Goal: Task Accomplishment & Management: Use online tool/utility

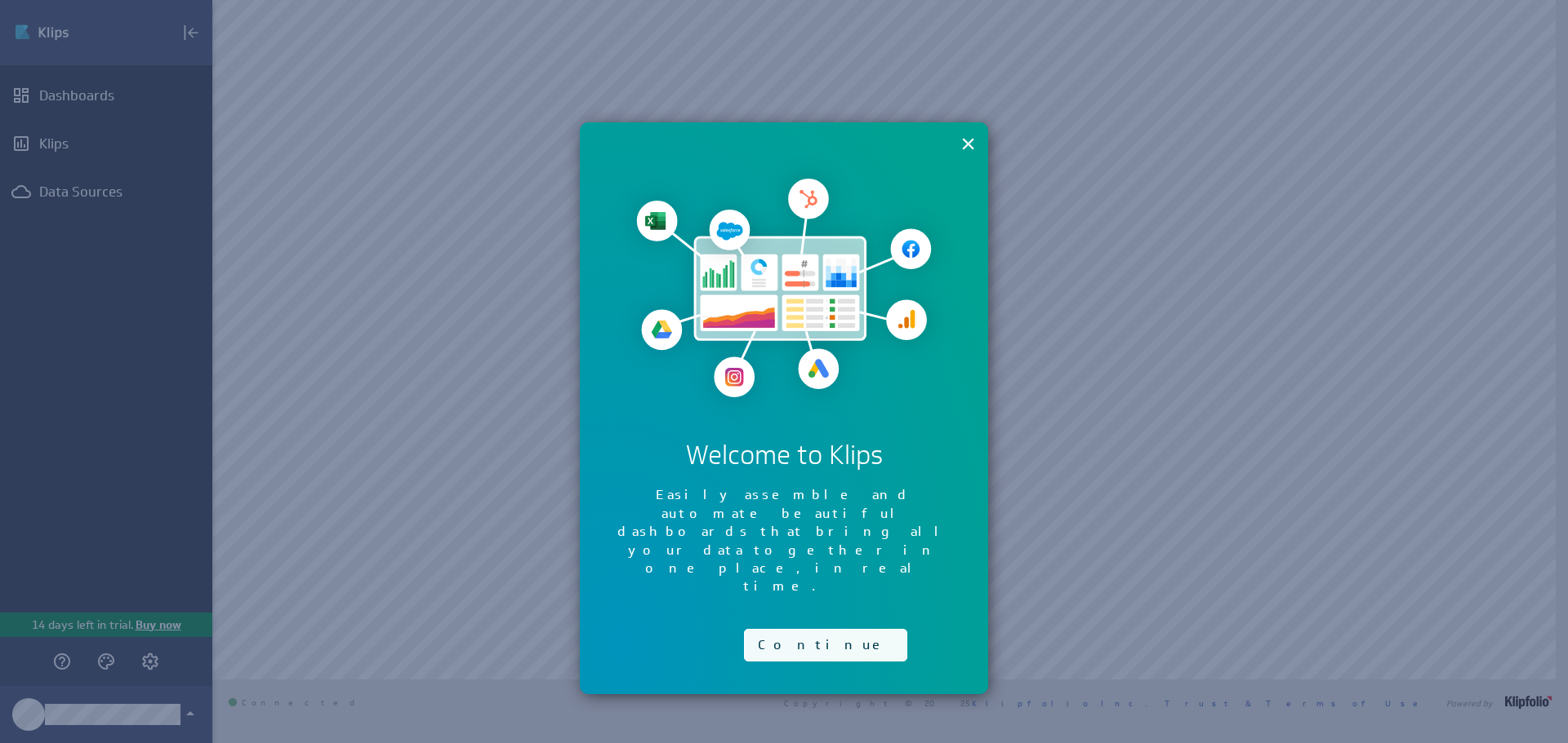
click at [779, 629] on button "Continue" at bounding box center [825, 646] width 163 height 33
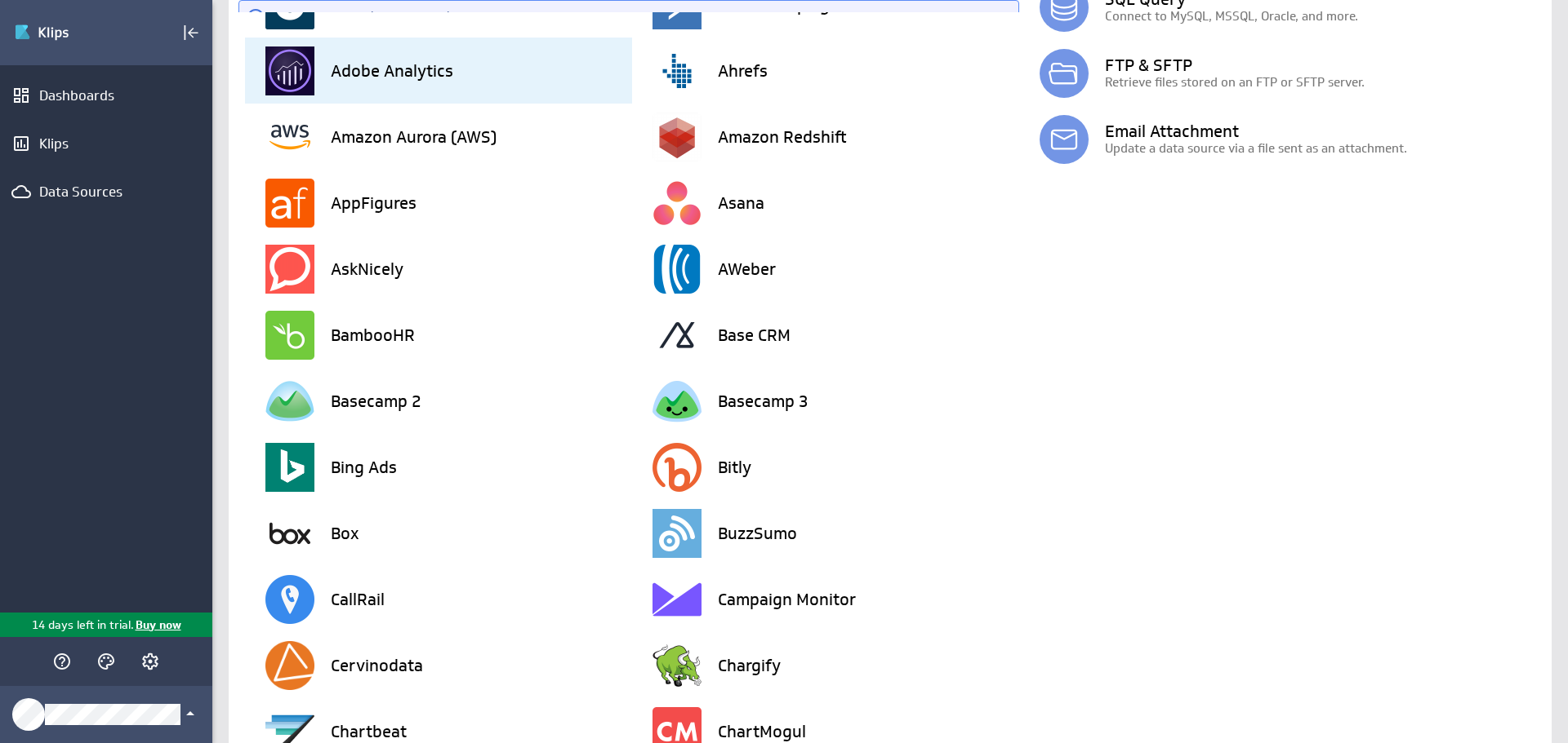
scroll to position [88, 0]
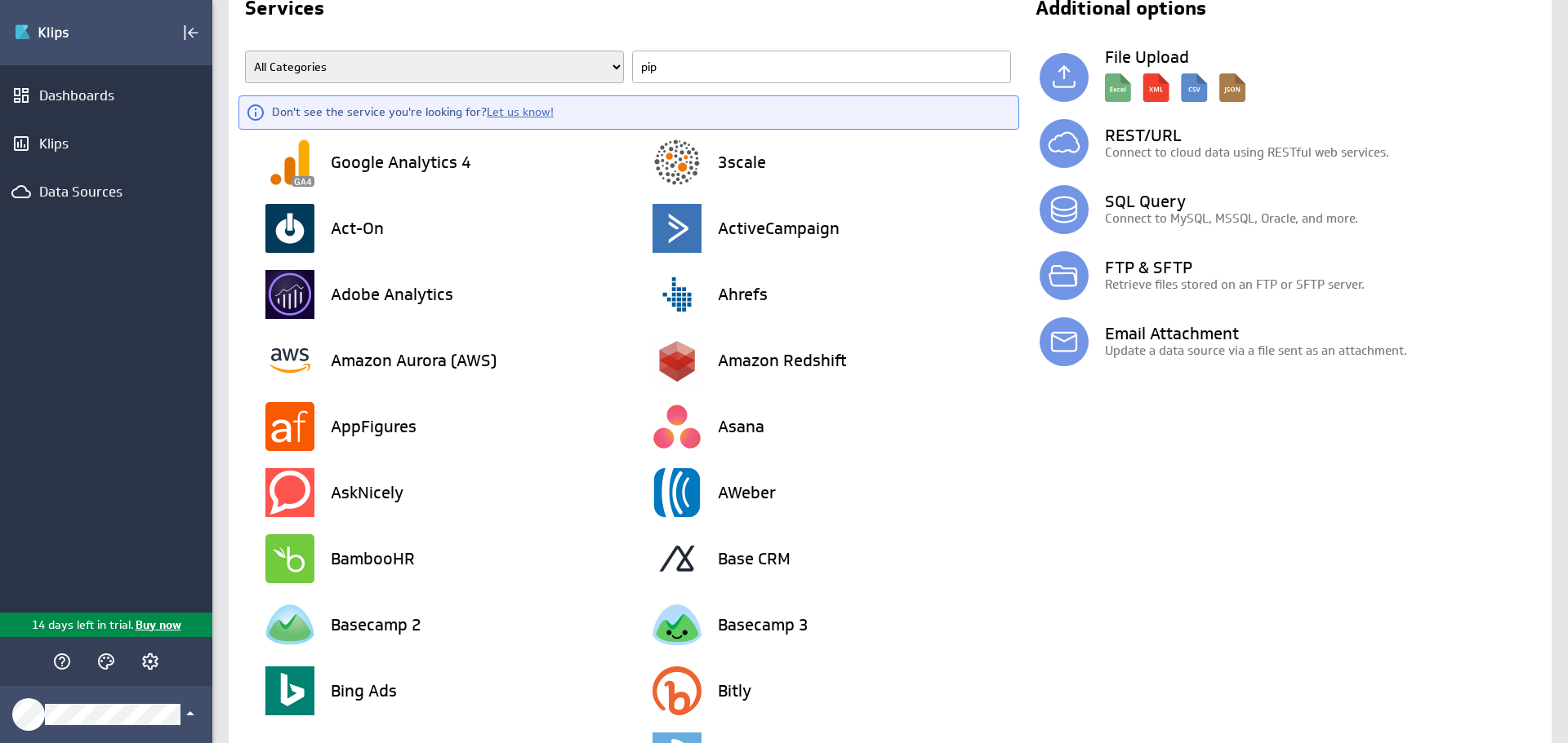
type input "pipe"
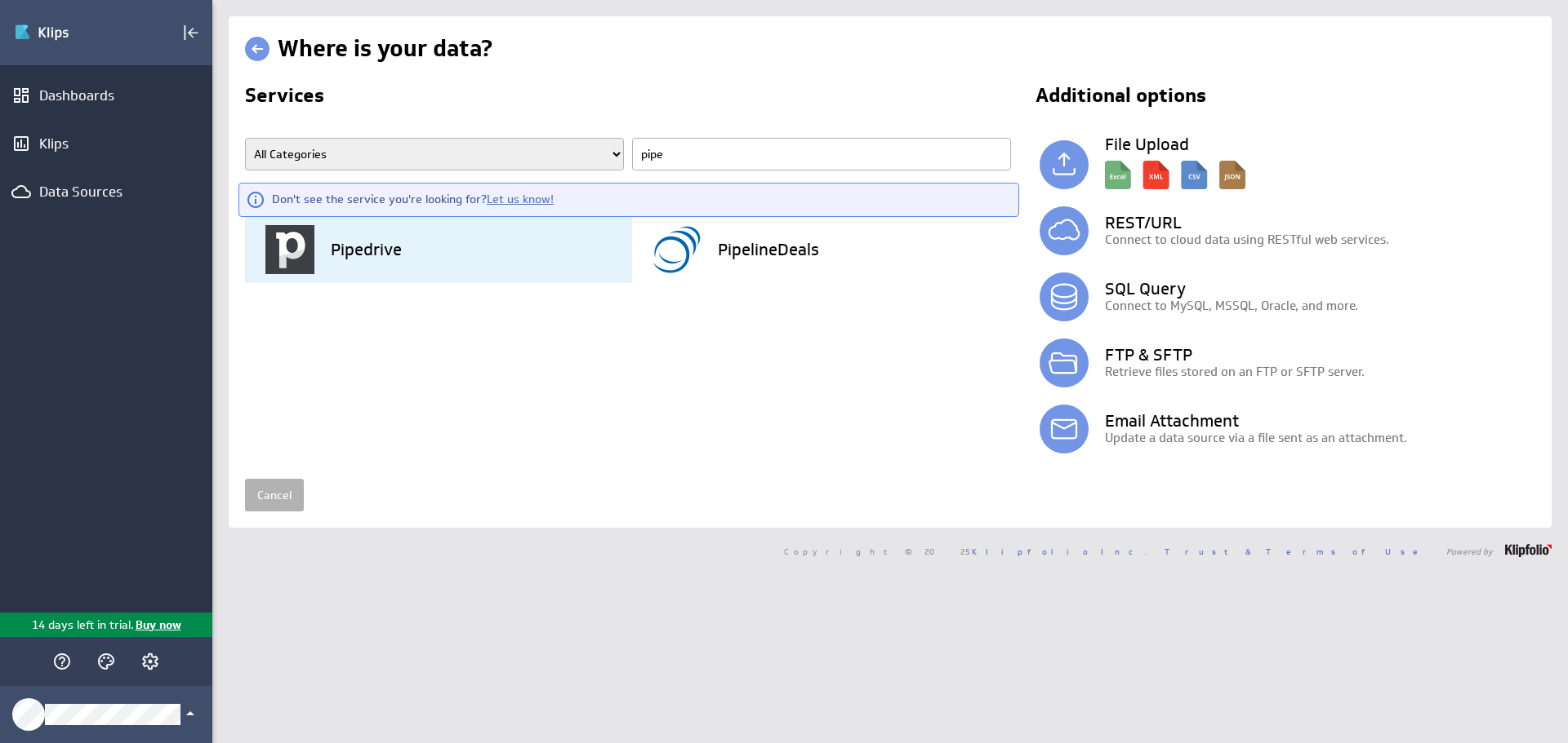
click at [413, 272] on div "Pipedrive" at bounding box center [448, 250] width 366 height 66
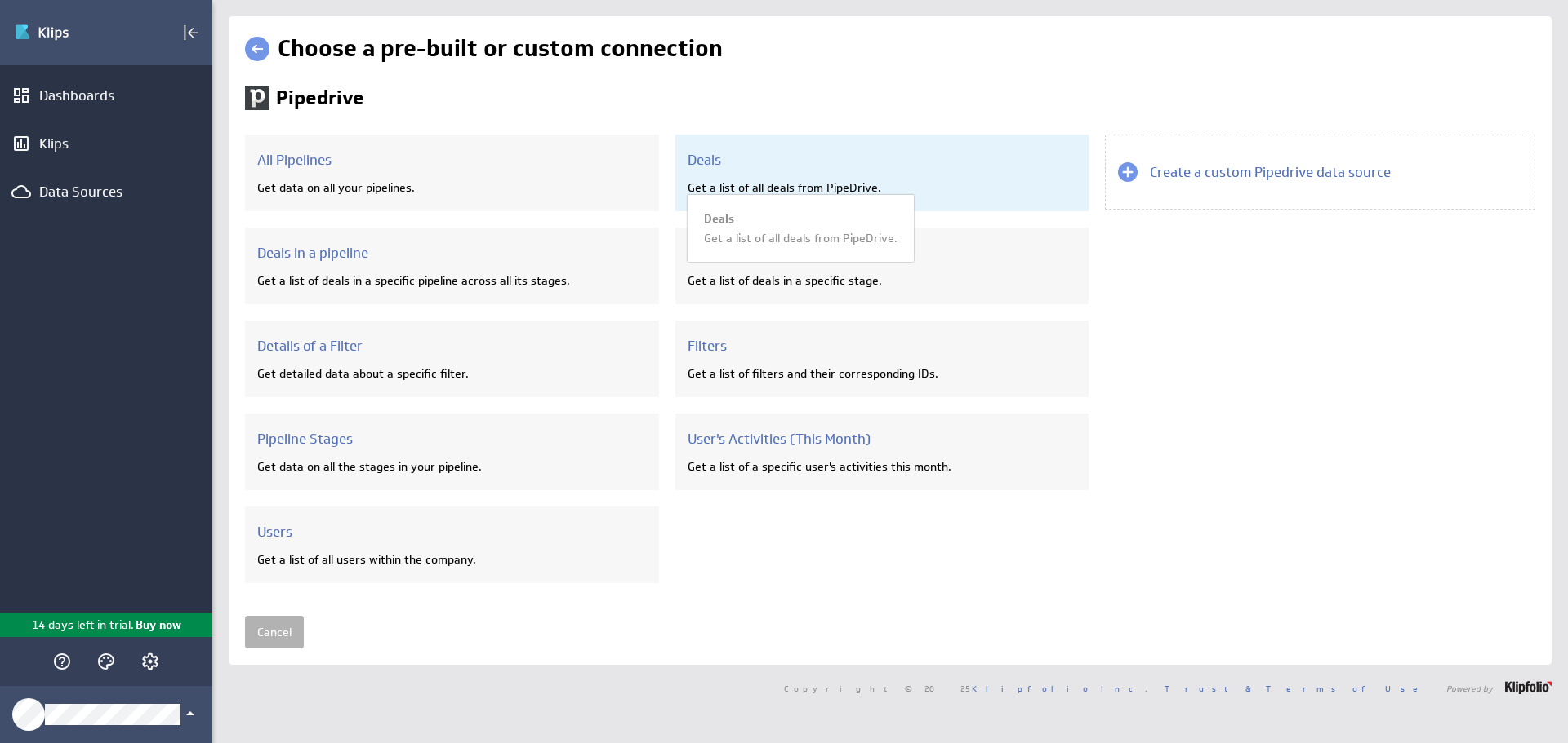
click at [865, 170] on div "Deals Get a list of all deals from PipeDrive. Deals Get a list of all deals fro…" at bounding box center [881, 173] width 414 height 77
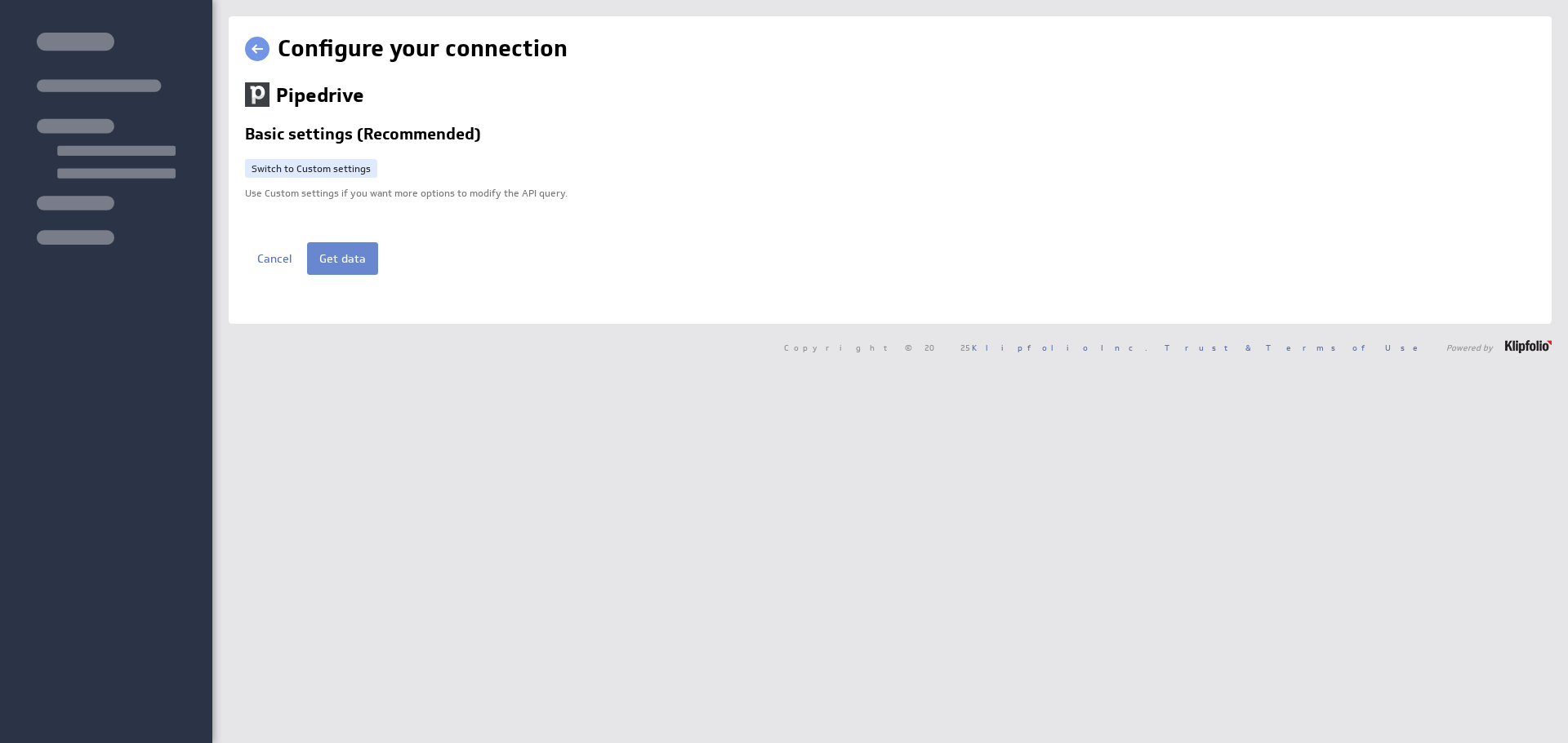
click at [354, 199] on p "Use Custom settings if you want more options to modify the API query." at bounding box center [890, 189] width 1290 height 22
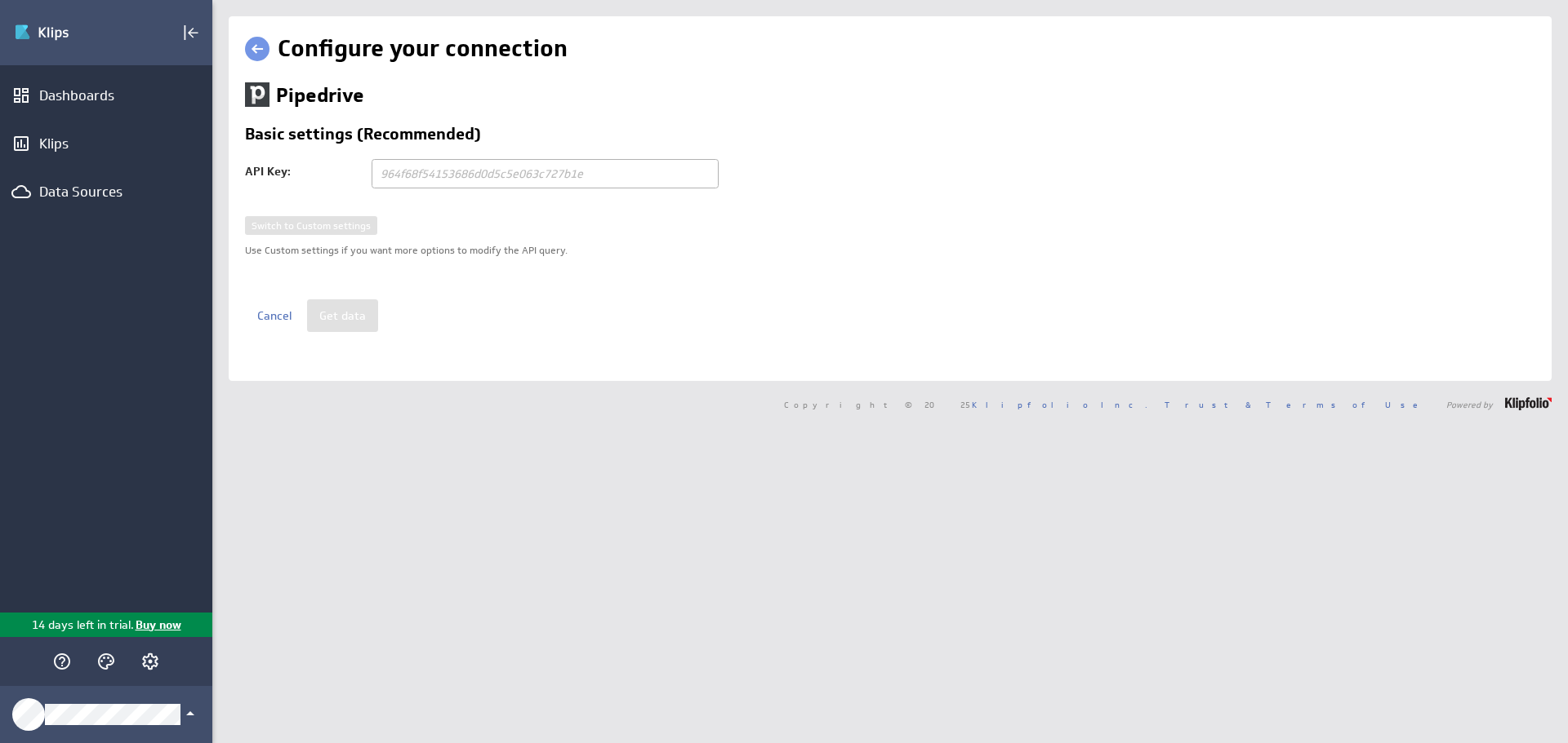
click at [446, 175] on input "text" at bounding box center [545, 173] width 347 height 29
click at [484, 231] on div "Switch to Custom settings Use Custom settings if you want more options to modif…" at bounding box center [890, 257] width 1290 height 83
click at [412, 247] on p "Use Custom settings if you want more options to modify the API query." at bounding box center [890, 246] width 1290 height 22
click at [412, 248] on p "Use Custom settings if you want more options to modify the API query." at bounding box center [890, 246] width 1290 height 22
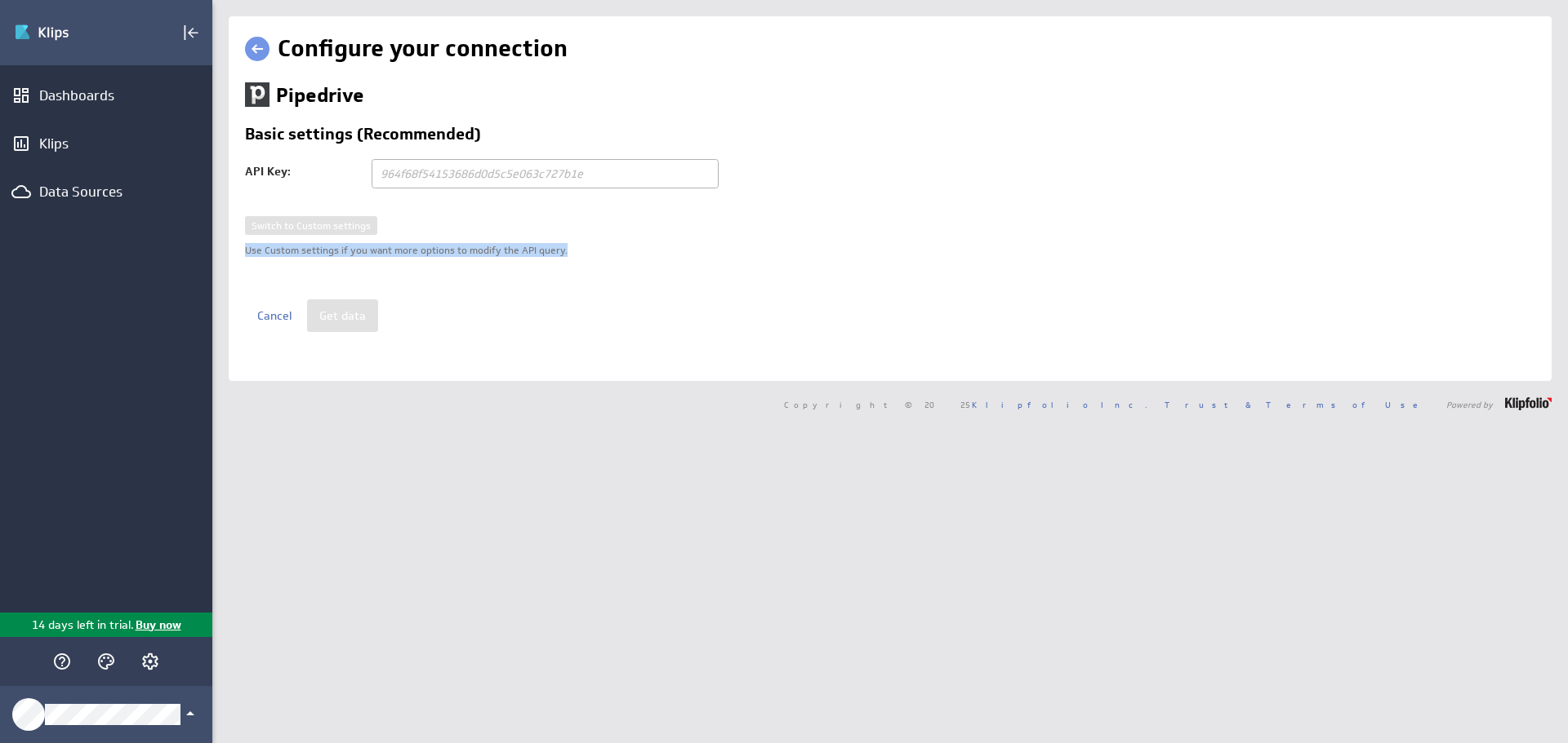
click at [412, 248] on p "Use Custom settings if you want more options to modify the API query." at bounding box center [890, 246] width 1290 height 22
click at [413, 248] on p "Use Custom settings if you want more options to modify the API query." at bounding box center [890, 246] width 1290 height 22
click at [469, 170] on input "text" at bounding box center [545, 173] width 347 height 29
paste input "e659b0effd799d2deb081accf92a8087b6a73b3b"
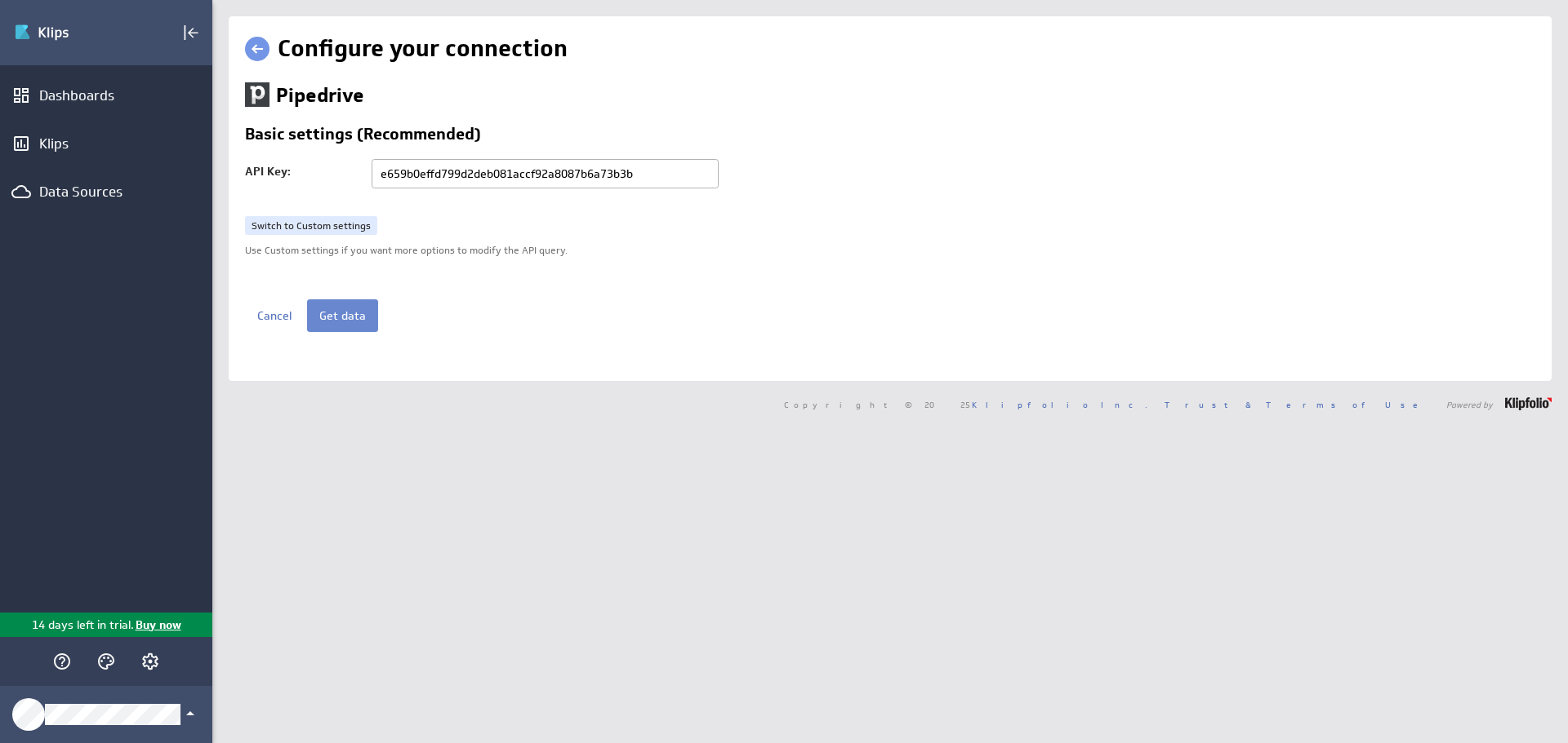
type input "e659b0effd799d2deb081accf92a8087b6a73b3b"
click at [337, 317] on button "Get data" at bounding box center [342, 316] width 71 height 33
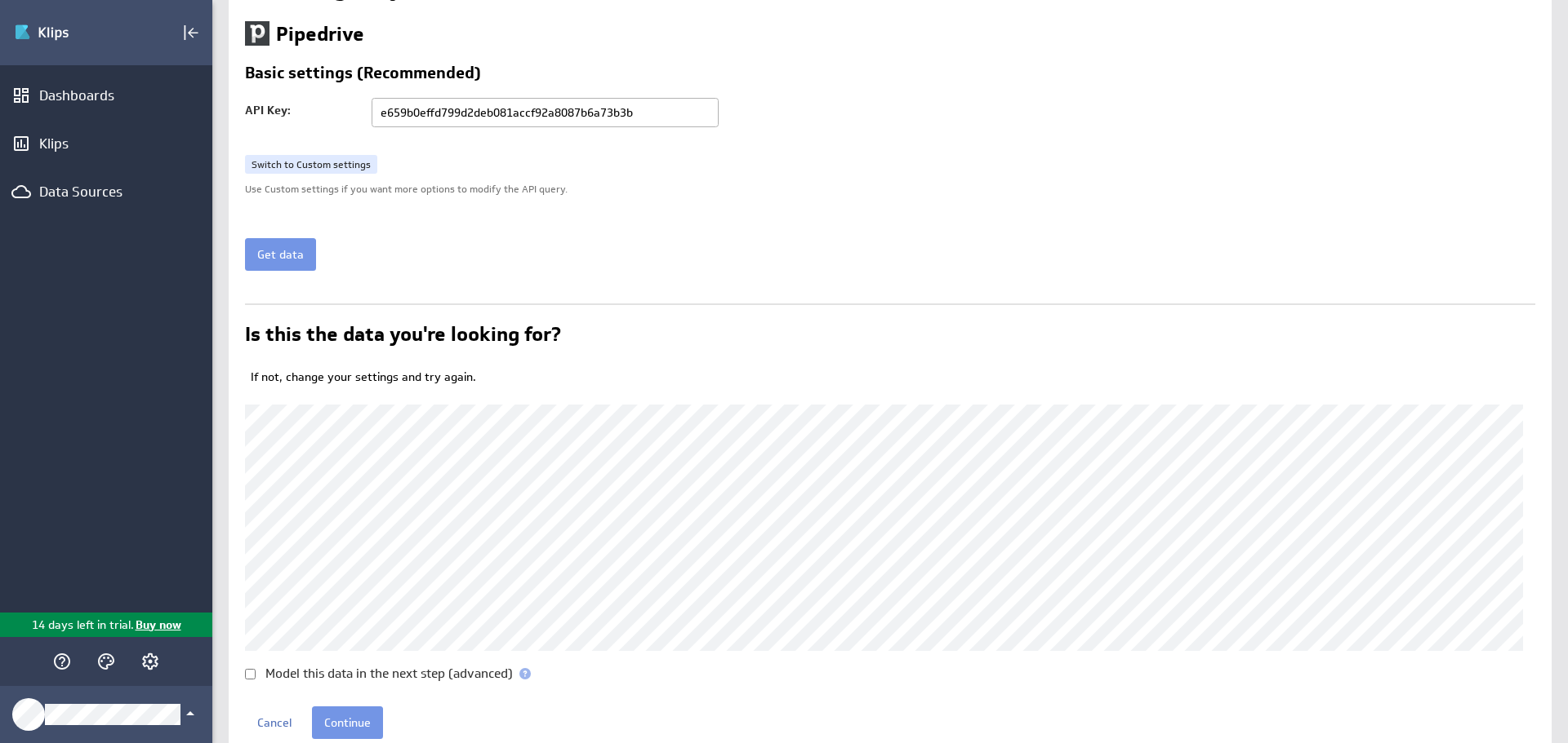
scroll to position [119, 0]
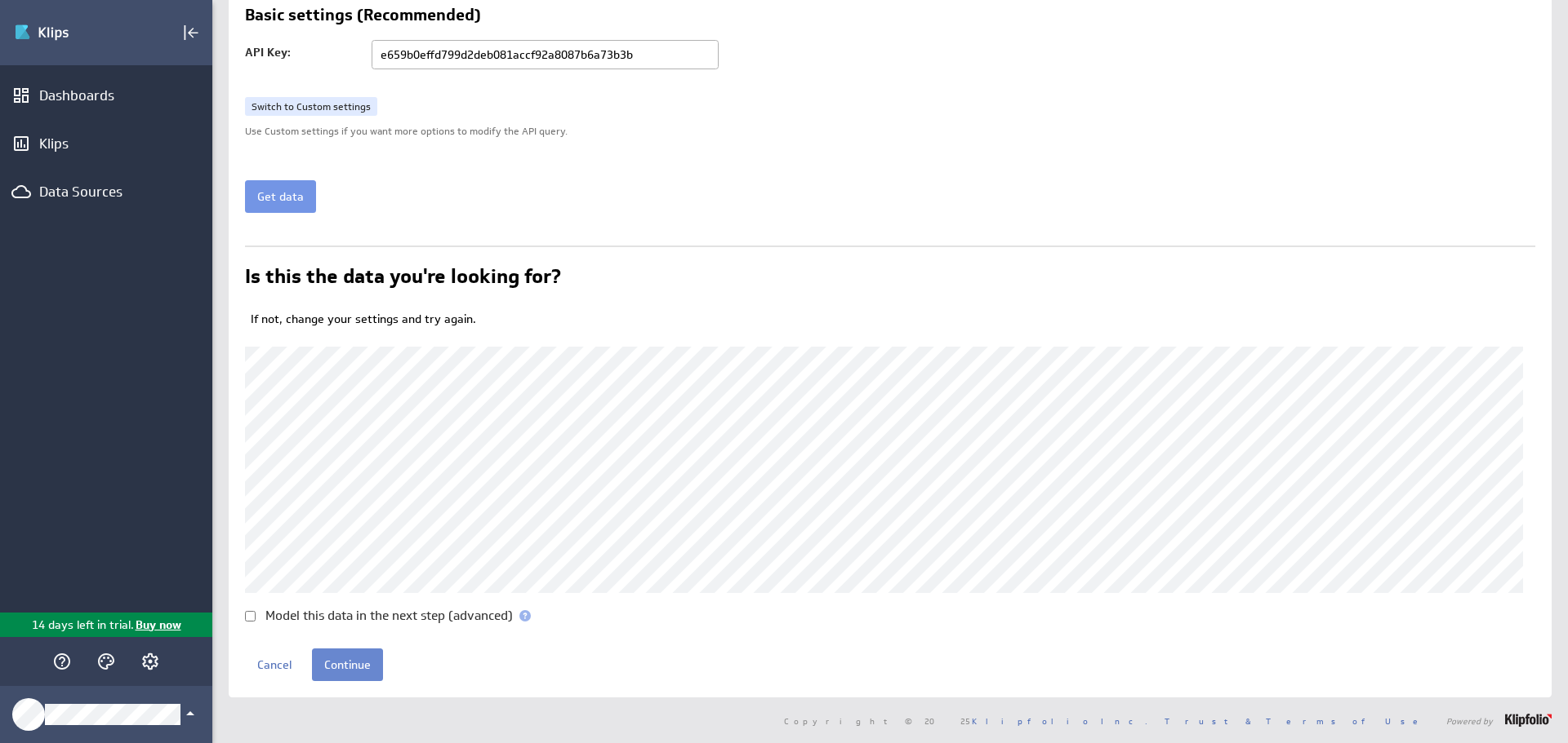
click at [351, 662] on input "Continue" at bounding box center [347, 665] width 71 height 33
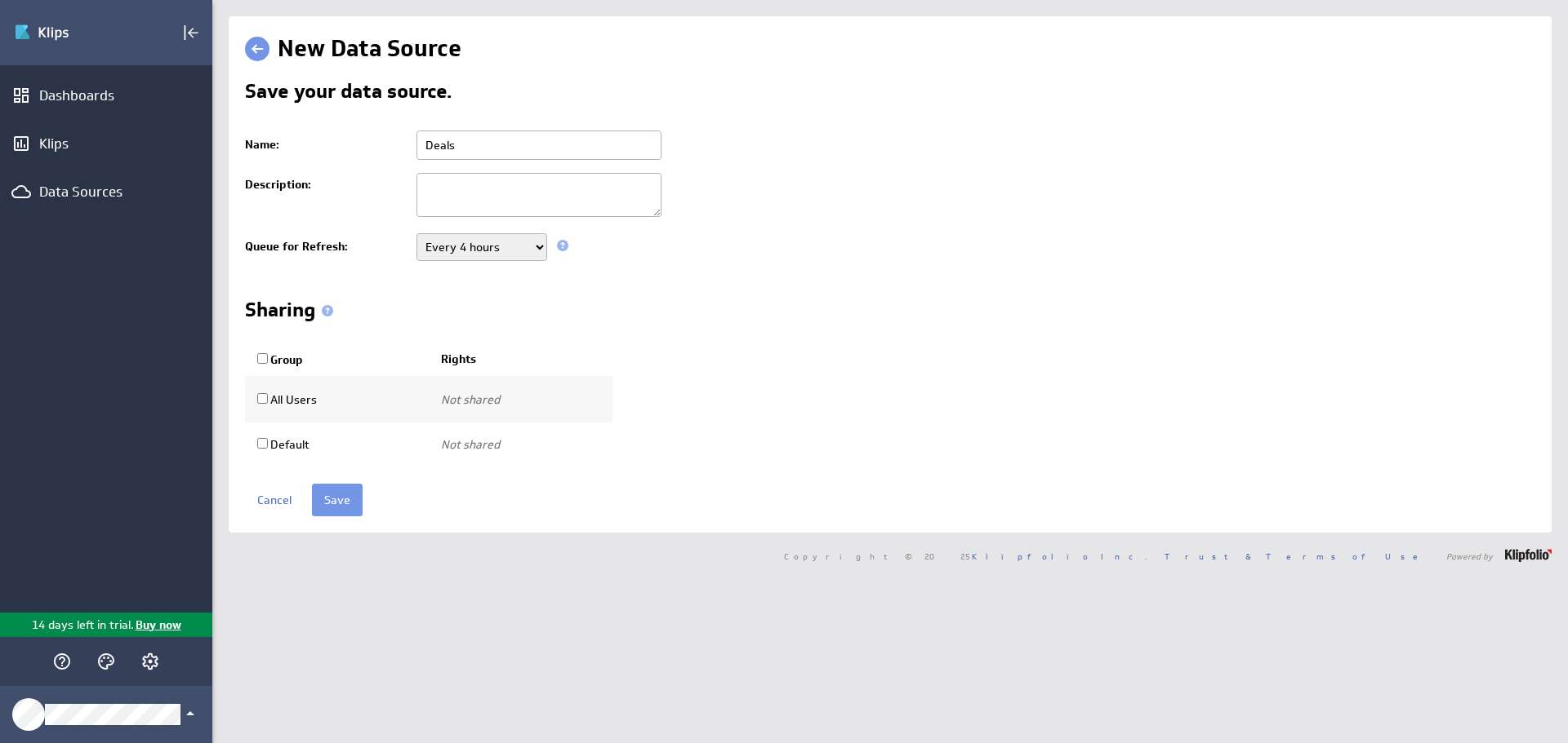
click at [491, 254] on select "Never Every minute Every 5 minutes Every 15 minutes Every 30 minutes Every hour…" at bounding box center [481, 247] width 130 height 28
select select "86400"
click at [417, 233] on select "Never Every minute Every 5 minutes Every 15 minutes Every 30 minutes Every hour…" at bounding box center [481, 247] width 130 height 28
click at [474, 251] on select "Never Every minute Every 5 minutes Every 15 minutes Every 30 minutes Every hour…" at bounding box center [481, 247] width 130 height 28
click at [417, 233] on select "Never Every minute Every 5 minutes Every 15 minutes Every 30 minutes Every hour…" at bounding box center [481, 247] width 130 height 28
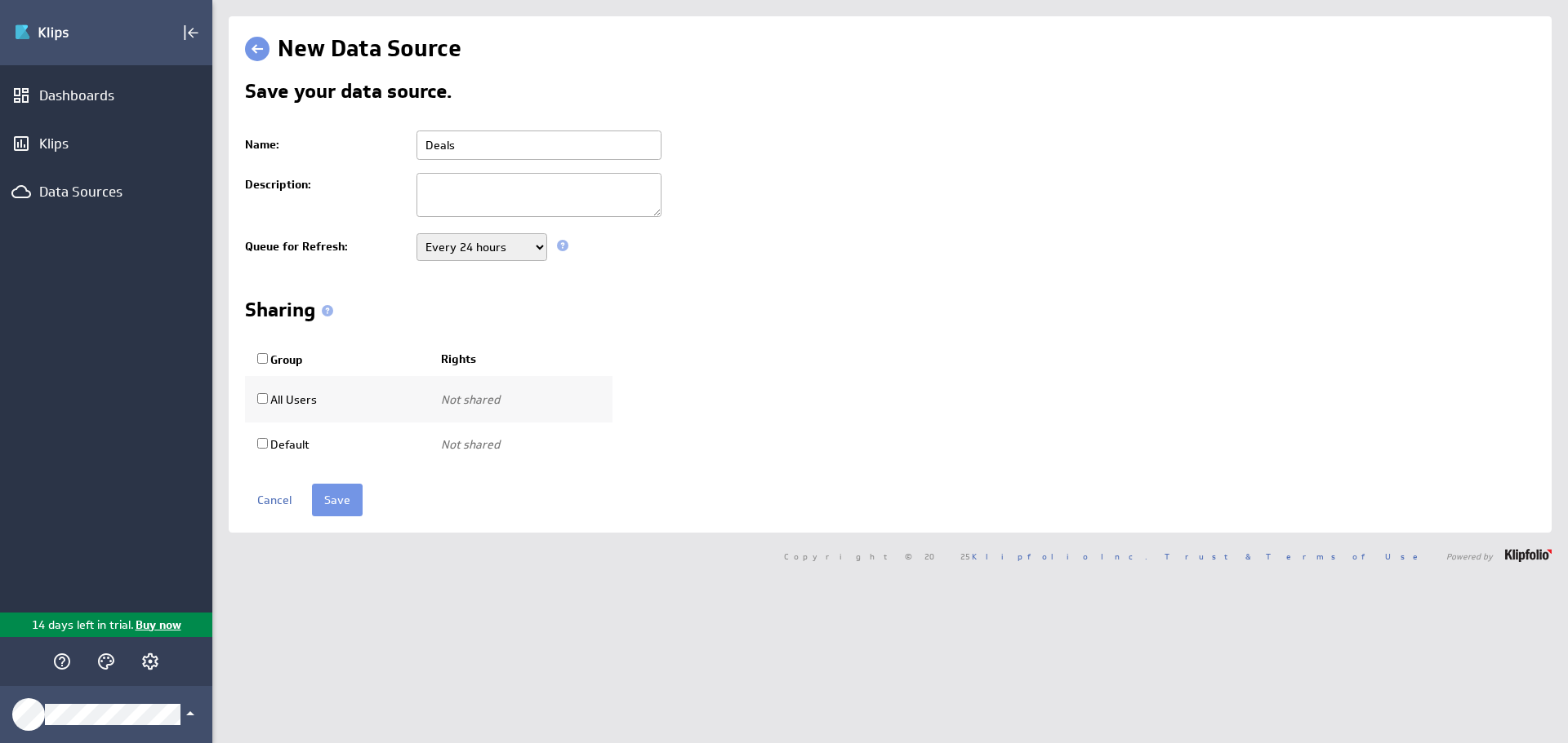
click at [450, 189] on textarea at bounding box center [539, 195] width 245 height 44
type textarea "Won deals"
click at [711, 264] on td "Never Every minute Every 5 minutes Every 15 minutes Every 30 minutes Every hour…" at bounding box center [971, 247] width 1126 height 40
click at [338, 499] on input "Save" at bounding box center [337, 500] width 50 height 33
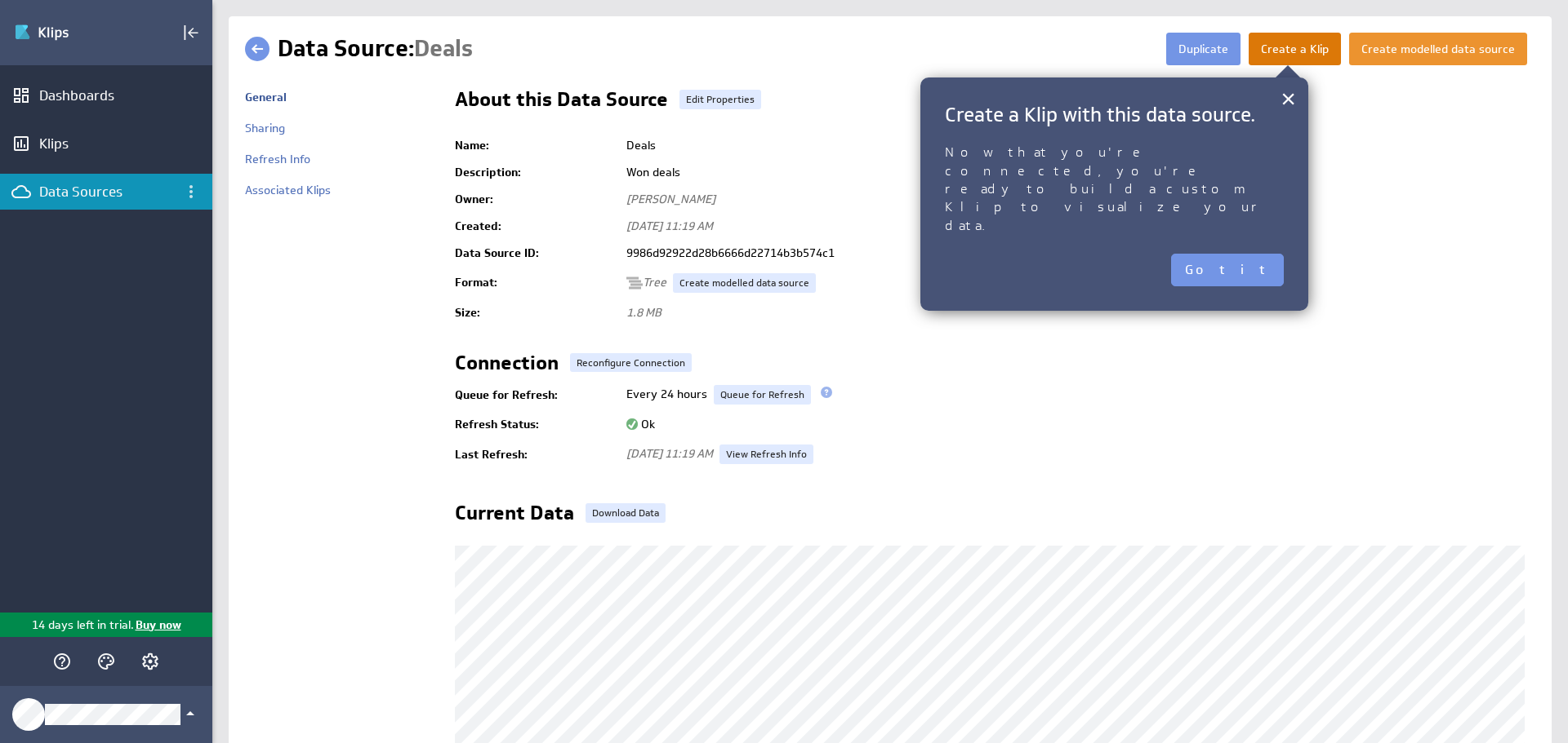
click at [1302, 52] on button "Create a Klip" at bounding box center [1295, 49] width 93 height 33
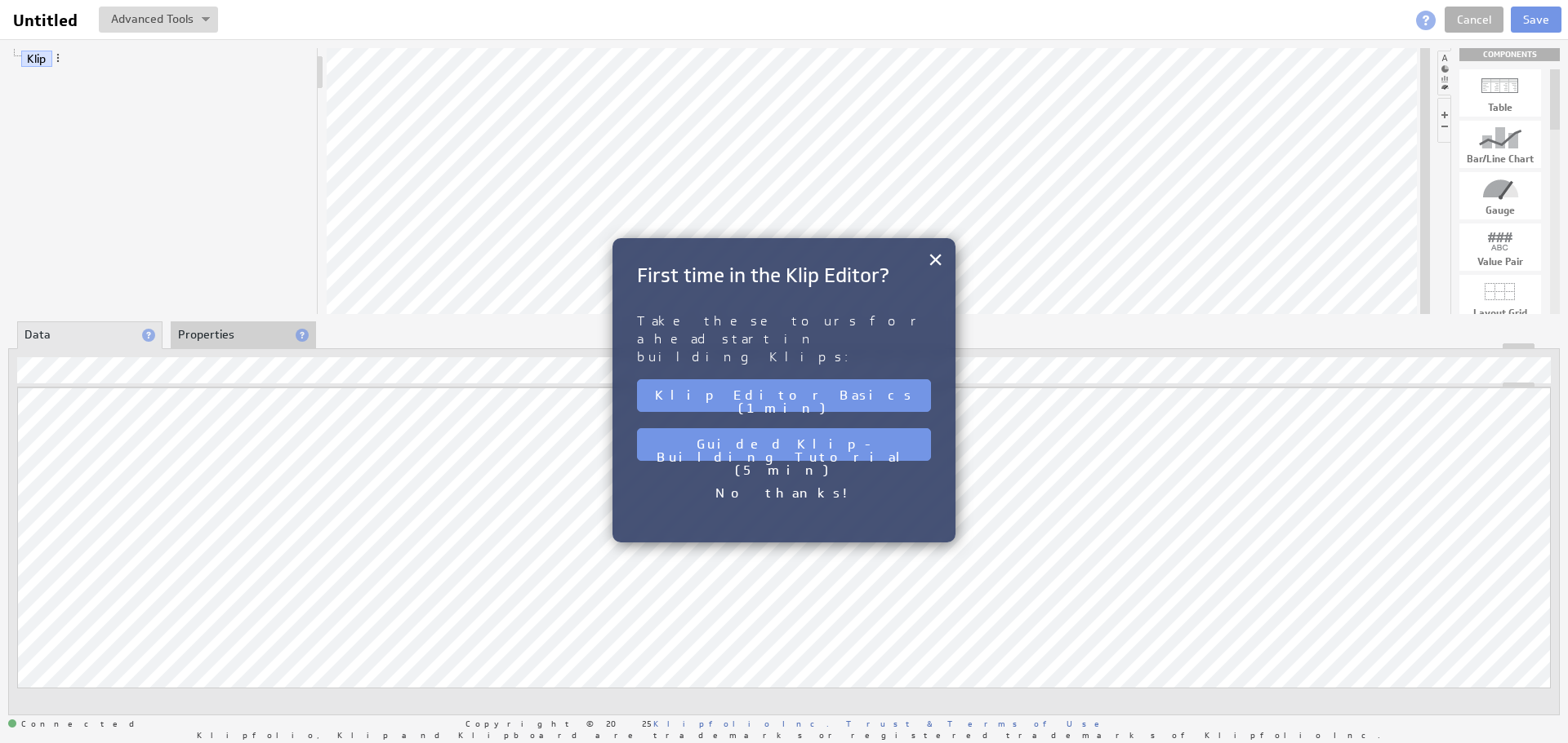
drag, startPoint x: 840, startPoint y: 360, endPoint x: 780, endPoint y: 304, distance: 82.1
click at [780, 304] on div "× First time in the Klip Editor? Take these tours for a head start in building …" at bounding box center [784, 390] width 343 height 305
click at [804, 380] on button "Klip Editor Basics (1 min)" at bounding box center [783, 396] width 294 height 33
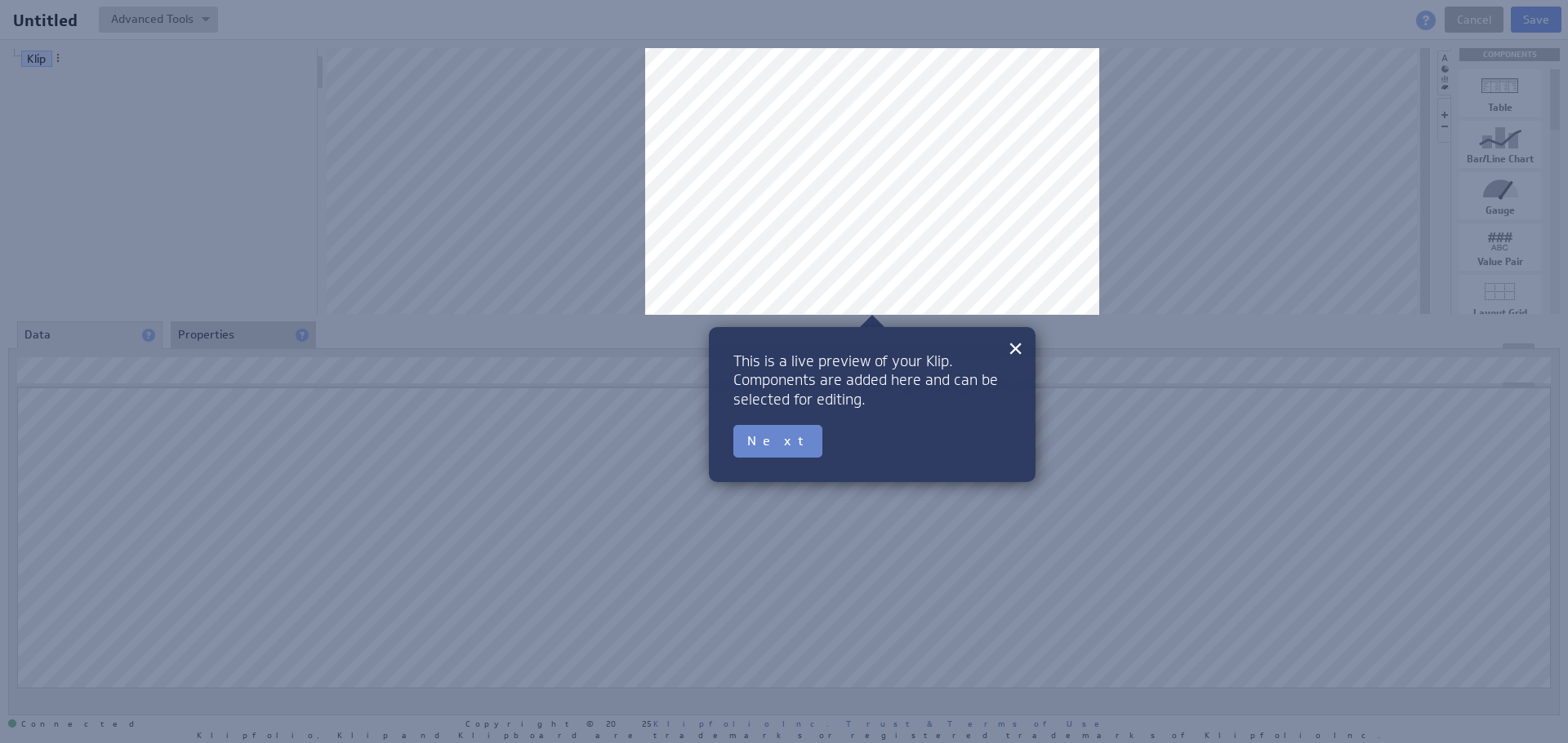
click at [766, 452] on button "Next" at bounding box center [777, 441] width 89 height 33
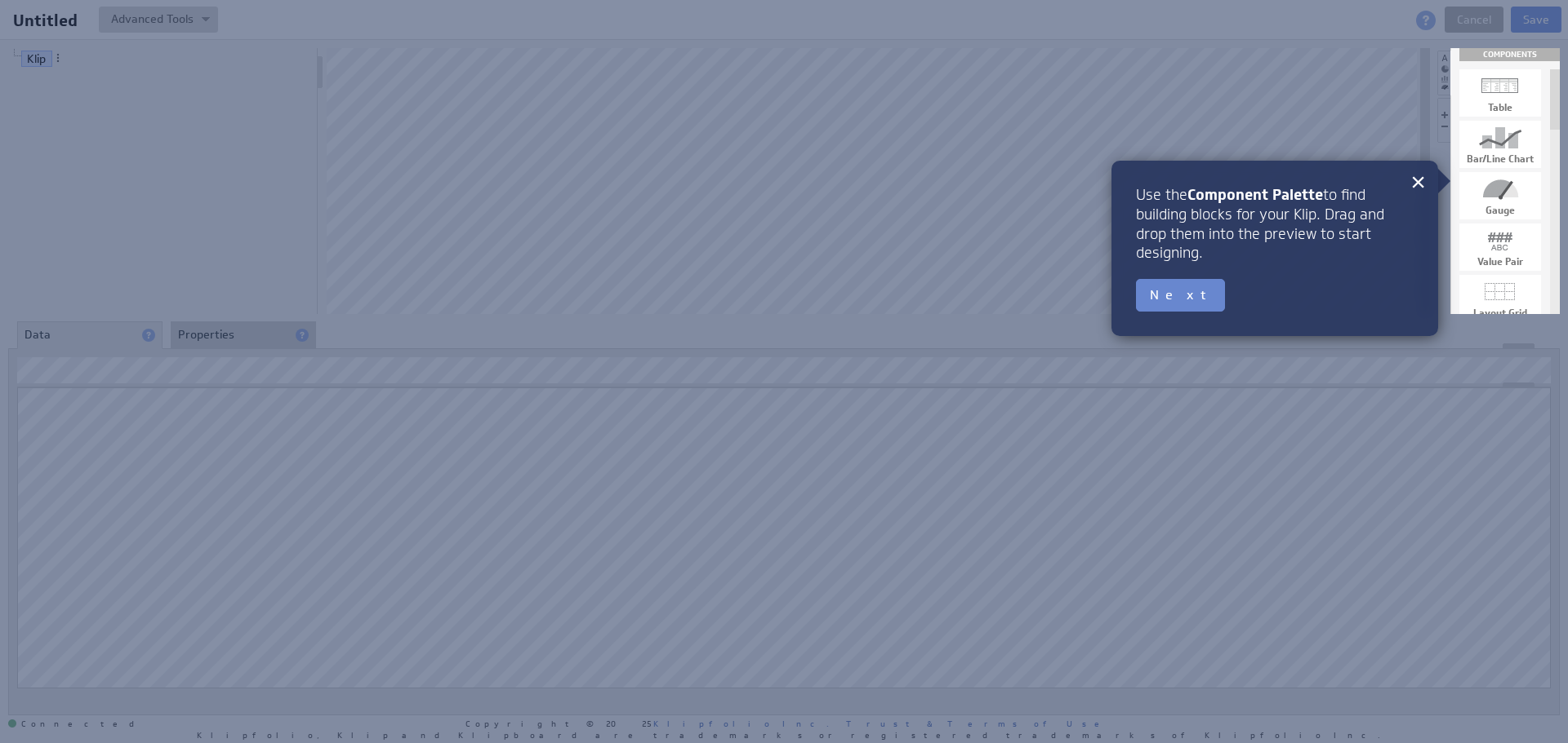
click at [1147, 289] on button "Next" at bounding box center [1180, 296] width 89 height 33
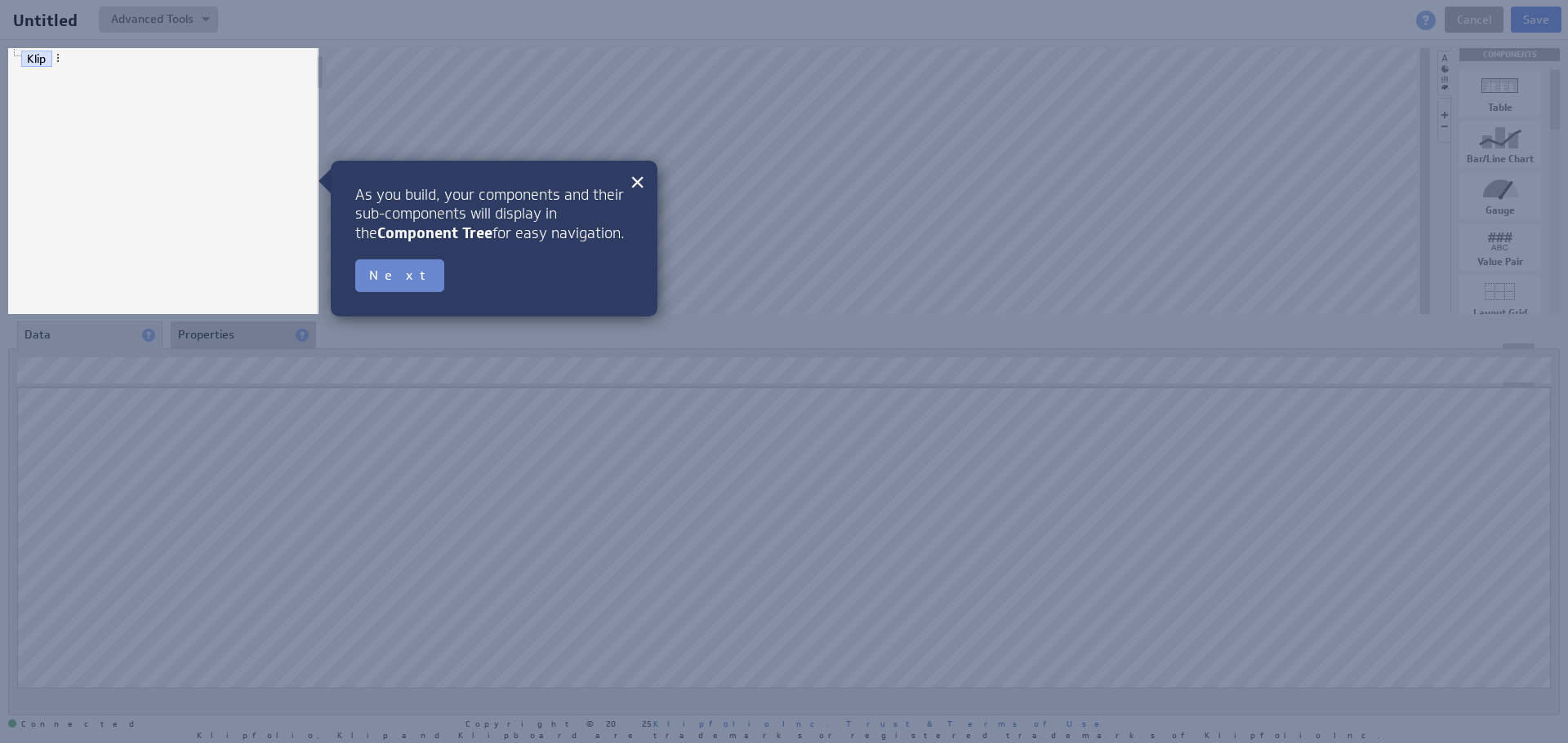
click at [389, 266] on button "Next" at bounding box center [399, 276] width 89 height 33
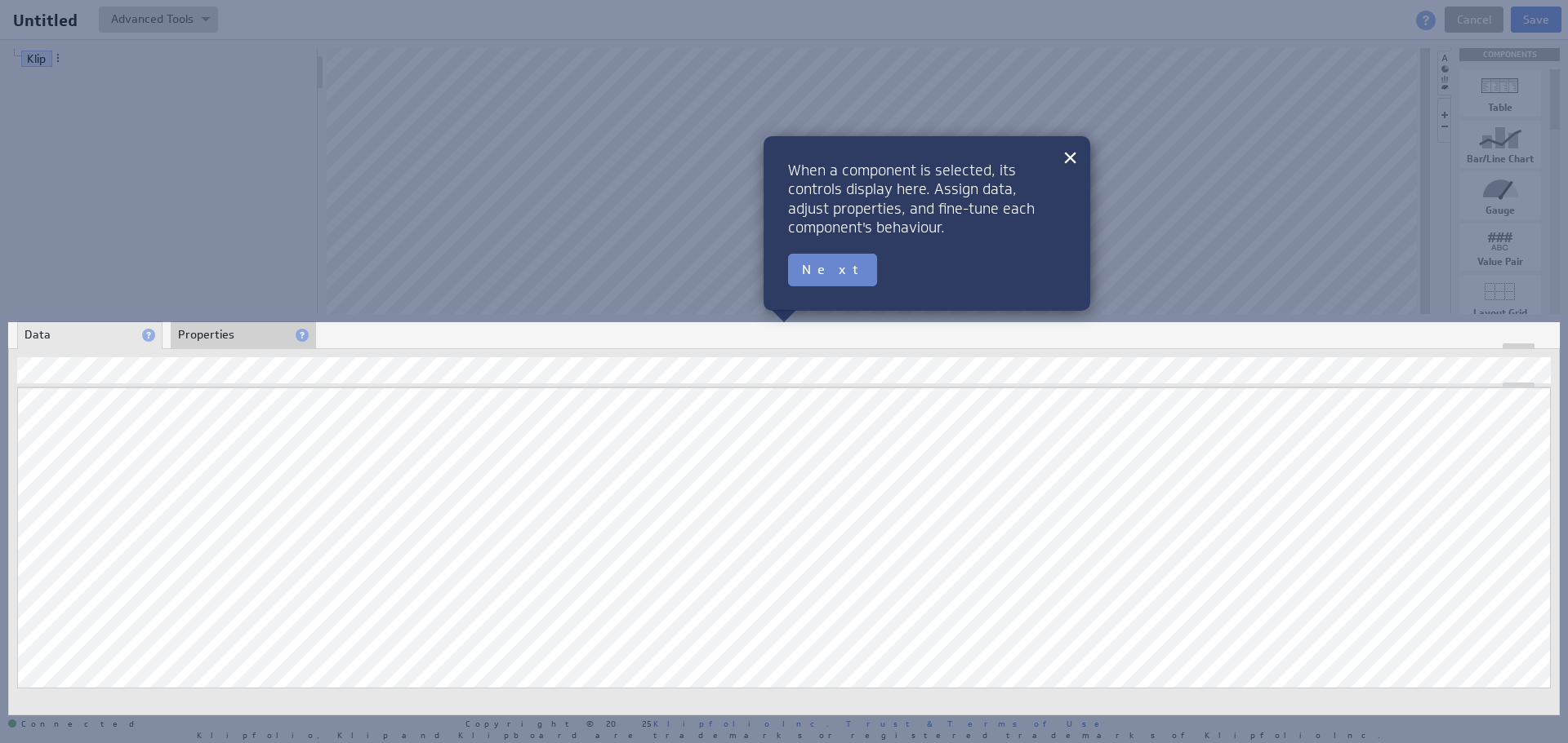
click at [810, 274] on button "Next" at bounding box center [832, 270] width 89 height 33
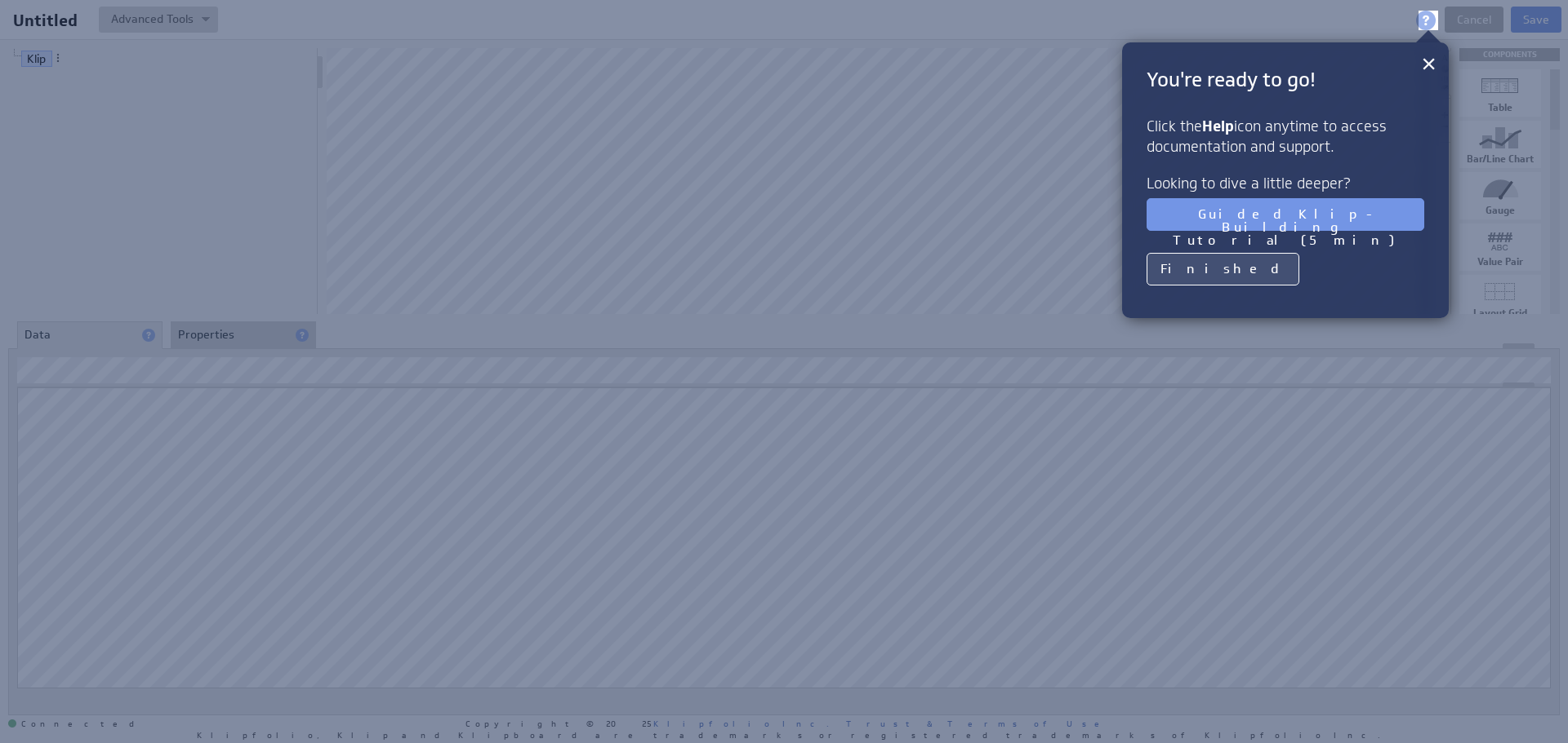
click at [1215, 266] on button "Finished" at bounding box center [1223, 269] width 152 height 33
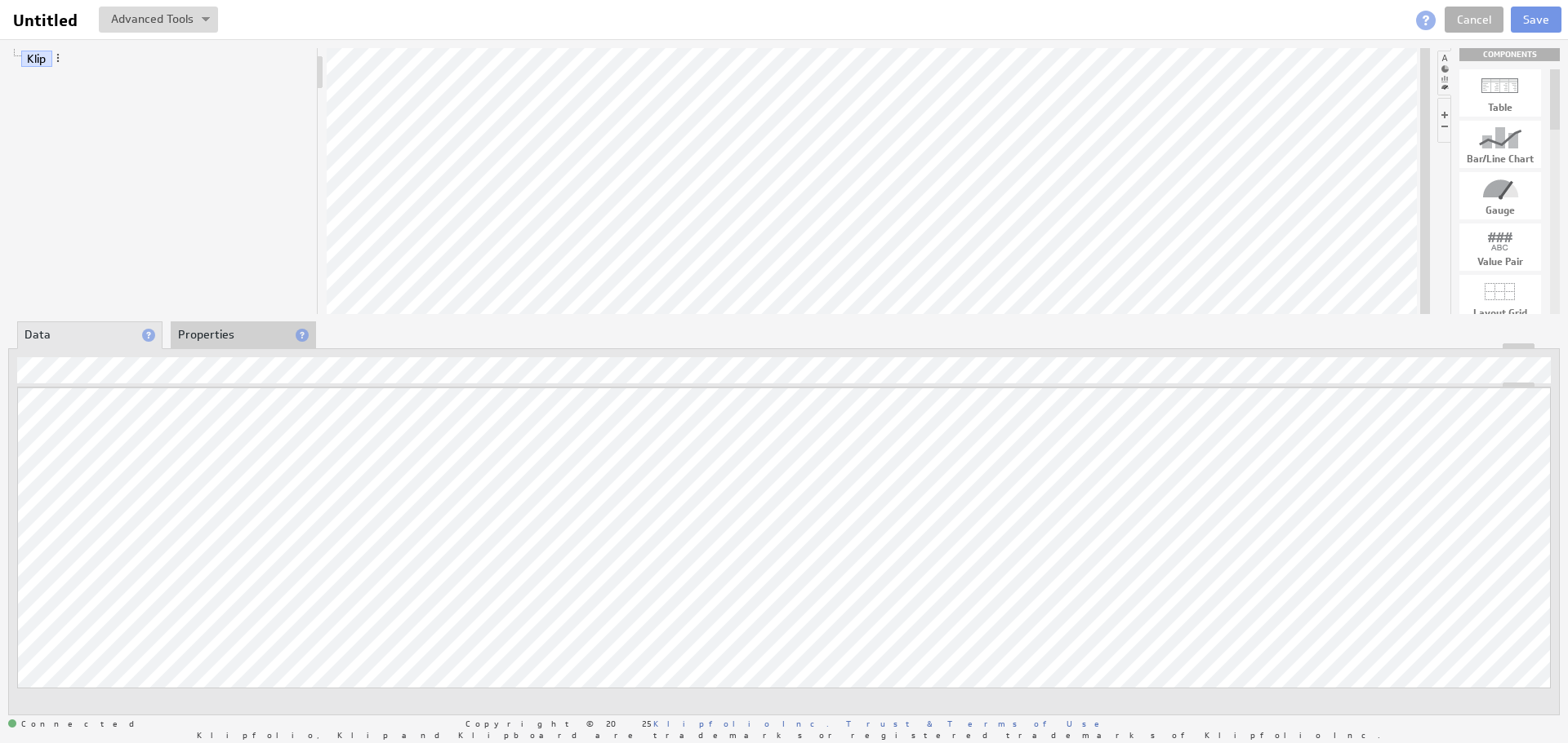
click at [214, 332] on li "Properties" at bounding box center [243, 335] width 146 height 28
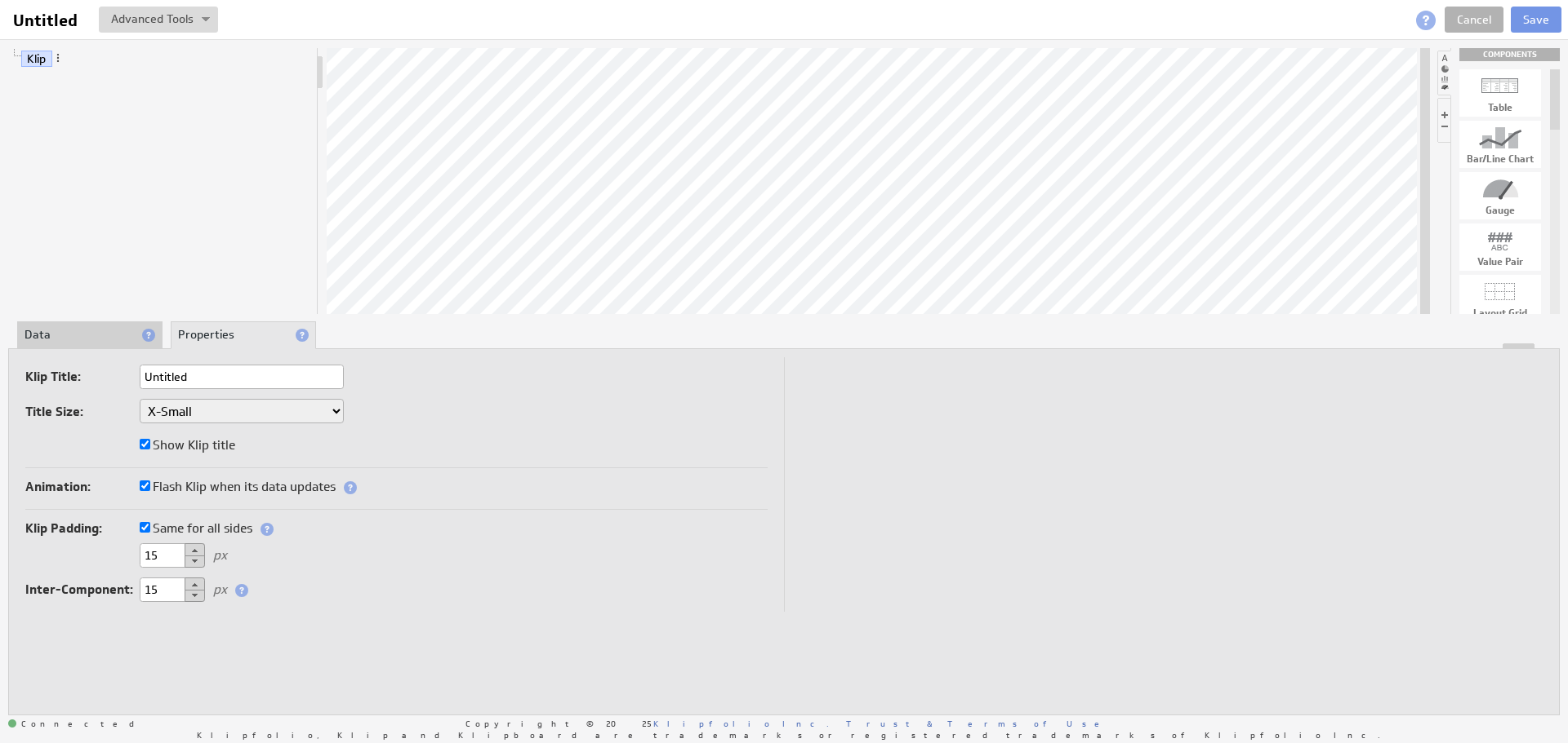
click at [195, 418] on select "XX-Small X-Small Small Medium Large X-Large XX-Large" at bounding box center [242, 411] width 204 height 24
click at [203, 417] on select "XX-Small X-Small Small Medium Large X-Large XX-Large" at bounding box center [242, 411] width 204 height 24
click at [205, 383] on input "Untitled" at bounding box center [242, 376] width 204 height 24
click at [212, 416] on select "XX-Small X-Small Small Medium Large X-Large XX-Large" at bounding box center [242, 411] width 204 height 24
click at [214, 417] on select "XX-Small X-Small Small Medium Large X-Large XX-Large" at bounding box center [242, 411] width 204 height 24
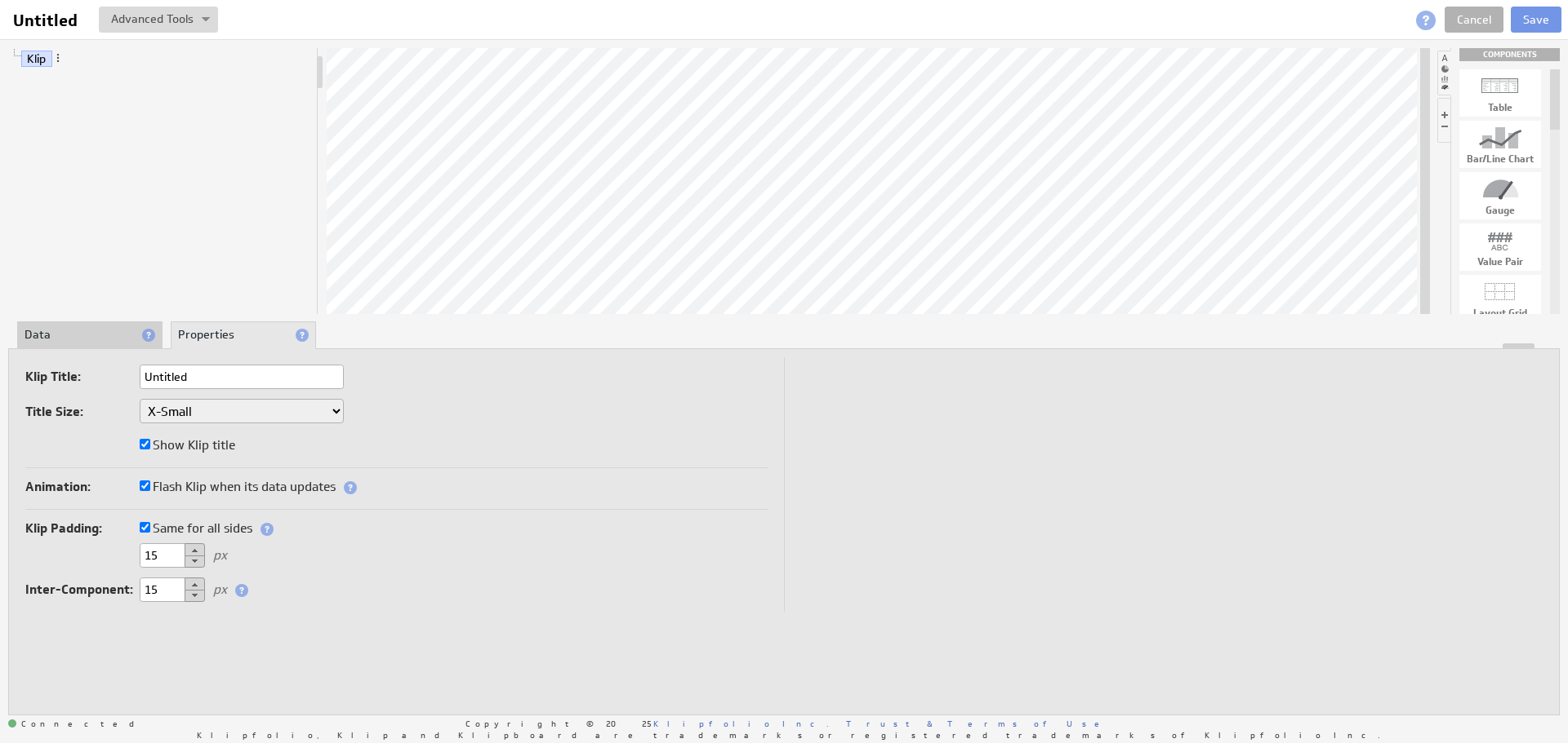
click at [1504, 141] on div at bounding box center [1500, 138] width 82 height 26
drag, startPoint x: 1504, startPoint y: 141, endPoint x: 898, endPoint y: 178, distance: 607.1
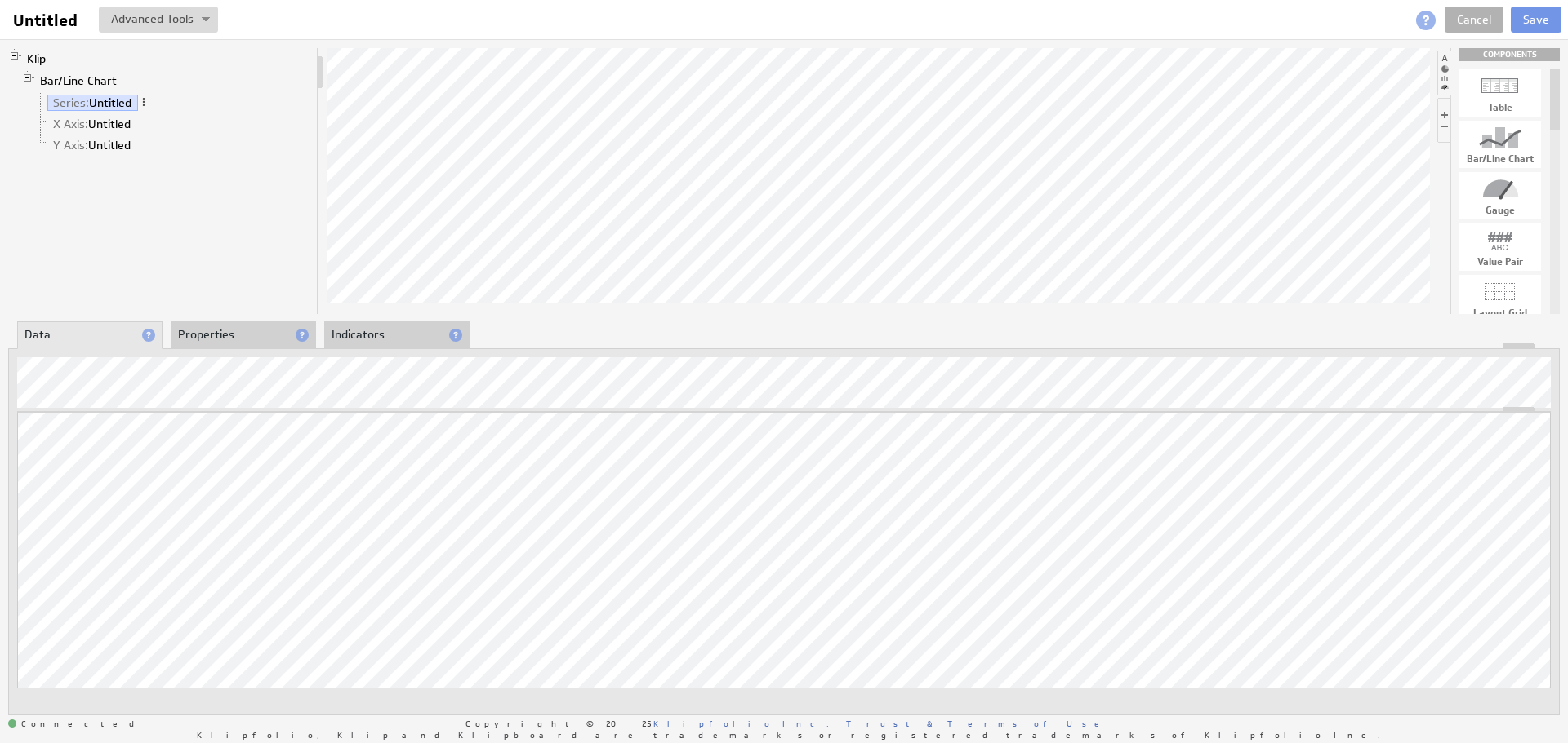
click at [254, 342] on li "Properties" at bounding box center [243, 335] width 146 height 28
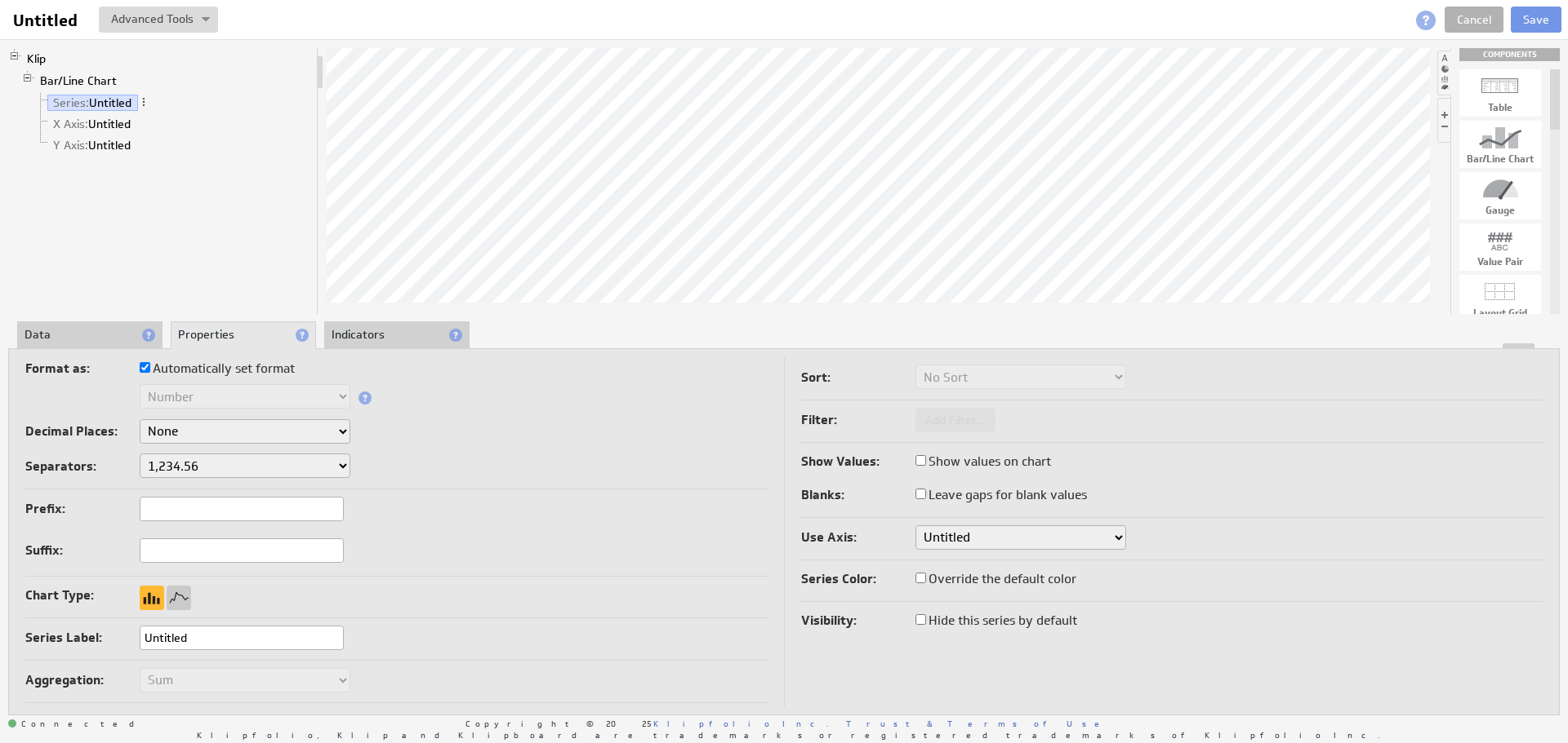
click at [393, 345] on div at bounding box center [783, 346] width 1550 height 6
click at [392, 332] on li "Indicators" at bounding box center [396, 335] width 146 height 28
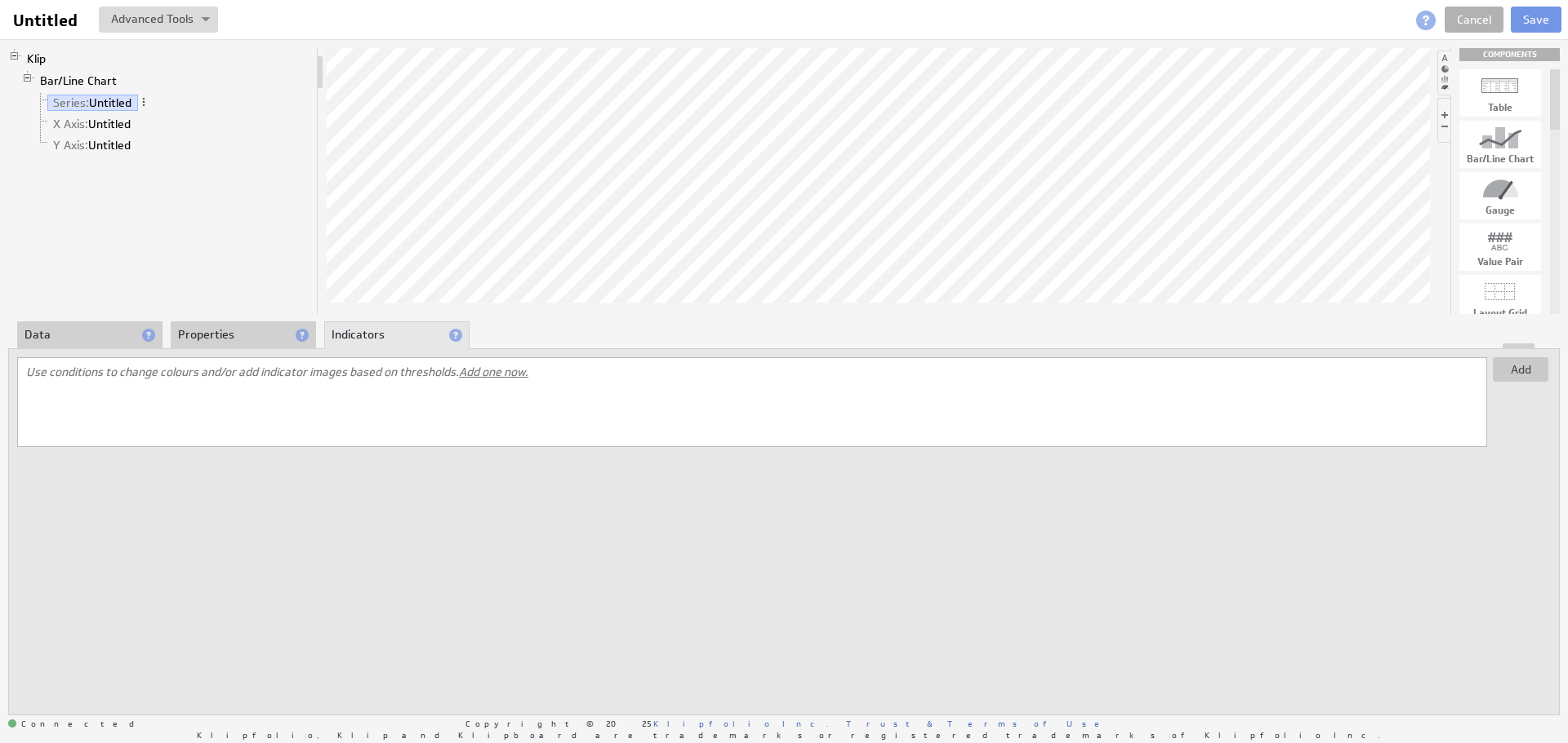
click at [278, 332] on li "Properties" at bounding box center [243, 335] width 146 height 28
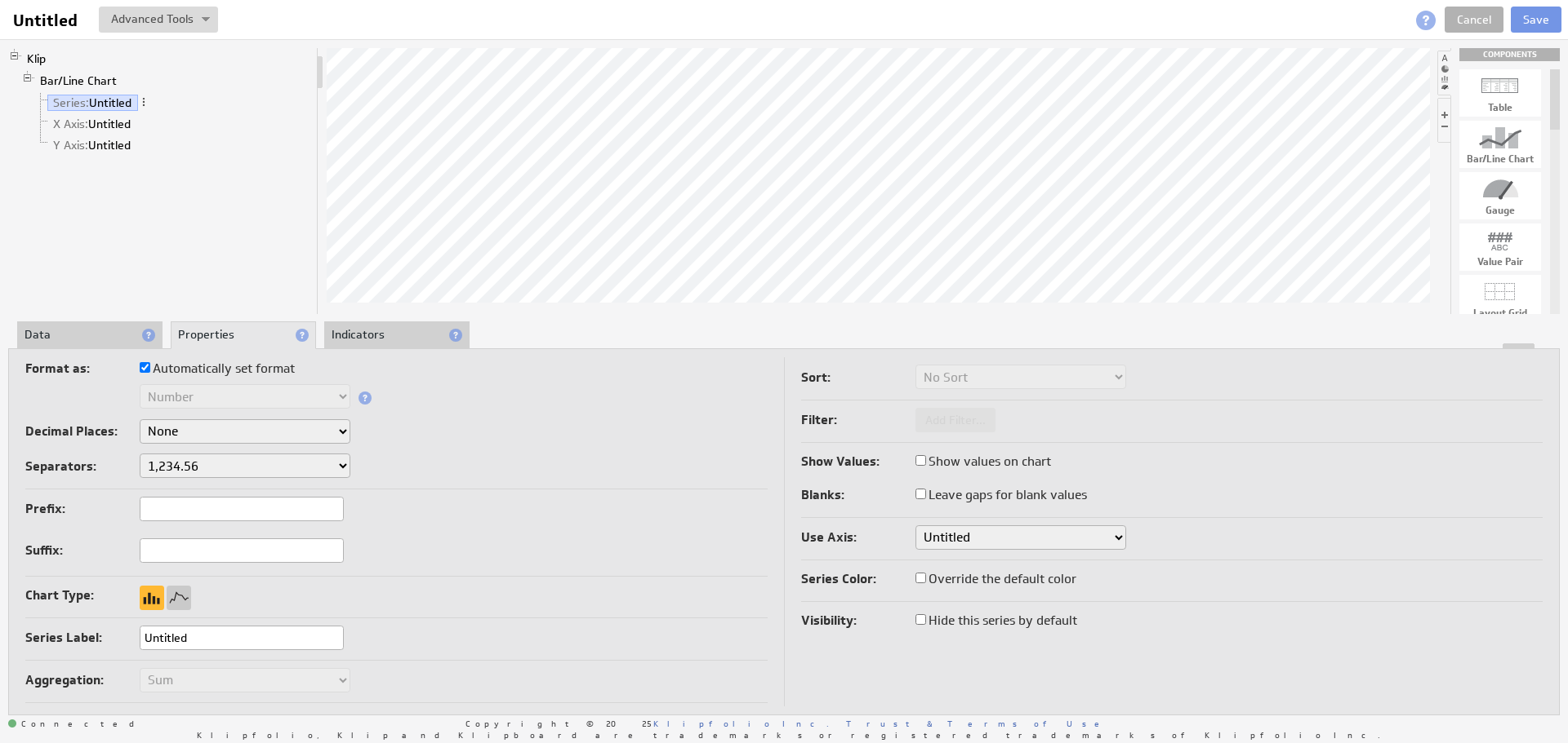
click at [176, 524] on div "Prefix: Suffix:" at bounding box center [396, 537] width 743 height 80
click at [173, 448] on div "Format as: Automatically set format Text Number Currency Percentage Date / Time…" at bounding box center [396, 423] width 743 height 132
click at [188, 440] on select "None .# (1) .## (2) .### (3) .#### (4)" at bounding box center [245, 431] width 210 height 24
click at [187, 440] on select "None .# (1) .## (2) .### (3) .#### (4)" at bounding box center [245, 431] width 210 height 24
click at [259, 511] on input "text" at bounding box center [242, 509] width 204 height 24
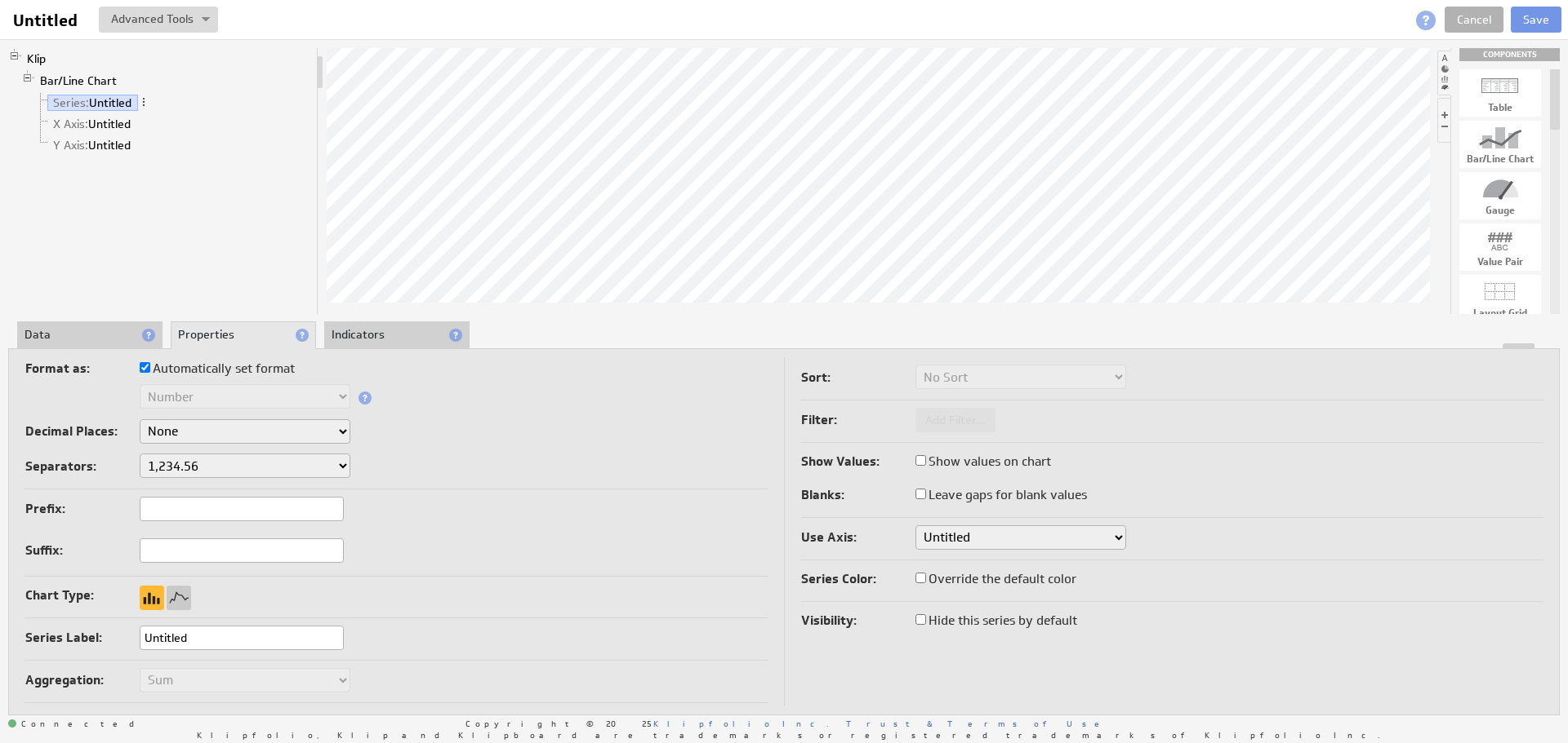
click at [375, 340] on li "Indicators" at bounding box center [396, 335] width 146 height 28
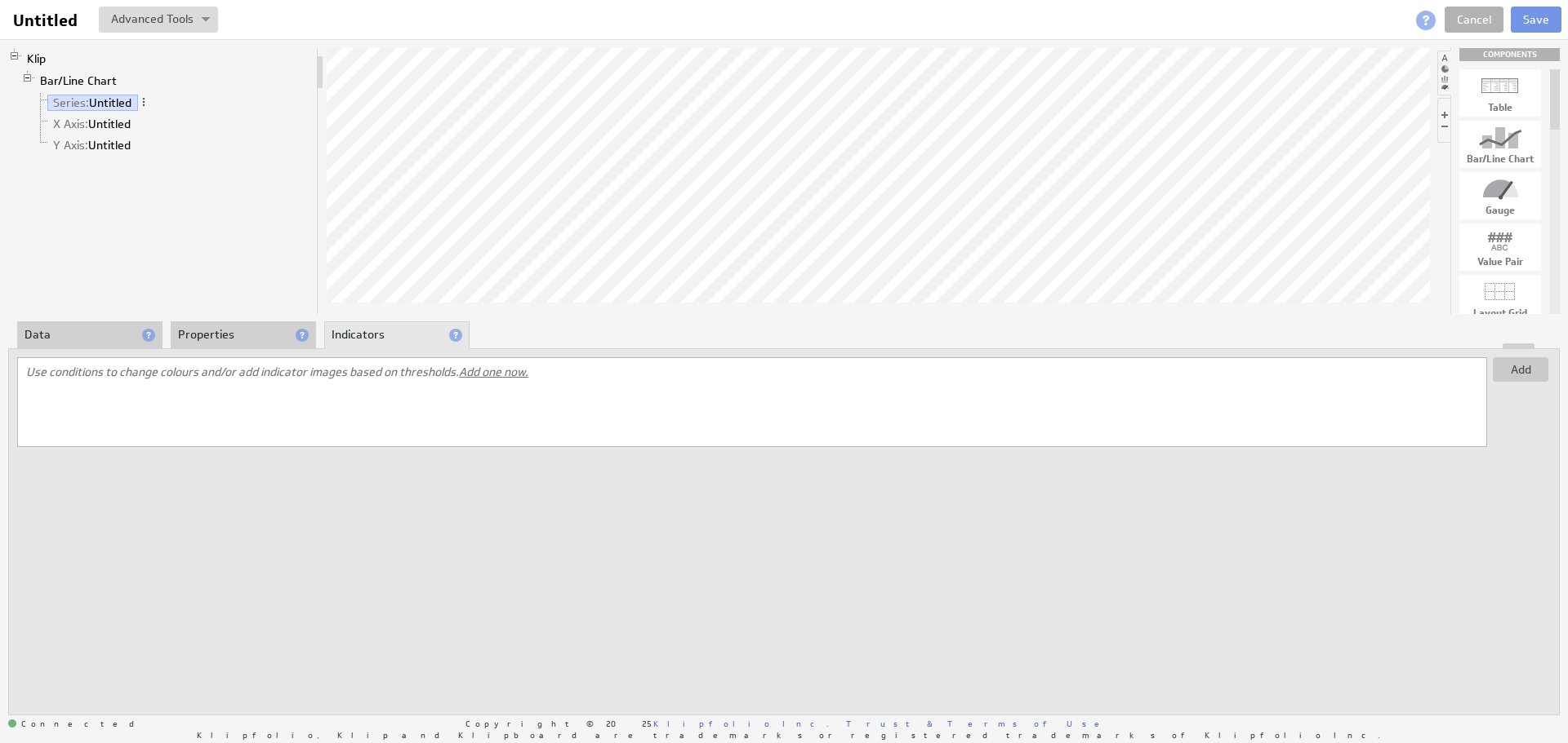
click at [276, 332] on li "Properties" at bounding box center [243, 335] width 146 height 28
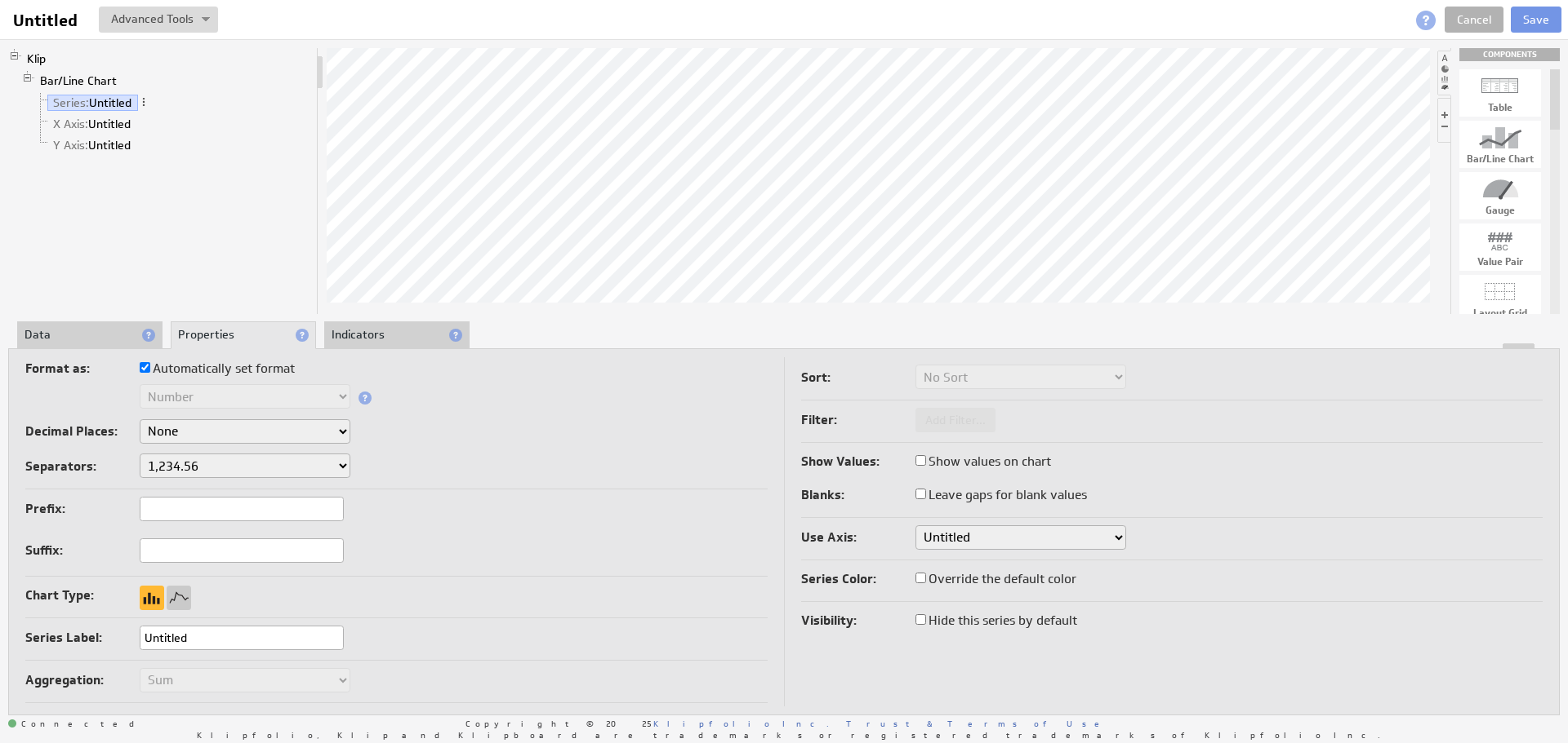
click at [49, 338] on li "Data" at bounding box center [90, 335] width 146 height 28
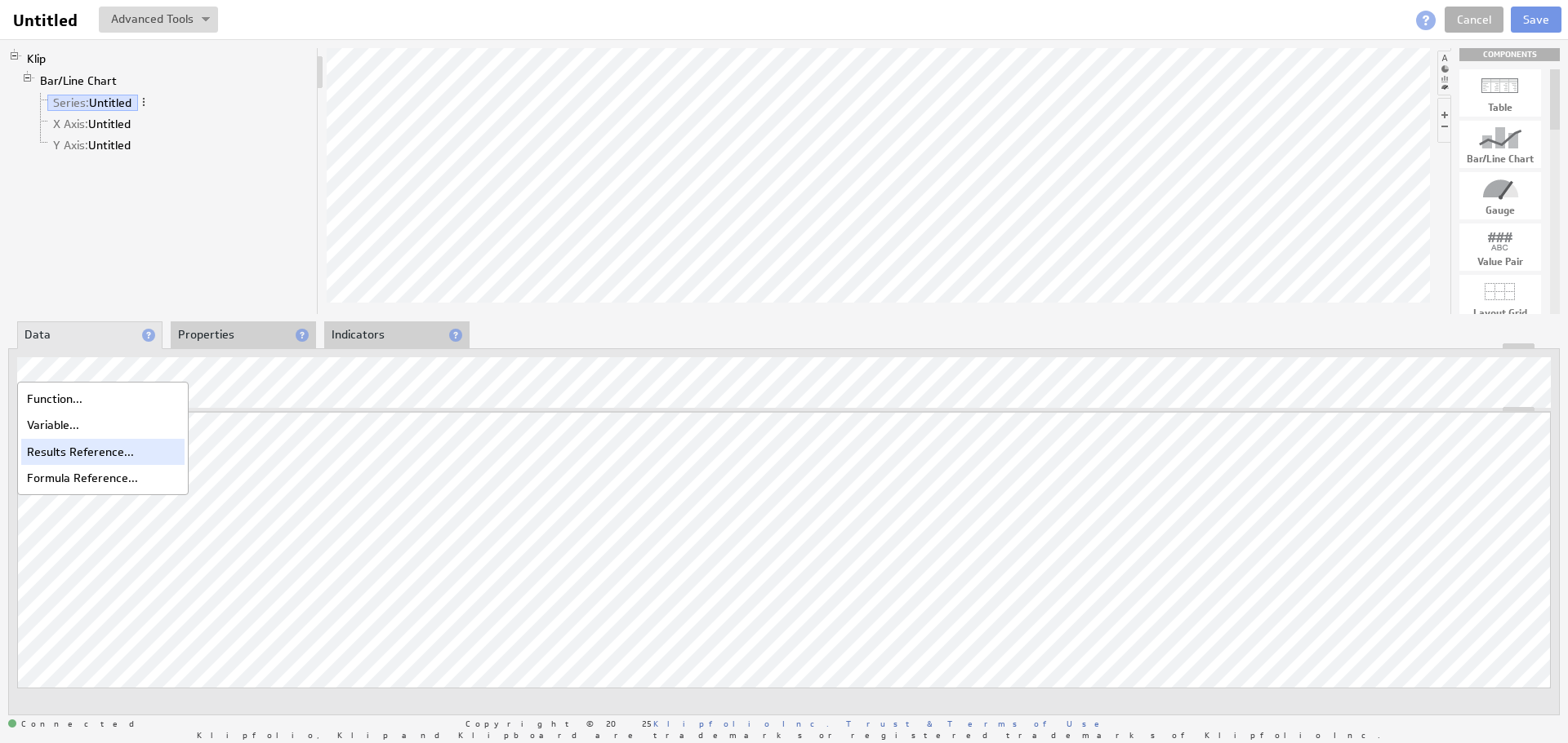
click at [106, 451] on div "Results Reference..." at bounding box center [102, 452] width 163 height 26
click at [114, 122] on link "X Axis: Untitled" at bounding box center [92, 123] width 90 height 16
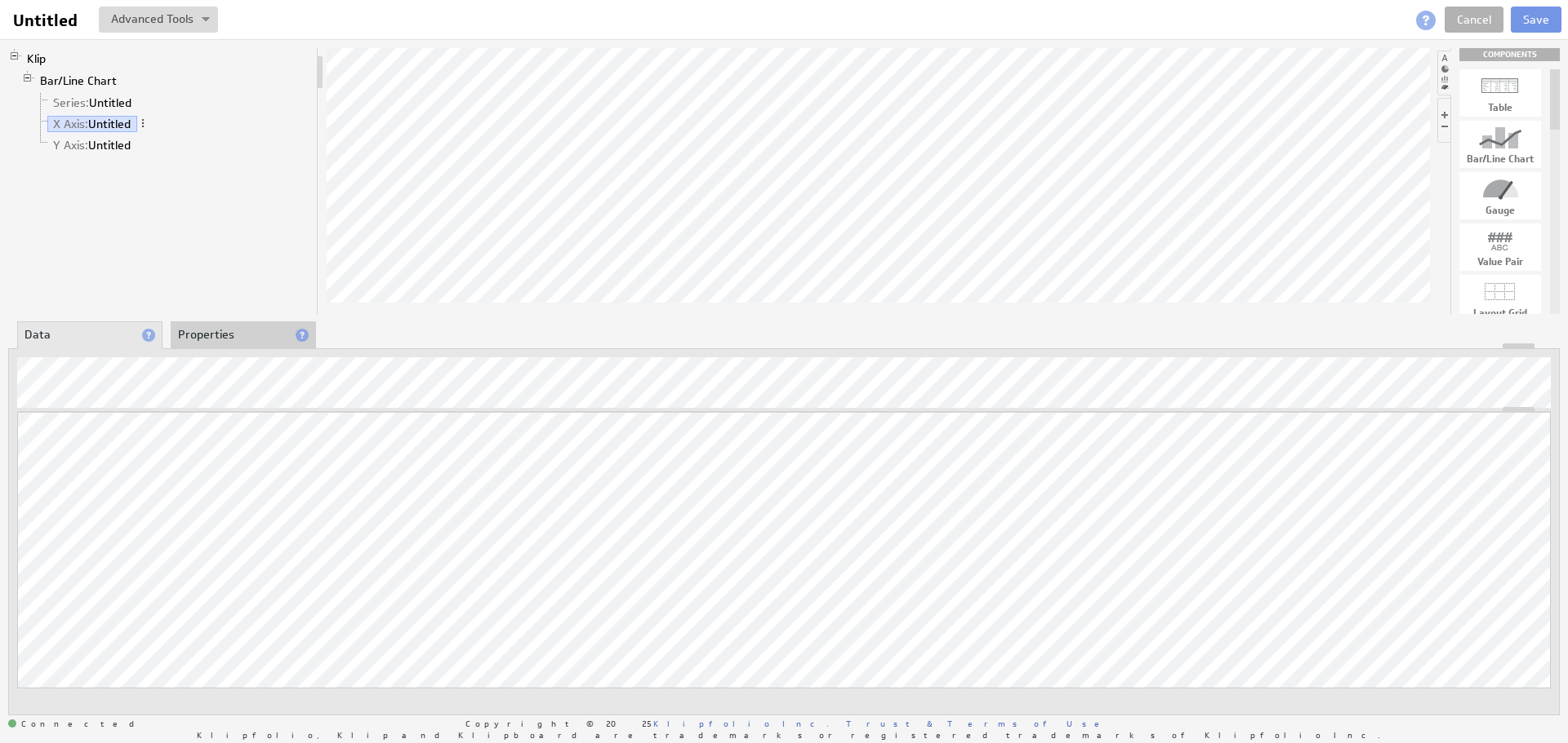
click at [197, 342] on li "Properties" at bounding box center [243, 335] width 146 height 28
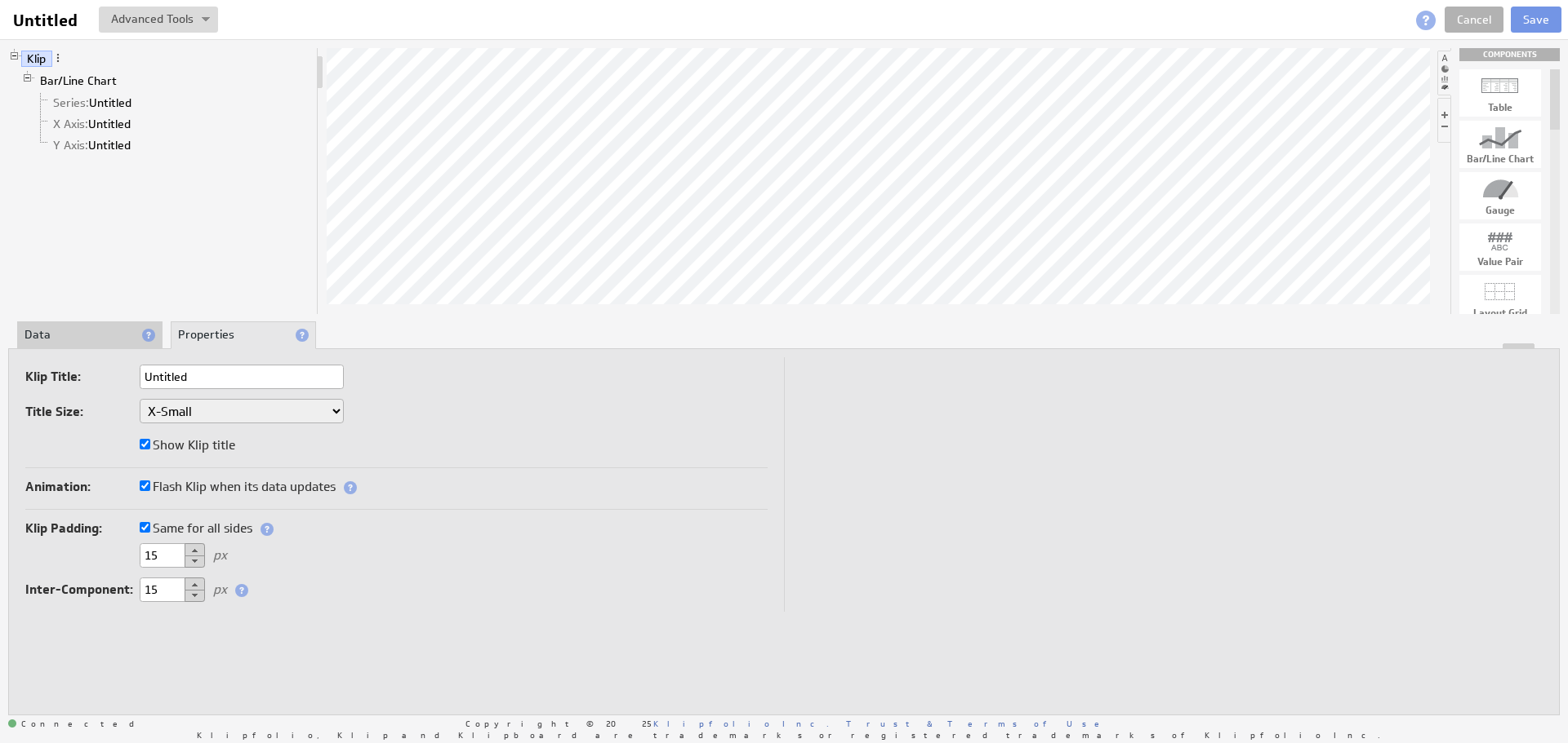
click at [183, 419] on select "XX-Small X-Small Small Medium Large X-Large XX-Large" at bounding box center [242, 411] width 204 height 24
select select "x-large"
drag, startPoint x: 184, startPoint y: 412, endPoint x: 181, endPoint y: 420, distance: 8.5
click at [184, 412] on select "XX-Small X-Small Small Medium Large X-Large XX-Large" at bounding box center [242, 411] width 204 height 24
select select "xx-small"
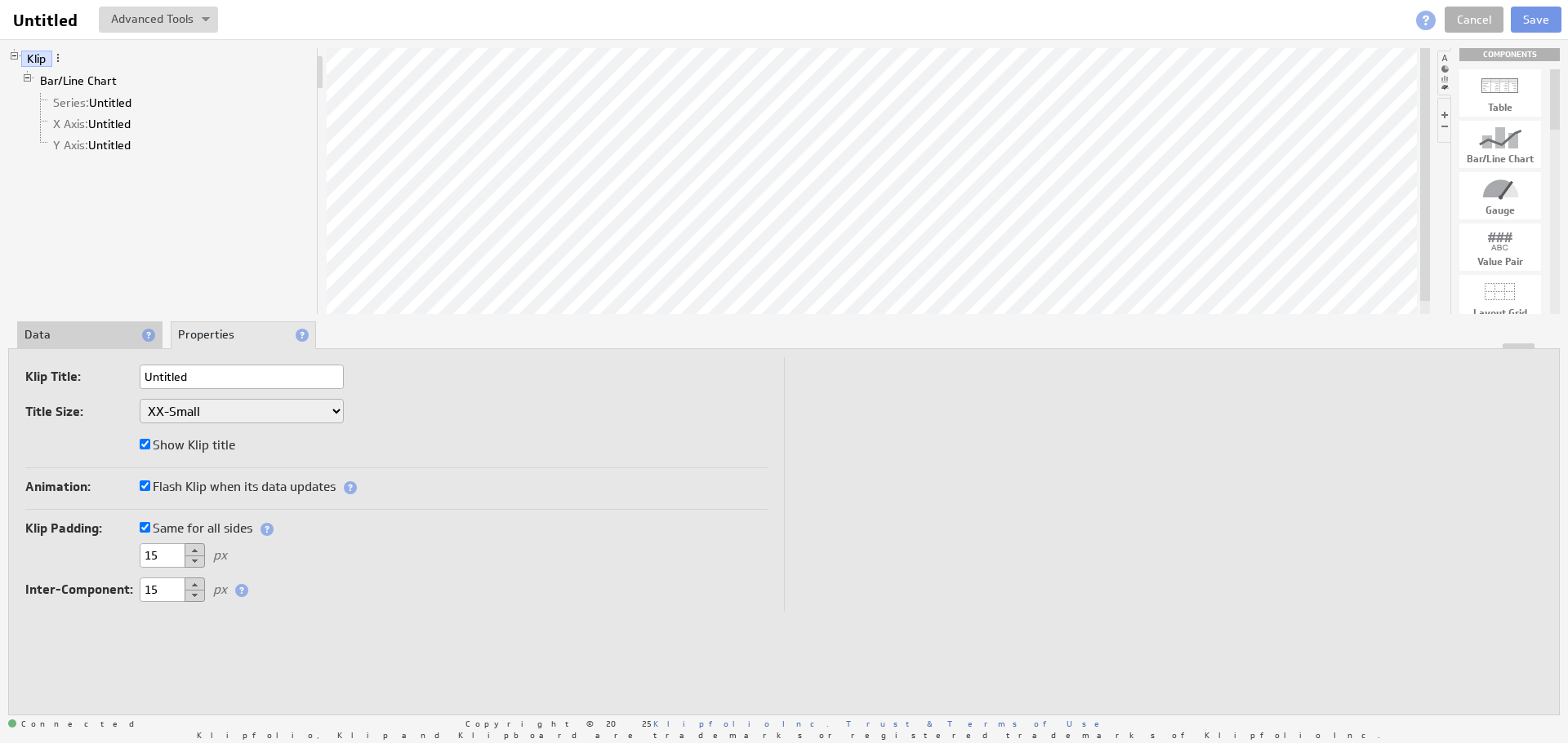
select select "xx-small"
click at [216, 347] on li "Properties" at bounding box center [243, 335] width 146 height 28
click at [102, 338] on li "Data" at bounding box center [90, 335] width 146 height 28
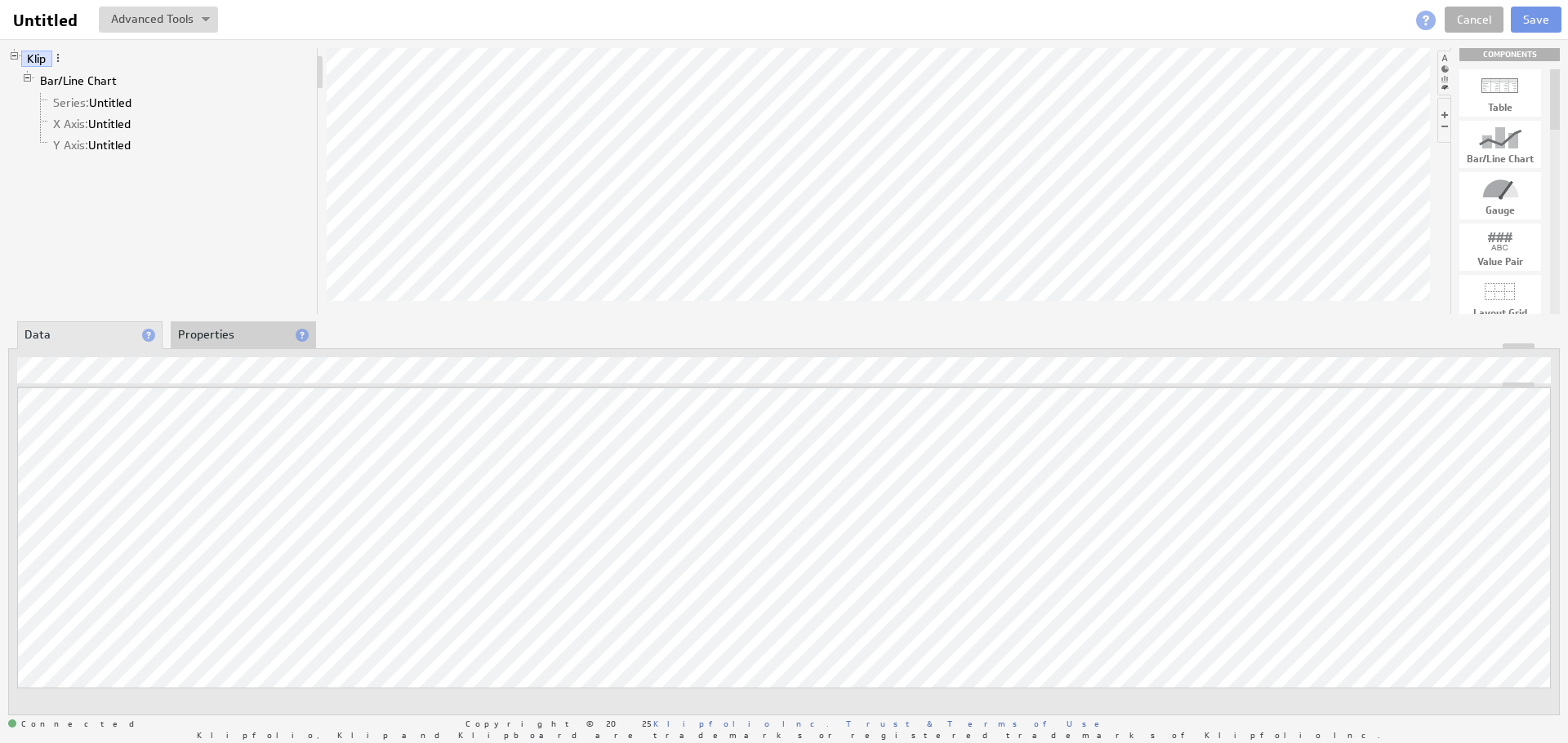
click at [755, 182] on div "Klip Bar/Line Chart Series: Untitled X Axis: Untitled Y Axis: Untitled COMPONEN…" at bounding box center [784, 382] width 1568 height 684
click at [98, 120] on link "X Axis: Untitled" at bounding box center [92, 123] width 90 height 16
click at [102, 141] on link "Y Axis: Untitled" at bounding box center [92, 145] width 90 height 16
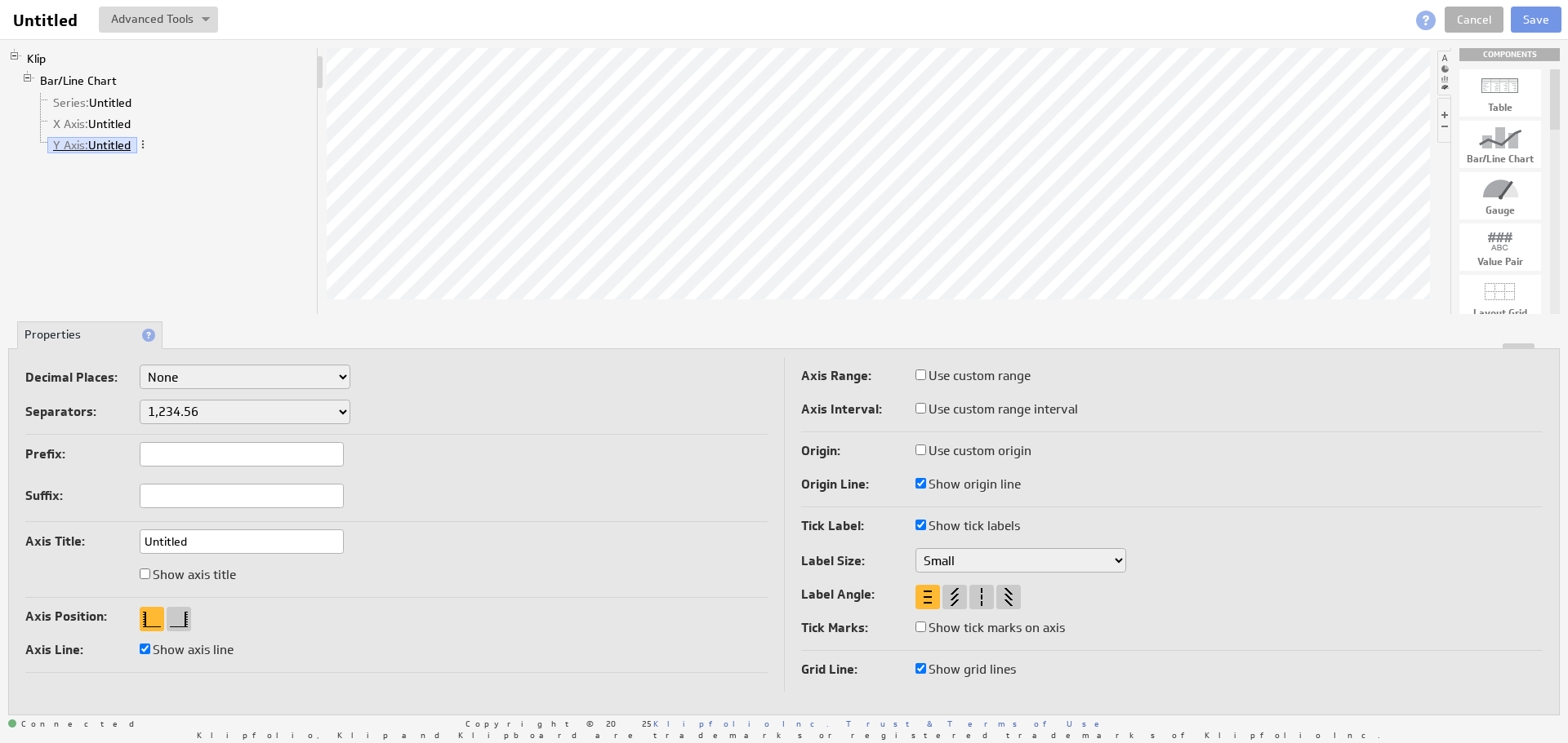
click at [106, 141] on link "Y Axis: Untitled" at bounding box center [92, 145] width 90 height 16
click at [109, 136] on li "Y Axis: Untitled" at bounding box center [173, 146] width 276 height 21
click at [103, 146] on link "Y Axis: Untitled" at bounding box center [92, 145] width 90 height 16
click at [197, 18] on button at bounding box center [158, 19] width 120 height 26
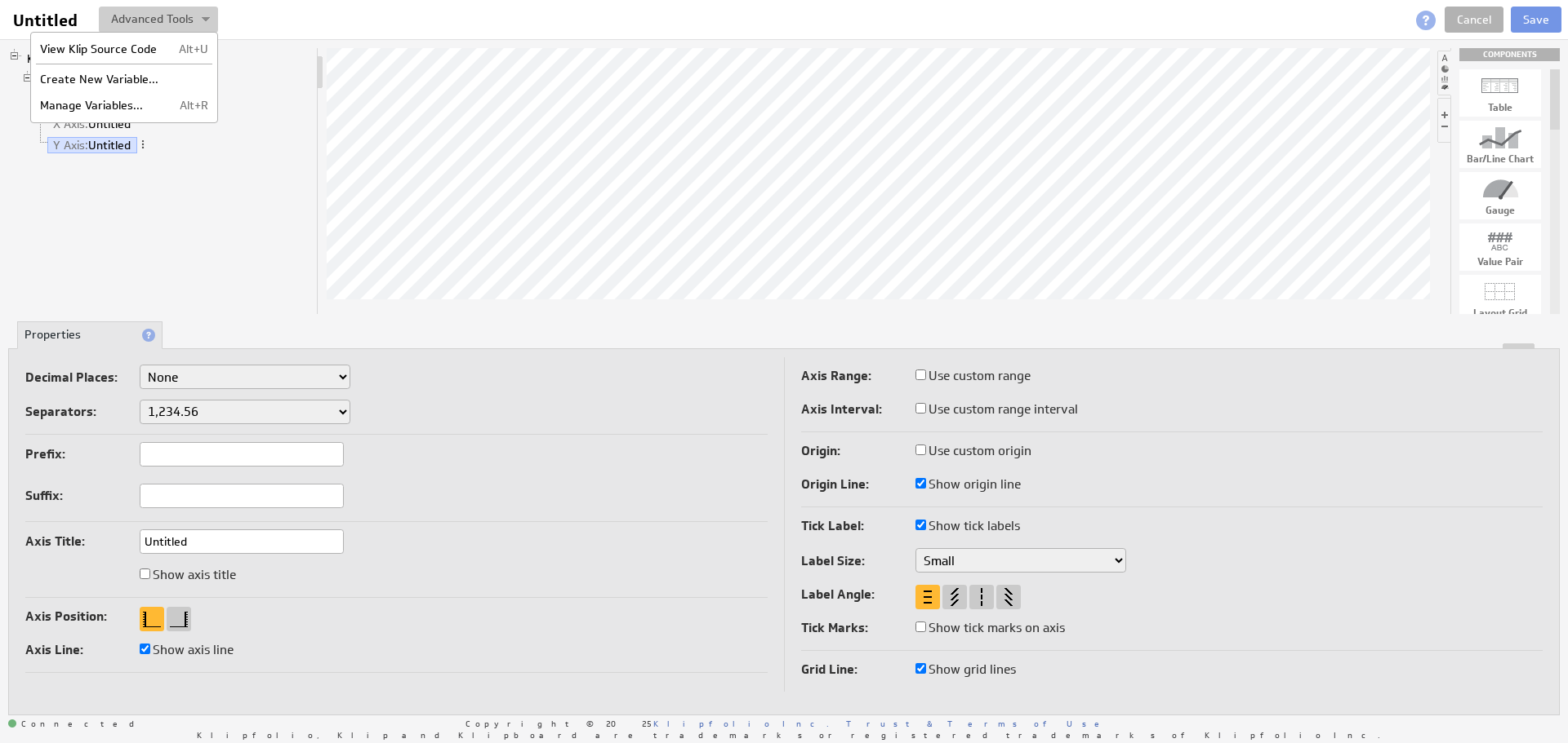
click at [199, 18] on button at bounding box center [158, 19] width 120 height 26
click at [949, 557] on select "Small Medium Large" at bounding box center [1020, 560] width 210 height 24
click at [192, 368] on select "None .# (1) .## (2) .### (3) .#### (4)" at bounding box center [245, 376] width 210 height 24
click at [193, 368] on select "None .# (1) .## (2) .### (3) .#### (4)" at bounding box center [245, 376] width 210 height 24
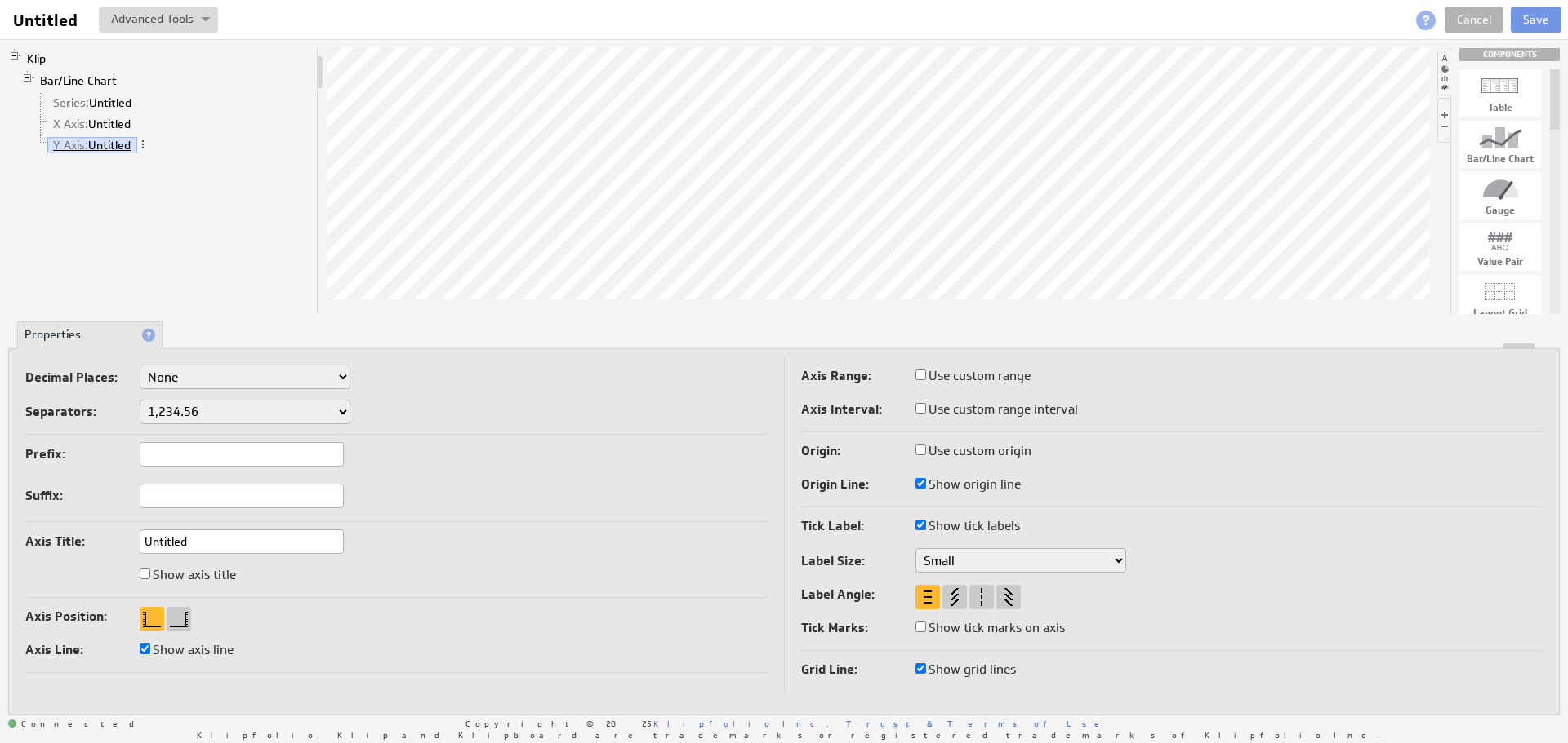
click at [95, 144] on link "Y Axis: Untitled" at bounding box center [92, 145] width 90 height 16
drag, startPoint x: 51, startPoint y: 343, endPoint x: 68, endPoint y: 277, distance: 68.2
click at [52, 340] on li "Properties" at bounding box center [90, 335] width 146 height 28
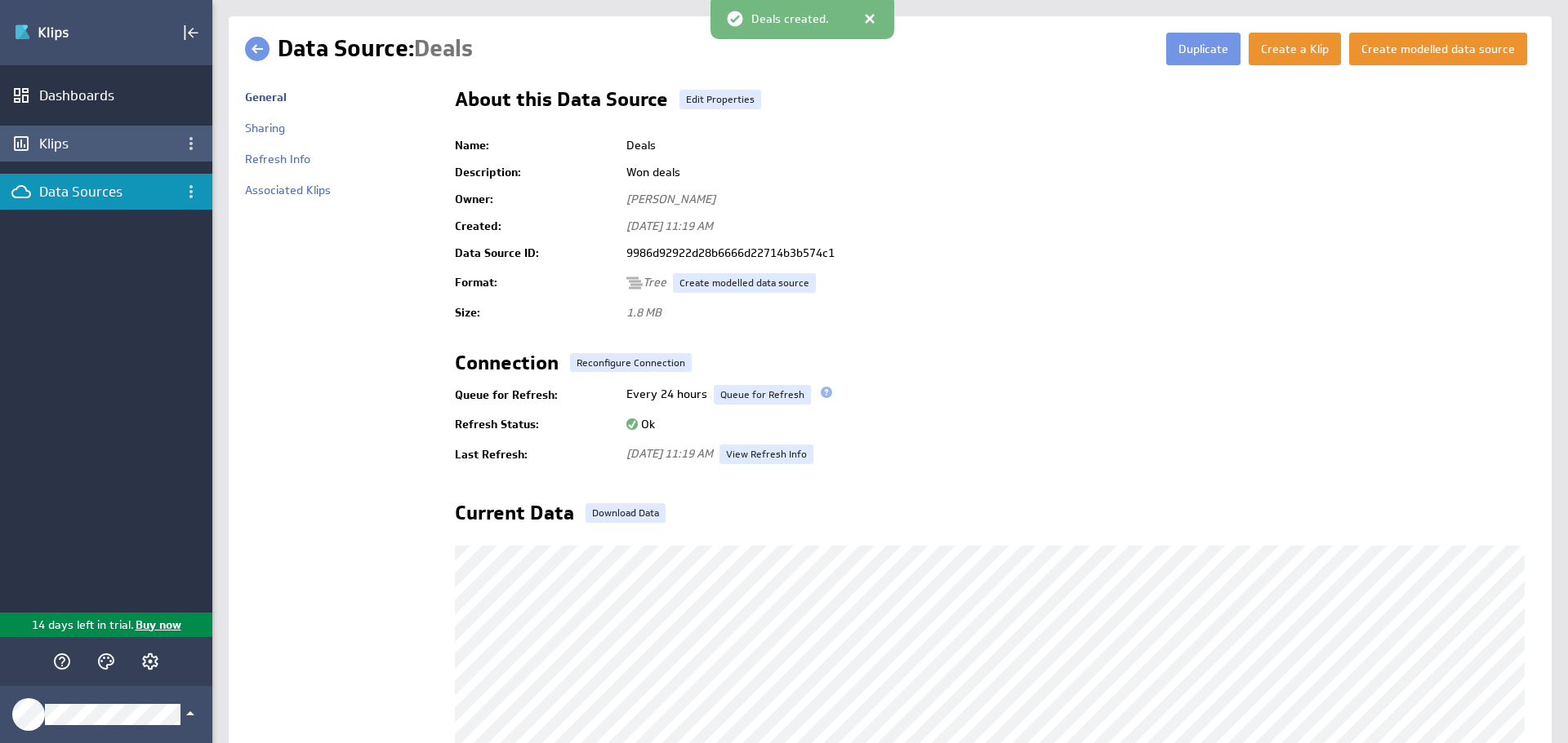
click at [80, 132] on div "Klips" at bounding box center [106, 143] width 212 height 36
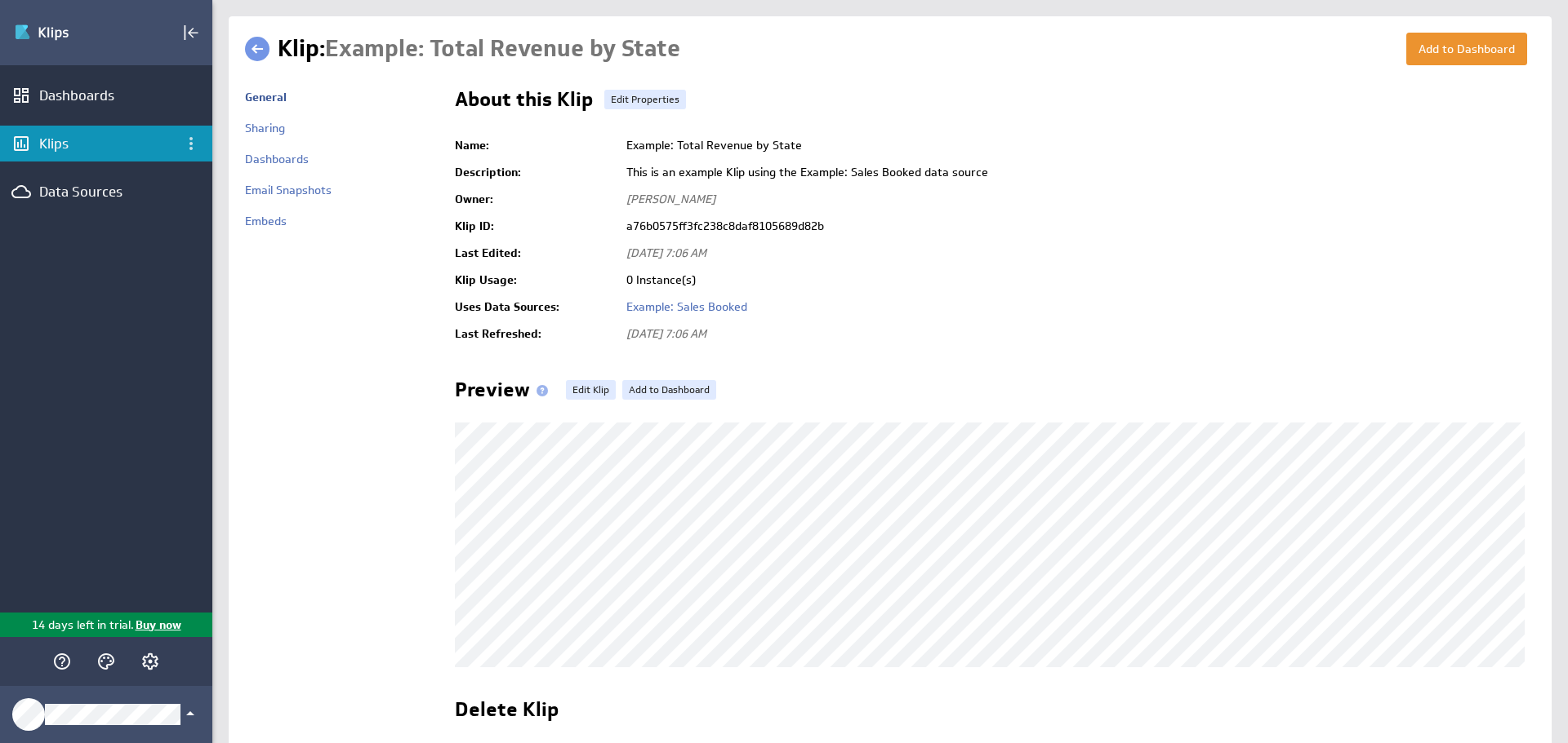
click at [266, 50] on link at bounding box center [257, 48] width 24 height 24
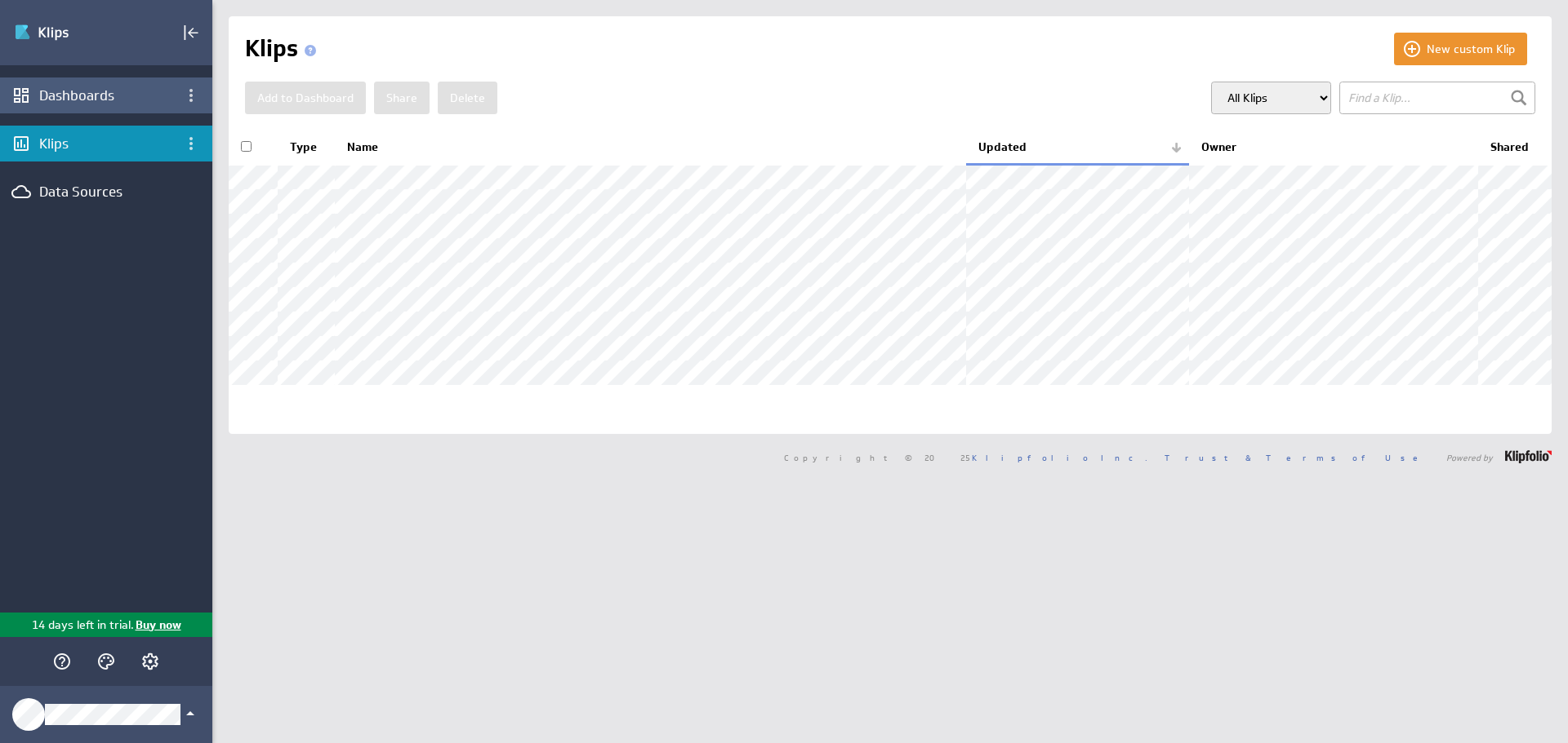
click at [148, 94] on div "Dashboards" at bounding box center [106, 95] width 134 height 18
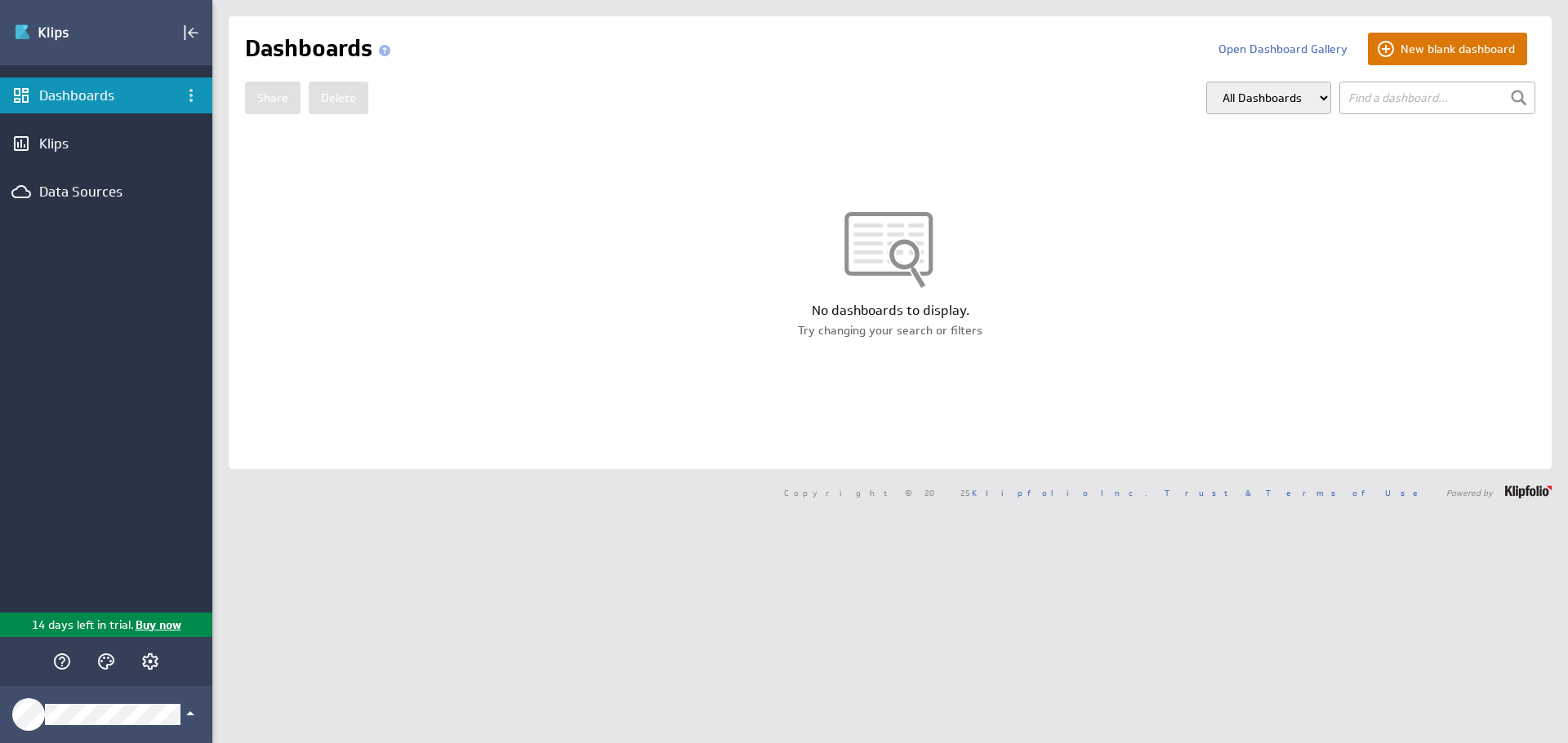
click at [1436, 56] on button "New blank dashboard" at bounding box center [1446, 49] width 159 height 33
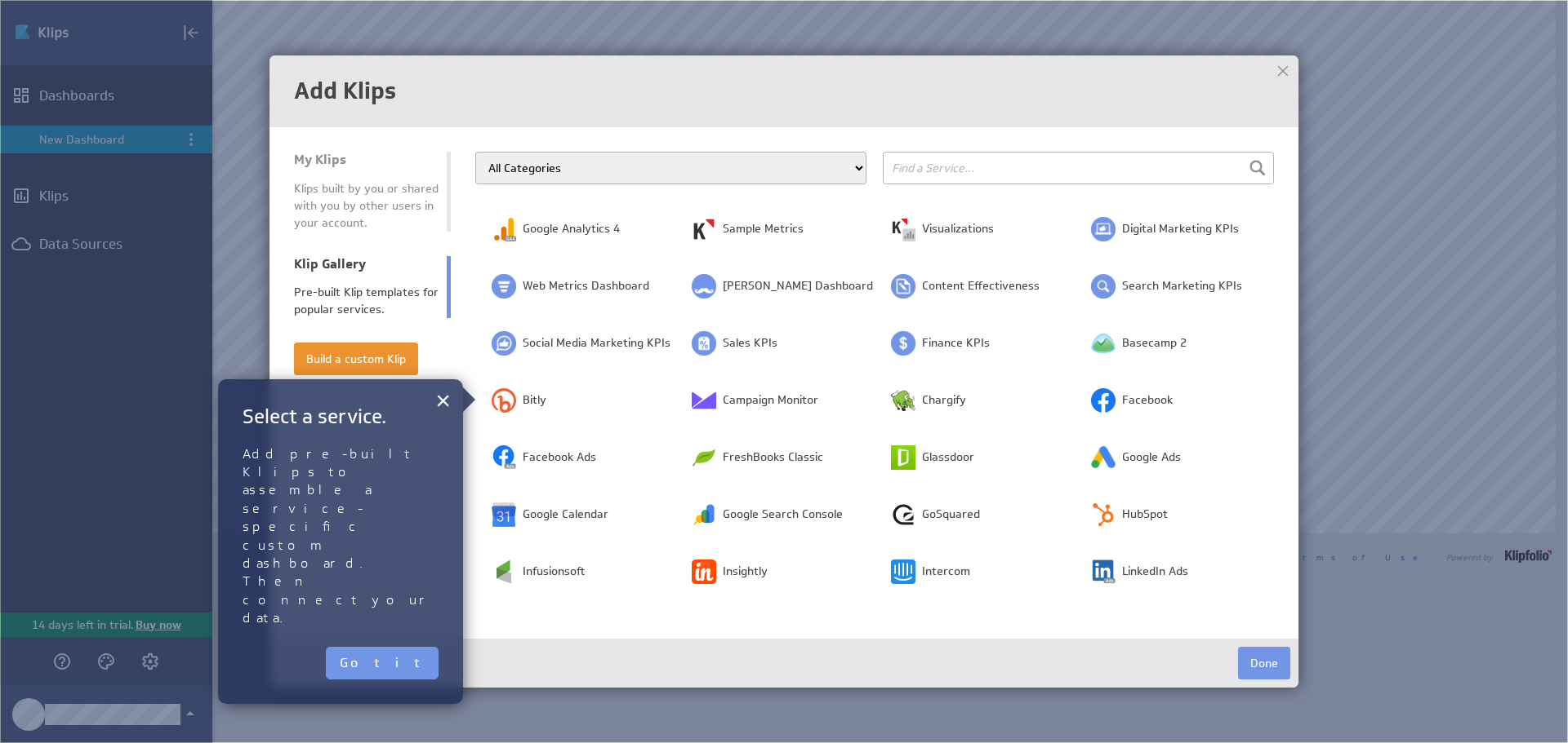
click at [674, 158] on select "All Categories Advertising Cloud Storage Customer Support Dashboard Gallery Dat…" at bounding box center [671, 168] width 392 height 33
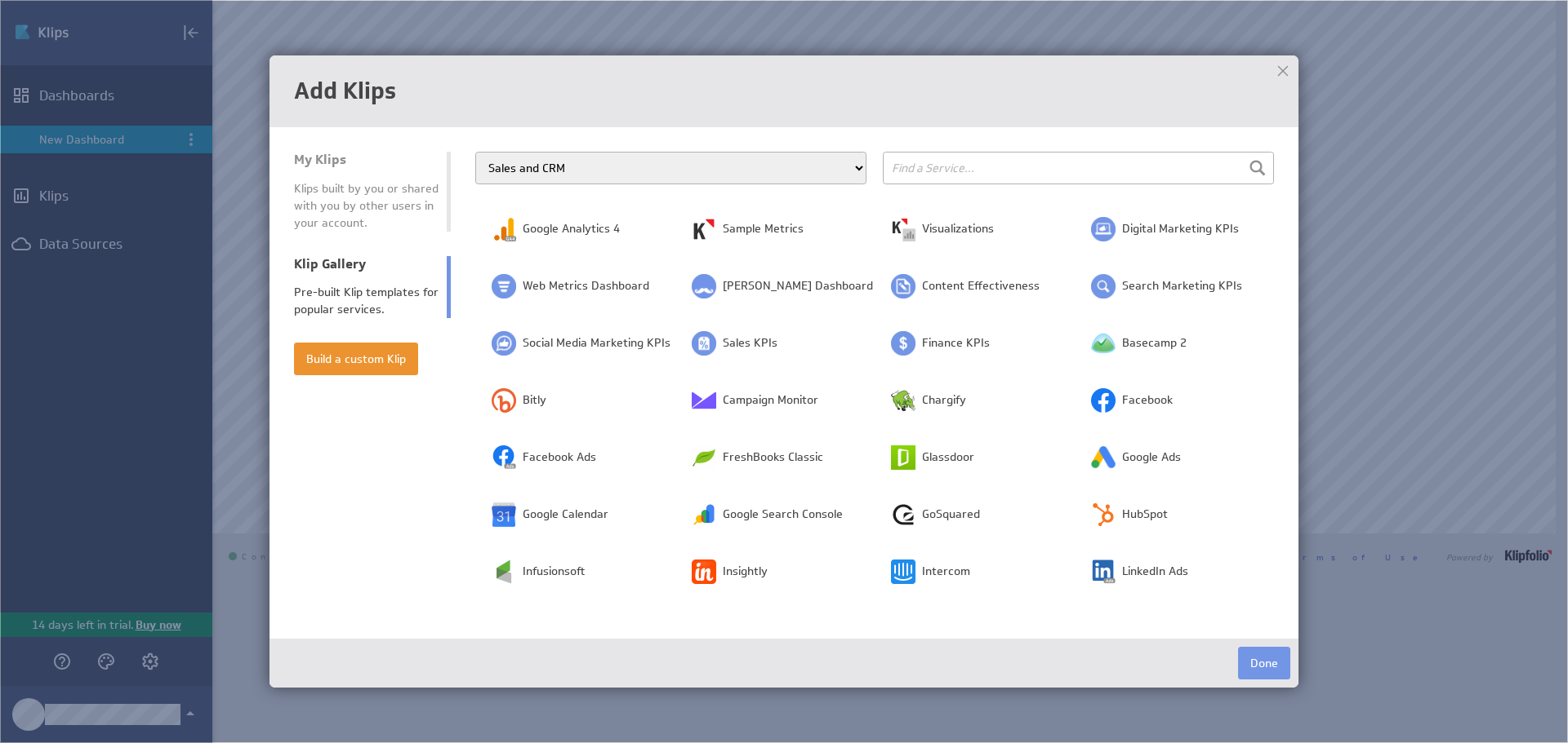
click at [475, 151] on select "All Categories Advertising Cloud Storage Customer Support Dashboard Gallery Dat…" at bounding box center [671, 168] width 392 height 33
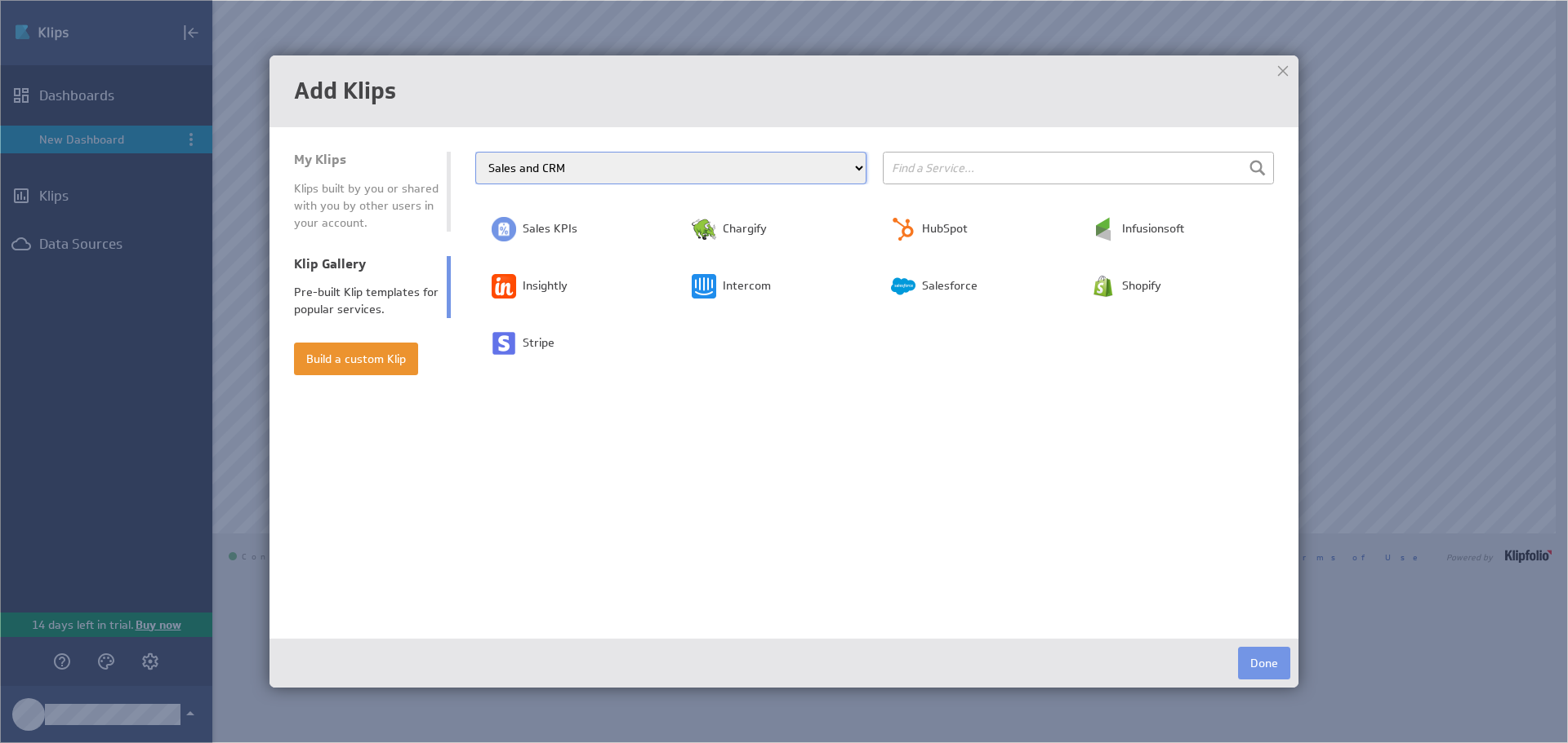
click at [751, 153] on select "All Categories Advertising Cloud Storage Customer Support Dashboard Gallery Dat…" at bounding box center [671, 168] width 392 height 33
select select "all"
click at [475, 151] on select "All Categories Advertising Cloud Storage Customer Support Dashboard Gallery Dat…" at bounding box center [671, 168] width 392 height 33
click at [1006, 165] on input "text" at bounding box center [1078, 168] width 392 height 33
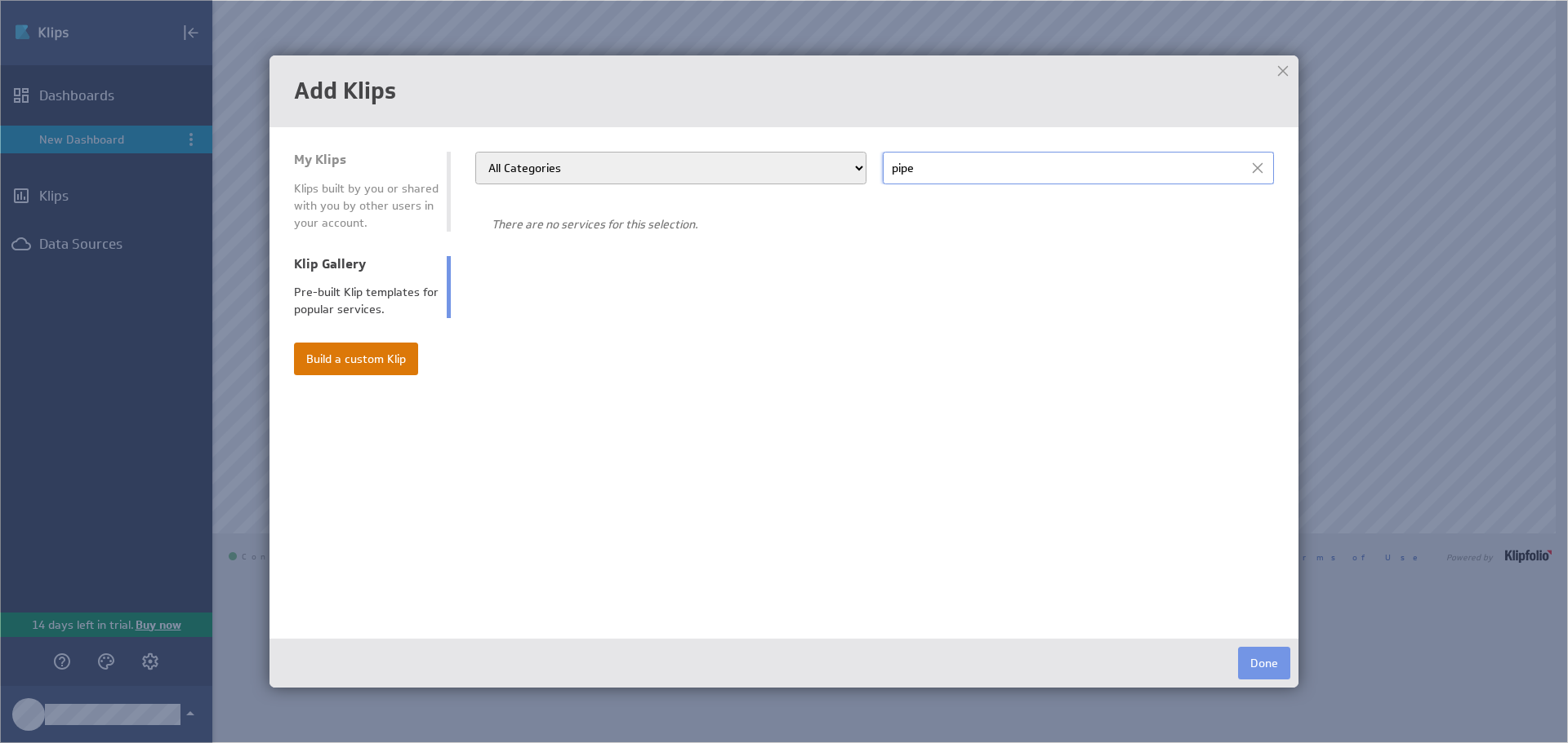
type input "pipe"
click at [385, 358] on button "Build a custom Klip" at bounding box center [356, 359] width 124 height 33
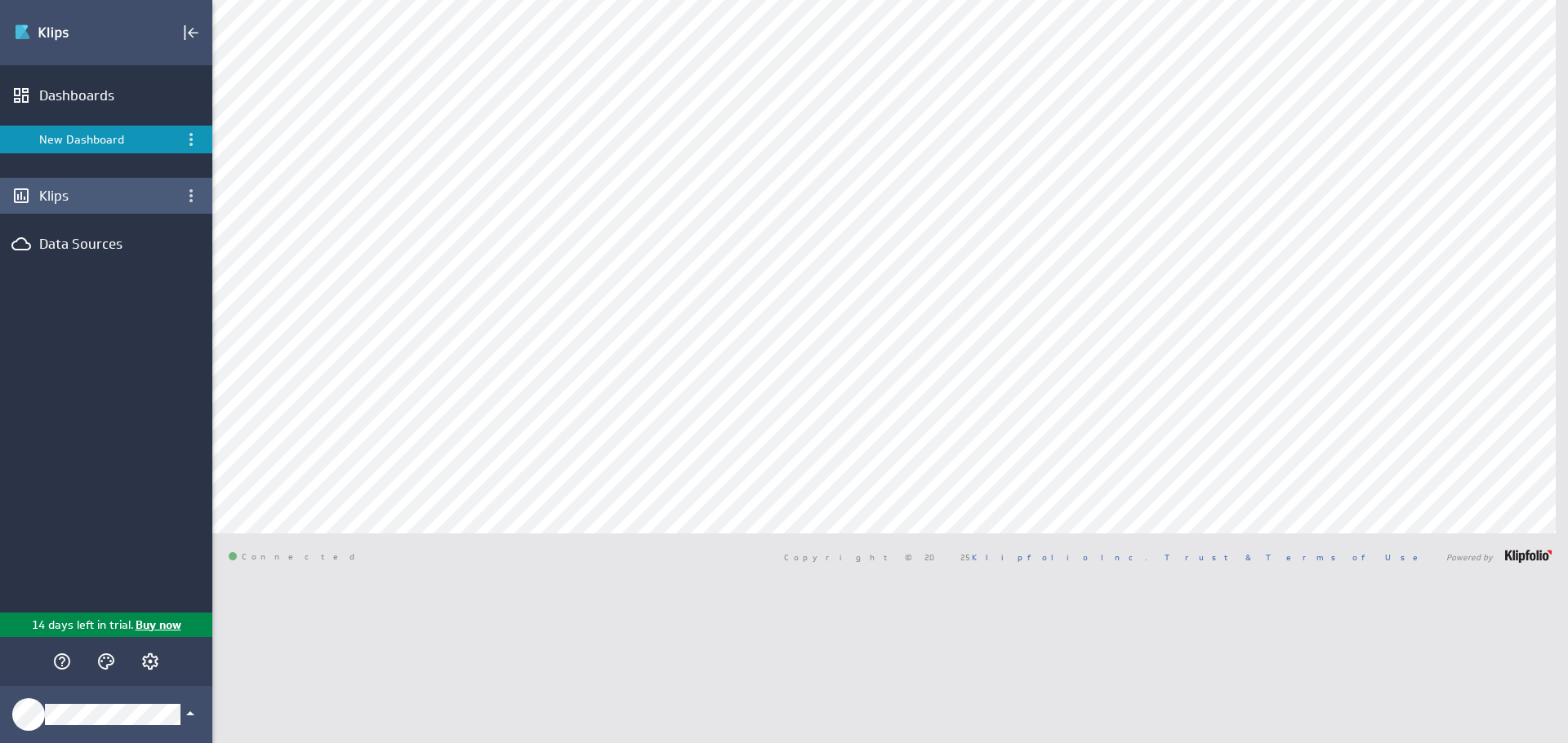
click at [103, 205] on div "Klips" at bounding box center [106, 196] width 212 height 36
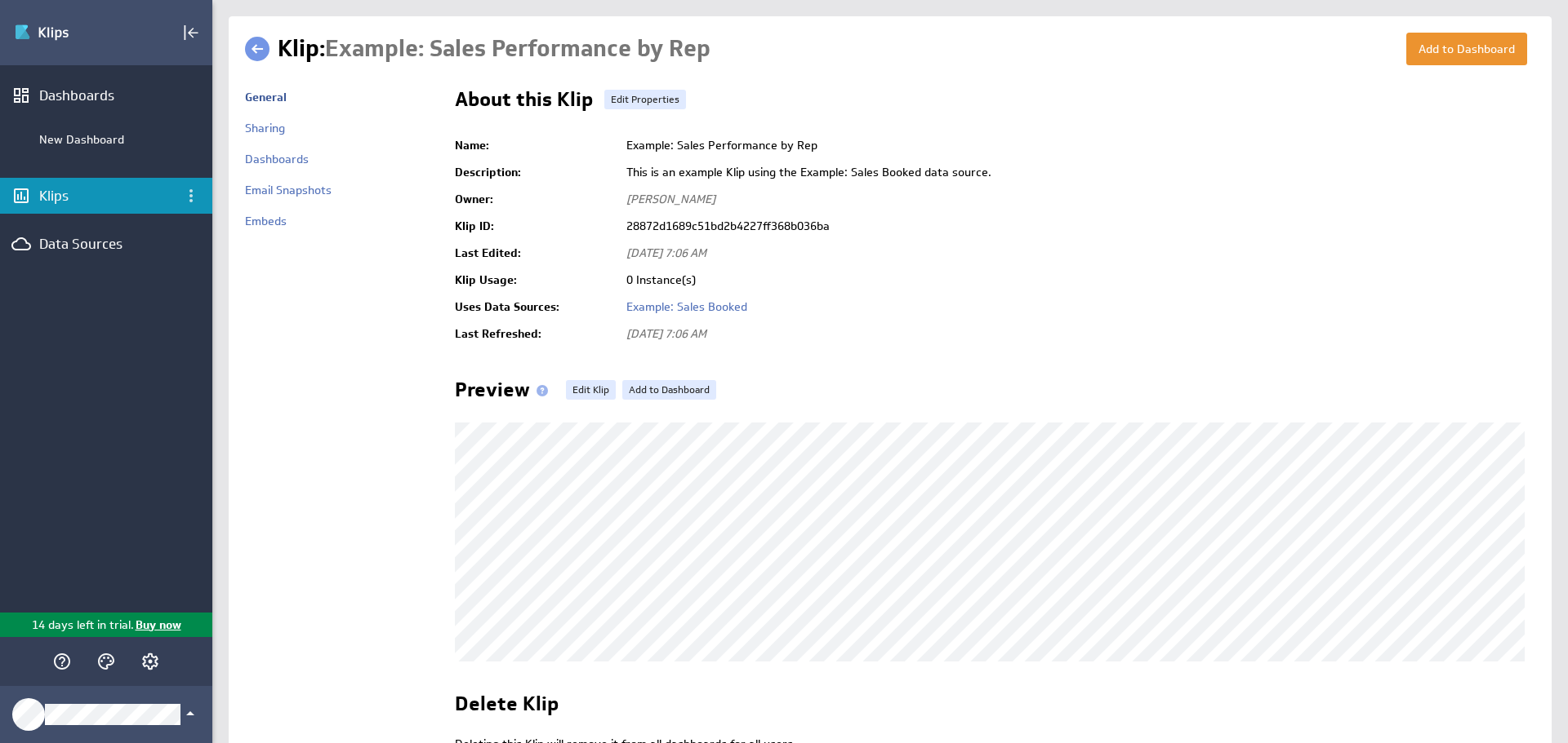
click at [253, 56] on link at bounding box center [257, 48] width 24 height 24
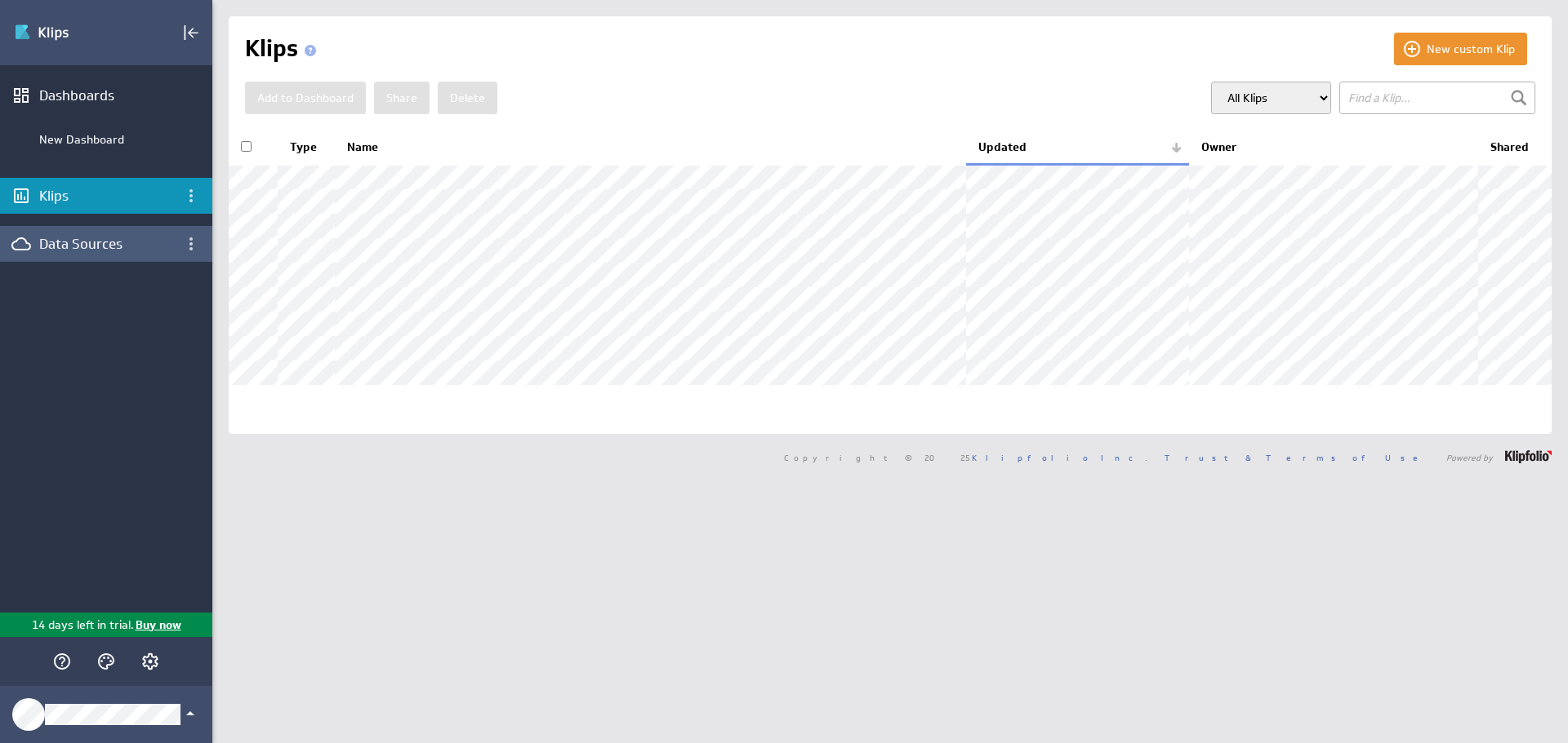
click at [112, 252] on div "Data Sources" at bounding box center [106, 244] width 134 height 18
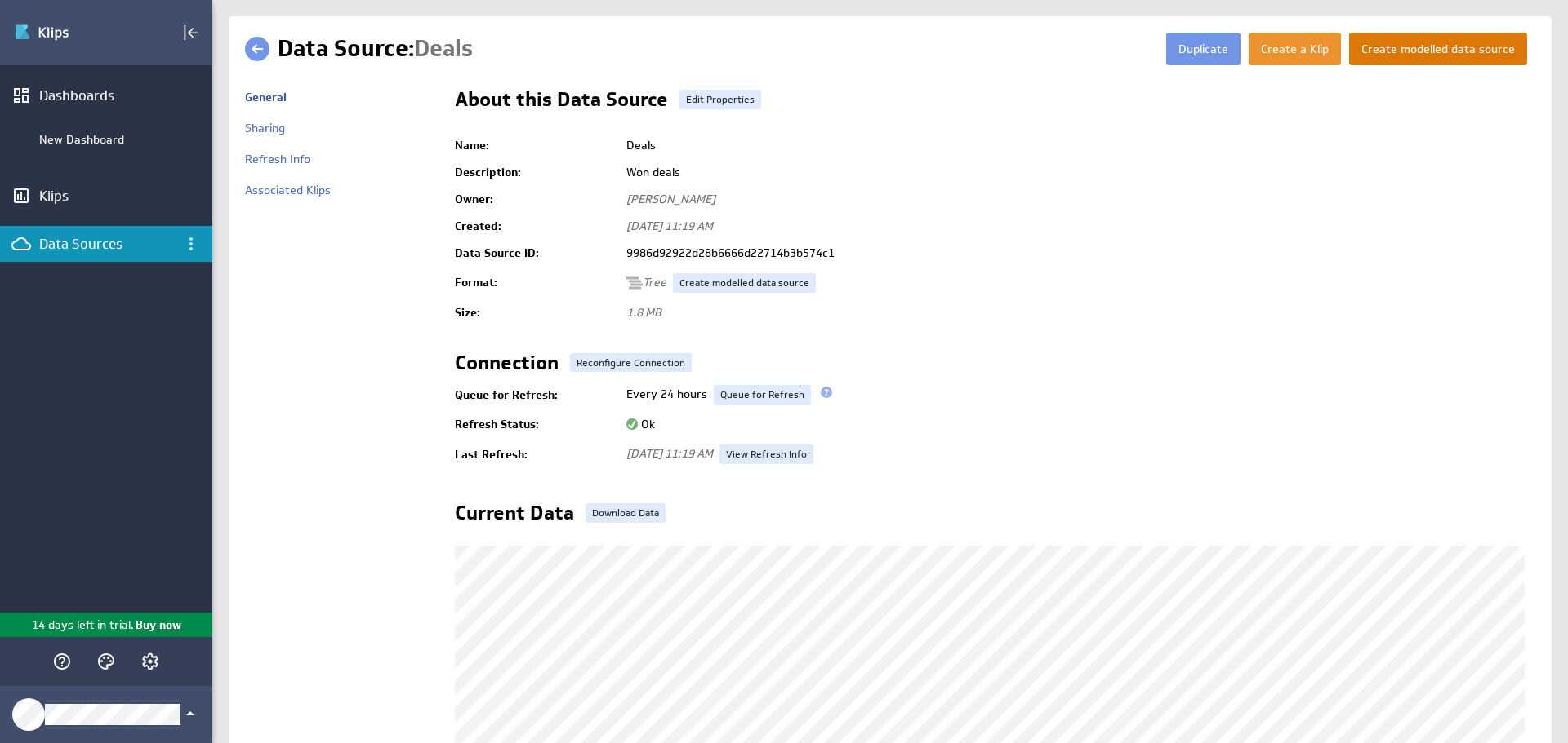
click at [1420, 40] on button "Create modelled data source" at bounding box center [1438, 49] width 178 height 33
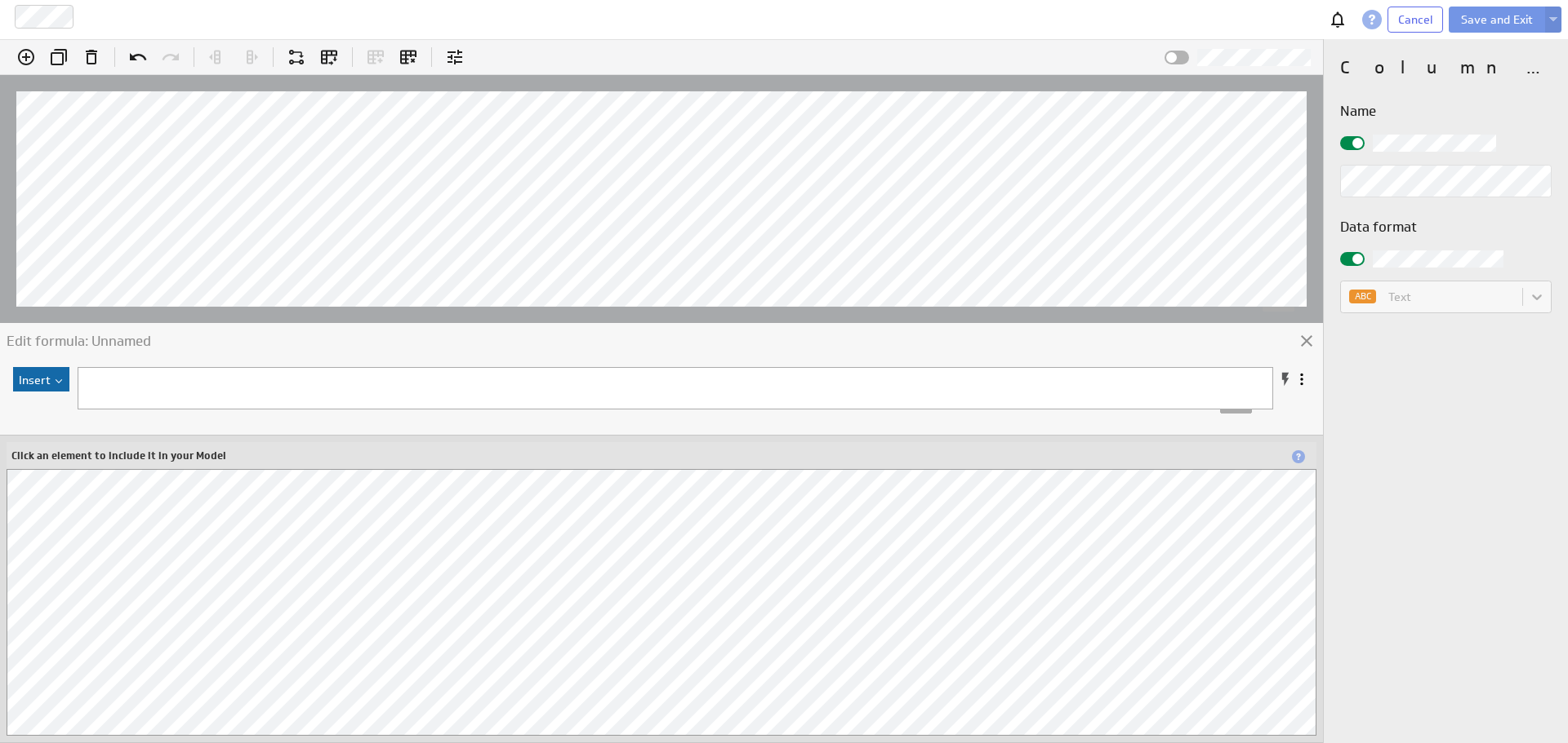
scroll to position [82, 0]
click at [1186, 49] on label at bounding box center [1237, 58] width 147 height 17
click at [0, 0] on input "checkbox" at bounding box center [0, 0] width 0 height 0
click at [1185, 50] on div at bounding box center [1176, 57] width 24 height 13
click at [0, 0] on input "checkbox" at bounding box center [0, 0] width 0 height 0
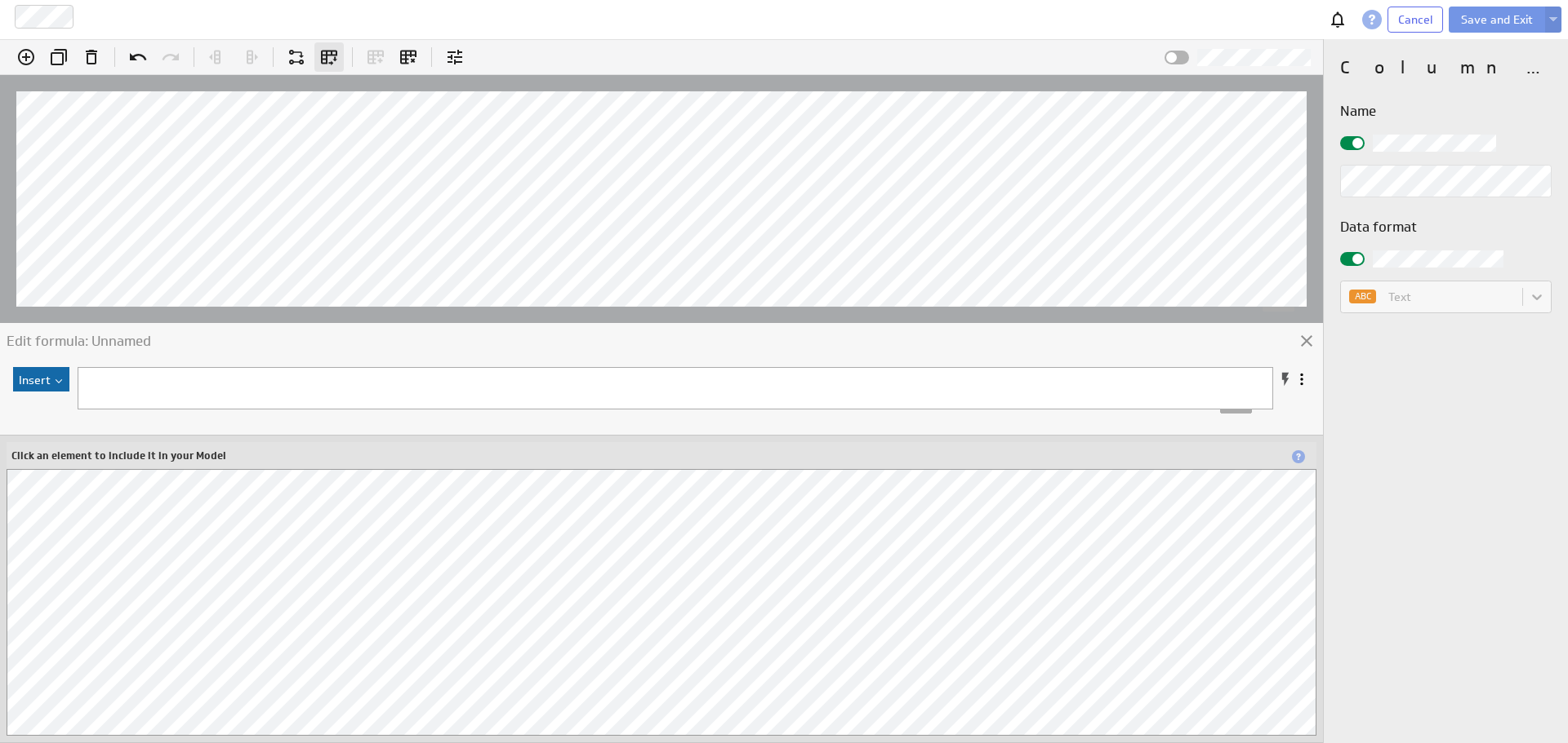
click at [331, 60] on icon "Unpivot (Ctrl+U)" at bounding box center [329, 57] width 19 height 19
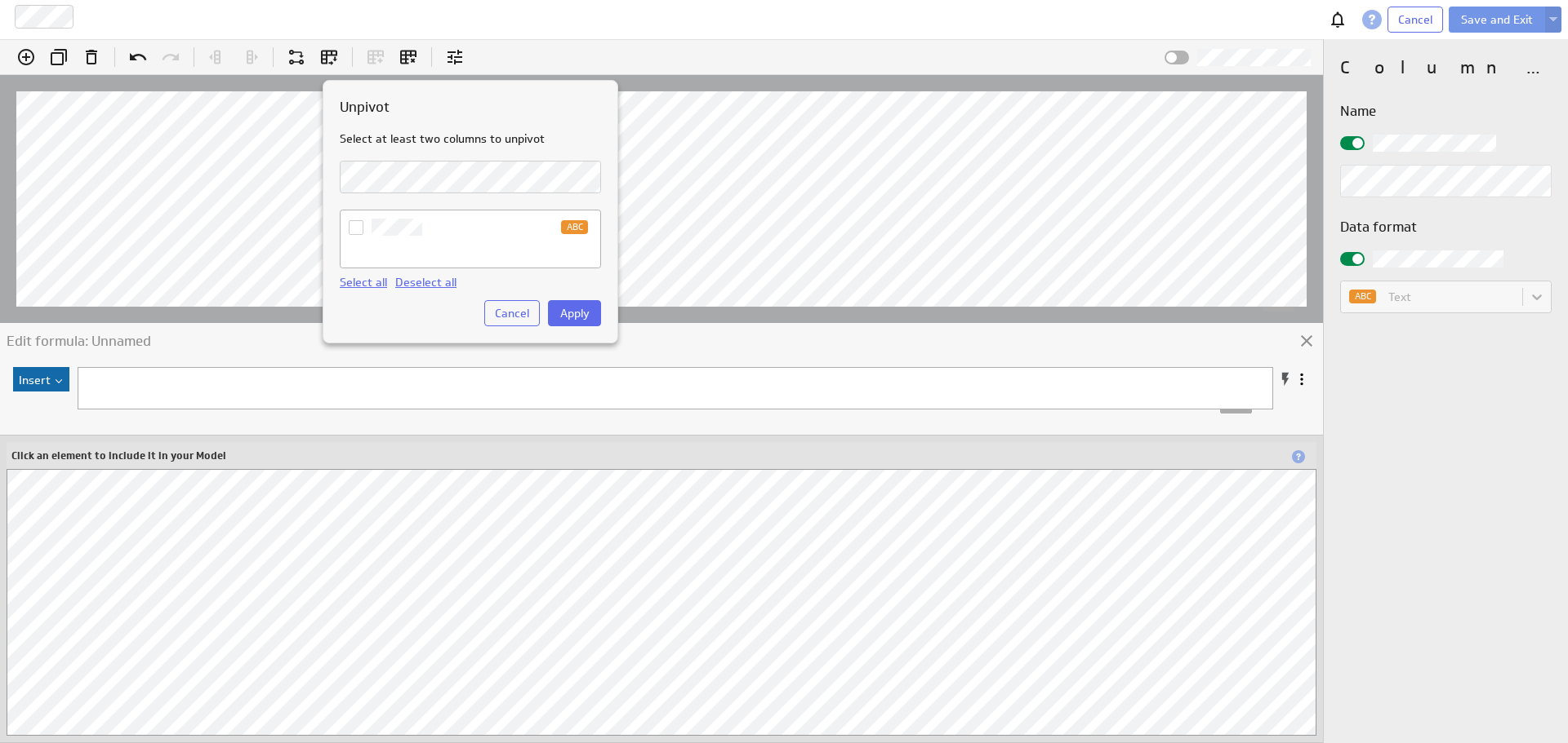
click at [361, 234] on span at bounding box center [356, 227] width 14 height 14
click at [0, 0] on input "ABC" at bounding box center [0, 0] width 0 height 0
click at [368, 226] on label "ABC" at bounding box center [471, 227] width 243 height 17
click at [0, 0] on input "ABC" at bounding box center [0, 0] width 0 height 0
click at [575, 313] on span "Apply" at bounding box center [575, 313] width 29 height 14
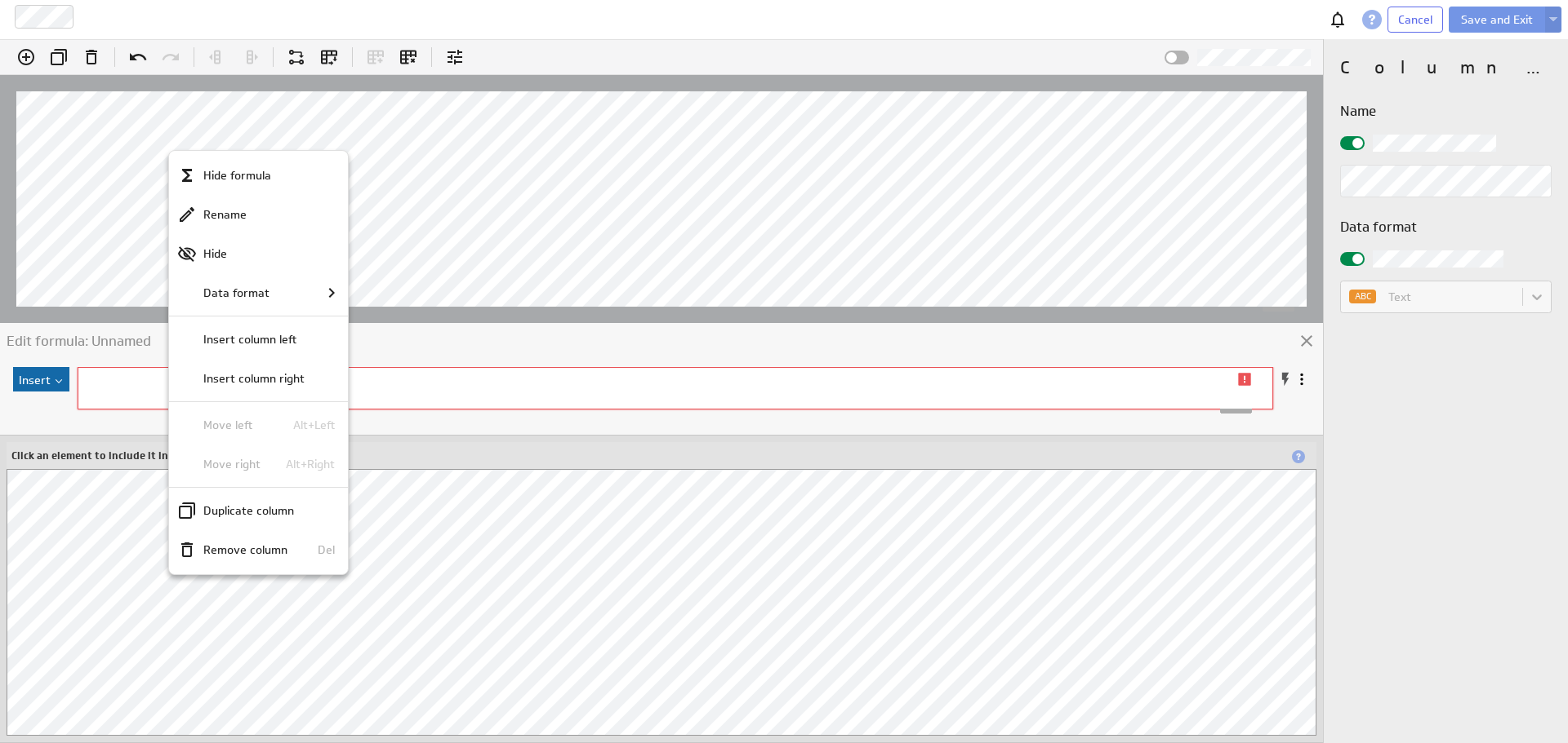
click at [99, 248] on div at bounding box center [784, 371] width 1568 height 743
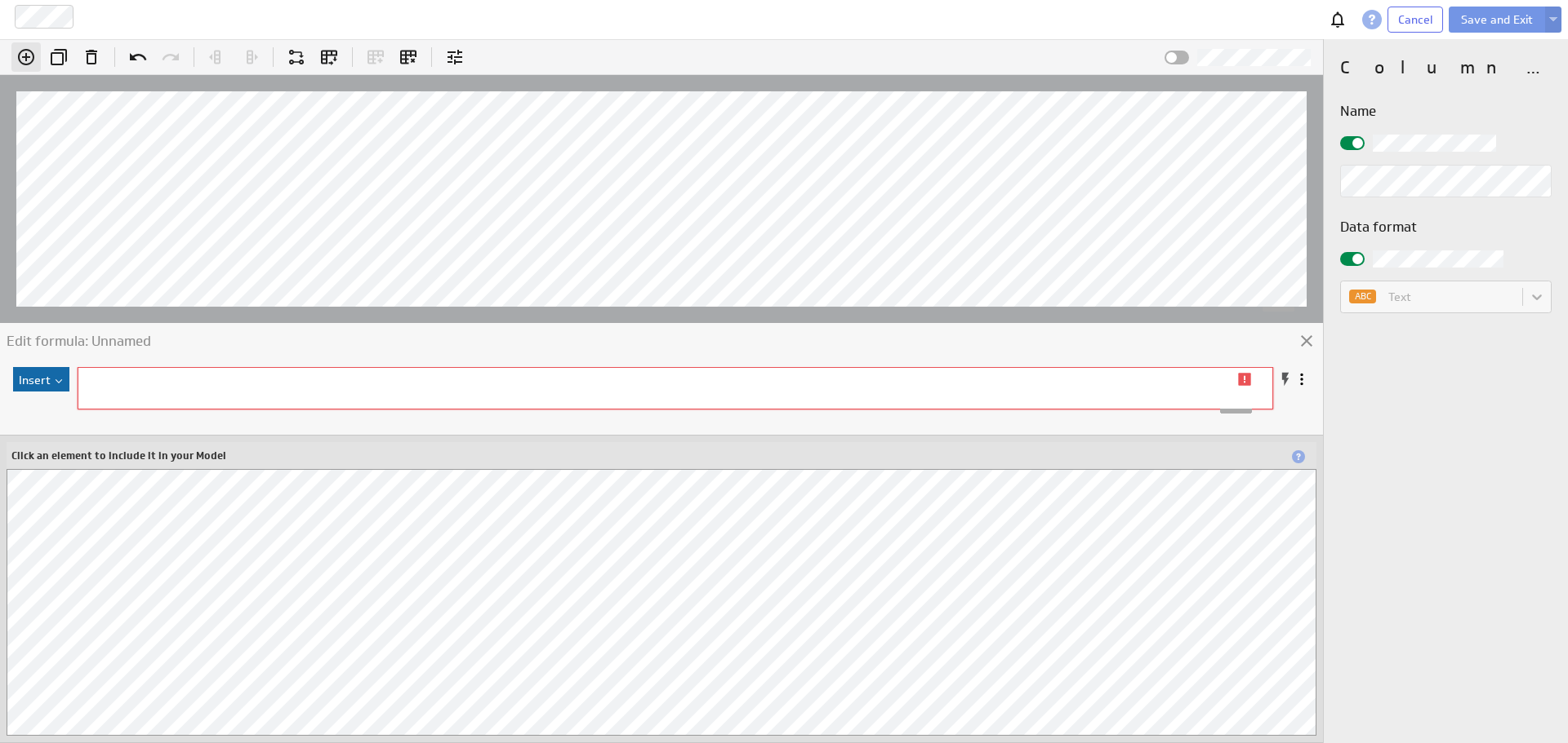
click at [23, 62] on icon "Add column" at bounding box center [26, 57] width 19 height 19
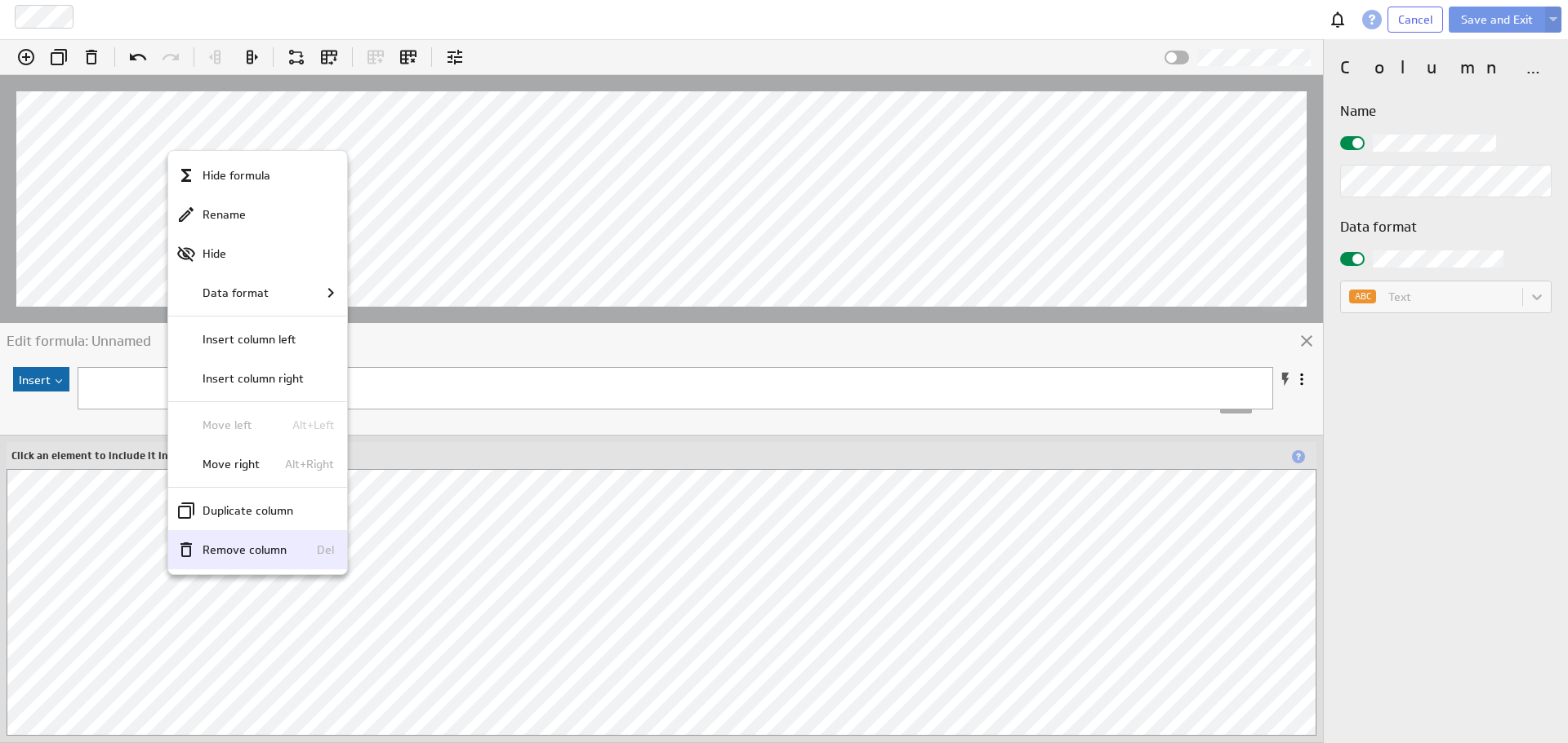
click at [232, 560] on div "Remove column Del" at bounding box center [257, 549] width 178 height 40
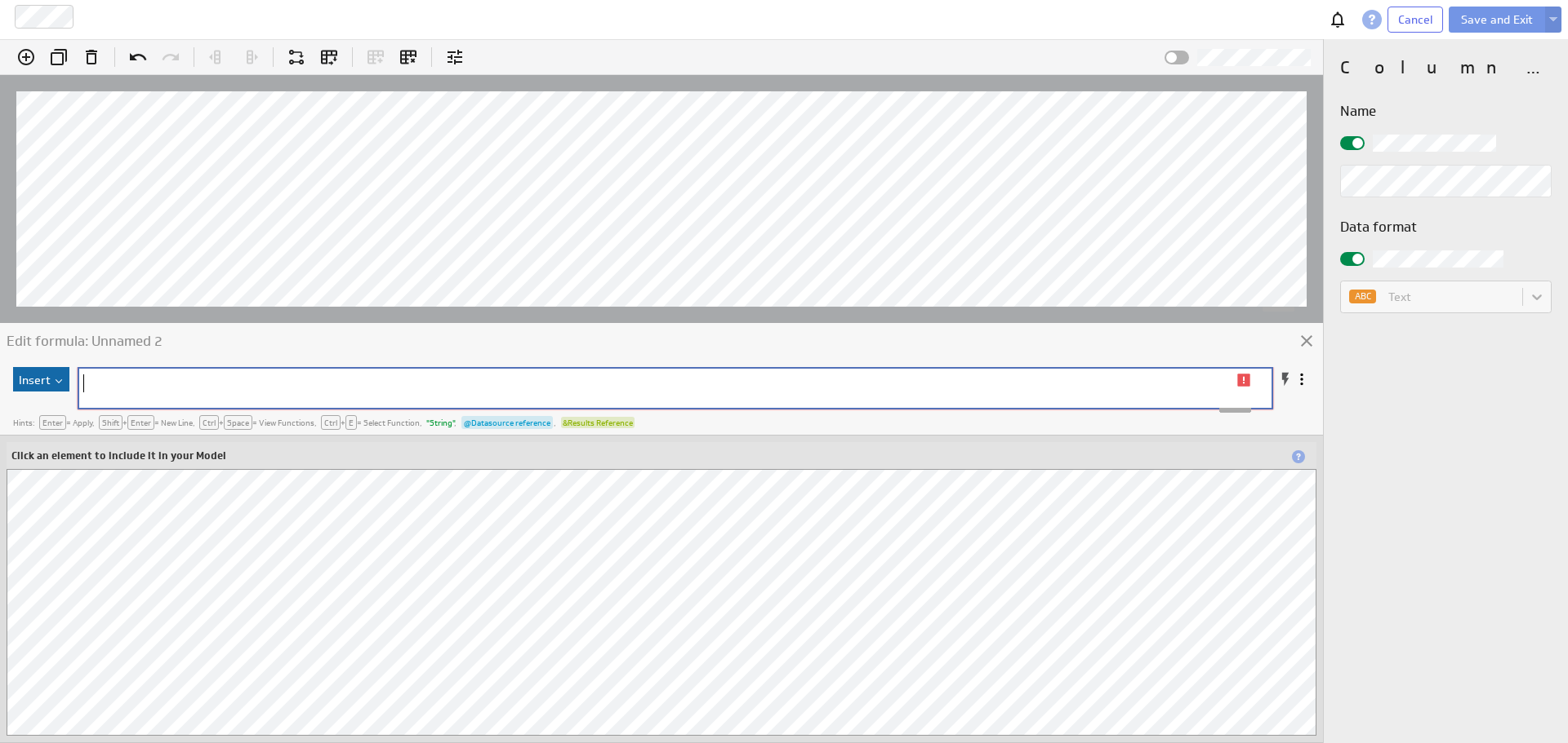
click at [227, 391] on pre at bounding box center [664, 384] width 1172 height 18
type textarea "dea"
click at [149, 207] on div "Edit formula: Unnamed 2 Insert ​ x ​ Hints: Enter = Apply , Shift + Enter = New…" at bounding box center [662, 391] width 1323 height 704
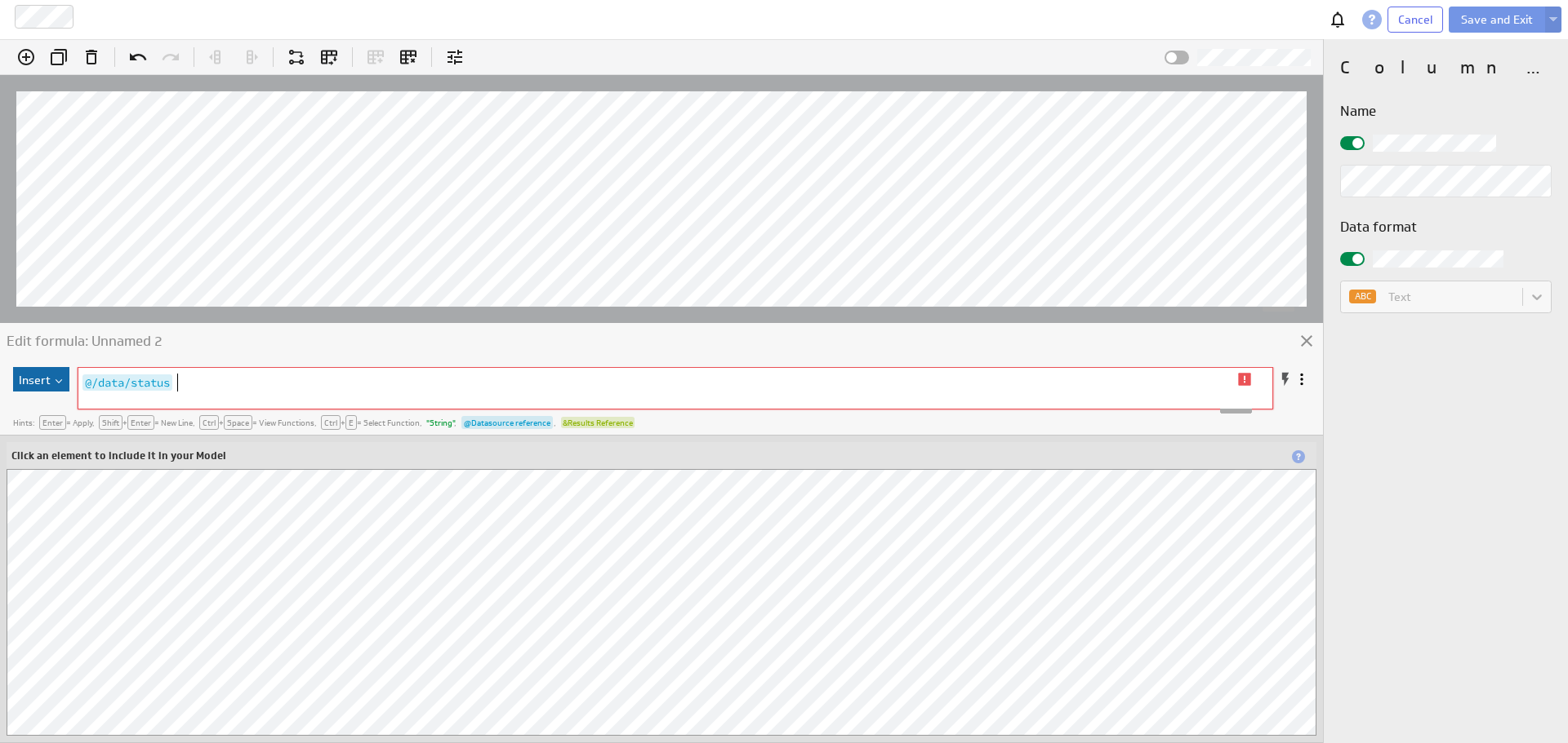
scroll to position [6, 0]
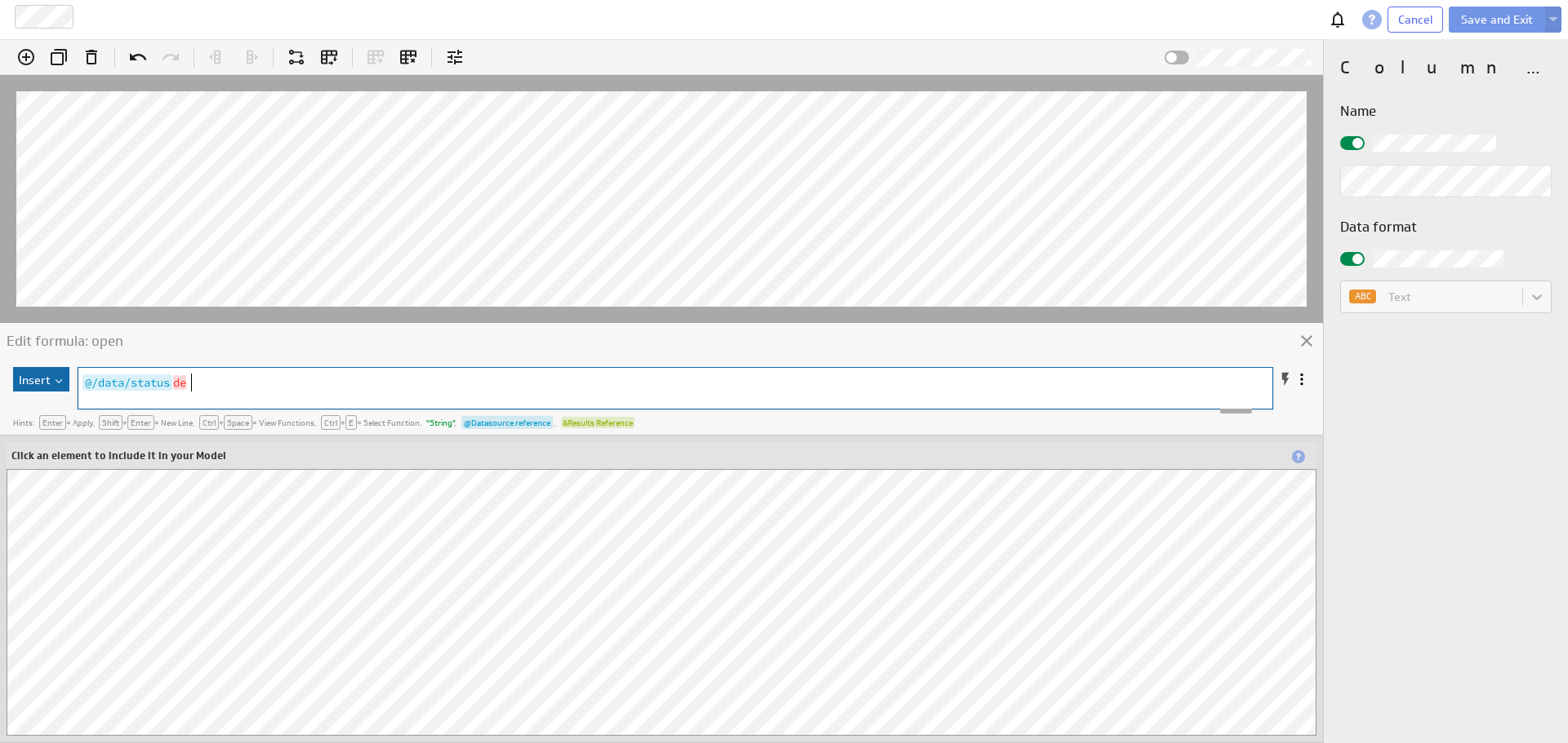
type textarea "dea"
type textarea "/data/status"
type textarea "statz"
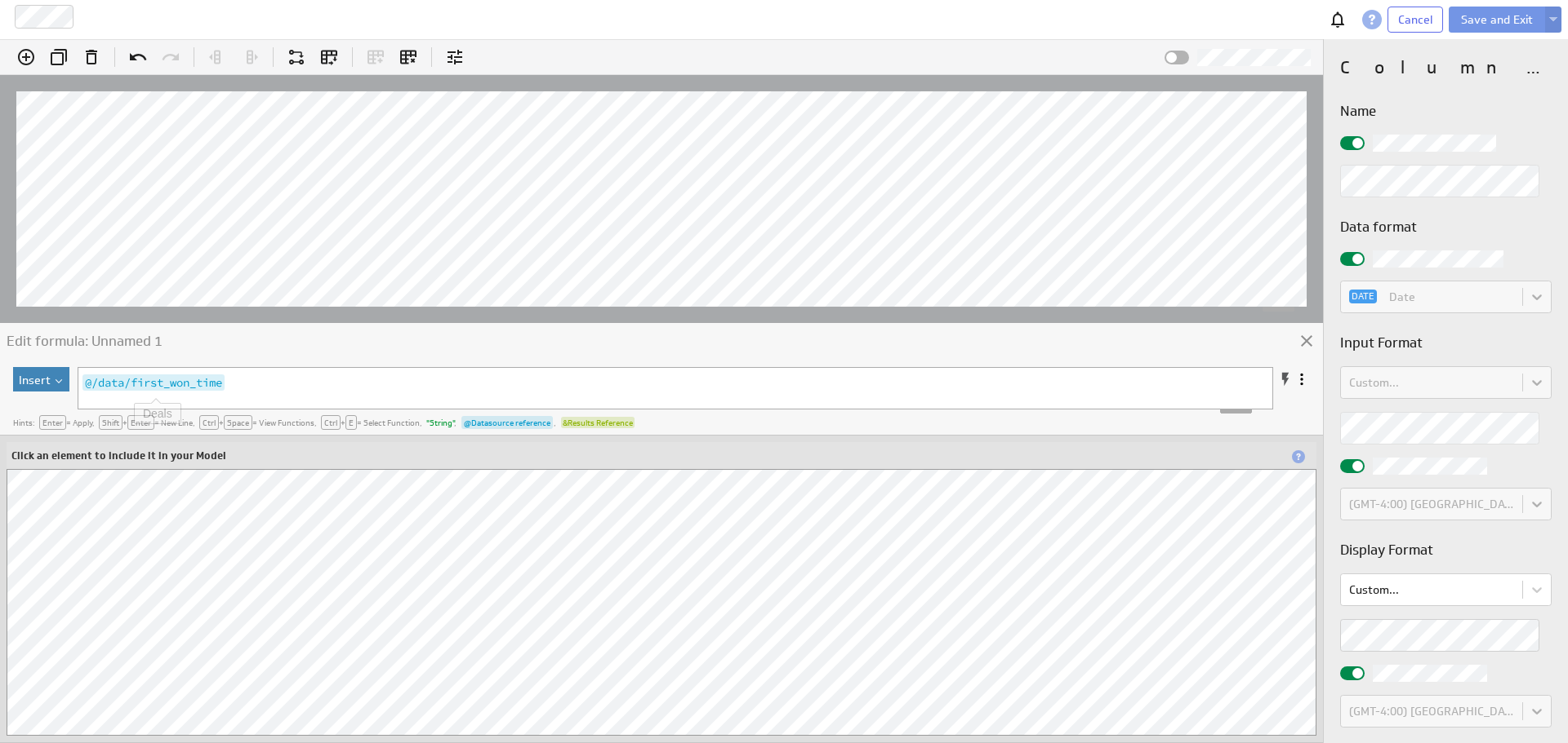
click at [59, 377] on button "Insert" at bounding box center [41, 379] width 56 height 24
click at [95, 434] on div "Results Reference..." at bounding box center [98, 435] width 163 height 26
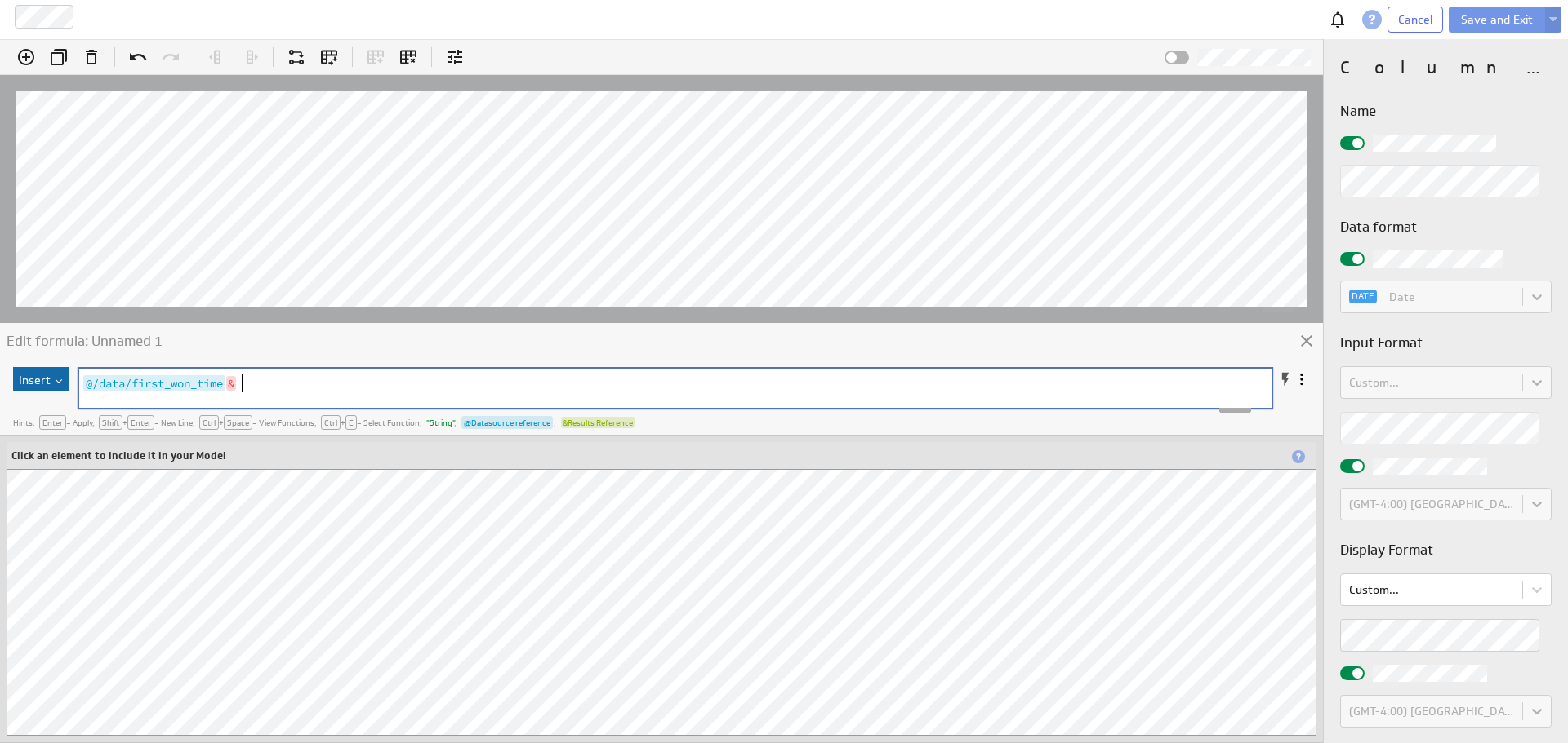
scroll to position [491, 0]
type textarea "/data/first_won_time"
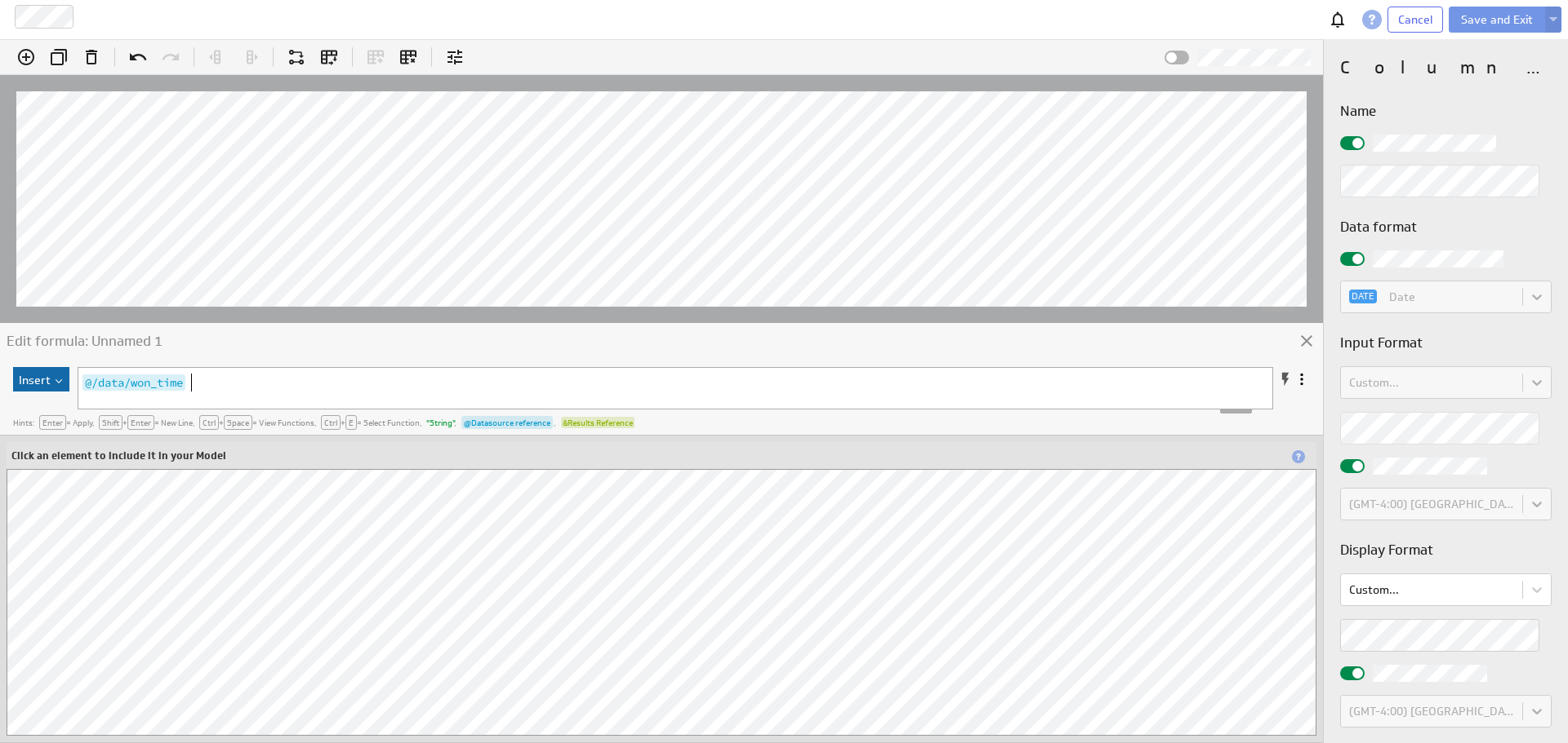
scroll to position [91, 0]
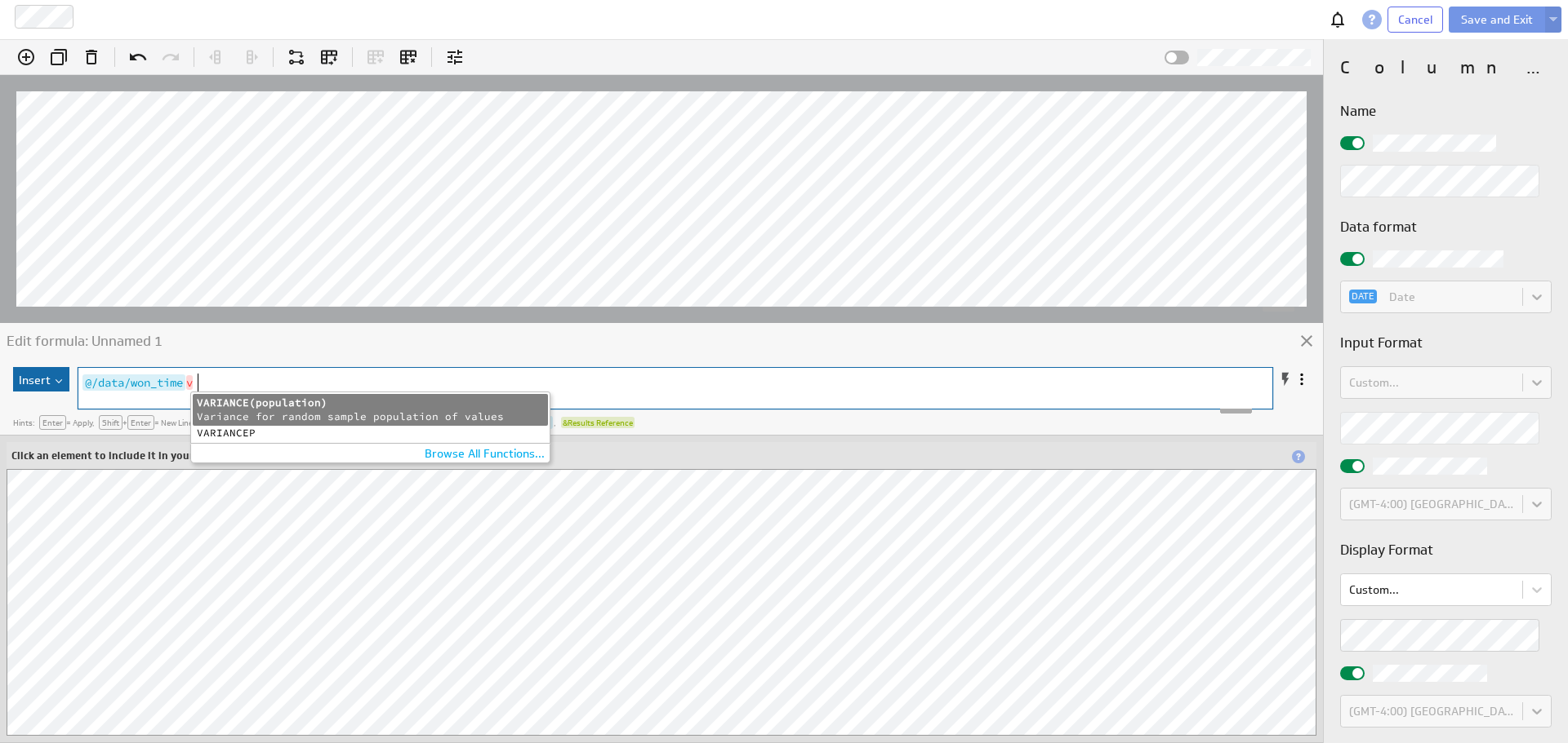
type textarea "va"
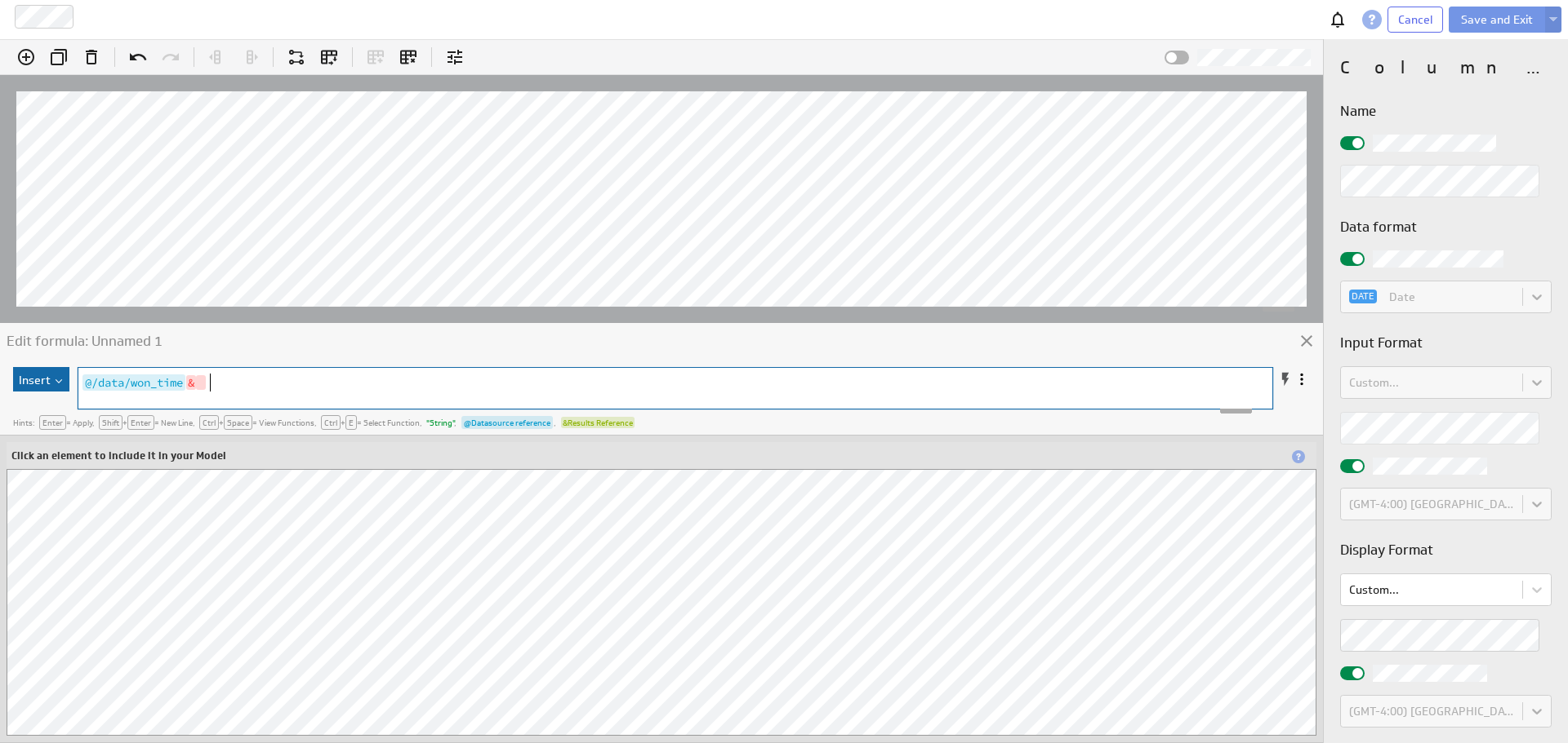
scroll to position [6, 10]
type textarea "&"
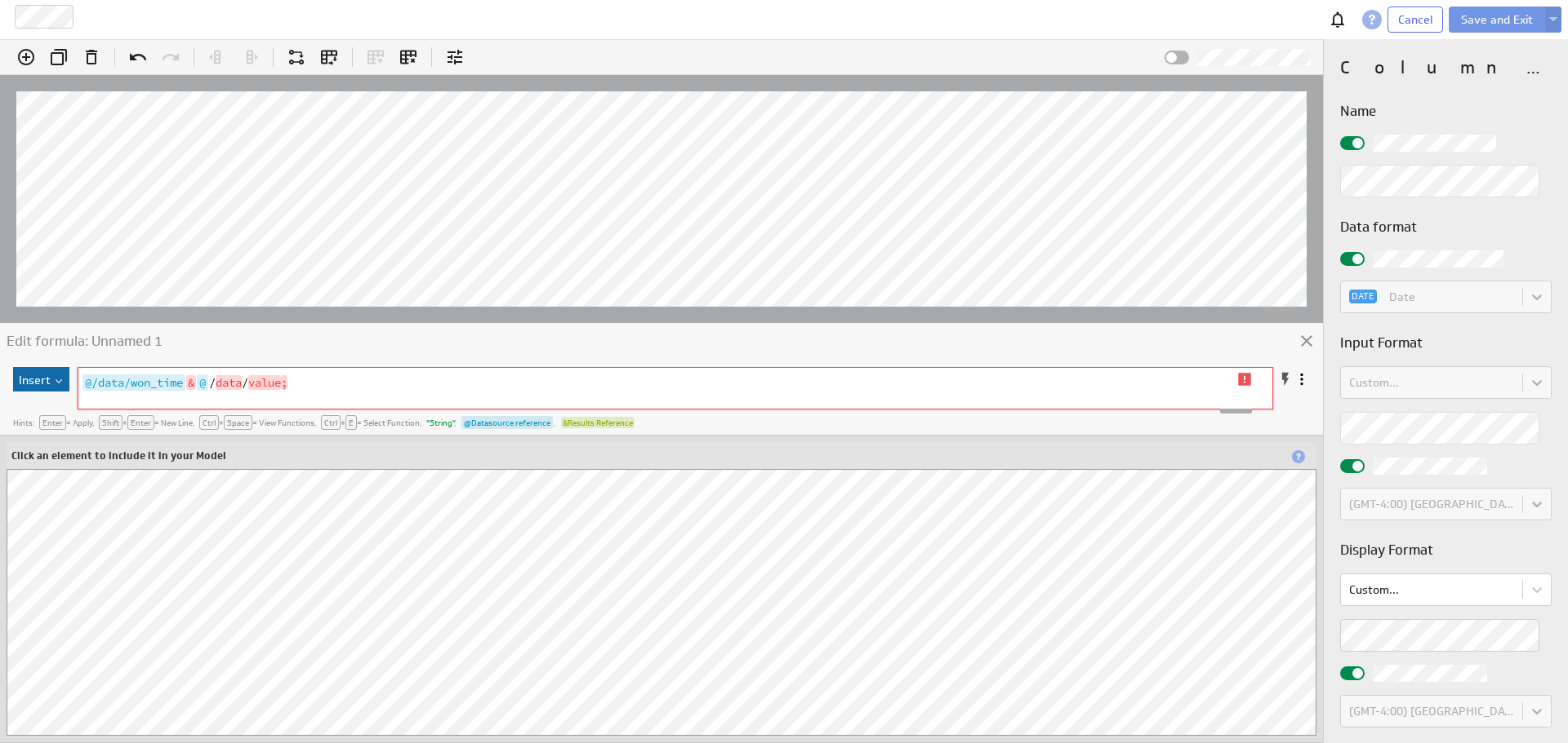
click at [308, 381] on pre "@/data/won_time & @ / data / value ;" at bounding box center [664, 383] width 1174 height 18
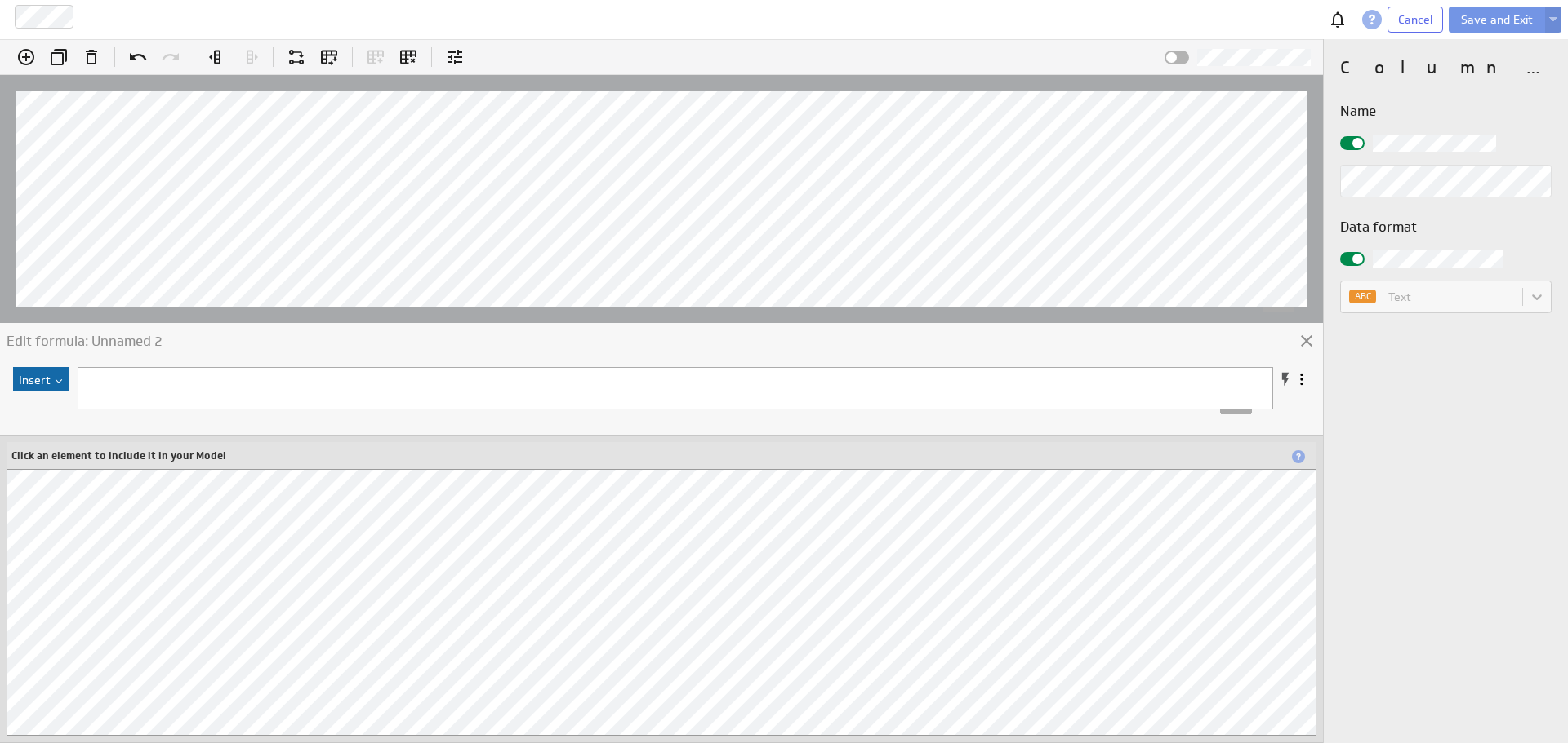
click at [170, 382] on pre "​" at bounding box center [664, 383] width 1174 height 18
click at [1478, 24] on button "Save and Exit" at bounding box center [1497, 19] width 96 height 26
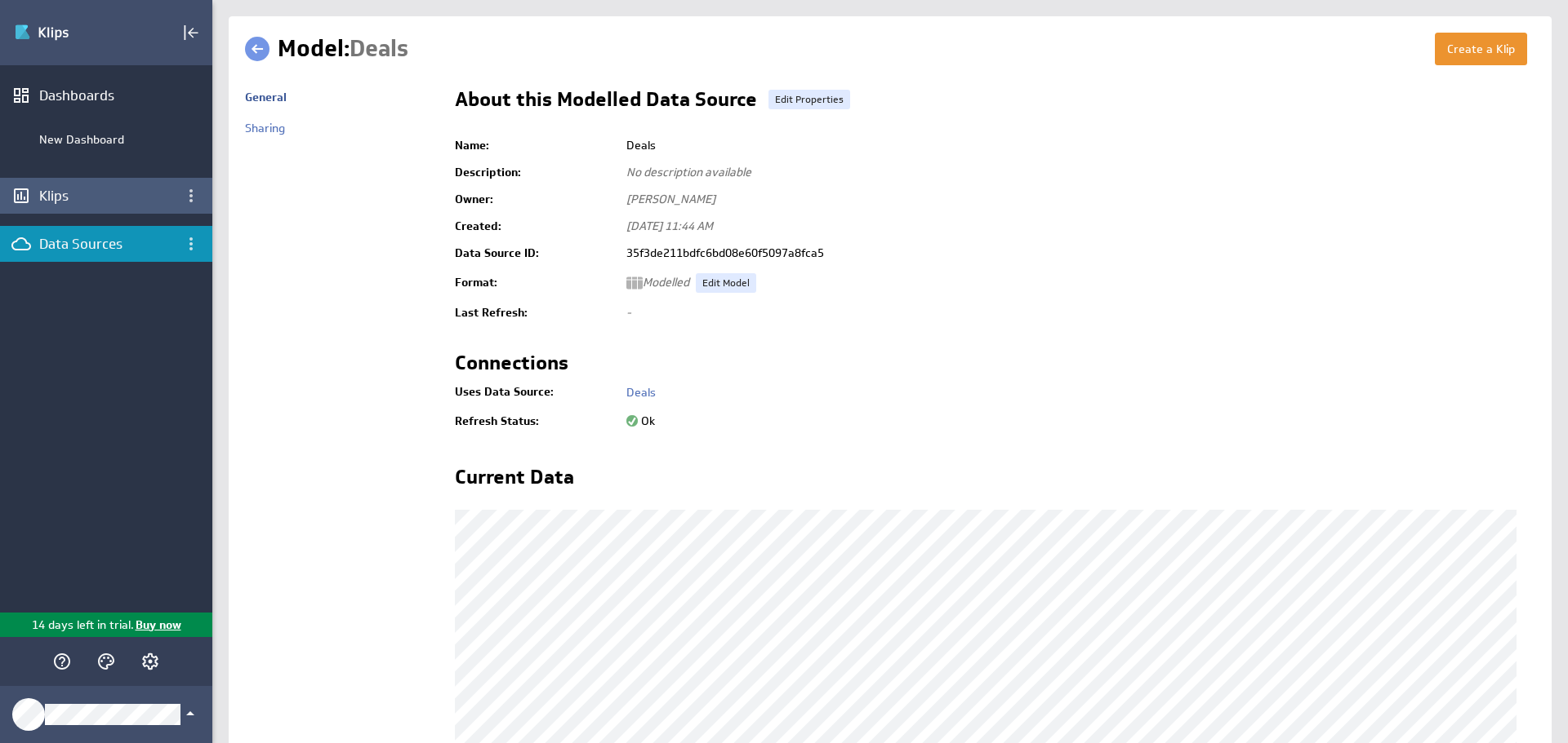
click at [95, 197] on div "Klips" at bounding box center [106, 196] width 134 height 18
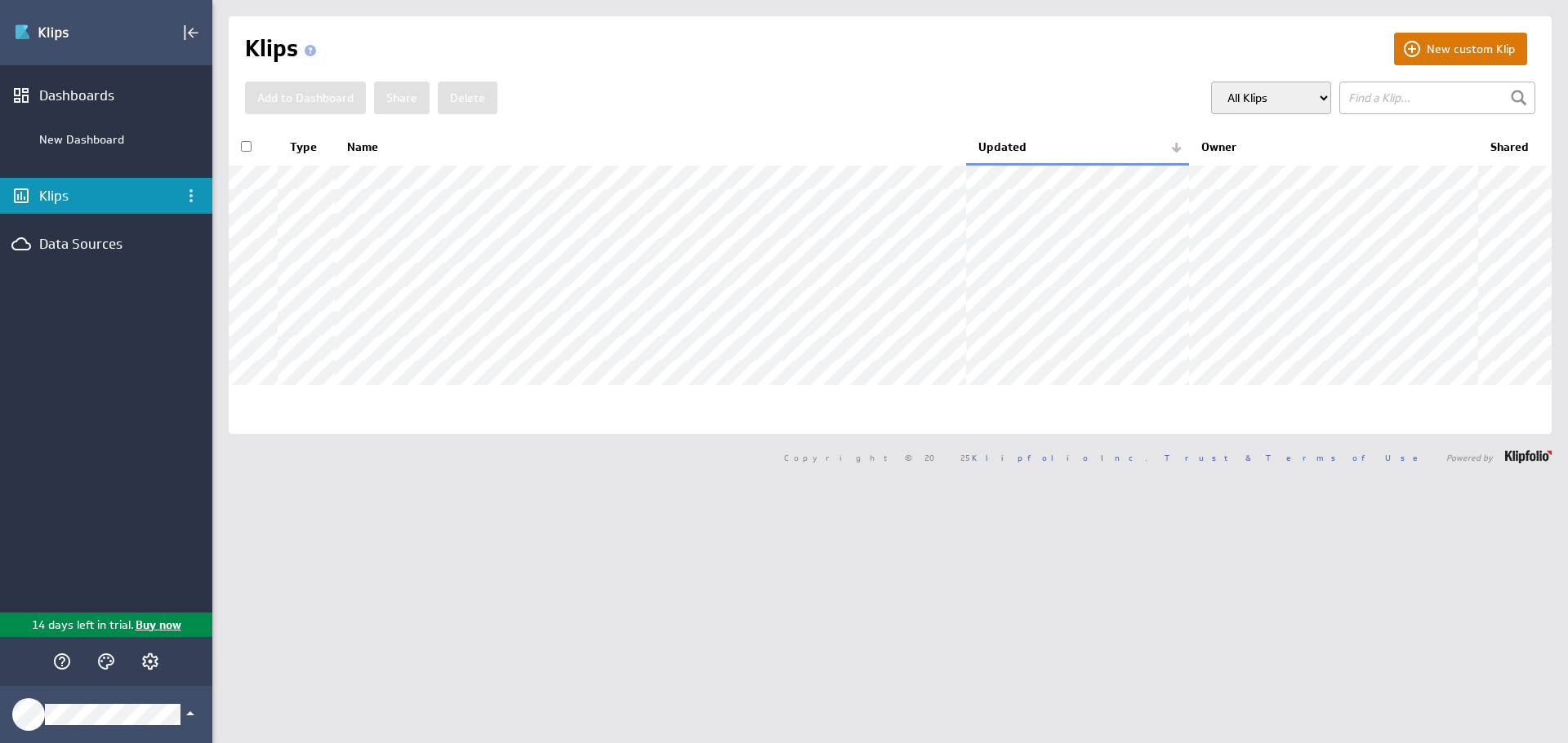
click at [1435, 50] on button "New custom Klip" at bounding box center [1460, 49] width 133 height 33
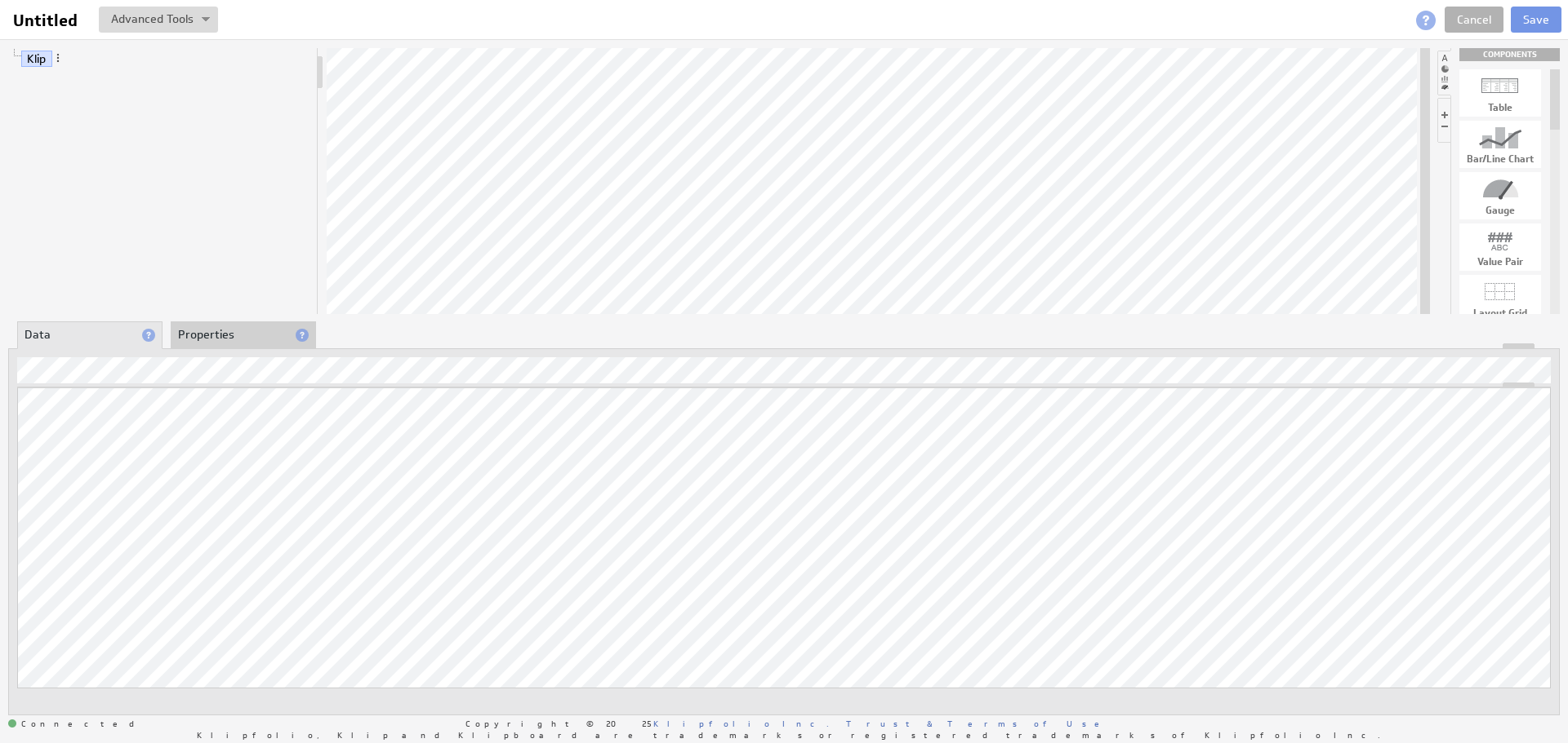
click at [826, 258] on div "Klip COMPONENTS Table Bar/Line Chart Gauge Value Pair Layout Grid Separator Lab…" at bounding box center [784, 382] width 1568 height 684
click at [47, 60] on link "Klip" at bounding box center [37, 58] width 31 height 16
click at [58, 56] on span at bounding box center [58, 58] width 12 height 12
click at [36, 62] on link "Klip" at bounding box center [37, 58] width 31 height 16
click at [38, 60] on link "Klip" at bounding box center [37, 58] width 31 height 16
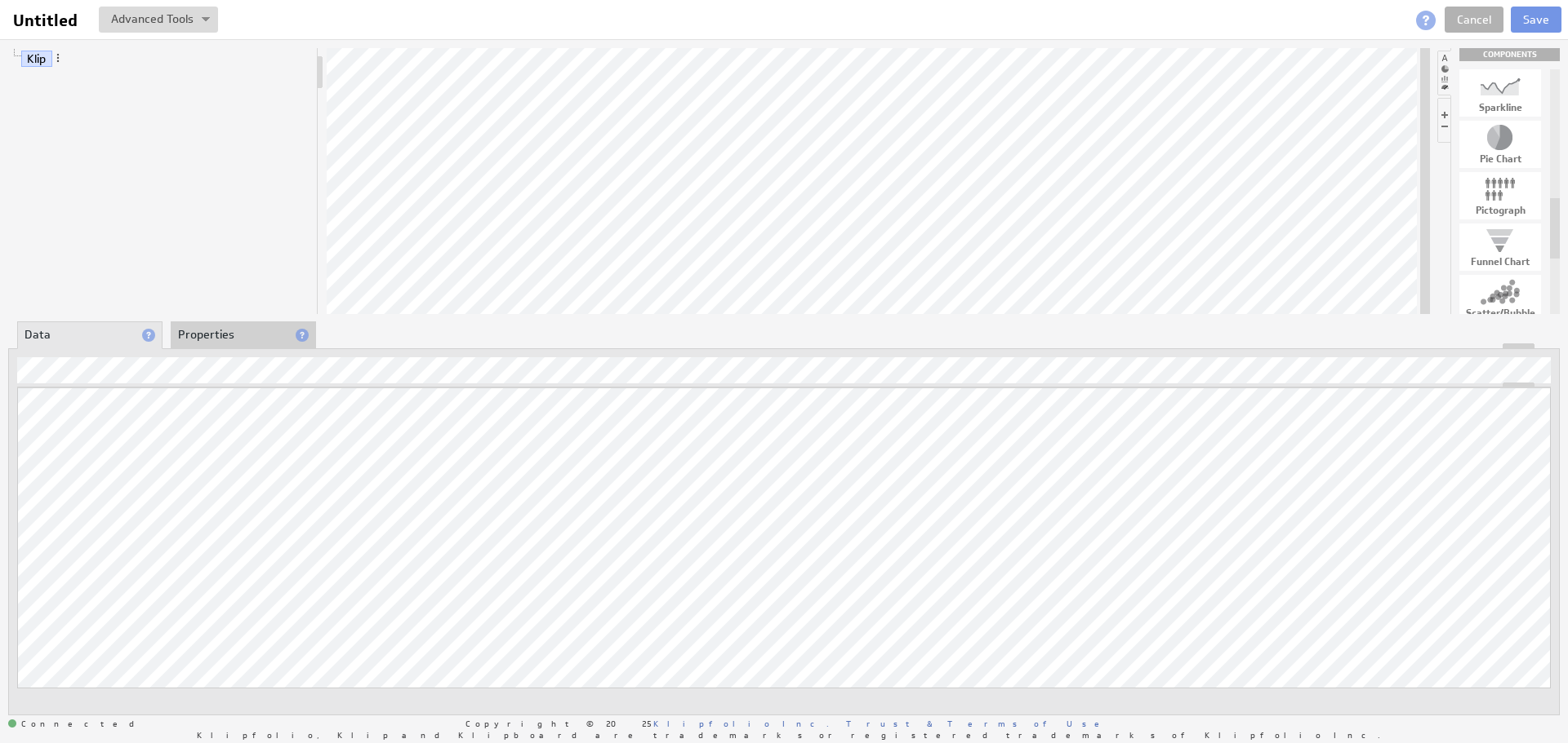
drag, startPoint x: 1554, startPoint y: 137, endPoint x: 1564, endPoint y: 238, distance: 101.5
click at [1564, 238] on div "Klip COMPONENTS Table Bar/Line Chart Gauge Value Pair Layout Grid Separator Lab…" at bounding box center [784, 382] width 1568 height 684
click at [1500, 84] on div at bounding box center [1500, 86] width 82 height 26
drag, startPoint x: 1501, startPoint y: 93, endPoint x: 844, endPoint y: 179, distance: 662.6
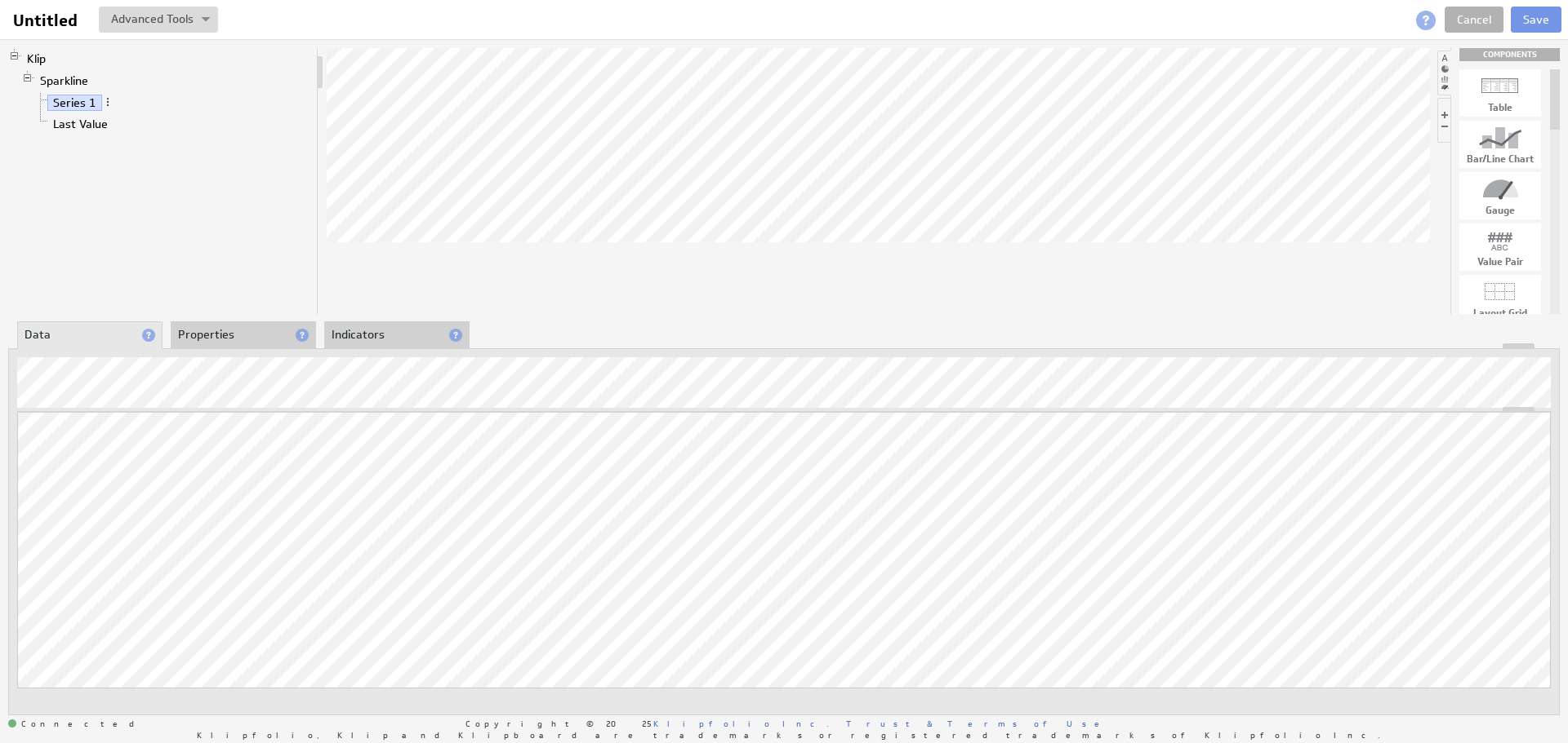
click at [1446, 129] on li at bounding box center [1444, 120] width 14 height 45
click at [1527, 108] on div at bounding box center [1530, 109] width 15 height 15
click at [1445, 79] on li at bounding box center [1444, 72] width 14 height 45
drag, startPoint x: 1504, startPoint y: 141, endPoint x: 956, endPoint y: 167, distance: 548.6
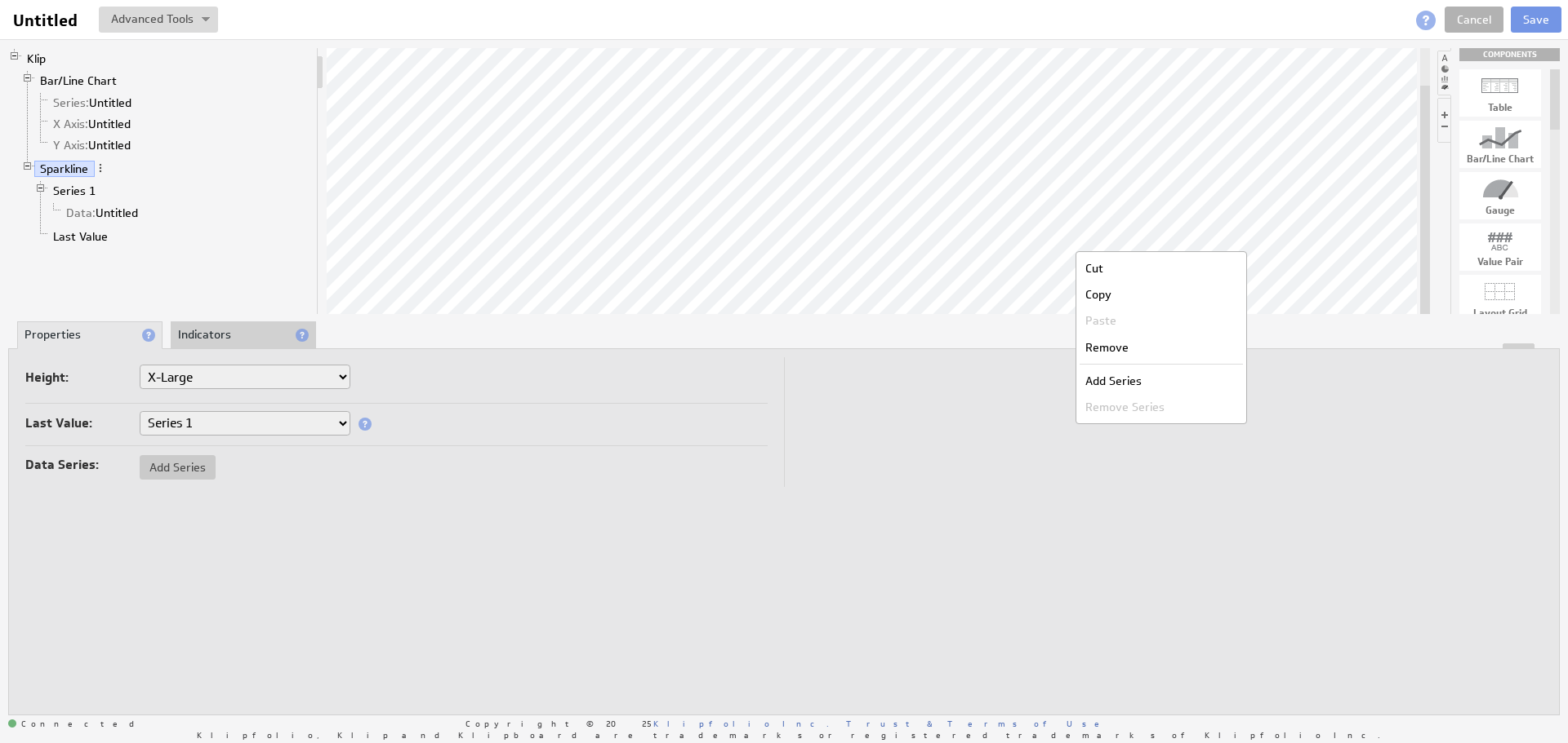
click at [1112, 347] on div "Remove" at bounding box center [1160, 347] width 163 height 26
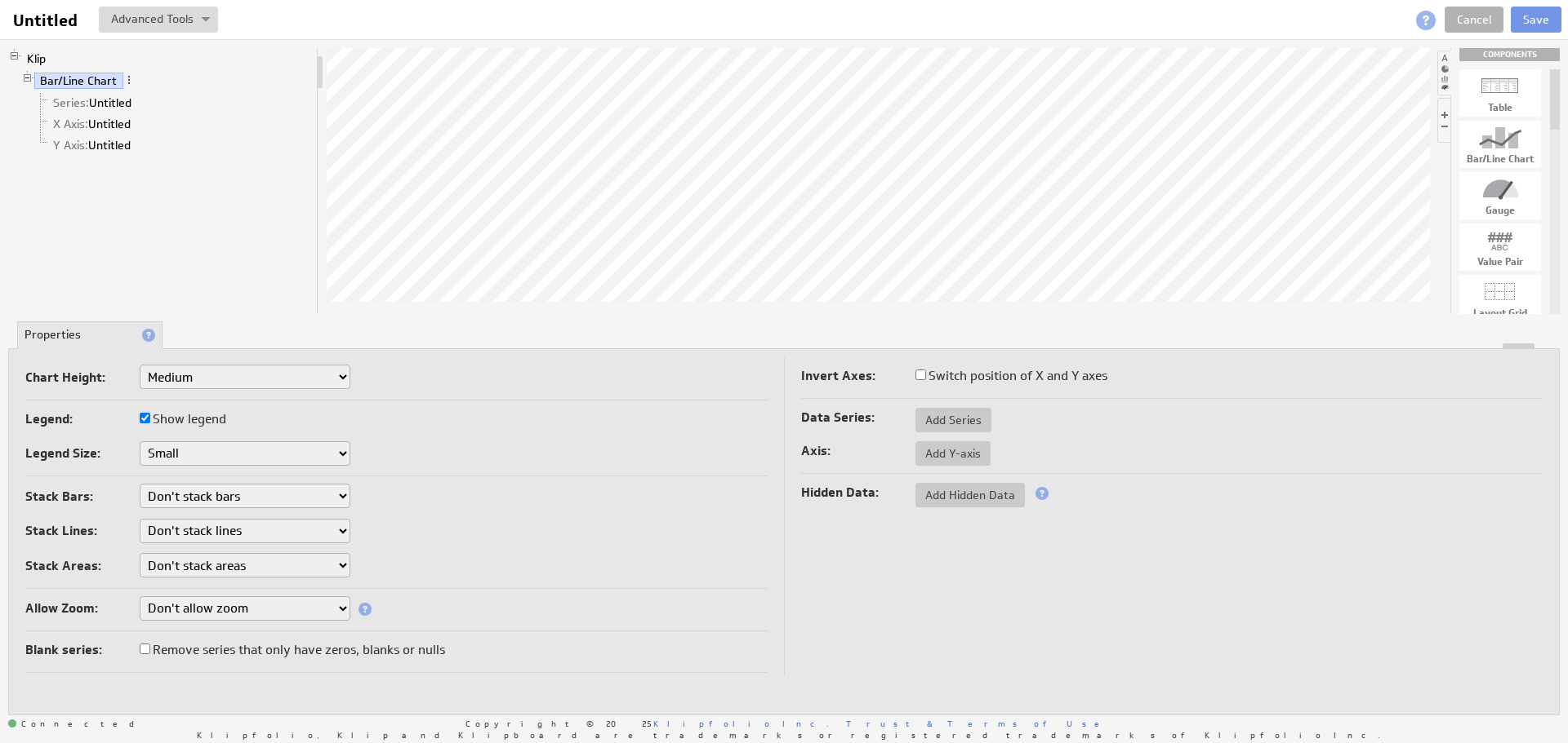
click at [188, 529] on select "Don't stack lines Stack all lines Stack all lines by percentage" at bounding box center [245, 530] width 210 height 24
select select "1"
drag, startPoint x: 210, startPoint y: 529, endPoint x: 213, endPoint y: 538, distance: 9.5
click at [210, 529] on select "Don't stack lines Stack all lines Stack all lines by percentage" at bounding box center [245, 530] width 210 height 24
select select "0"
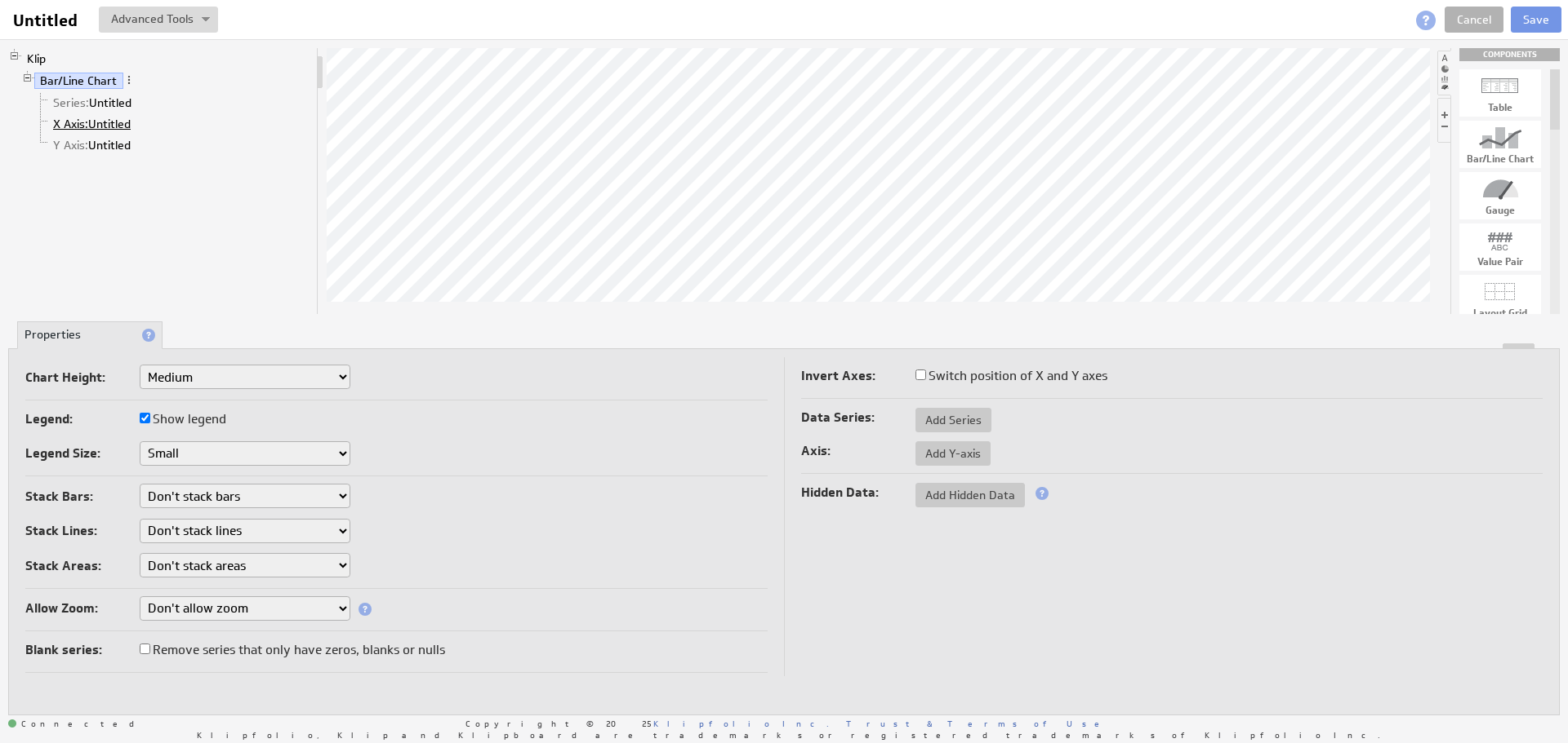
click at [82, 119] on span "X Axis:" at bounding box center [70, 123] width 35 height 14
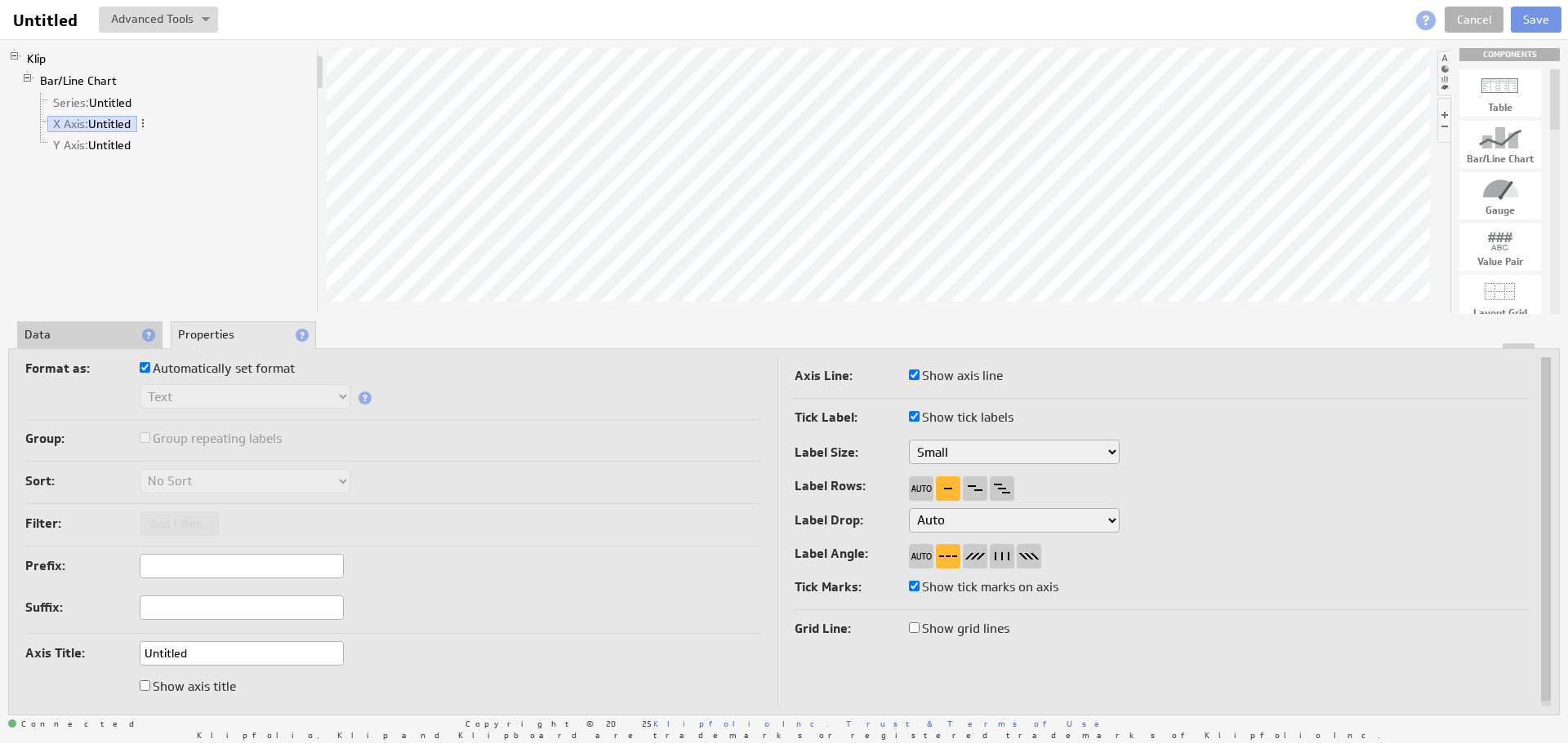
click at [74, 341] on li "Data" at bounding box center [90, 335] width 146 height 28
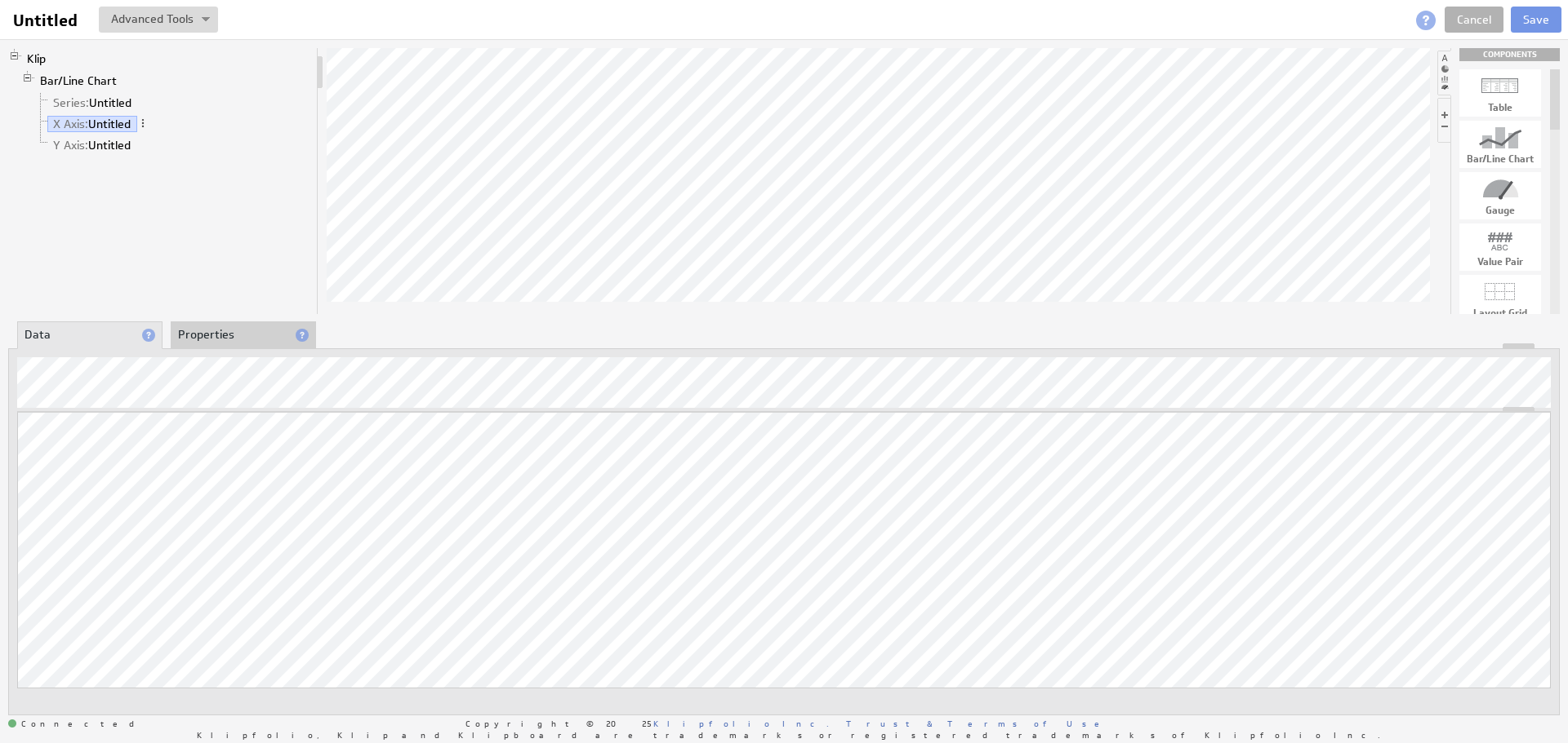
click at [115, 205] on div "Klip Bar/Line Chart Series: Untitled X Axis: Untitled Y Axis: Untitled COMPONEN…" at bounding box center [784, 382] width 1568 height 684
click at [107, 119] on link "X Axis: Untitled" at bounding box center [92, 123] width 90 height 16
click at [219, 333] on div "About Data Properties Layout Drill Down Indicators Updating... Select a Functio…" at bounding box center [783, 518] width 1552 height 393
click at [219, 332] on li "Properties" at bounding box center [243, 335] width 146 height 28
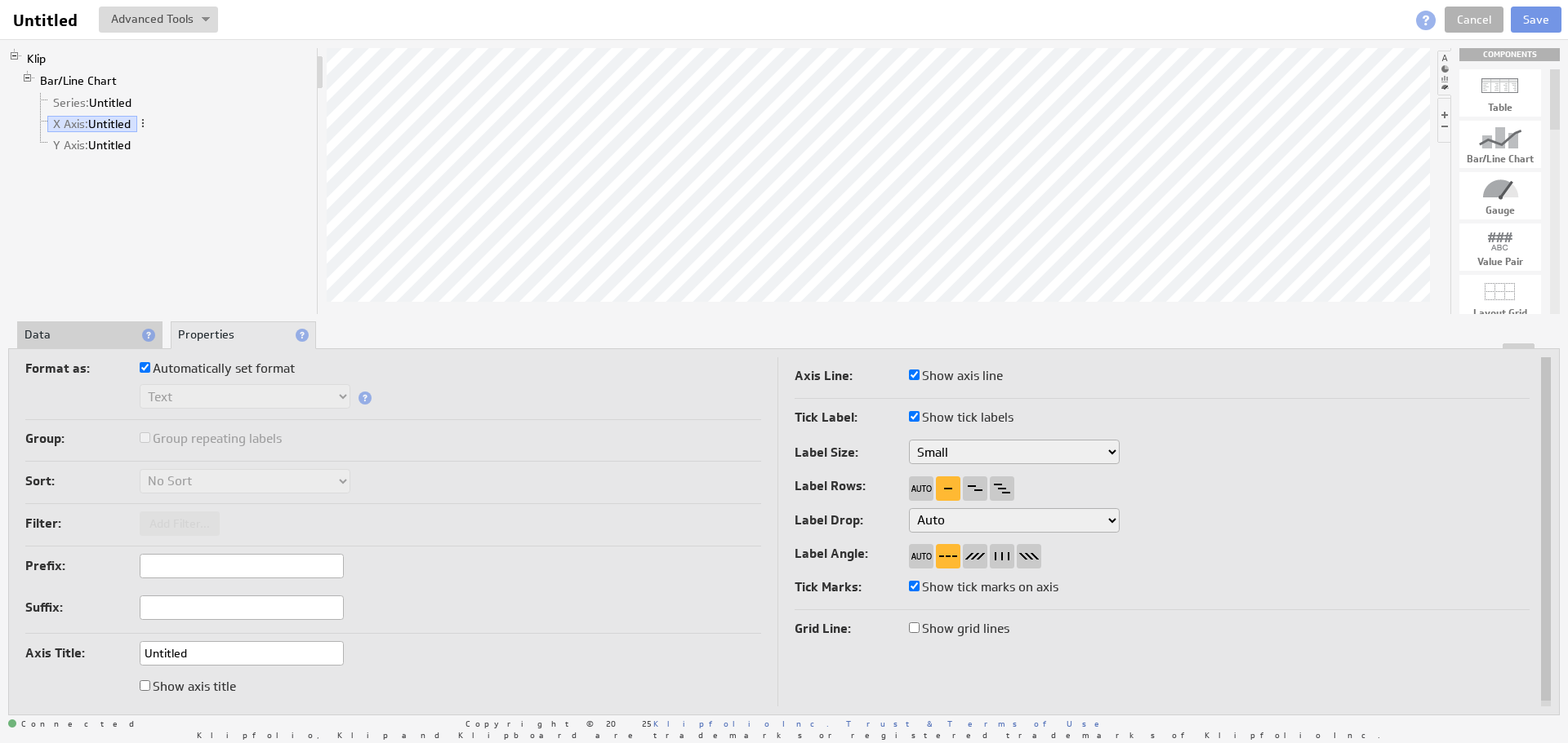
click at [104, 330] on li "Data" at bounding box center [90, 335] width 146 height 28
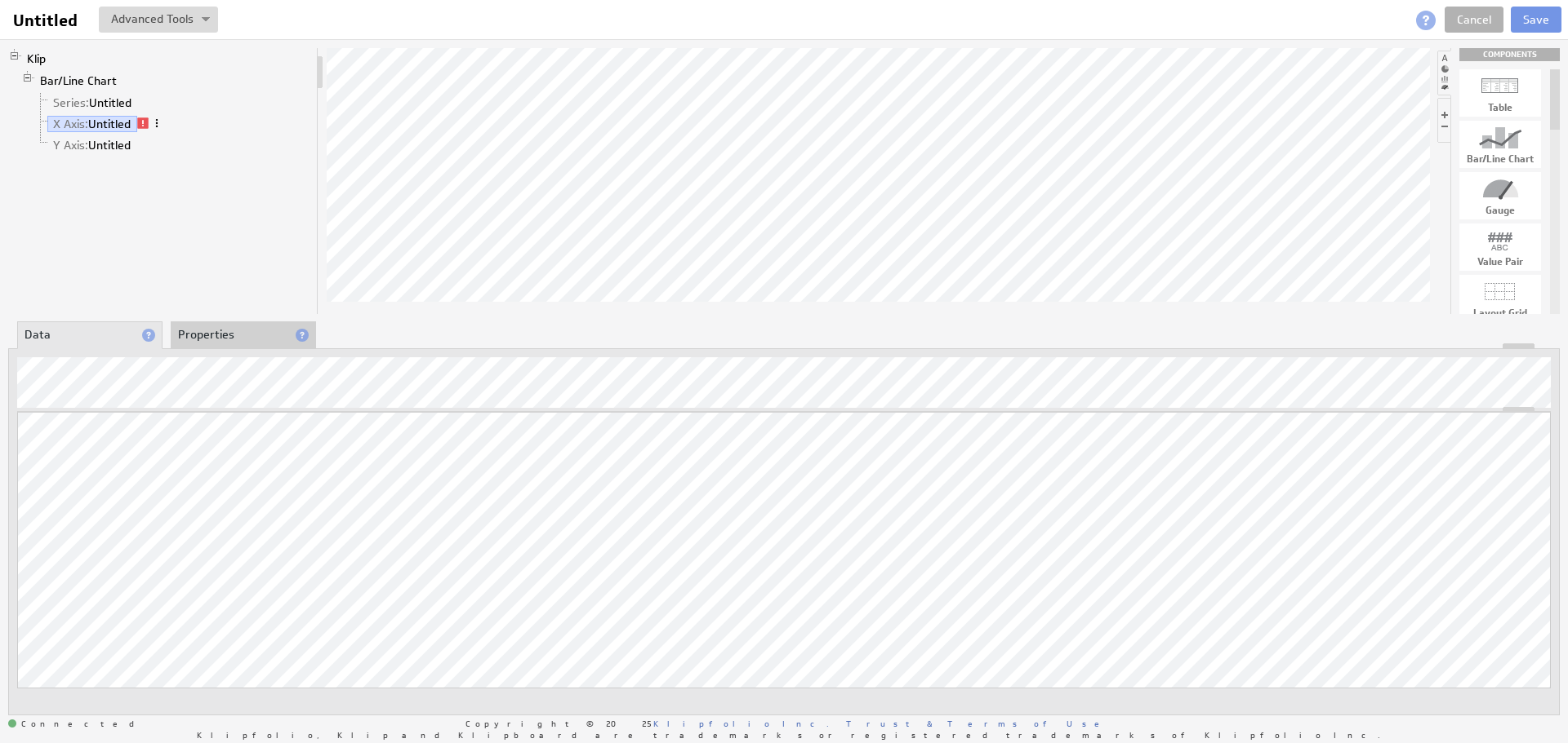
click at [158, 121] on span at bounding box center [157, 123] width 12 height 12
click at [79, 233] on div "Klip Bar/Line Chart Series: Untitled X Axis: Untitled Y Axis: Untitled" at bounding box center [163, 181] width 311 height 266
click at [103, 143] on link "Y Axis: Untitled" at bounding box center [92, 145] width 90 height 16
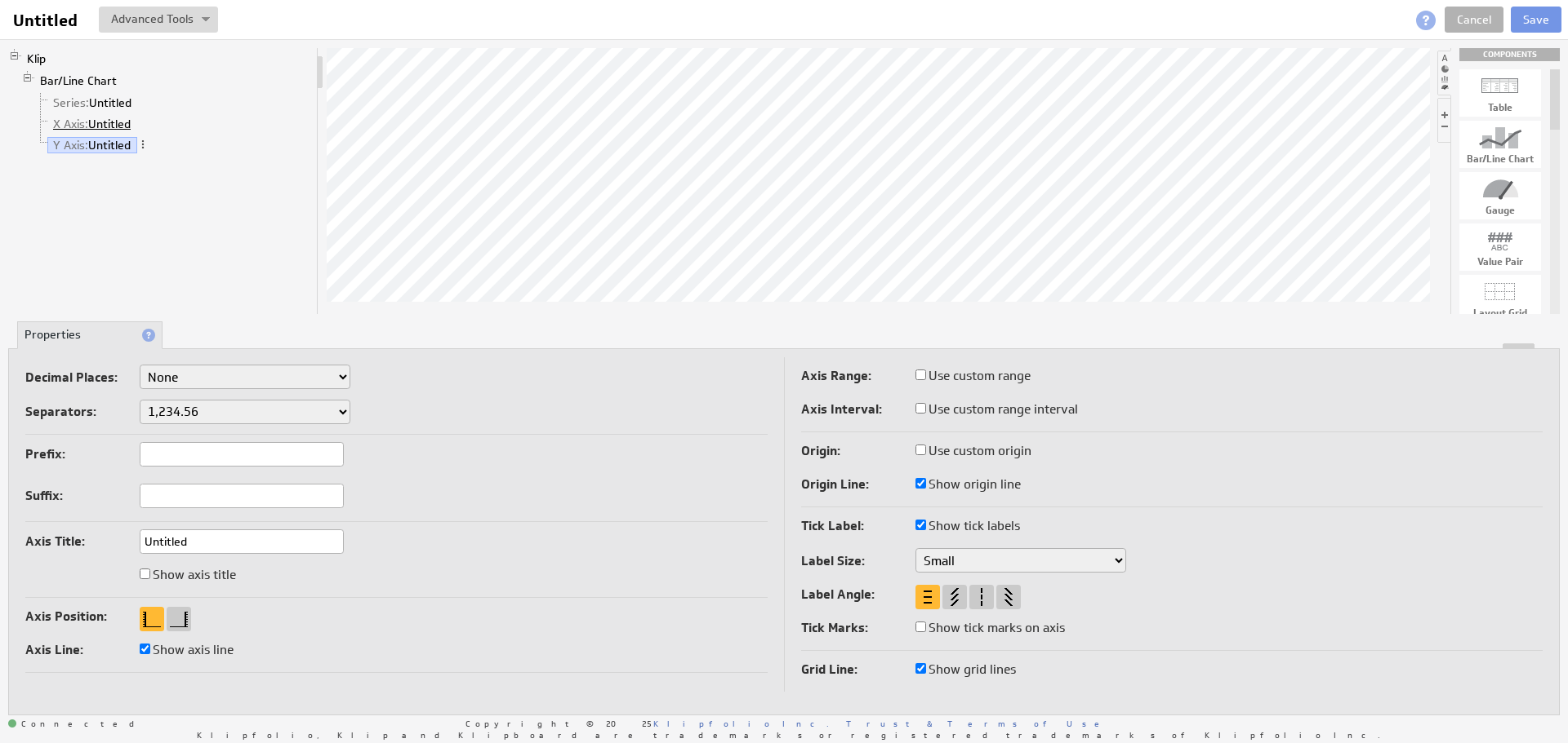
click at [107, 126] on link "X Axis: Untitled" at bounding box center [92, 123] width 90 height 16
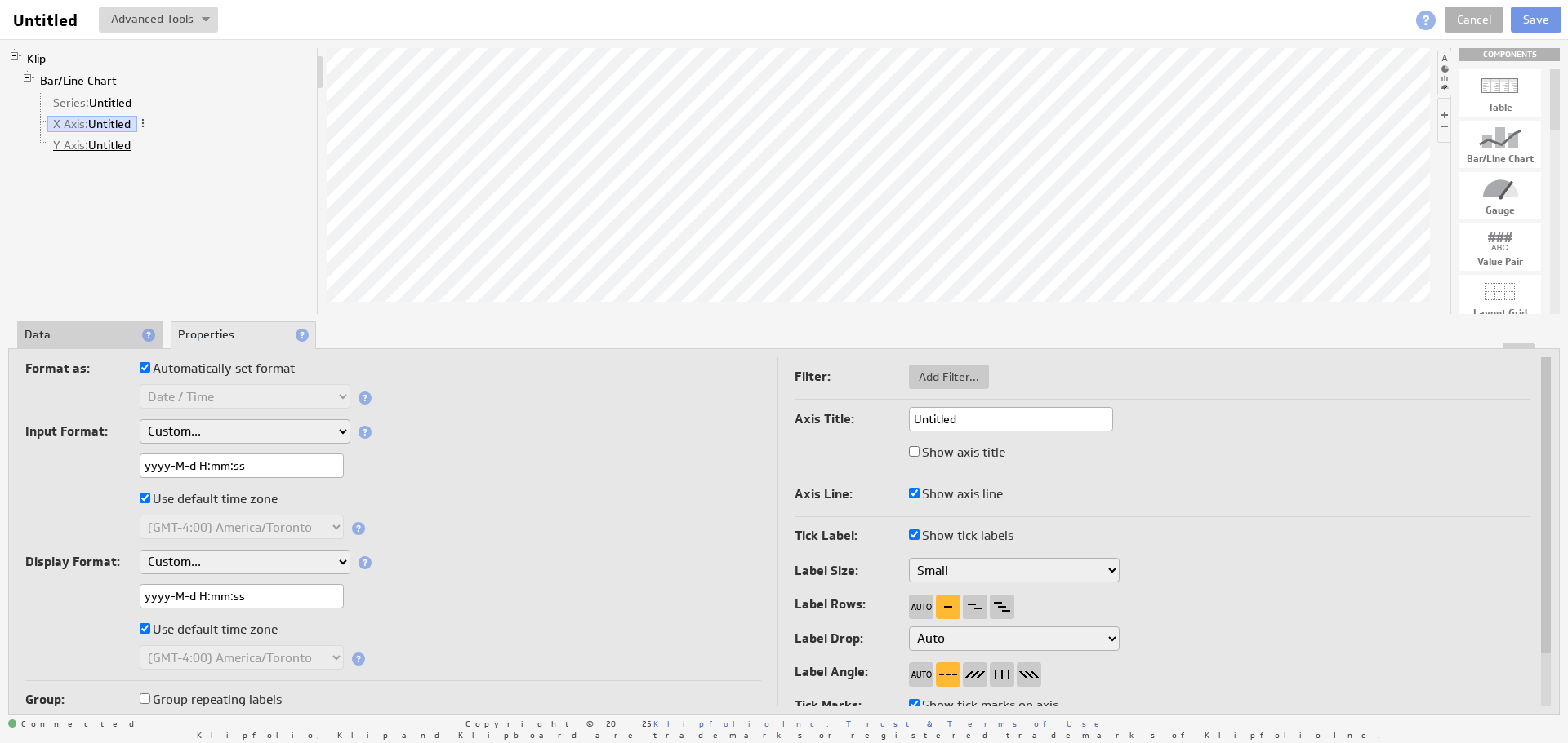
click at [121, 146] on link "Y Axis: Untitled" at bounding box center [92, 145] width 90 height 16
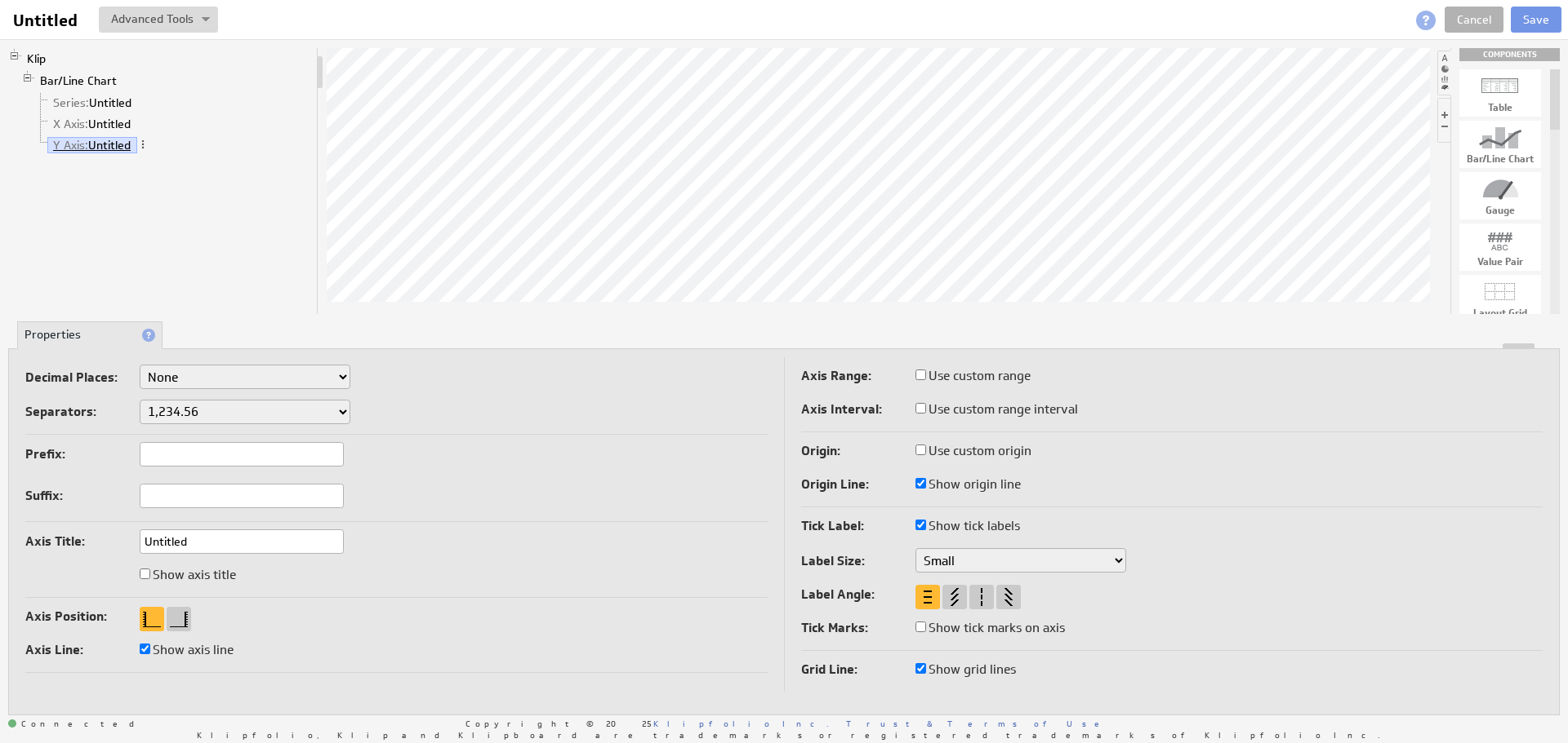
click at [130, 144] on link "Y Axis: Untitled" at bounding box center [92, 145] width 90 height 16
click at [131, 148] on link "Y Axis: Untitled" at bounding box center [92, 145] width 90 height 16
click at [104, 98] on link "Series: Untitled" at bounding box center [93, 102] width 91 height 16
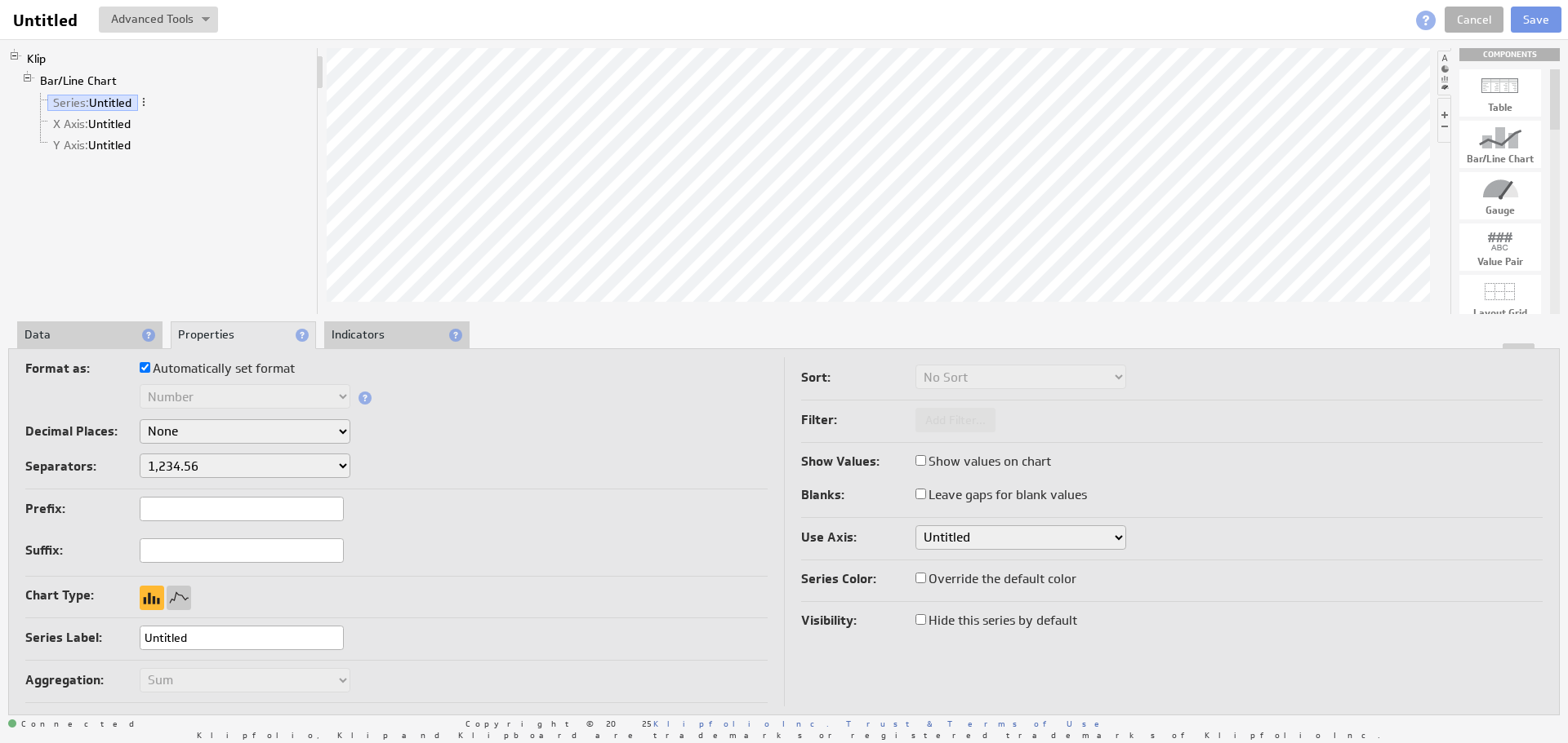
click at [61, 343] on div at bounding box center [783, 346] width 1550 height 6
click at [66, 332] on li "Data" at bounding box center [90, 335] width 146 height 28
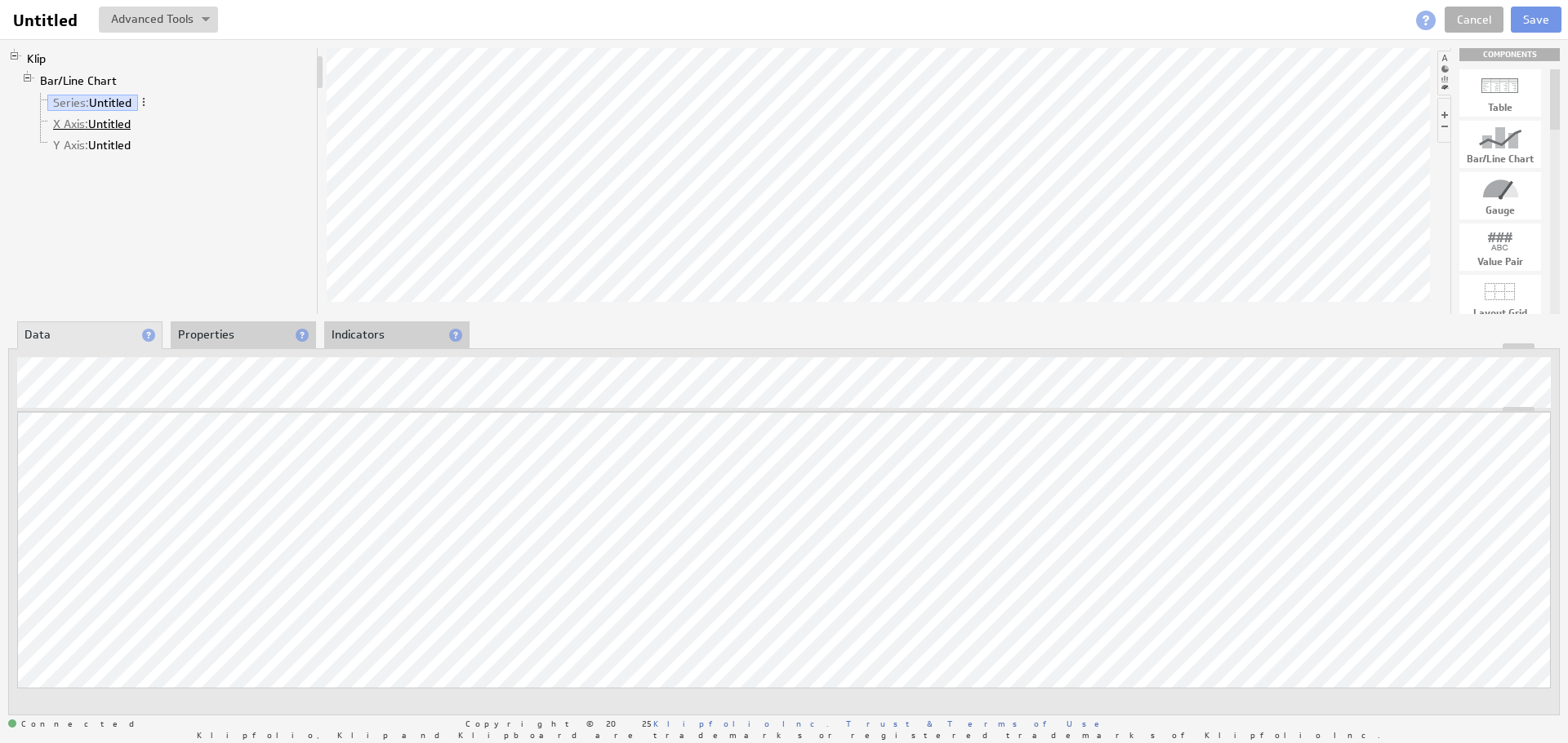
click at [90, 127] on link "X Axis: Untitled" at bounding box center [92, 123] width 90 height 16
click at [105, 152] on link "Y Axis: Untitled" at bounding box center [92, 145] width 90 height 16
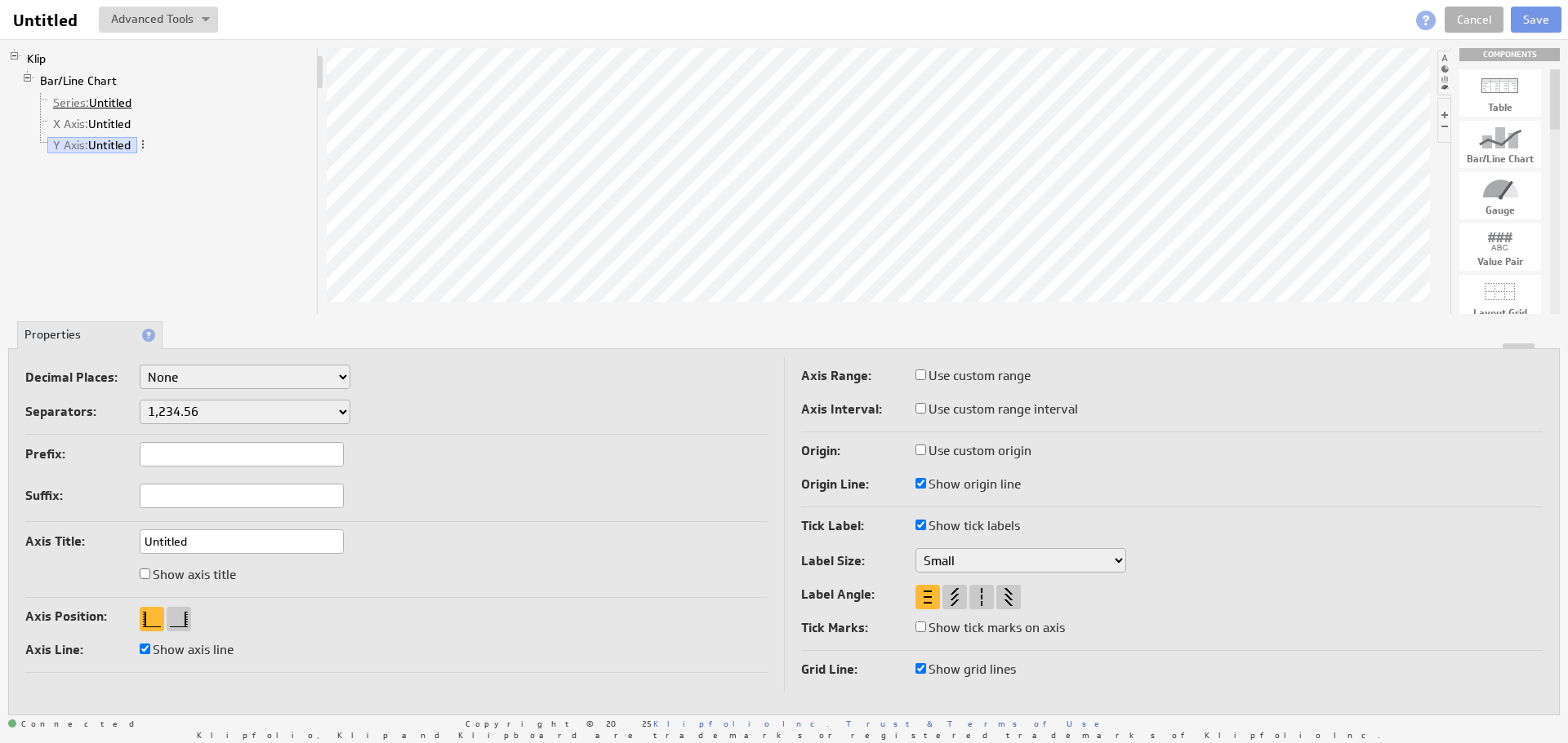
click at [98, 109] on link "Series: Untitled" at bounding box center [93, 102] width 91 height 16
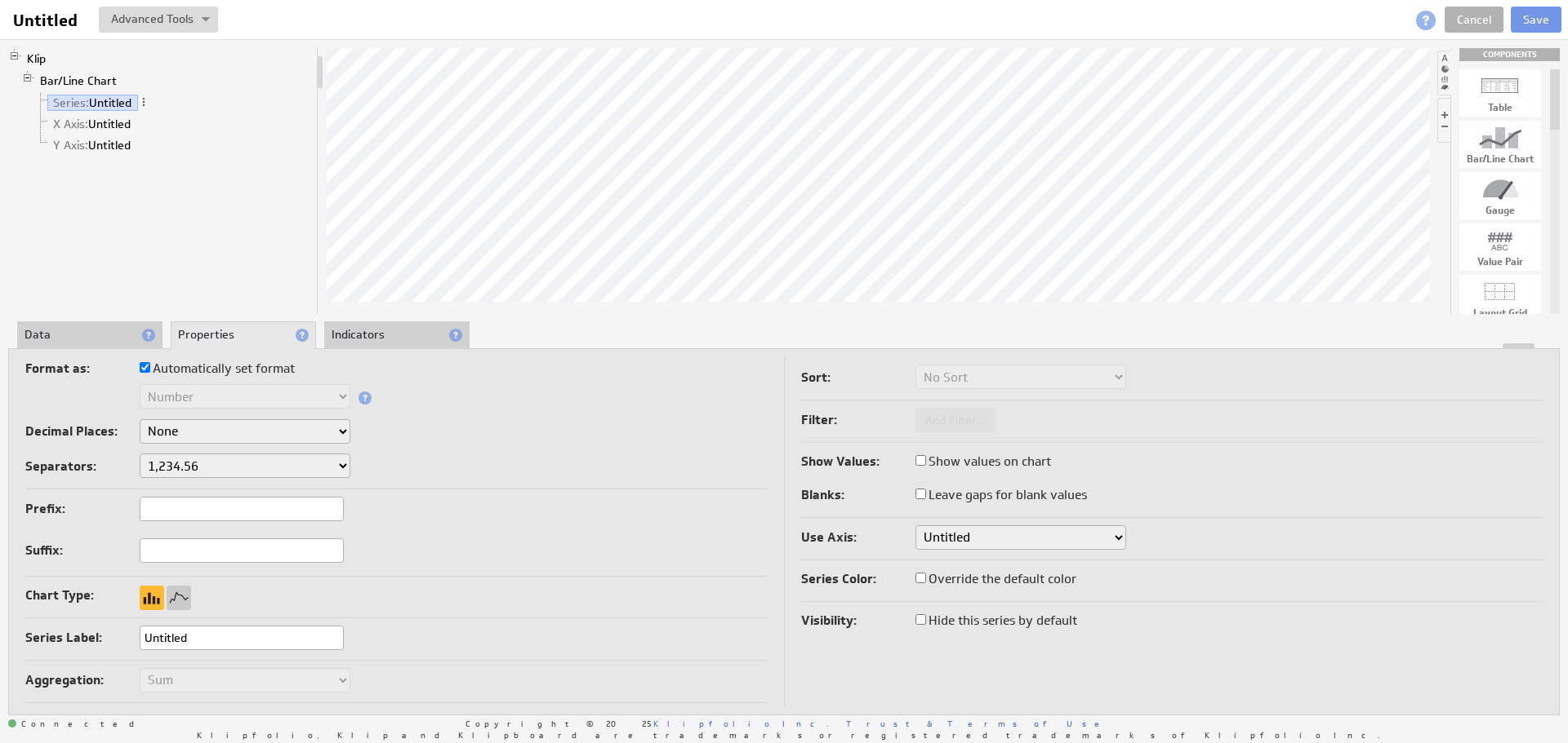
click at [80, 336] on li "Data" at bounding box center [90, 335] width 146 height 28
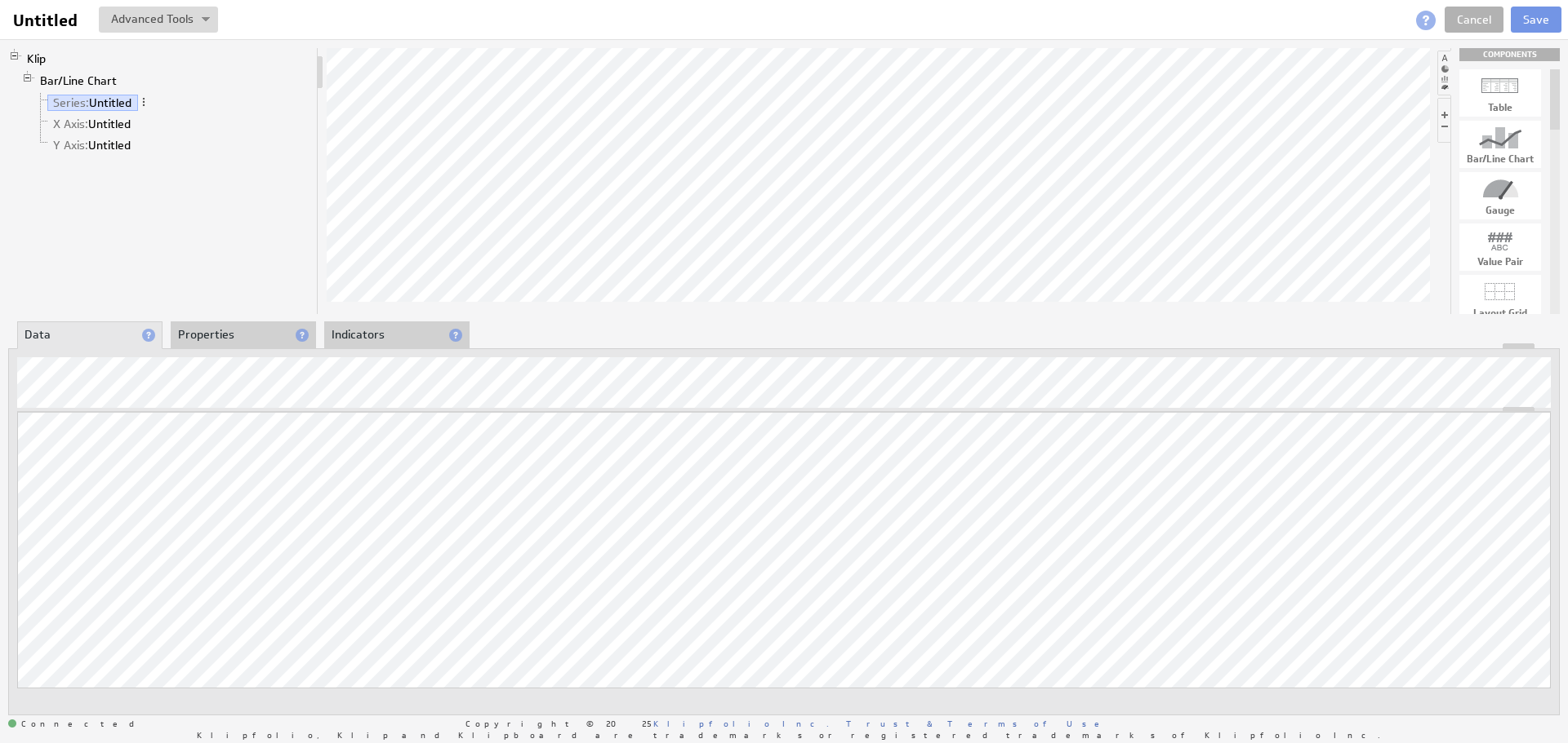
click at [385, 336] on li "Indicators" at bounding box center [396, 335] width 146 height 28
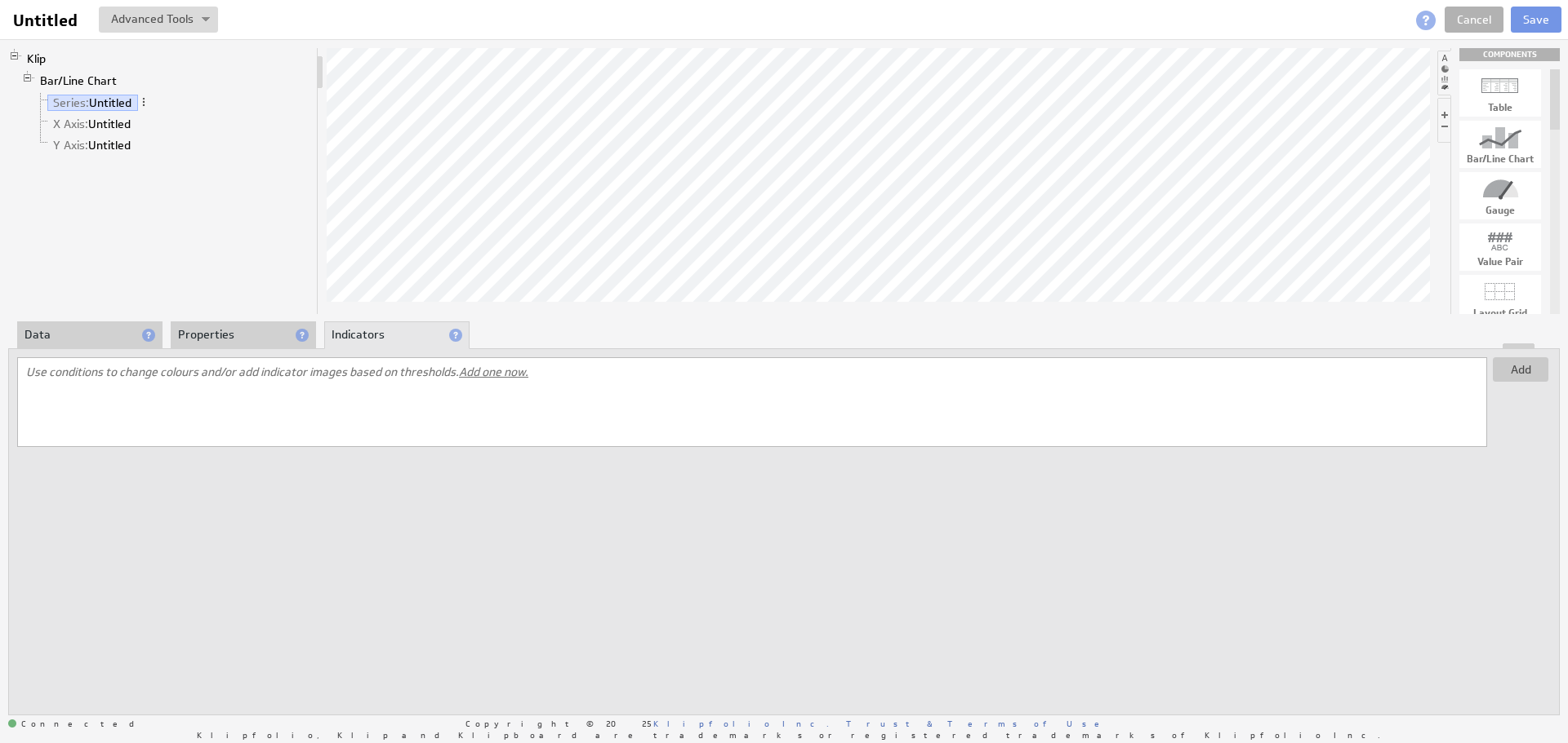
click at [258, 328] on li "Properties" at bounding box center [243, 335] width 146 height 28
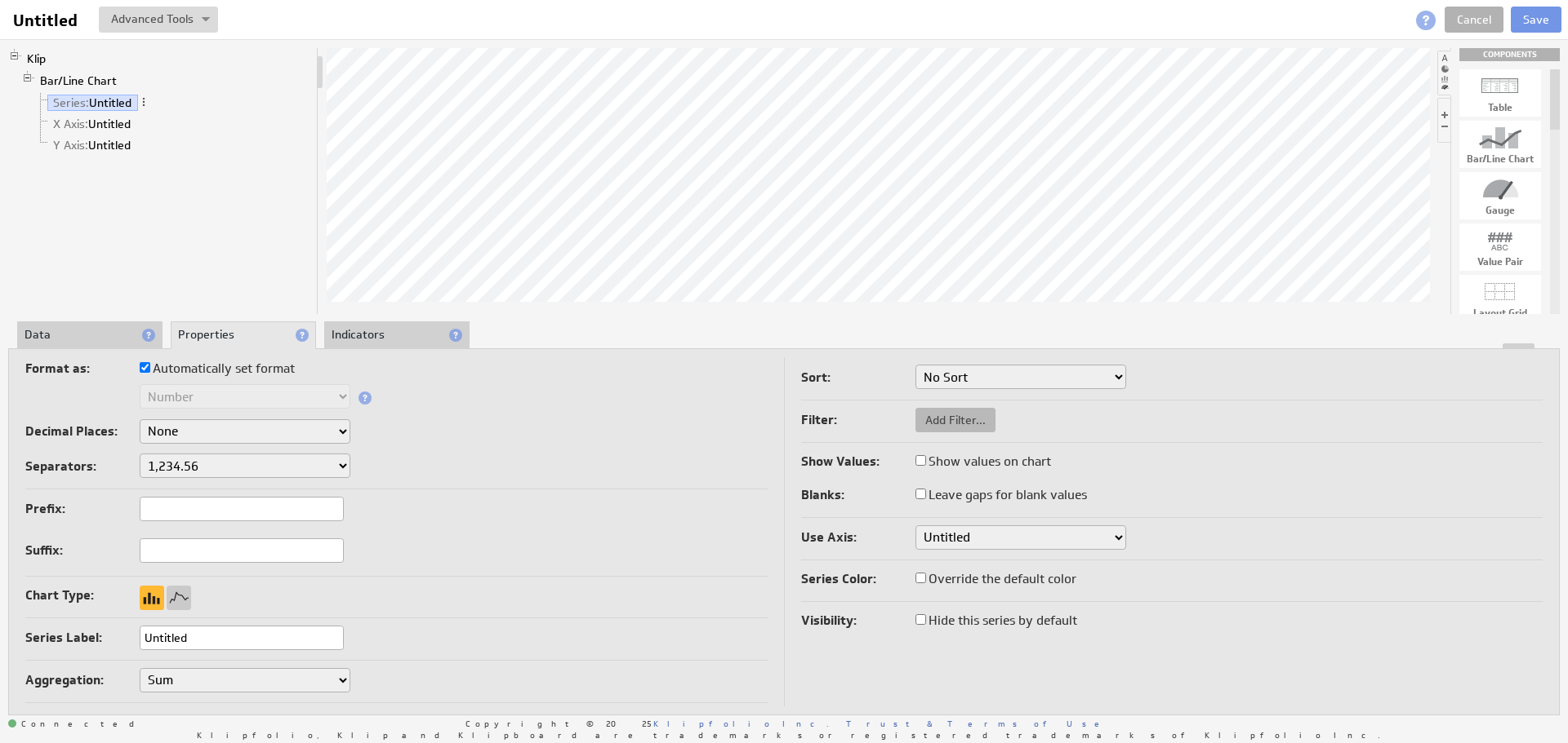
click at [966, 417] on span "Add Filter..." at bounding box center [955, 419] width 80 height 14
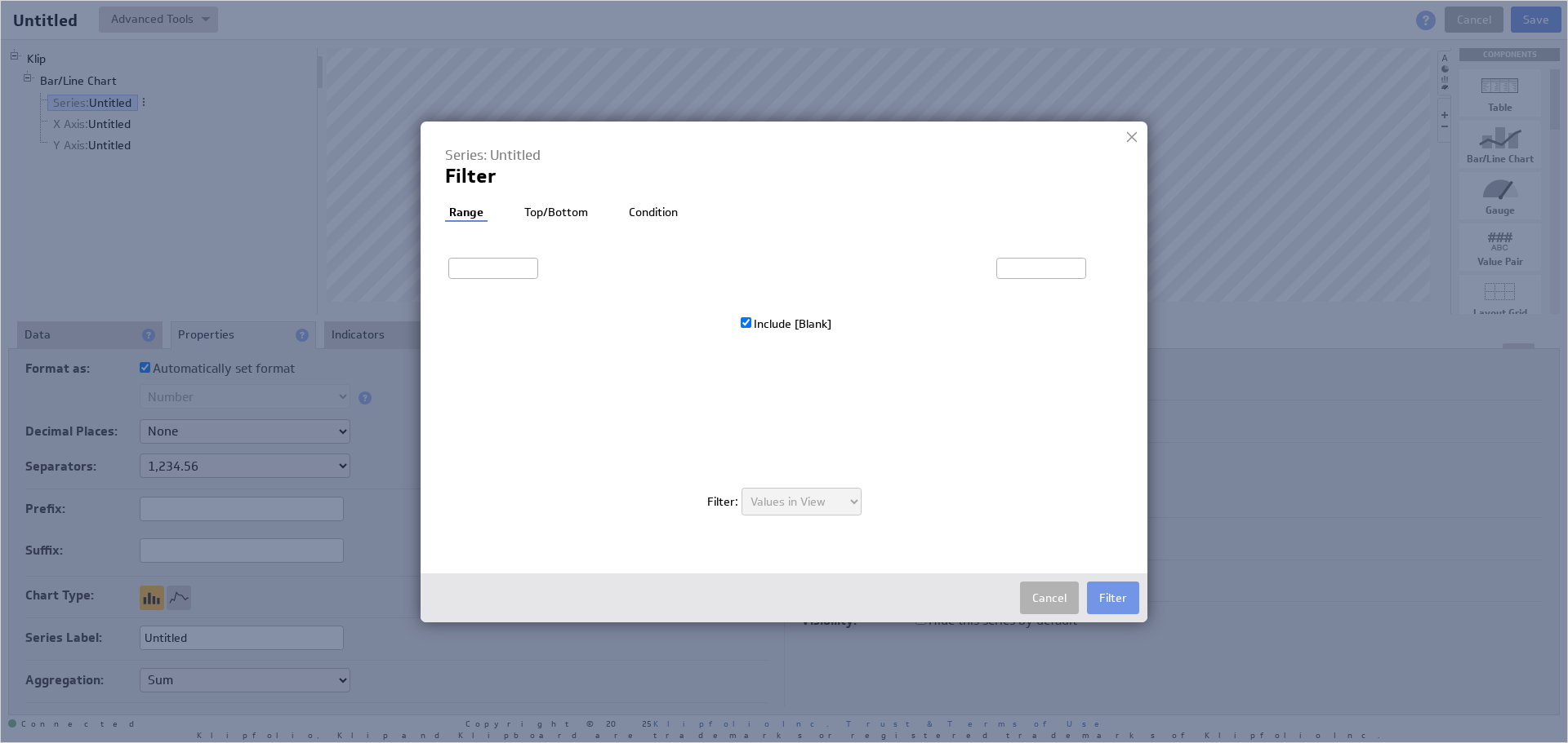
type input "0"
type input "5,113"
checkbox input "true"
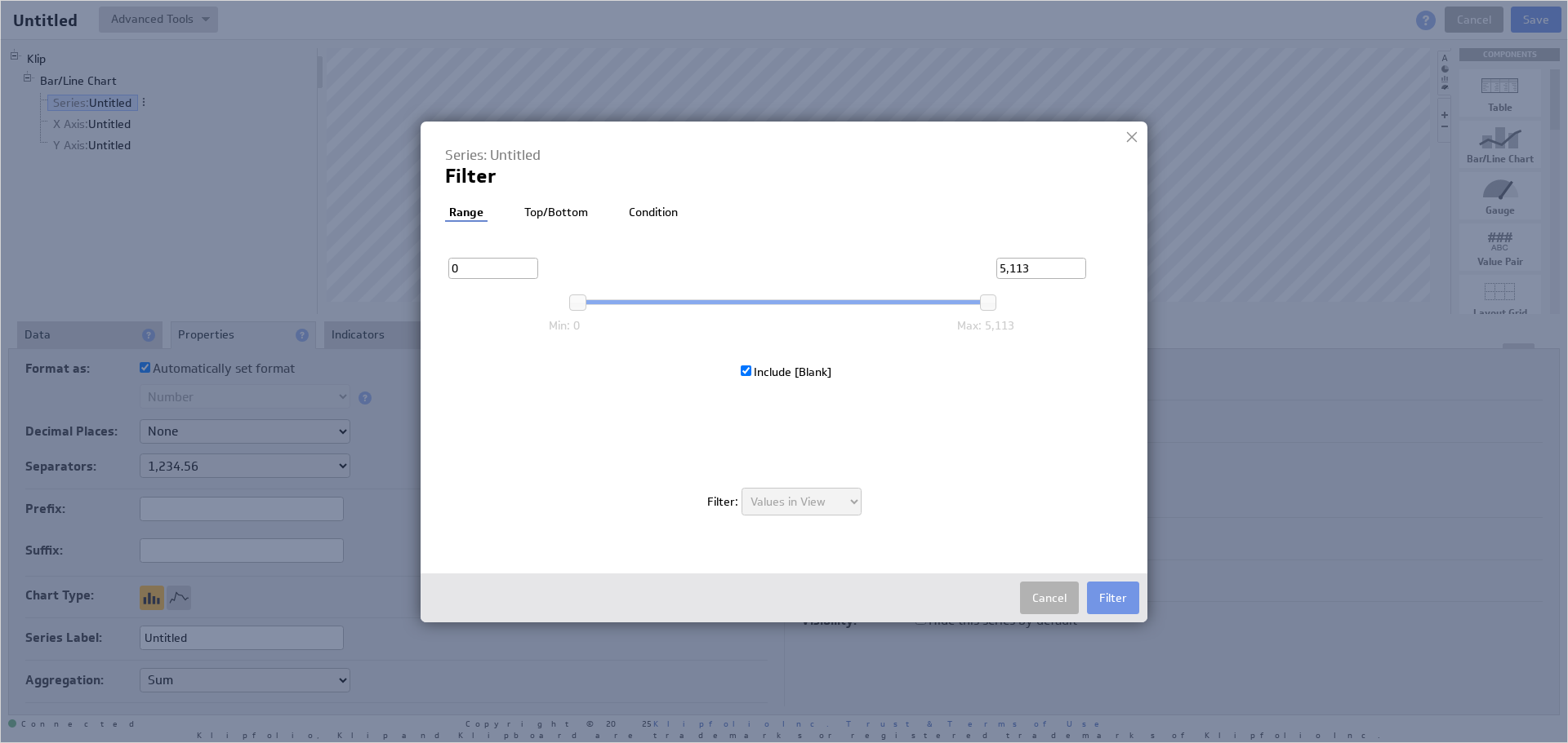
click at [556, 219] on li "Top/Bottom" at bounding box center [555, 213] width 72 height 16
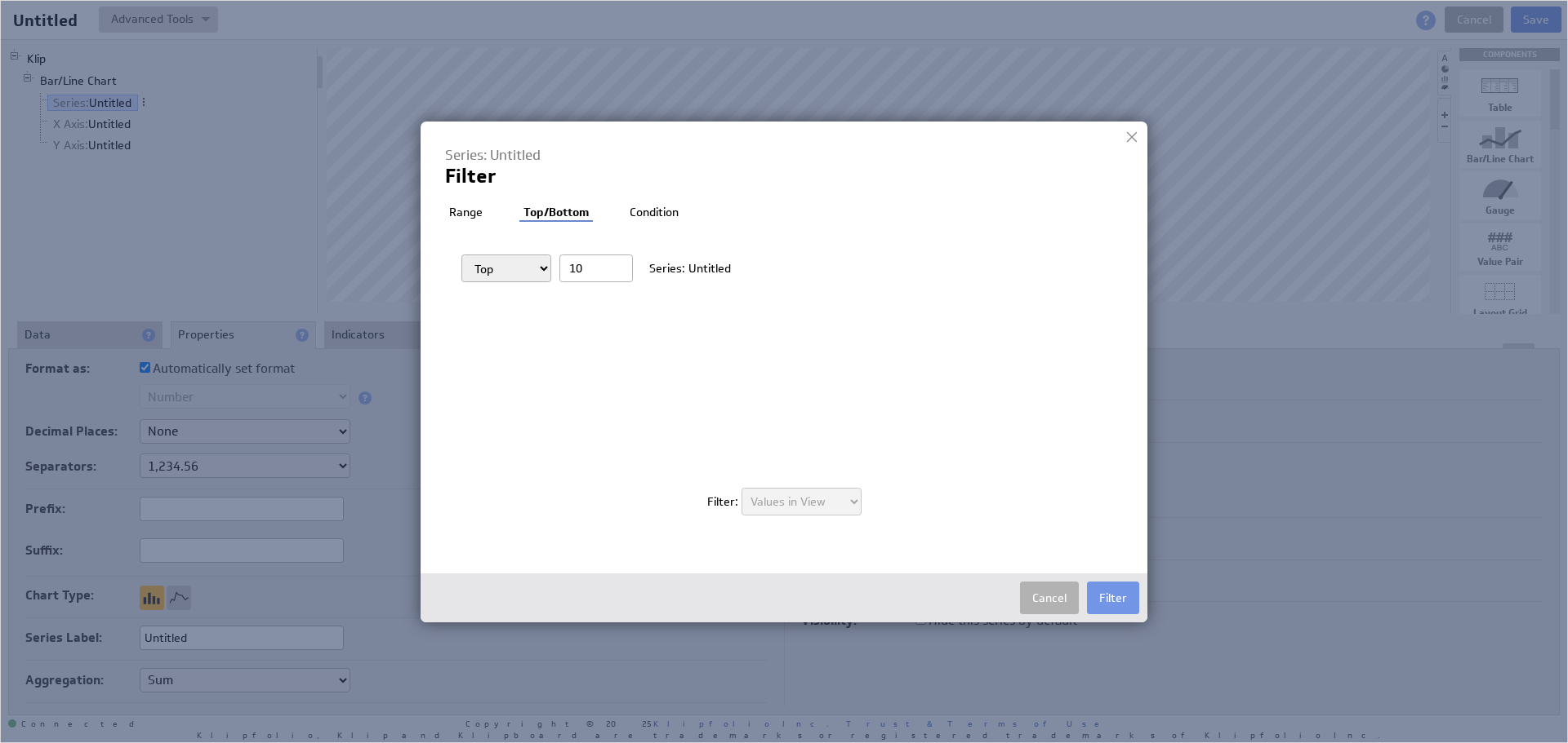
click at [640, 217] on li "Condition" at bounding box center [654, 213] width 57 height 16
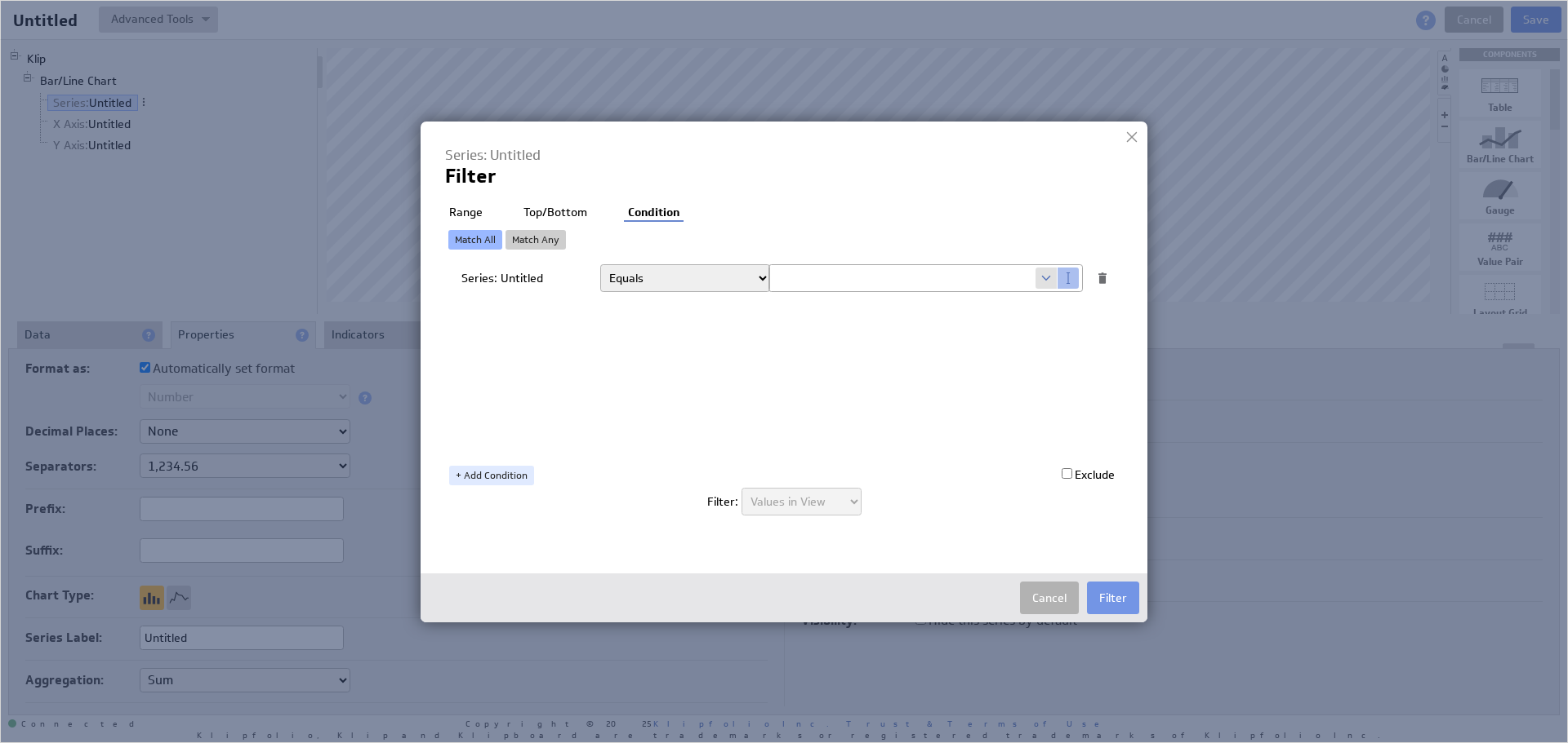
click at [748, 275] on select "Equals Greater than Less than Greater than or equal to Less than or equal to Do…" at bounding box center [685, 278] width 170 height 28
click at [747, 275] on select "Equals Greater than Less than Greater than or equal to Less than or equal to Do…" at bounding box center [685, 278] width 170 height 28
click at [844, 270] on input "text" at bounding box center [903, 278] width 266 height 26
click at [494, 466] on link "+ Add Condition" at bounding box center [492, 475] width 85 height 19
click at [656, 323] on select "Equals Greater than Less than Greater than or equal to Less than or equal to Do…" at bounding box center [685, 331] width 170 height 28
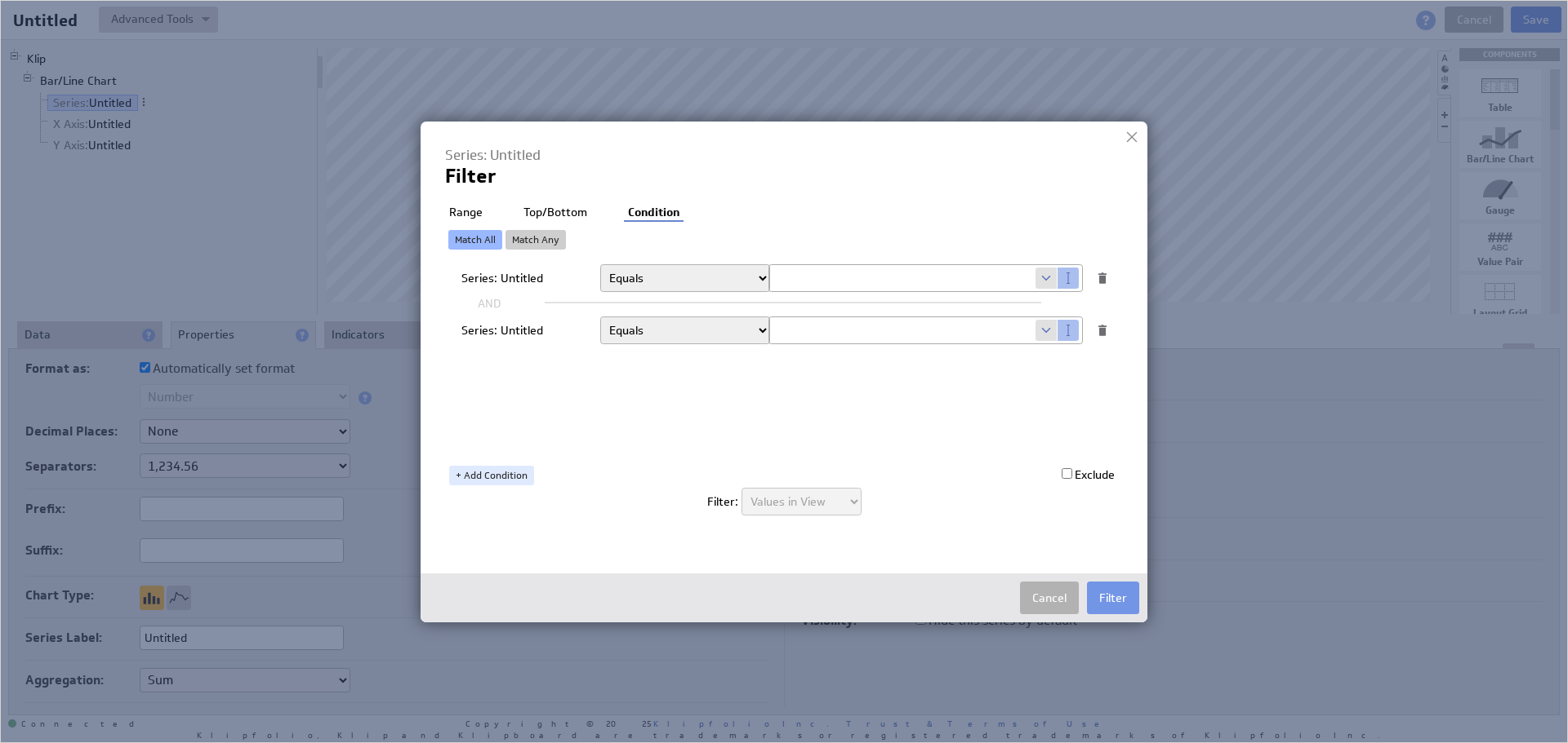
click at [577, 205] on li "Top/Bottom" at bounding box center [554, 213] width 72 height 16
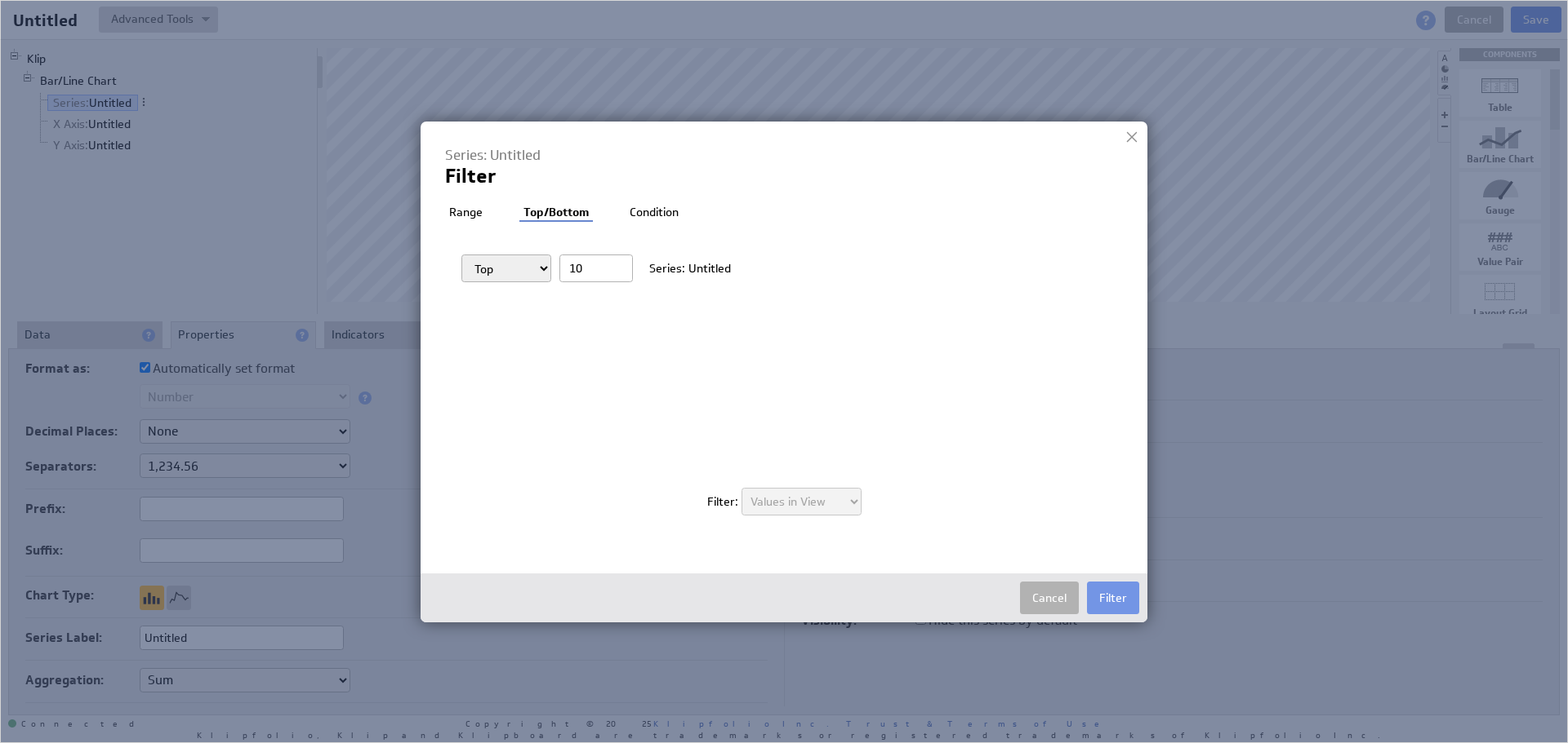
click at [466, 203] on div "Series: Untitled Filter Filter: Range Top/Bottom Condition Exclude Top Bottom 1…" at bounding box center [783, 339] width 678 height 386
click at [458, 209] on li "Range" at bounding box center [465, 213] width 41 height 16
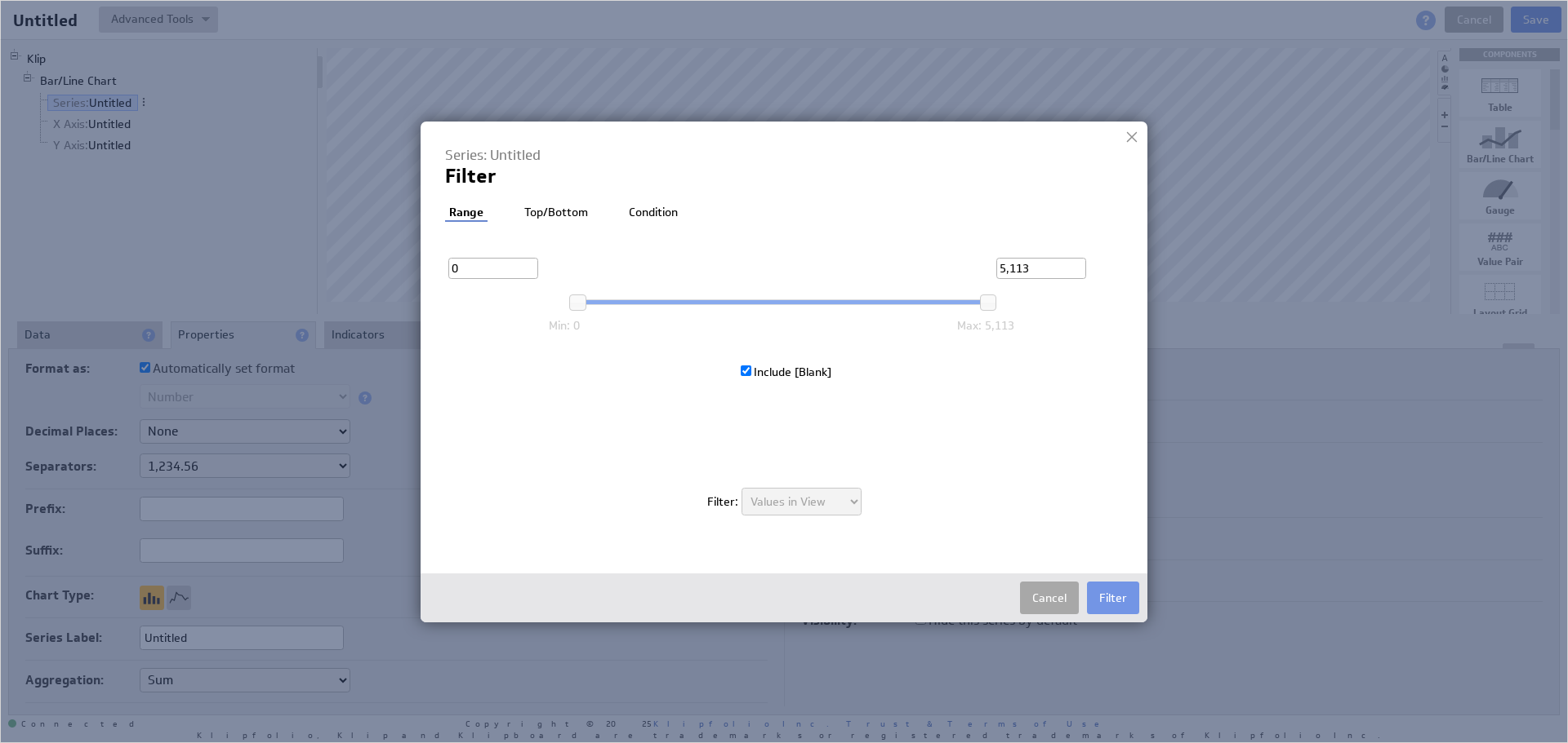
click at [1043, 603] on button "Cancel" at bounding box center [1049, 598] width 59 height 33
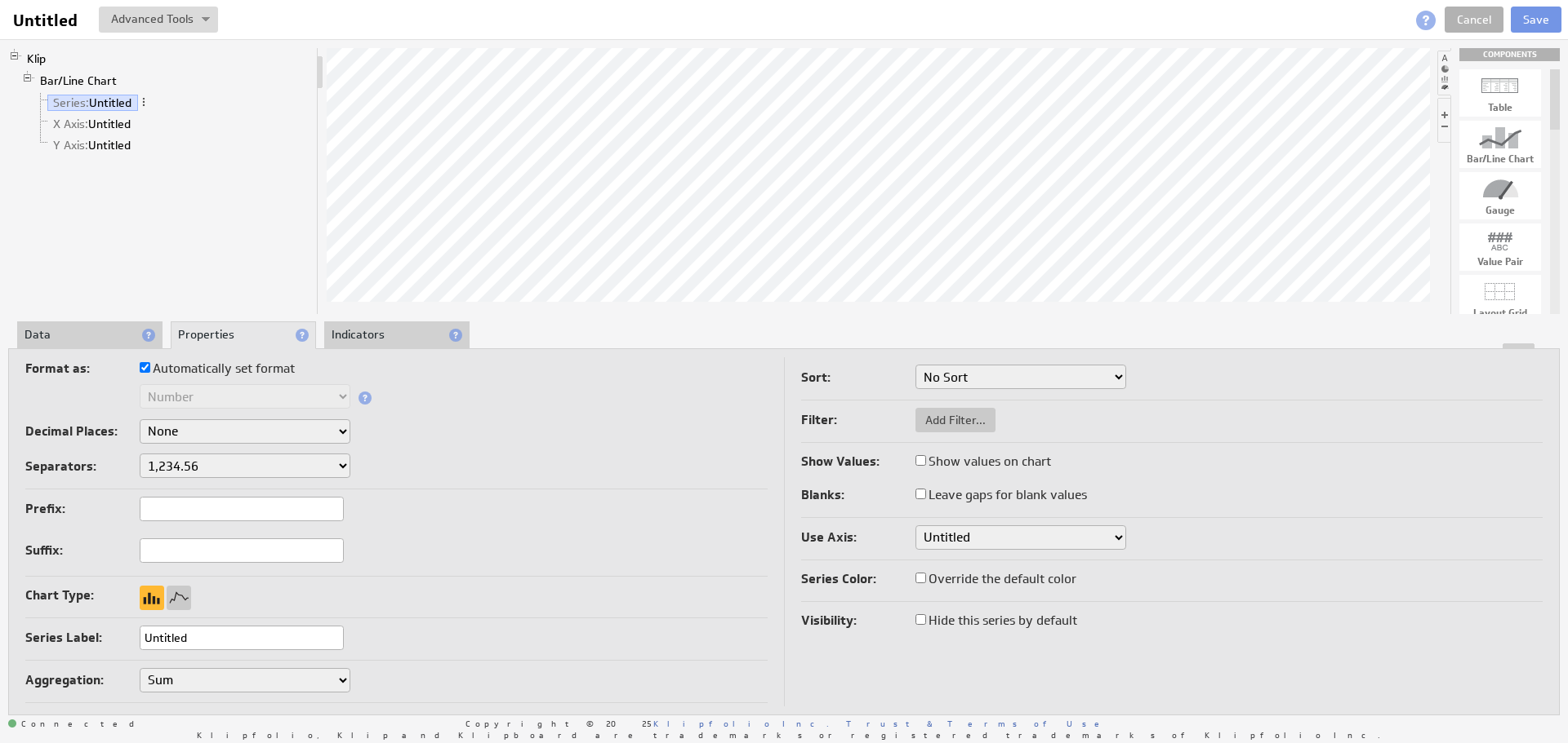
click at [423, 327] on li "Indicators" at bounding box center [396, 335] width 146 height 28
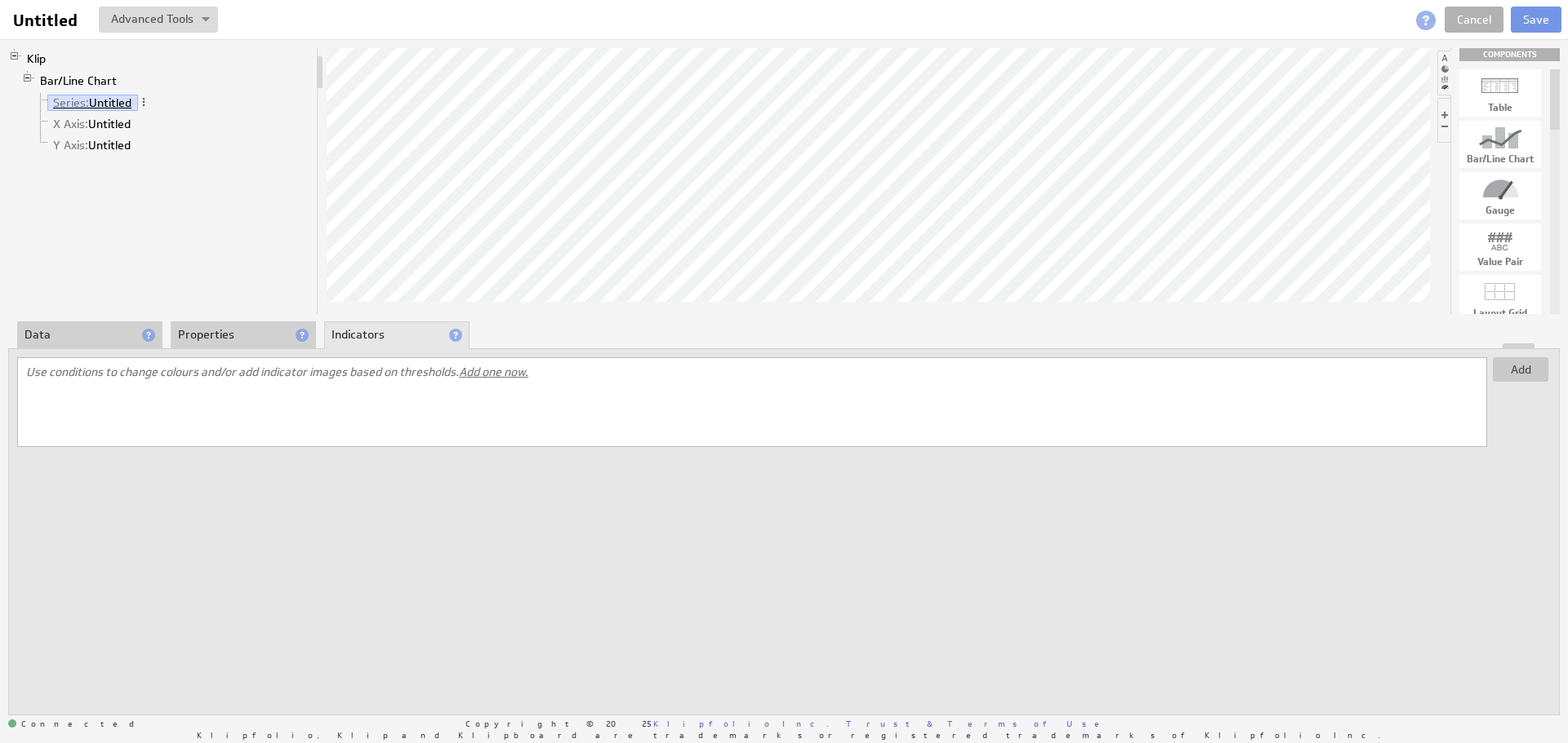
click at [122, 102] on link "Series: Untitled" at bounding box center [93, 102] width 91 height 16
click at [104, 137] on link "Y Axis: Untitled" at bounding box center [92, 145] width 90 height 16
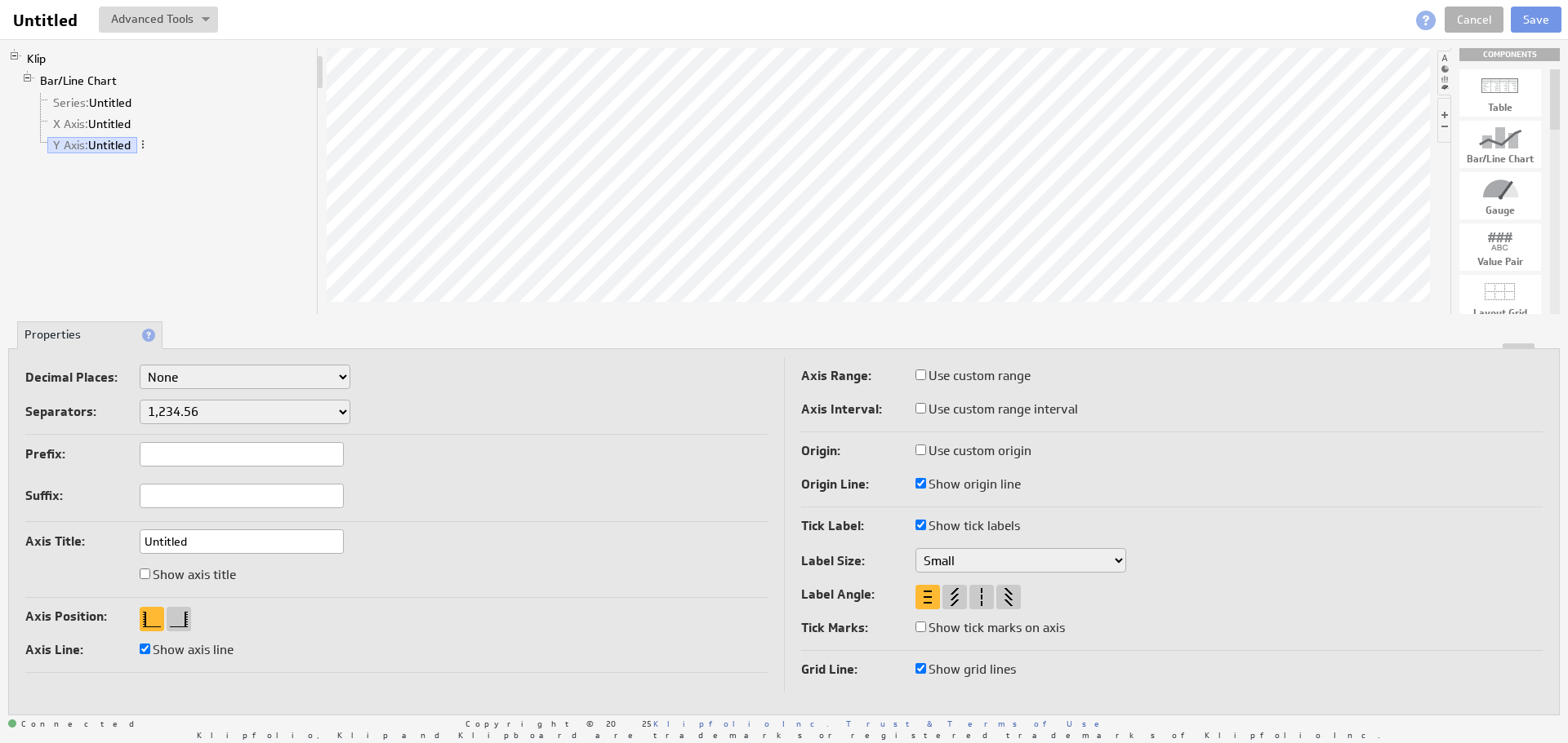
click at [203, 407] on select "1,234.56 1.234,56 1'234.56 1,234/56 1 234,56 1 234-56 1 234.56 1234.56" at bounding box center [245, 411] width 210 height 24
click at [101, 100] on link "Series: Untitled" at bounding box center [93, 102] width 91 height 16
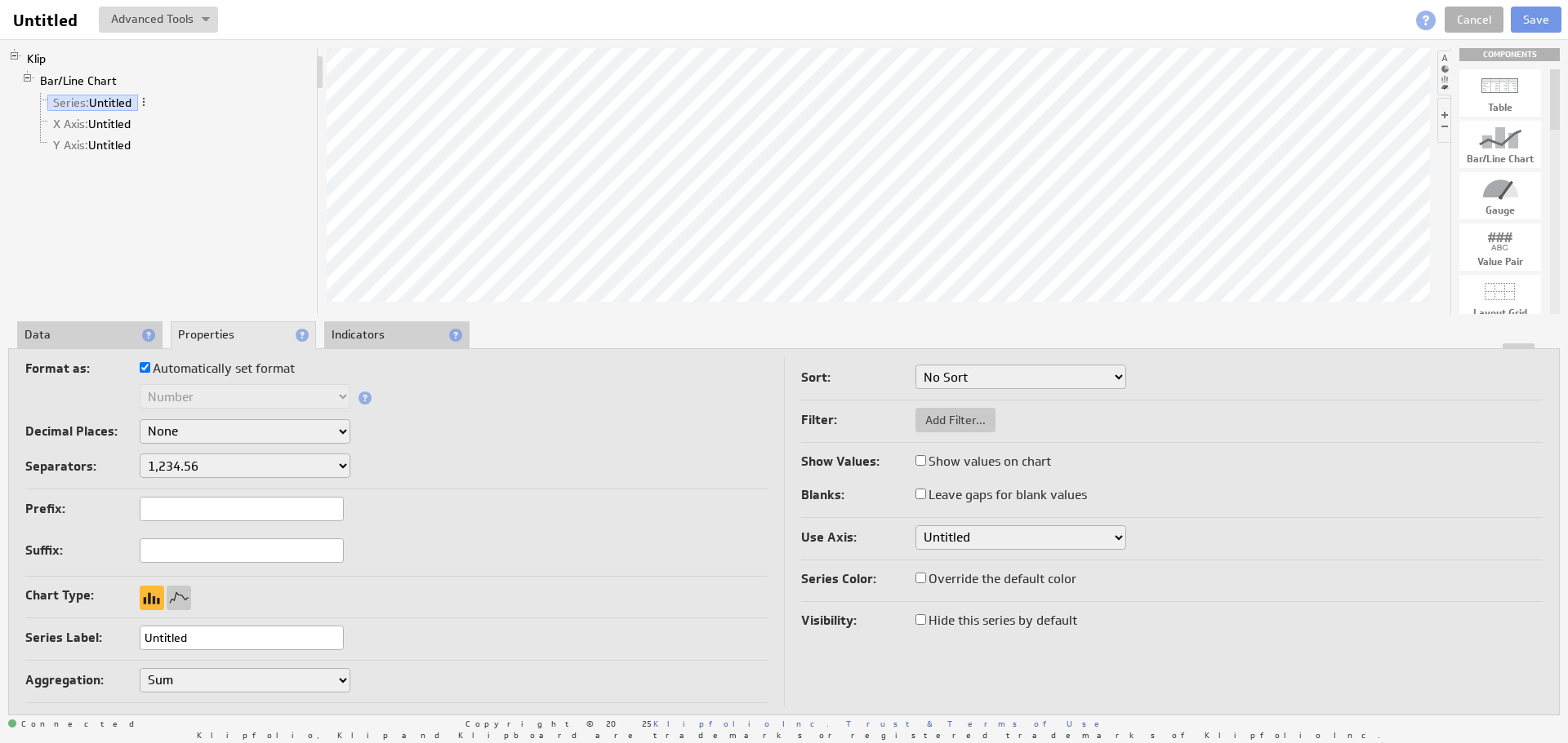
click at [72, 339] on li "Data" at bounding box center [90, 335] width 146 height 28
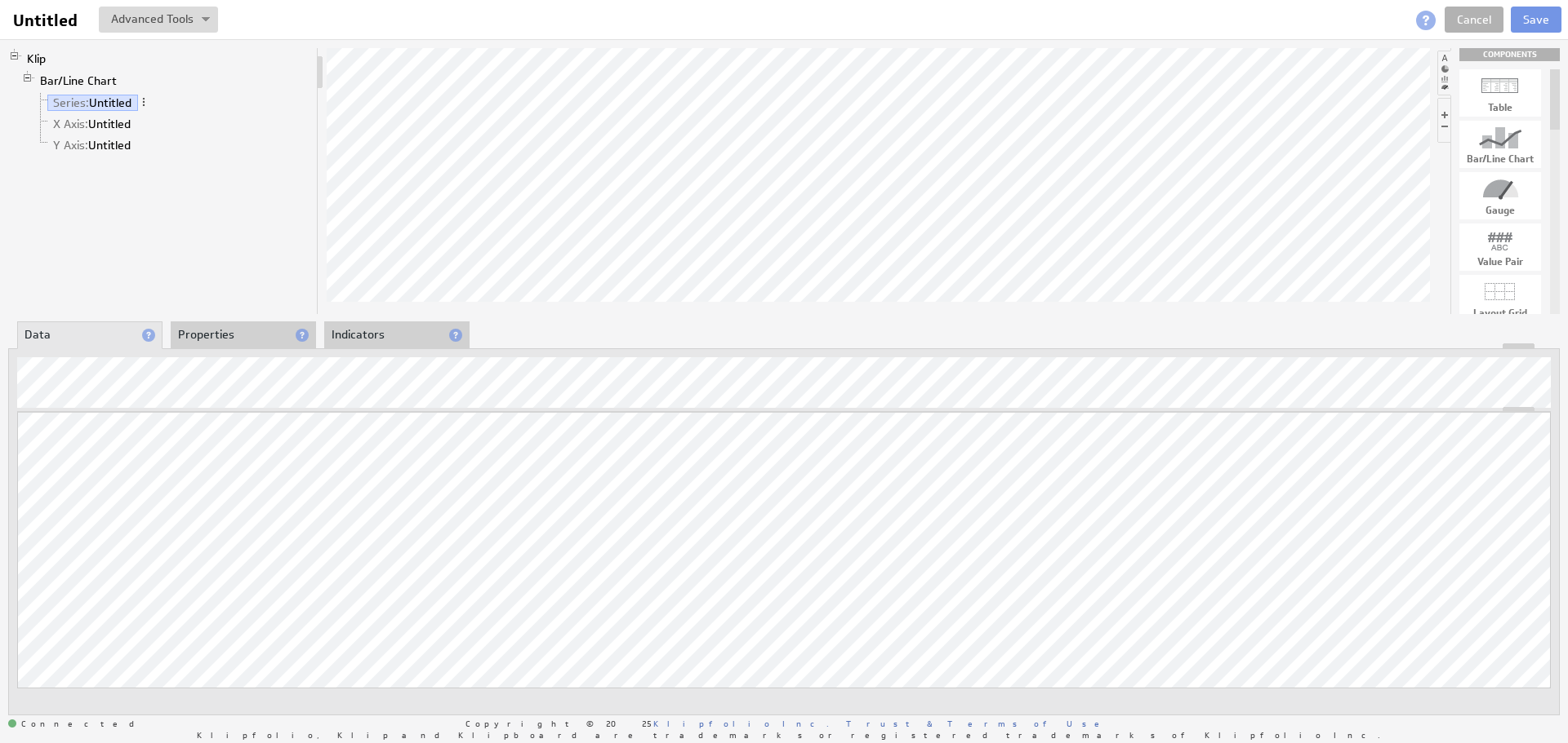
click at [206, 340] on li "Properties" at bounding box center [243, 335] width 146 height 28
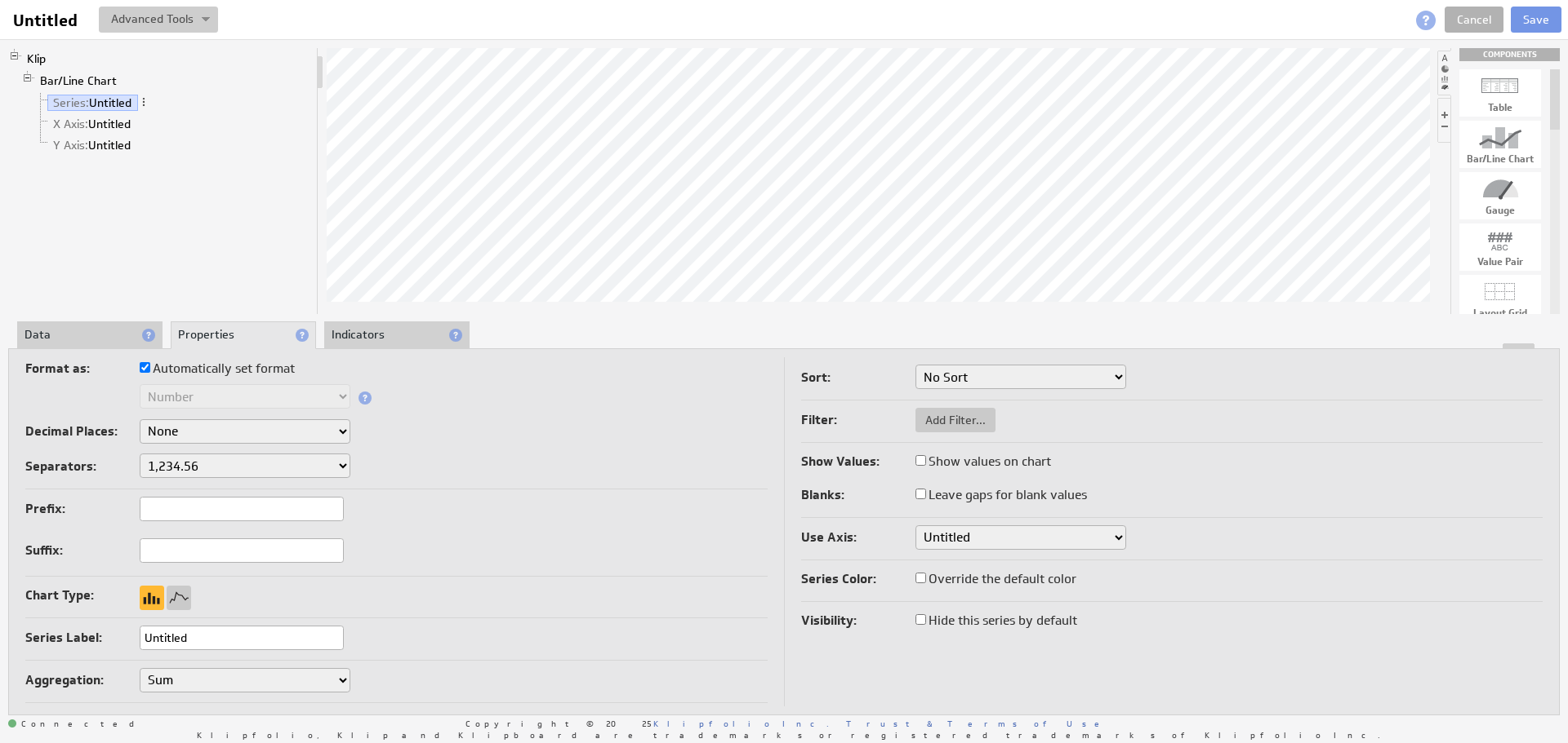
click at [183, 12] on button at bounding box center [158, 19] width 120 height 26
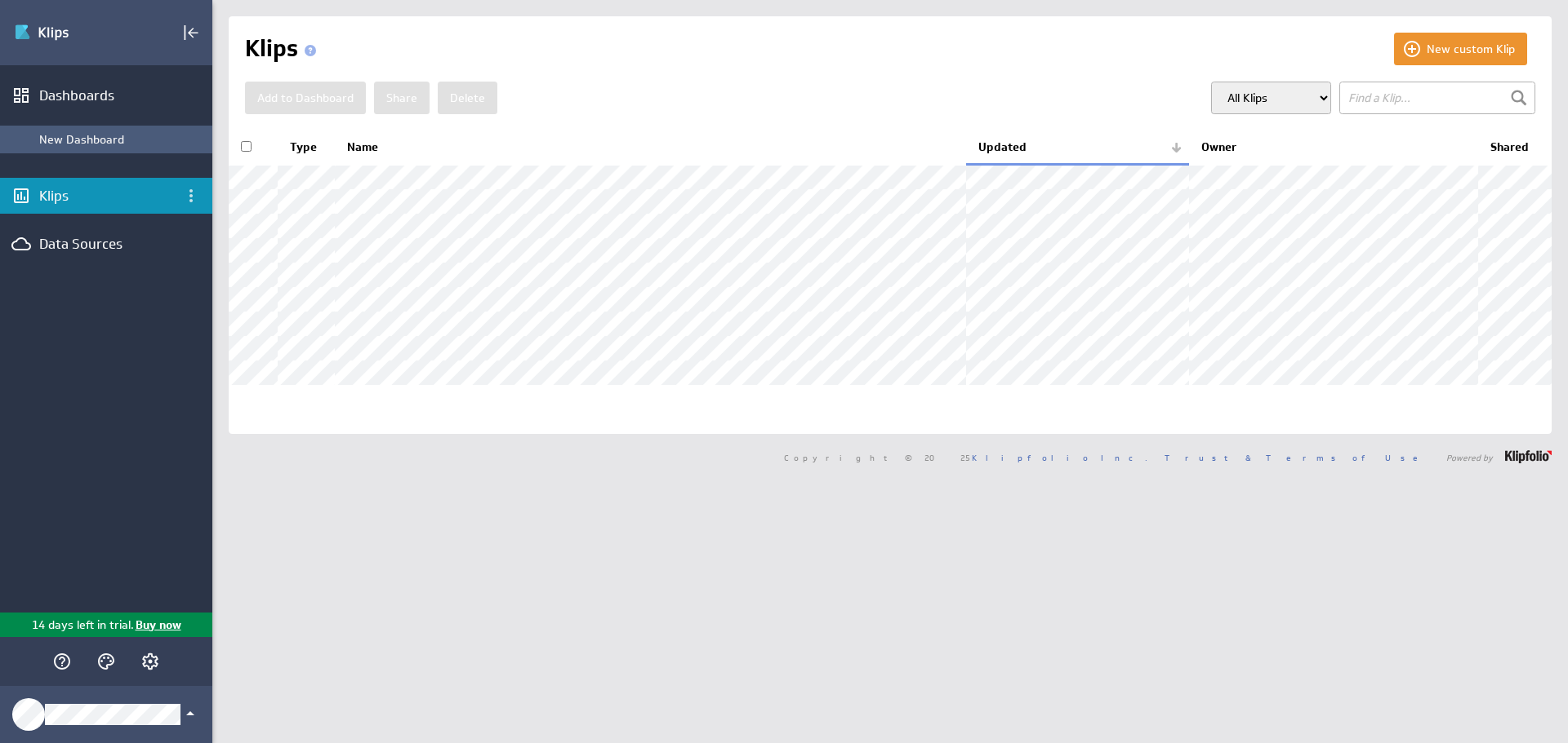
click at [104, 149] on div "New Dashboard" at bounding box center [106, 139] width 212 height 28
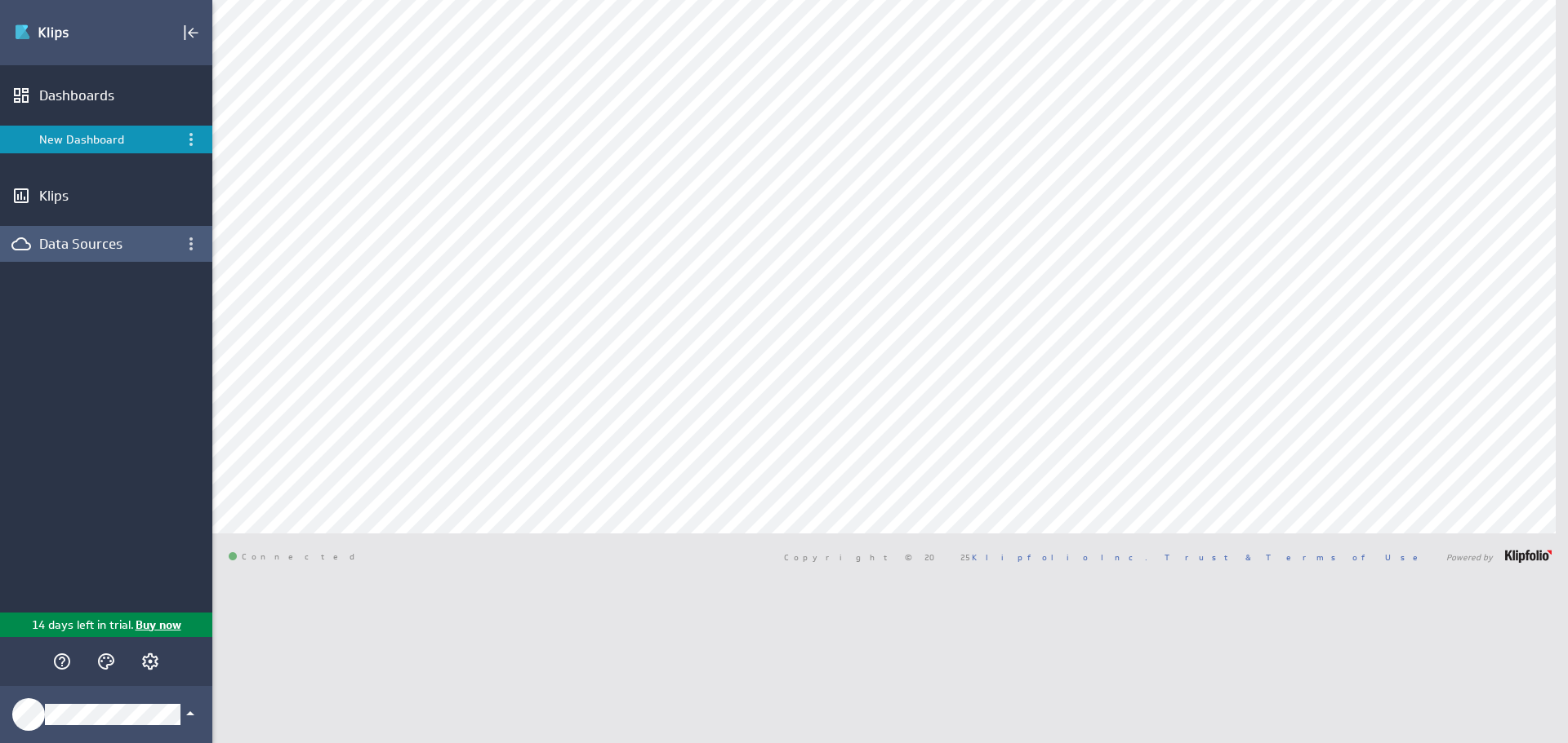
click at [98, 242] on div "Data Sources" at bounding box center [106, 244] width 134 height 18
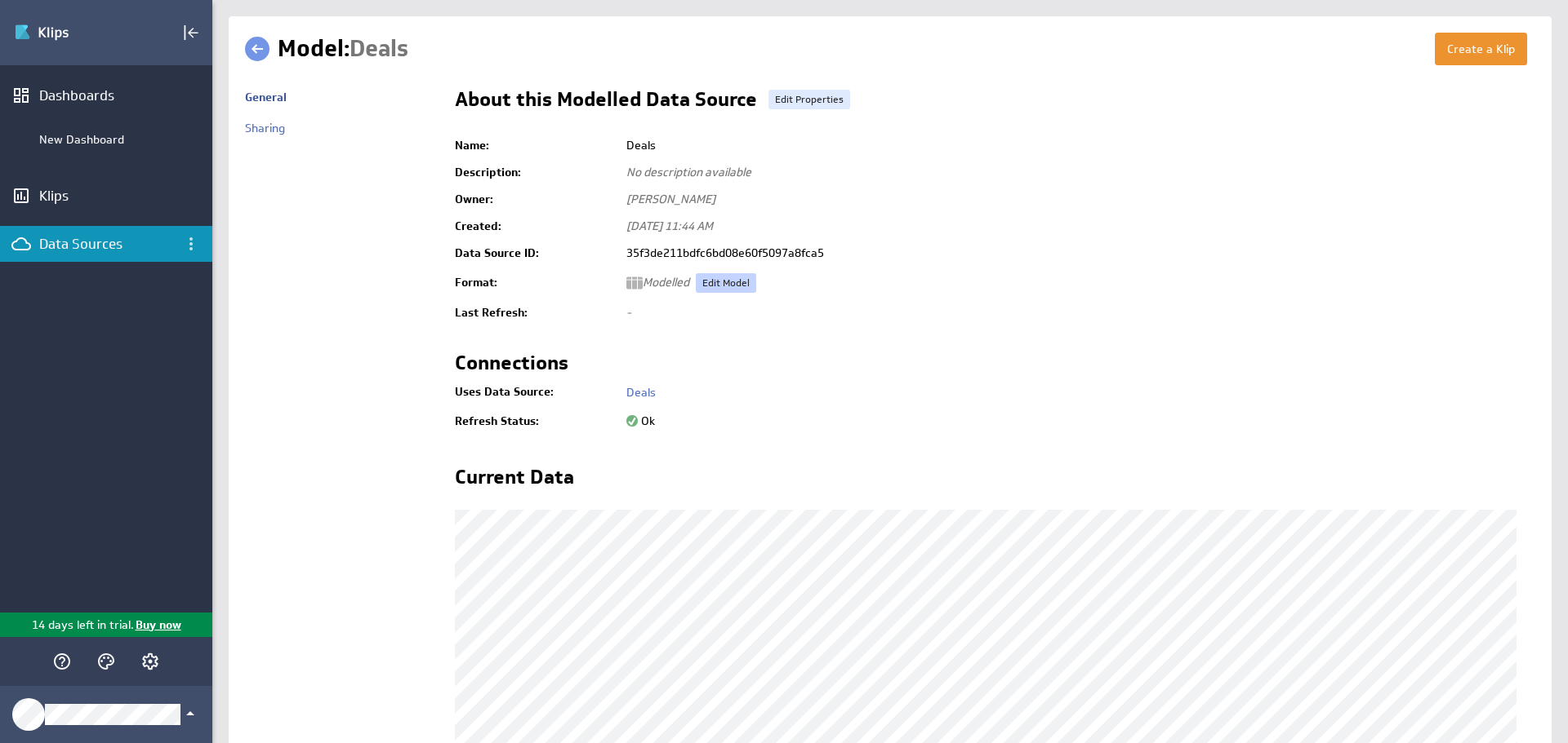
click at [727, 279] on link "Edit Model" at bounding box center [725, 283] width 61 height 19
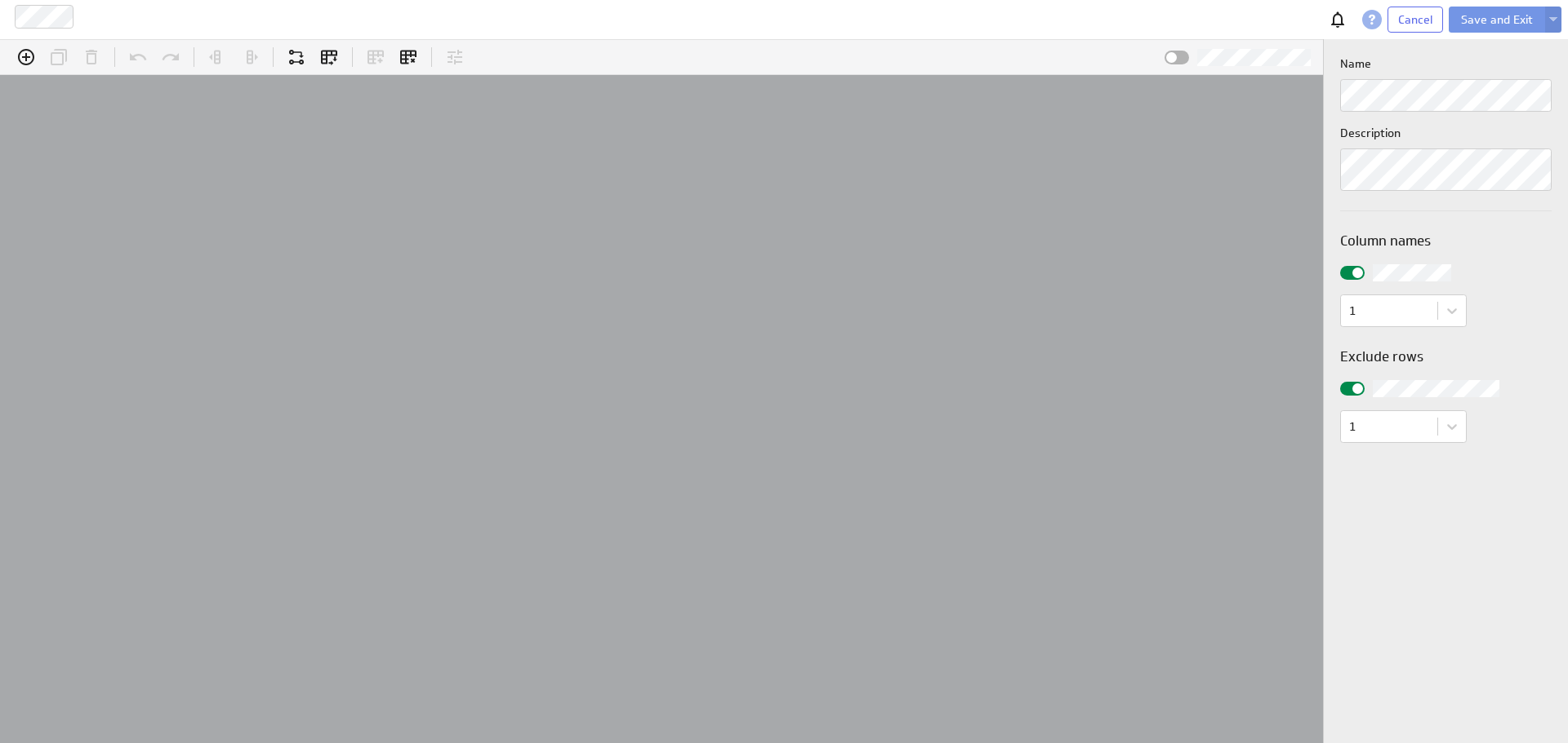
scroll to position [50, 1359]
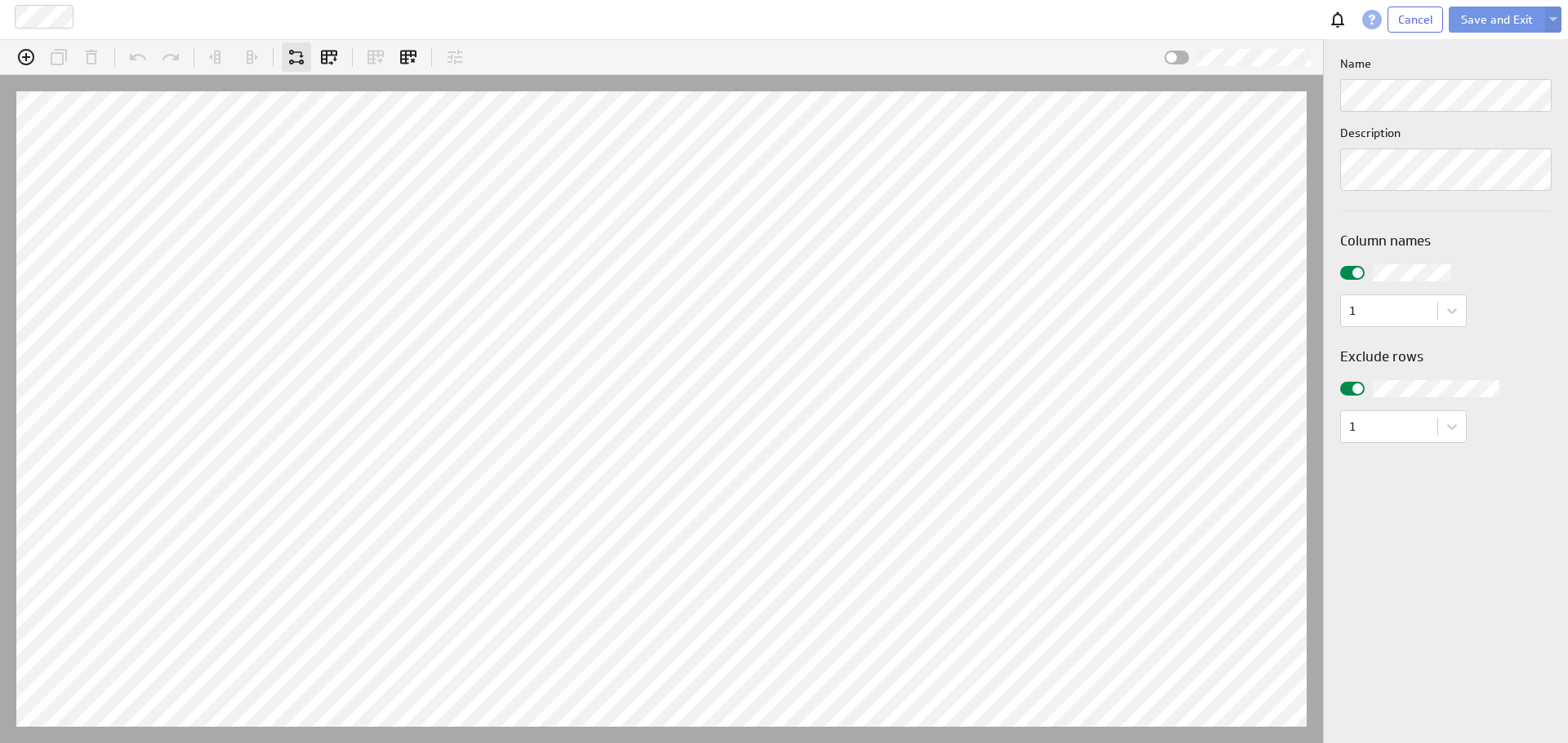
click at [296, 56] on icon "Merge data" at bounding box center [296, 57] width 19 height 19
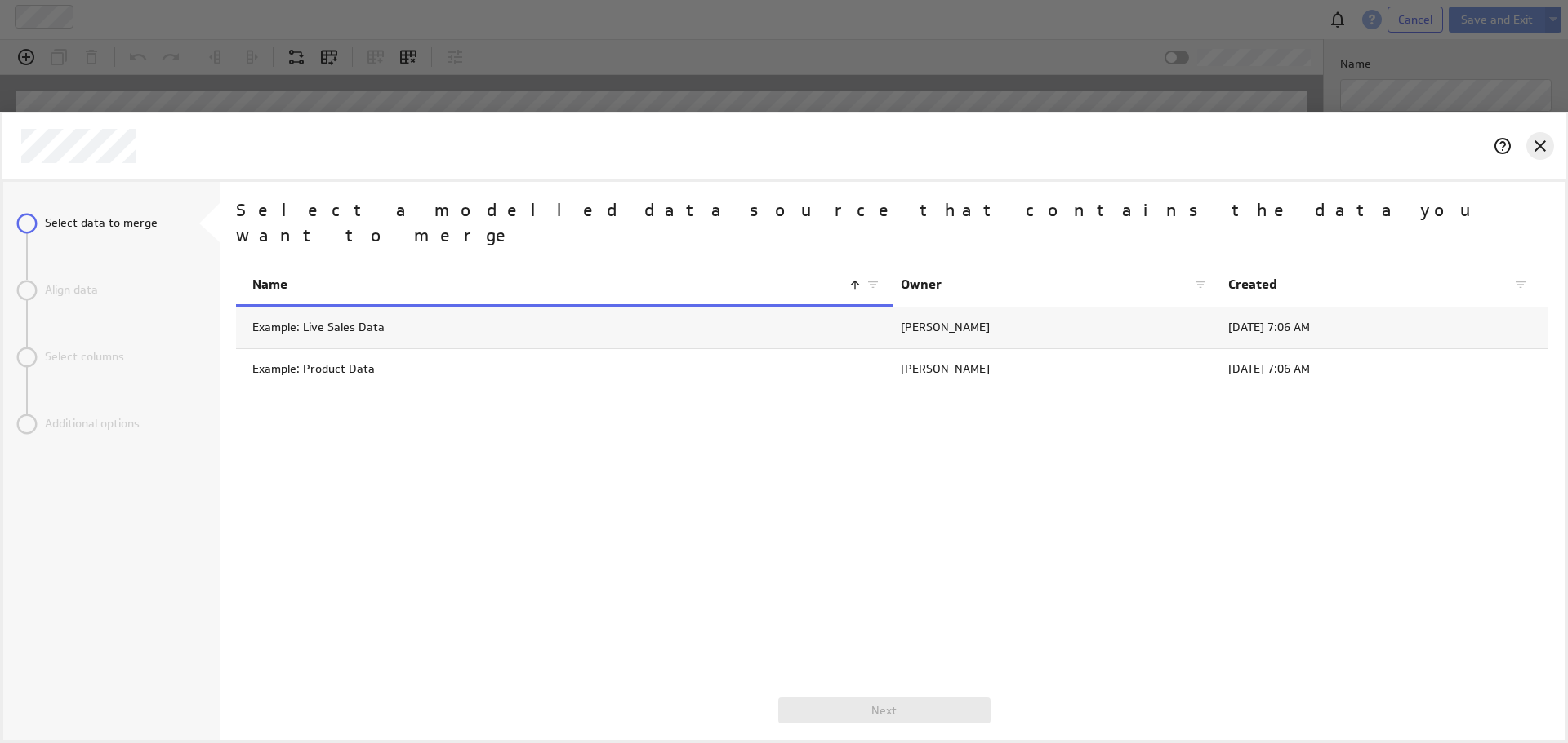
click at [1538, 146] on icon "Cancel" at bounding box center [1540, 146] width 12 height 12
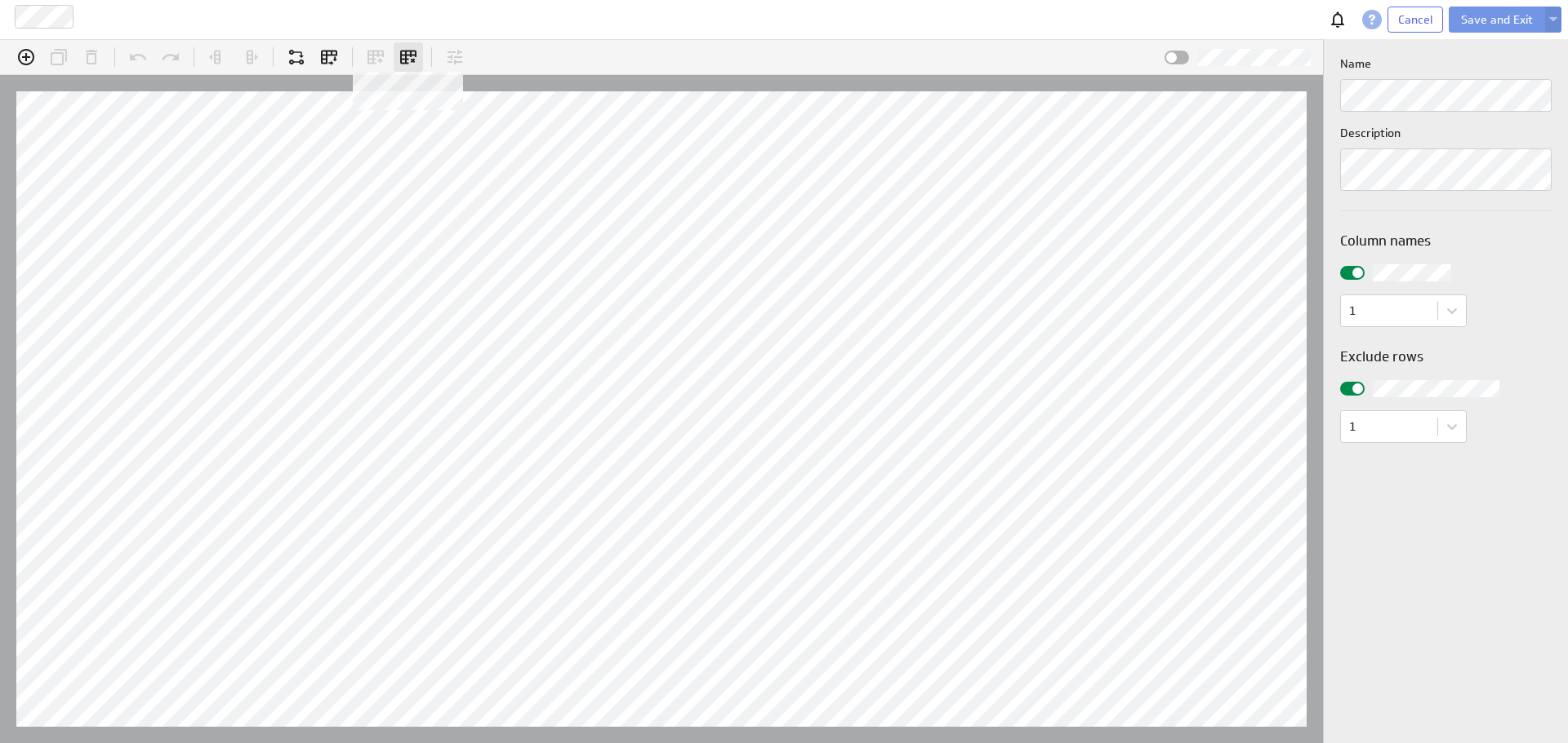
click at [418, 52] on icon at bounding box center [408, 57] width 19 height 19
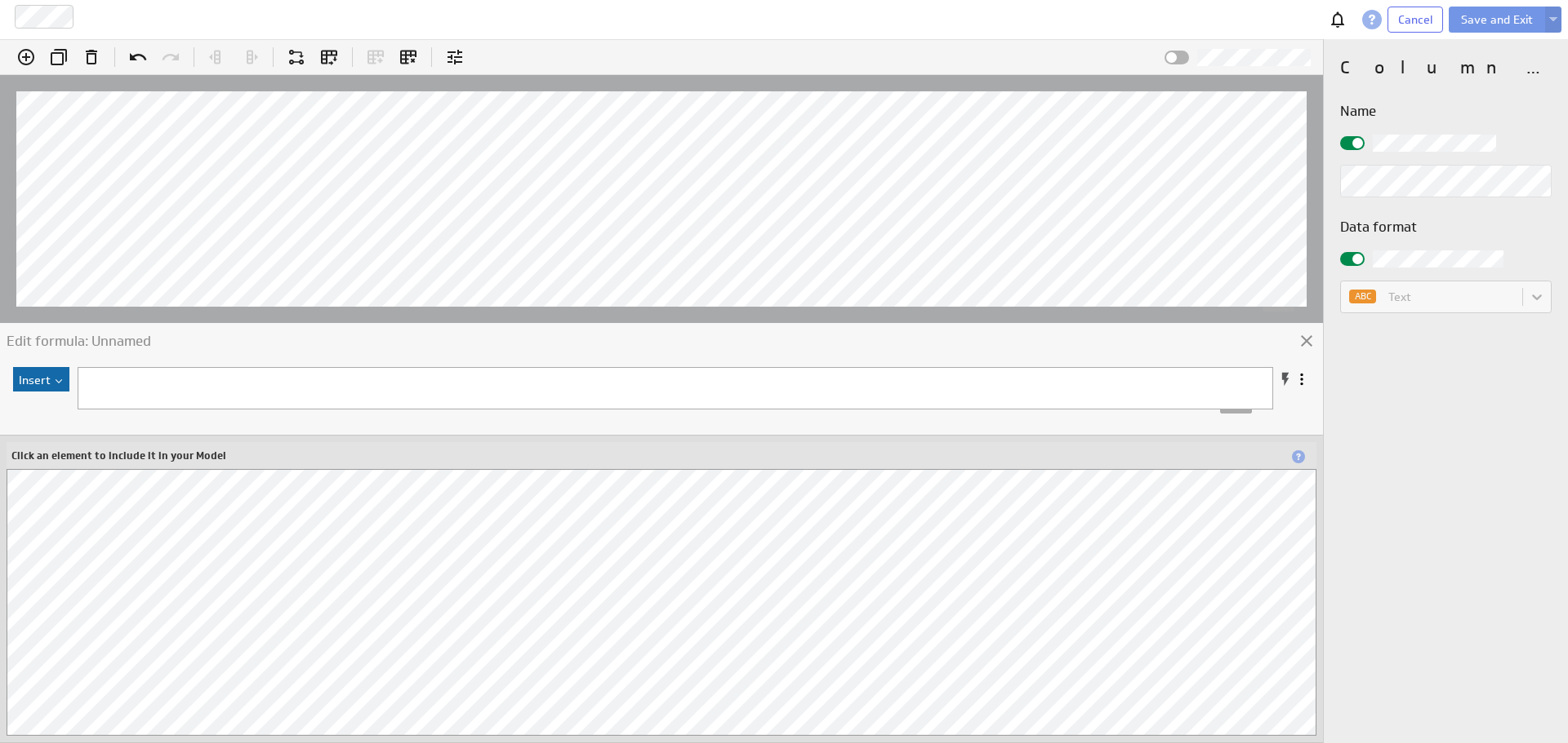
scroll to position [163, 0]
click at [56, 389] on button "Insert" at bounding box center [41, 379] width 56 height 24
click at [62, 414] on div "Function..." at bounding box center [98, 409] width 163 height 26
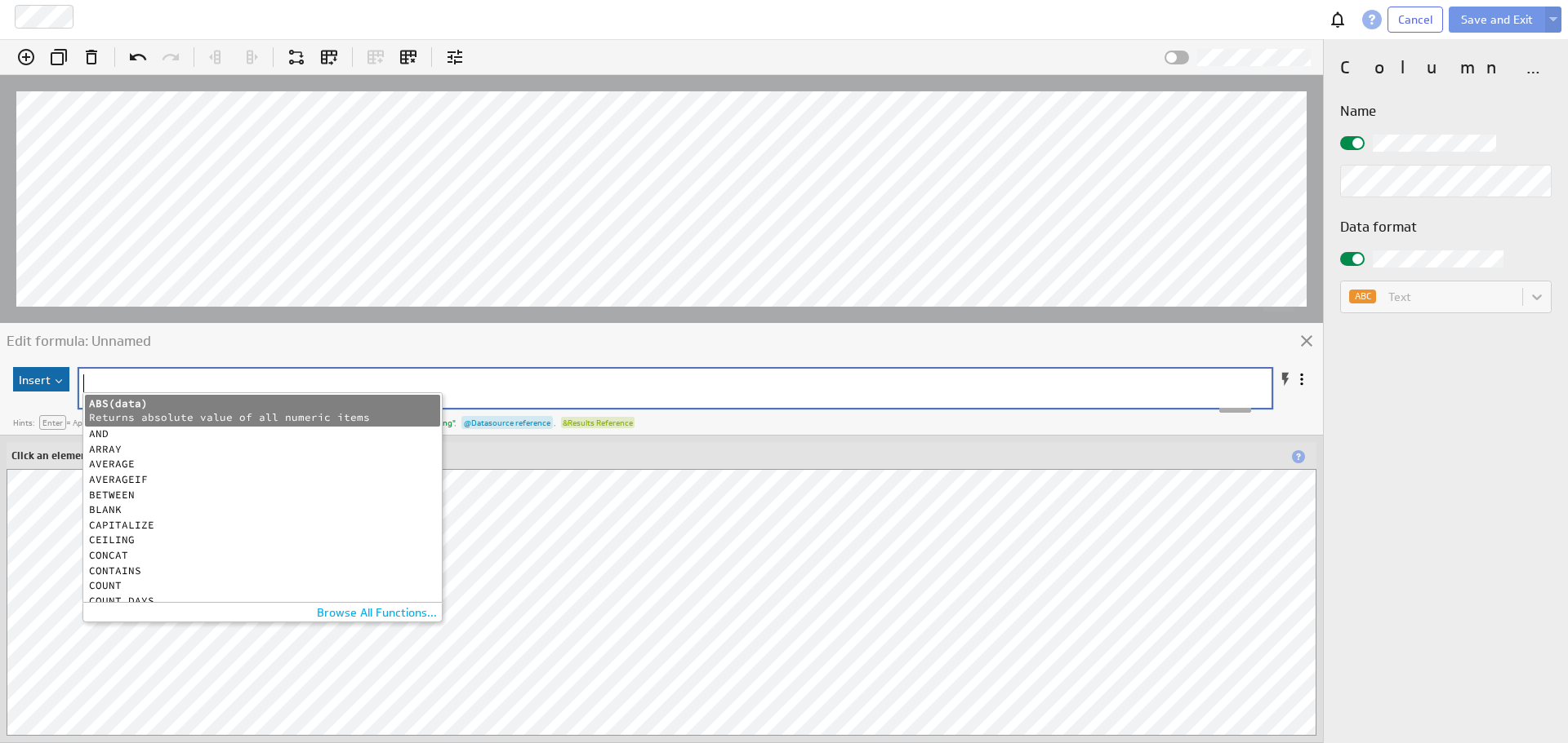
scroll to position [6, 0]
click at [60, 381] on img at bounding box center [57, 382] width 14 height 4
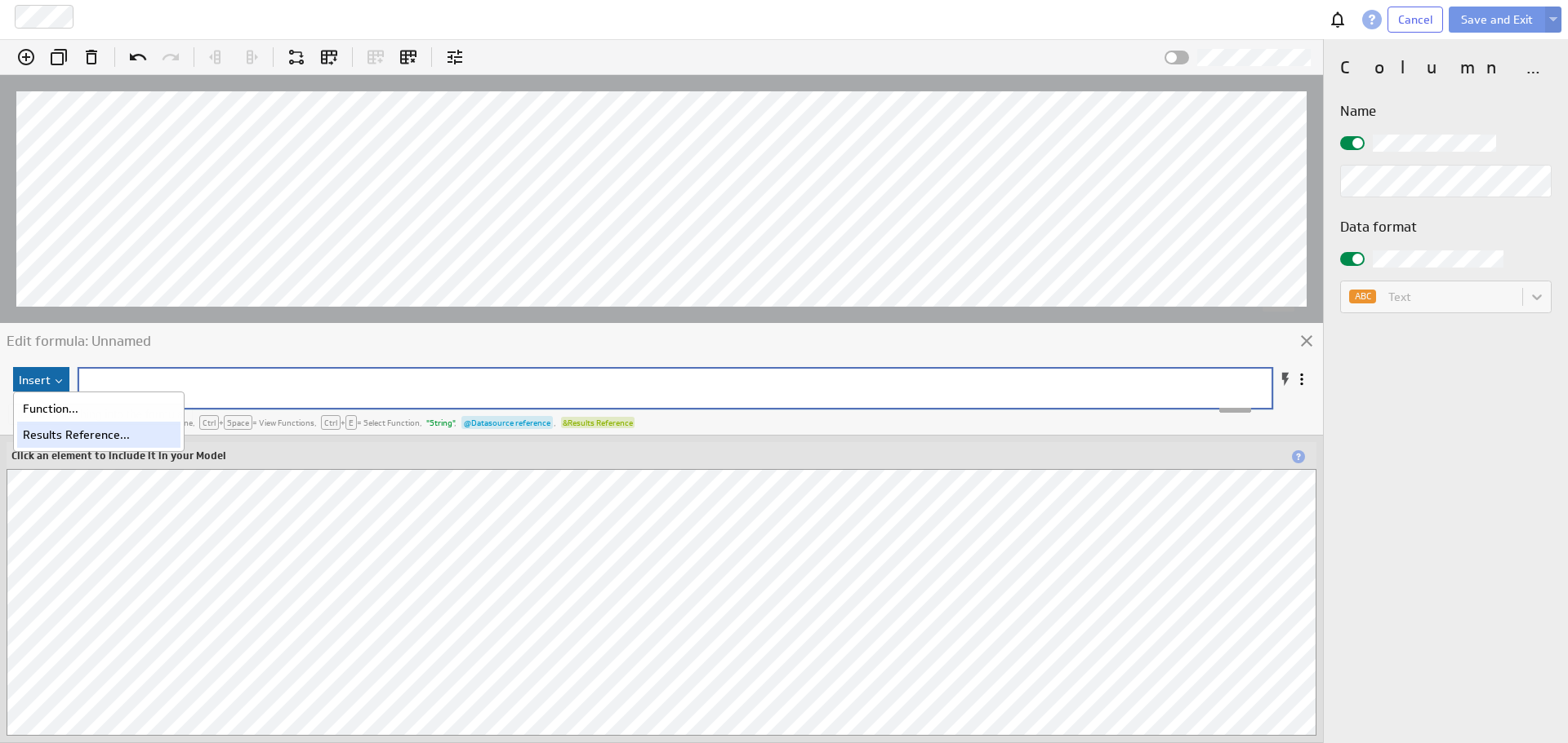
click at [69, 426] on div "Results Reference..." at bounding box center [98, 435] width 163 height 26
click at [451, 57] on icon at bounding box center [454, 57] width 14 height 14
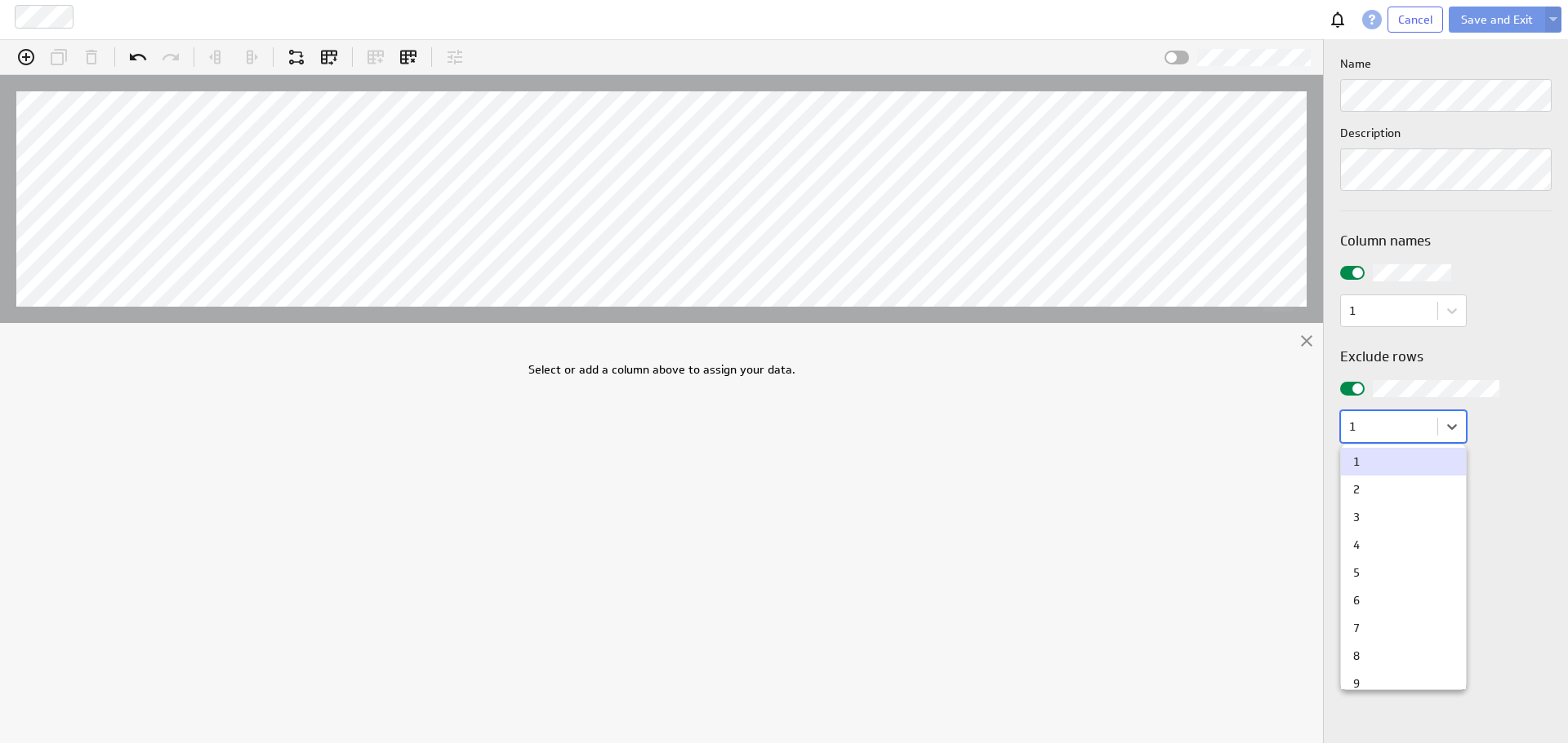
click at [1426, 435] on body "Deals Cancel Save and Exit (no message) Select or add a column above to assign …" at bounding box center [784, 371] width 1568 height 743
click at [1528, 552] on div at bounding box center [784, 371] width 1568 height 743
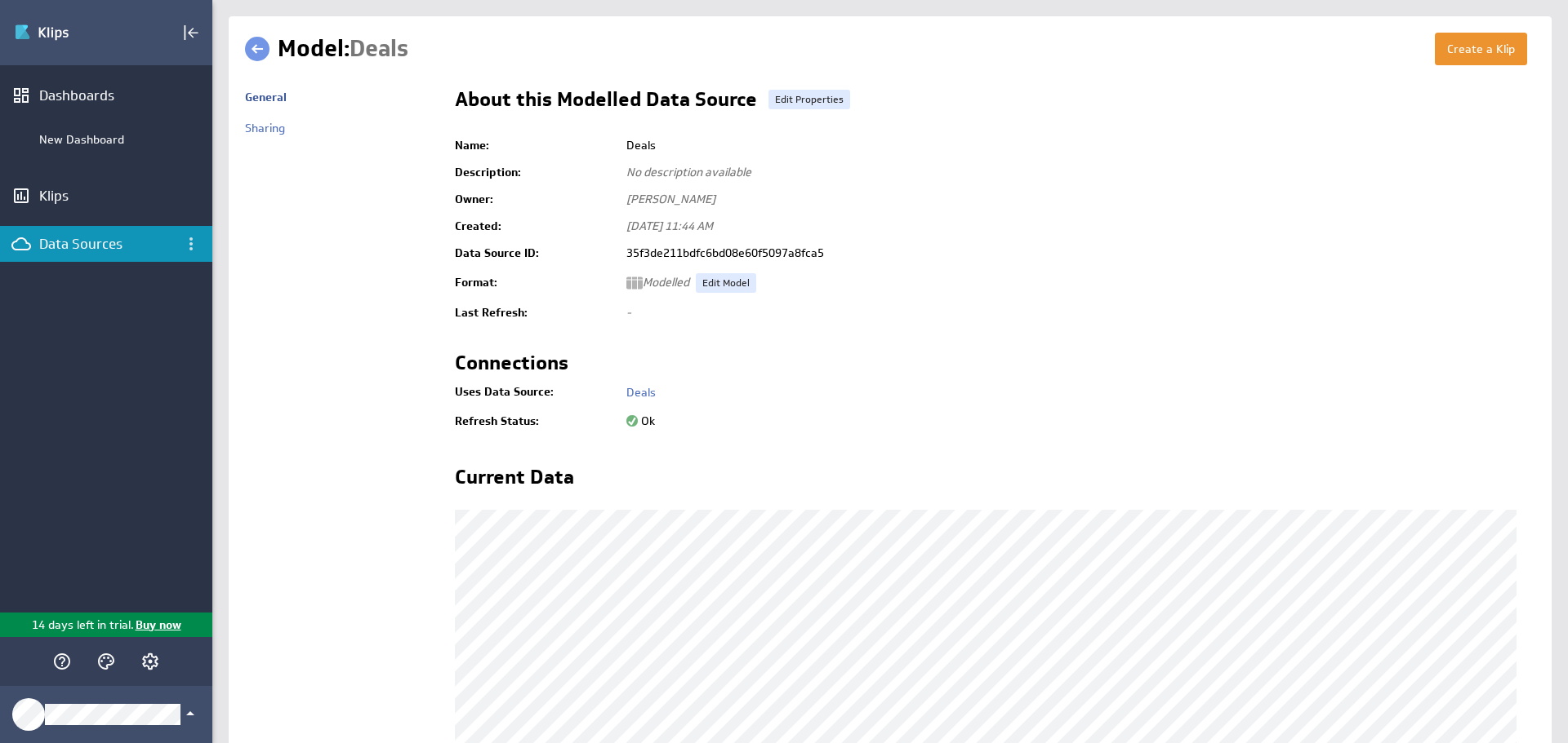
click at [259, 40] on link at bounding box center [257, 48] width 24 height 24
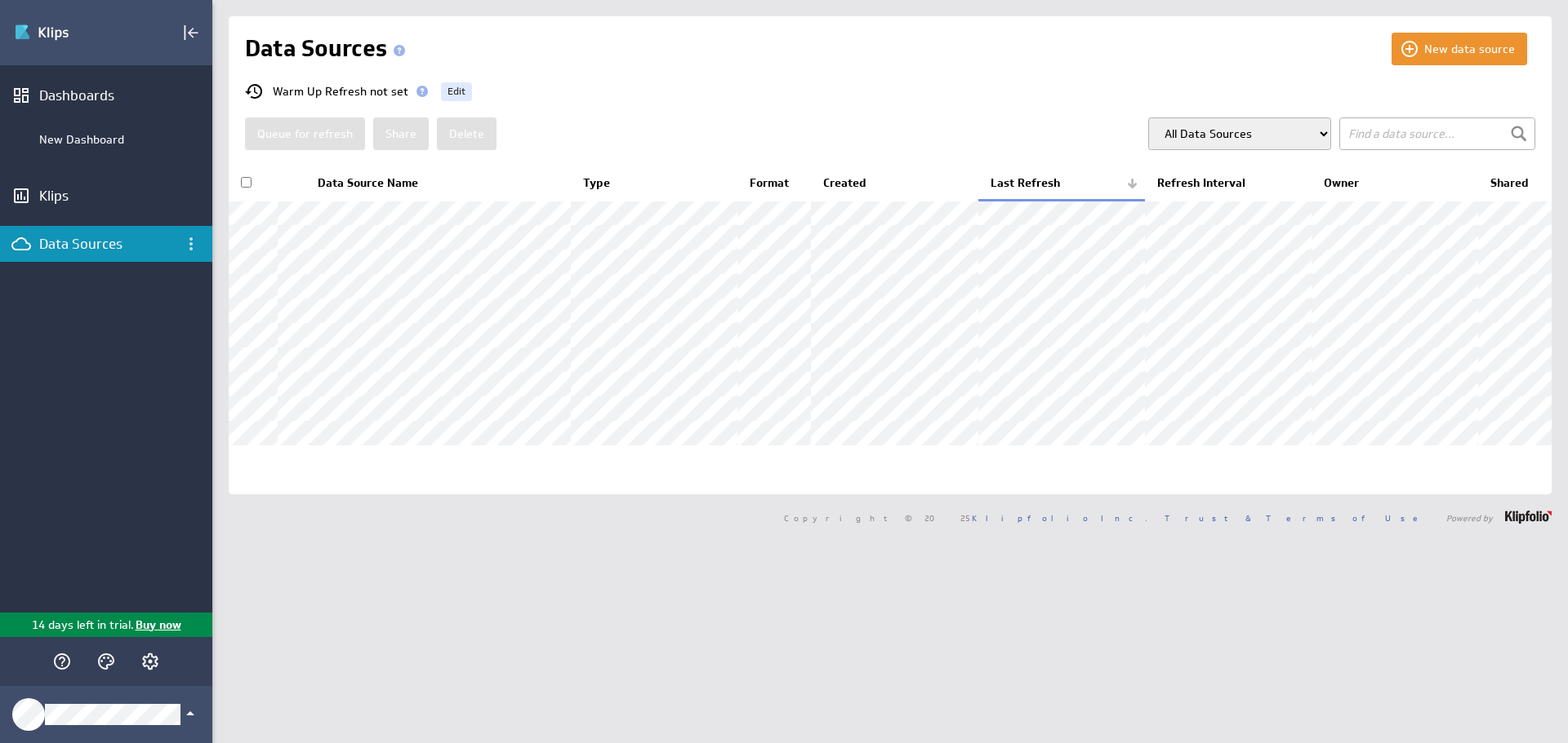
click at [1443, 68] on div "New data source Data Sources Warm Up Refresh not set Edit Queue for refresh Sha…" at bounding box center [890, 255] width 1323 height 478
click at [1451, 51] on button "New data source" at bounding box center [1459, 49] width 136 height 33
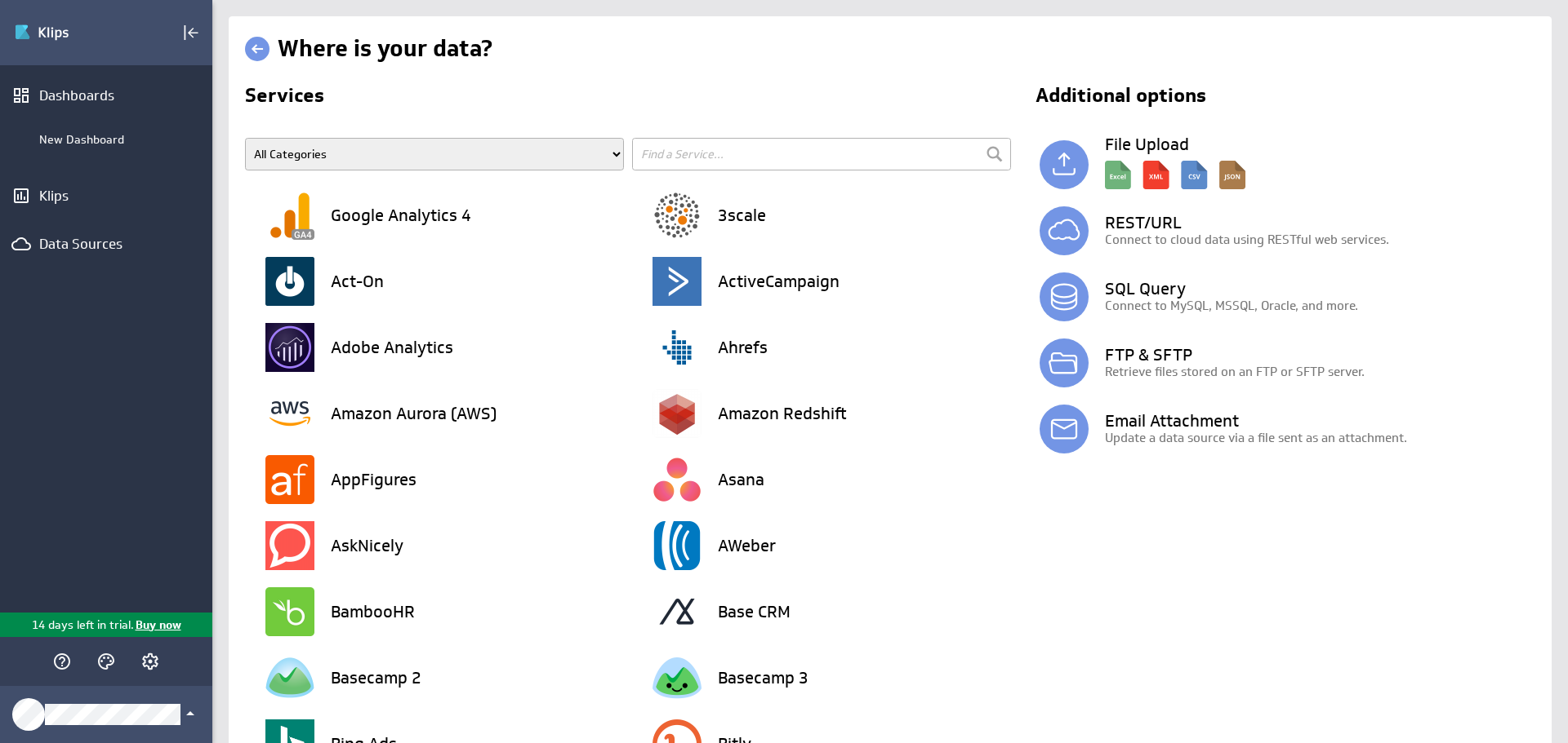
type input "p"
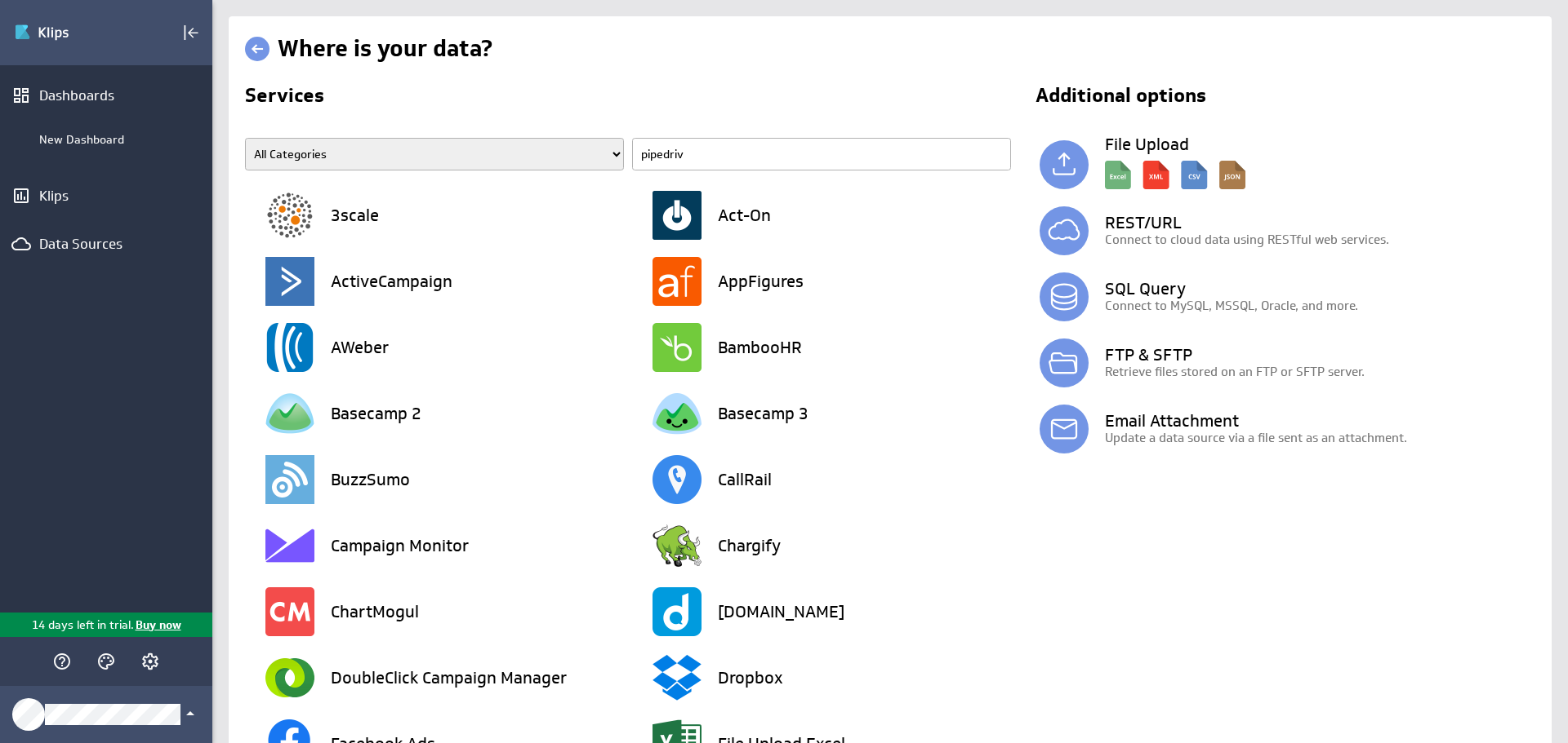
type input "pipedrive"
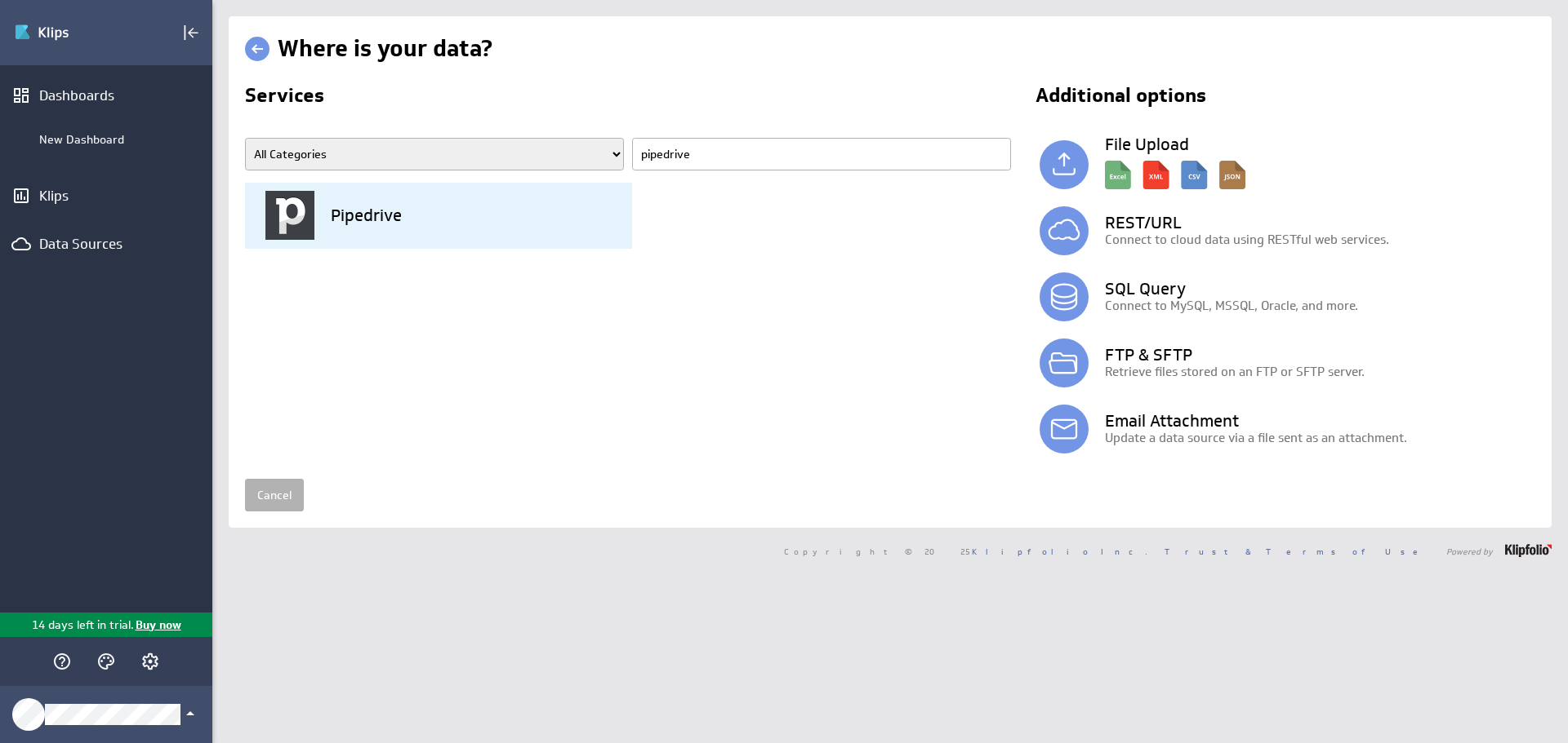
click at [487, 231] on div "Pipedrive" at bounding box center [448, 216] width 366 height 66
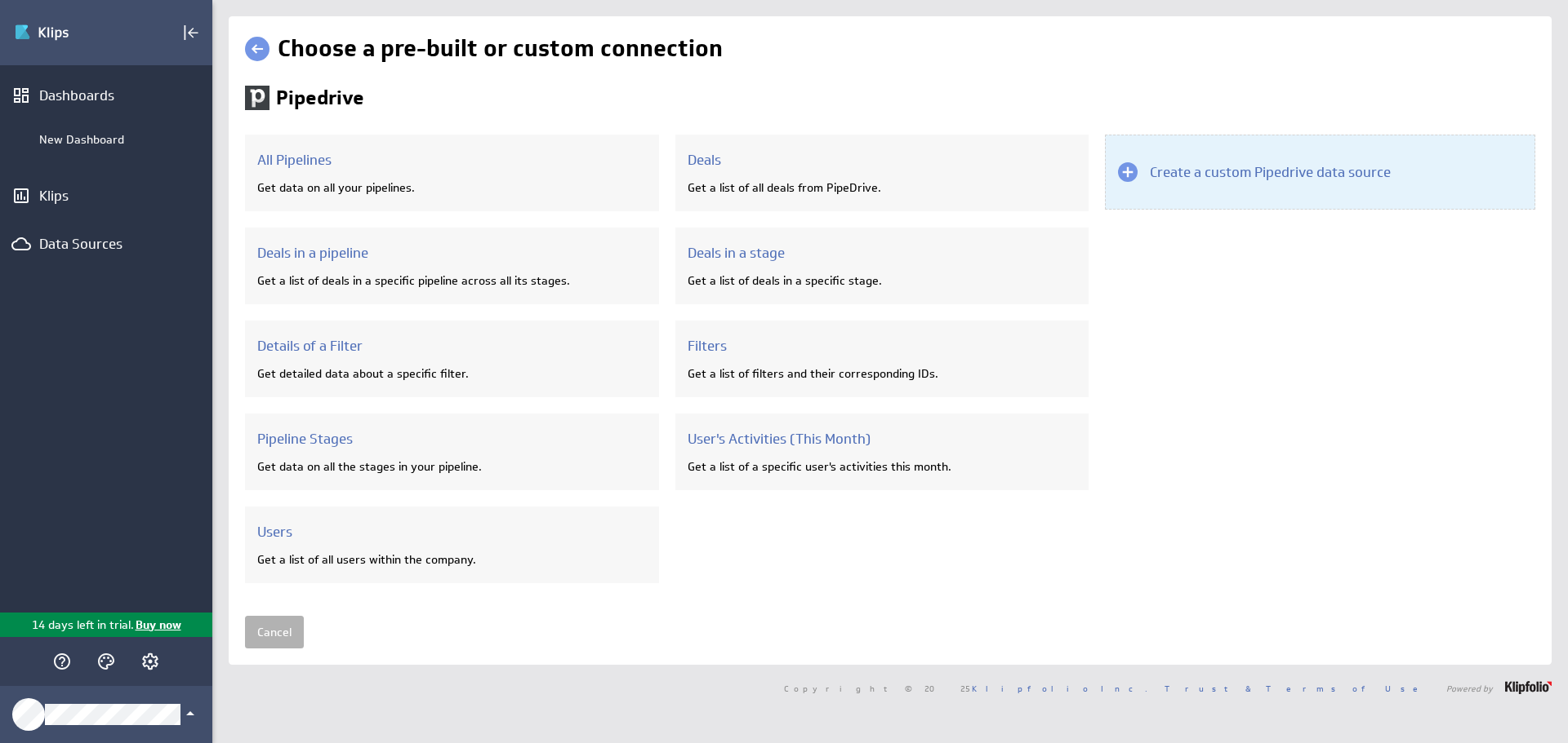
click at [1180, 180] on h3 "Create a custom Pipedrive data source" at bounding box center [1270, 172] width 241 height 18
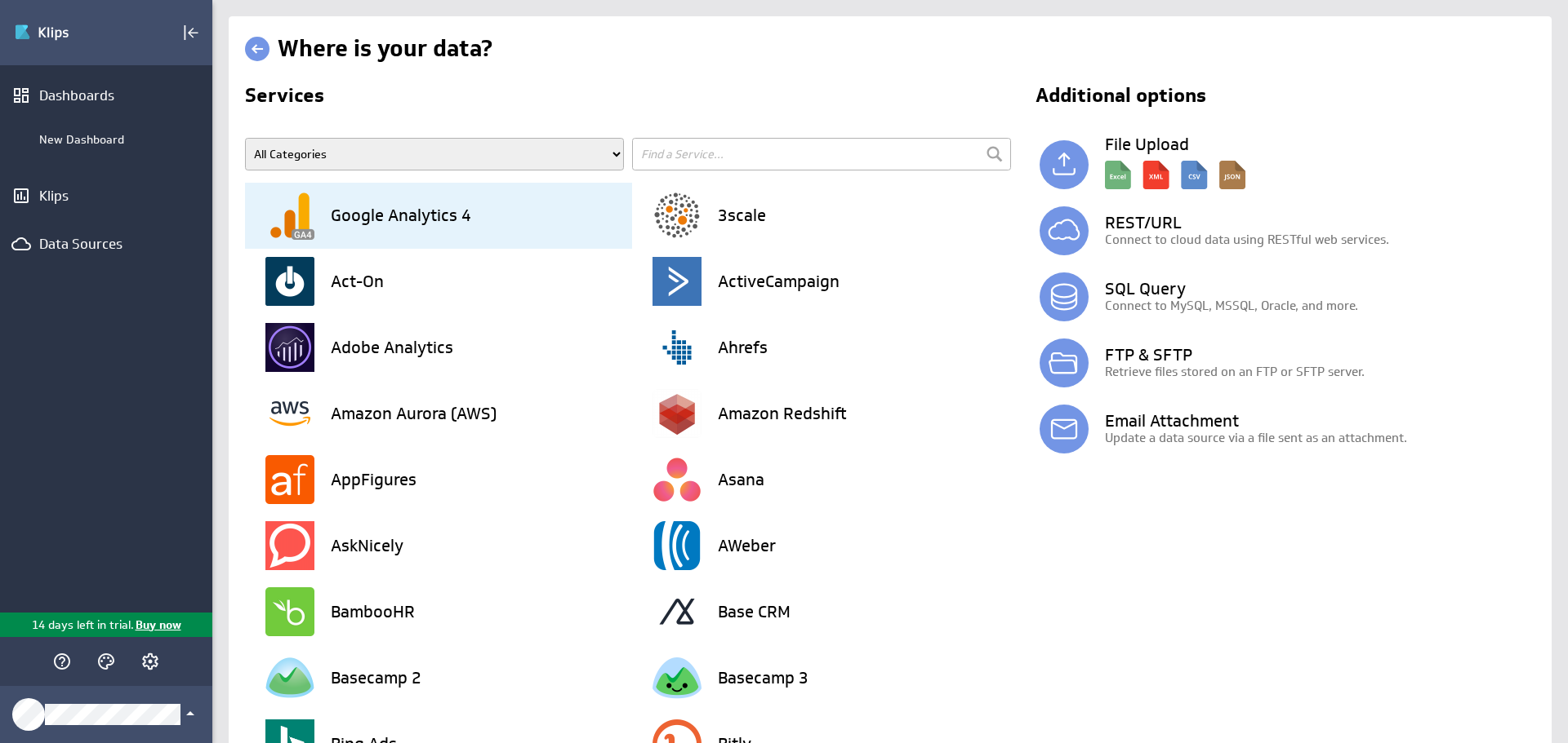
click at [445, 199] on div "Google Analytics 4" at bounding box center [448, 216] width 366 height 66
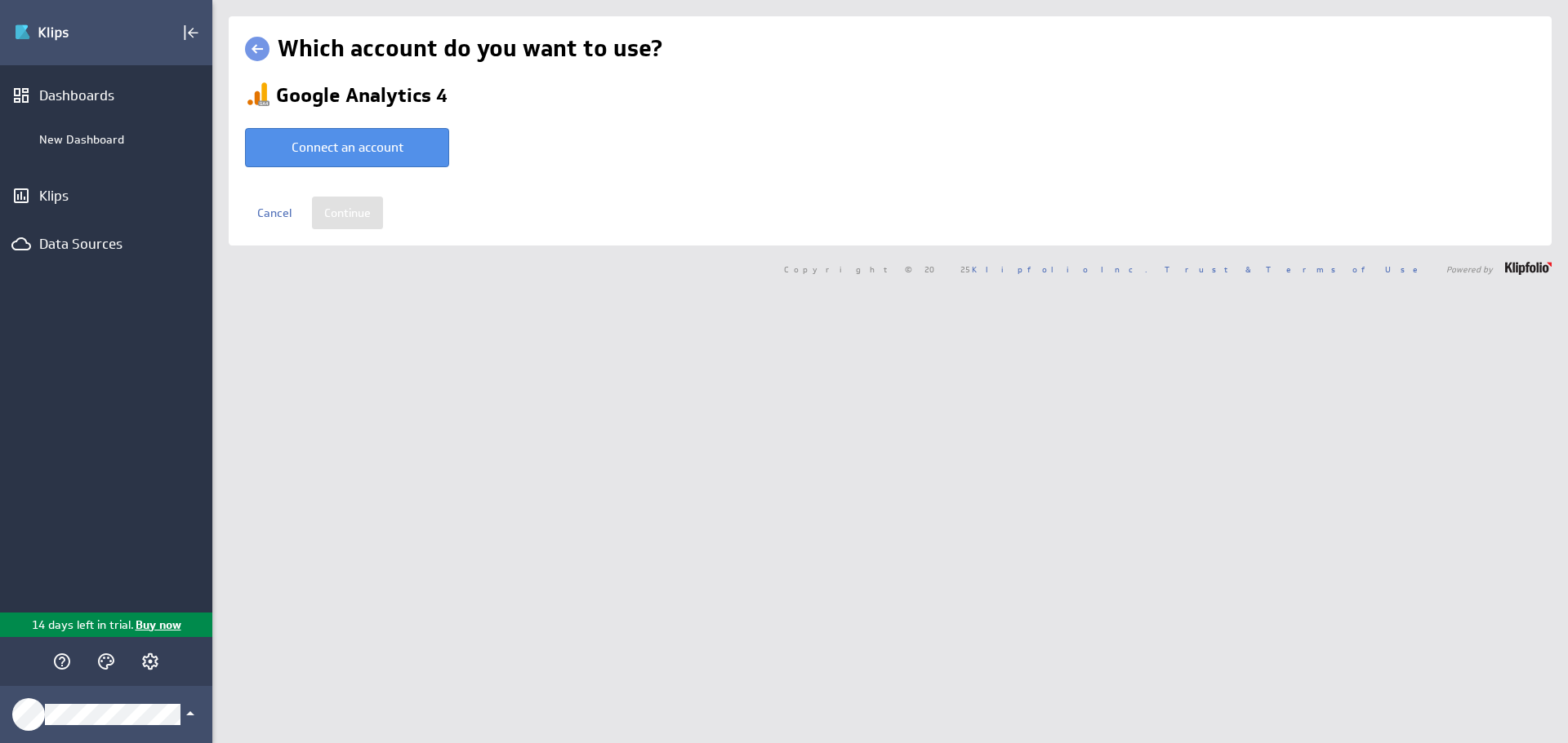
click at [267, 49] on link at bounding box center [257, 48] width 24 height 24
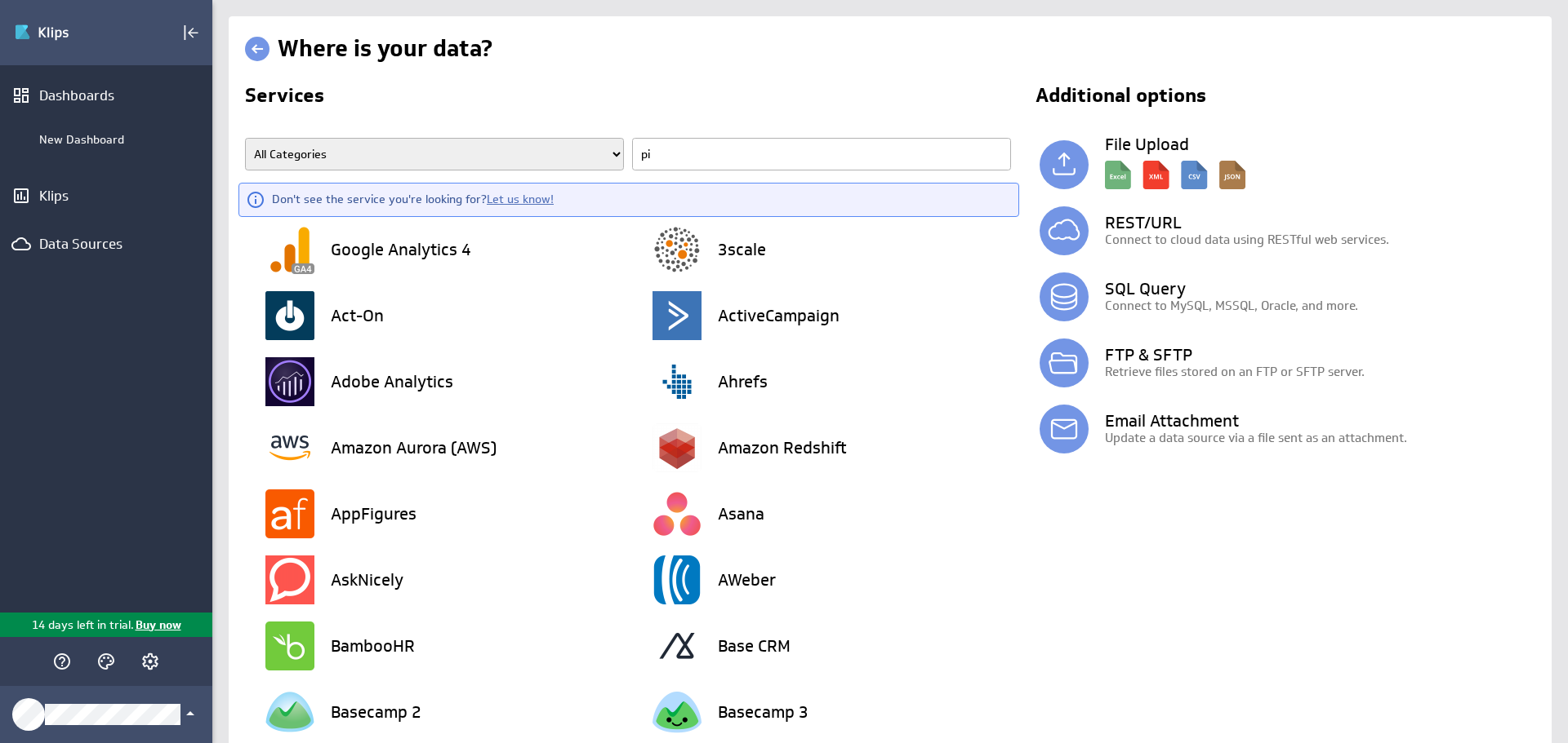
type input "pip"
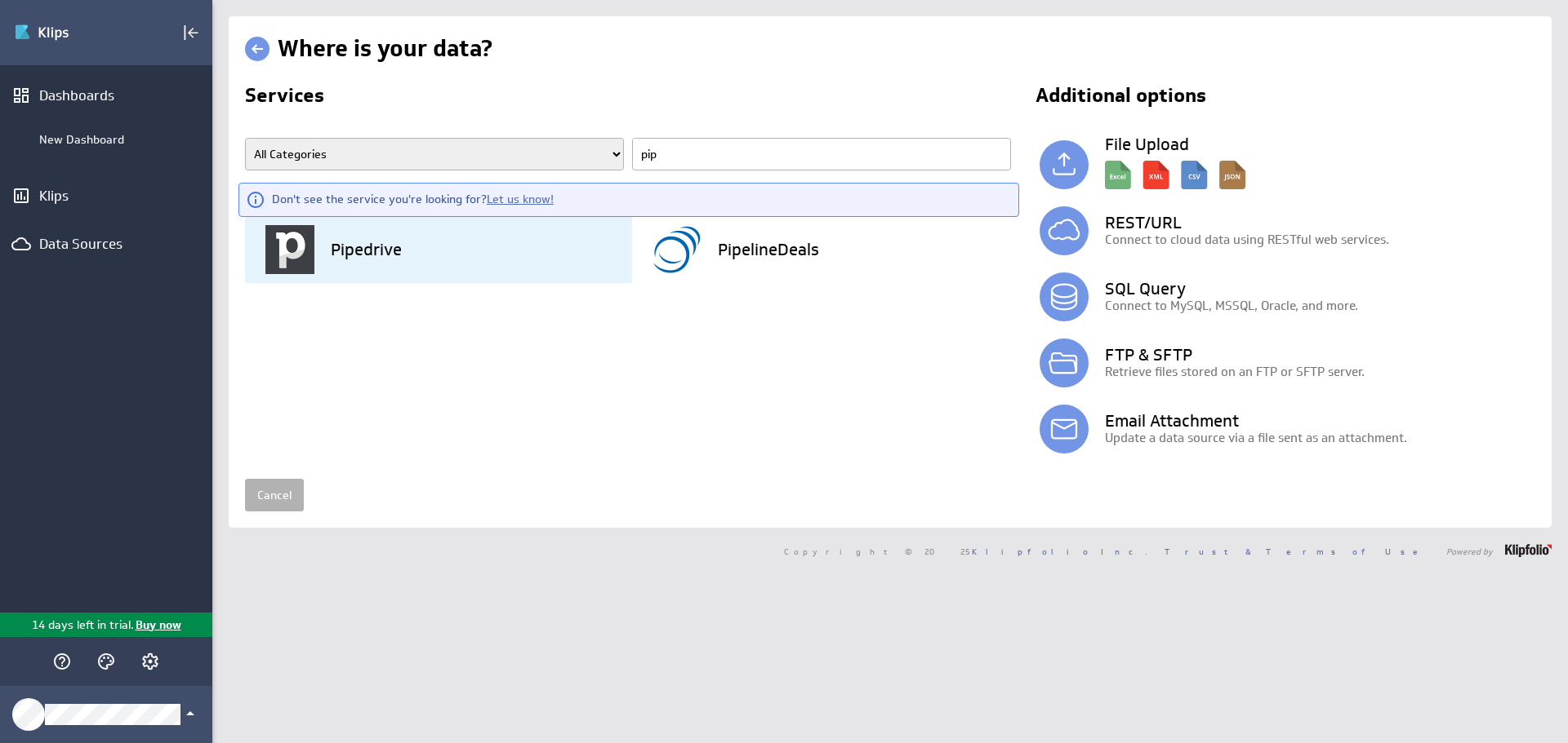
click at [514, 248] on div "Pipedrive" at bounding box center [448, 250] width 366 height 66
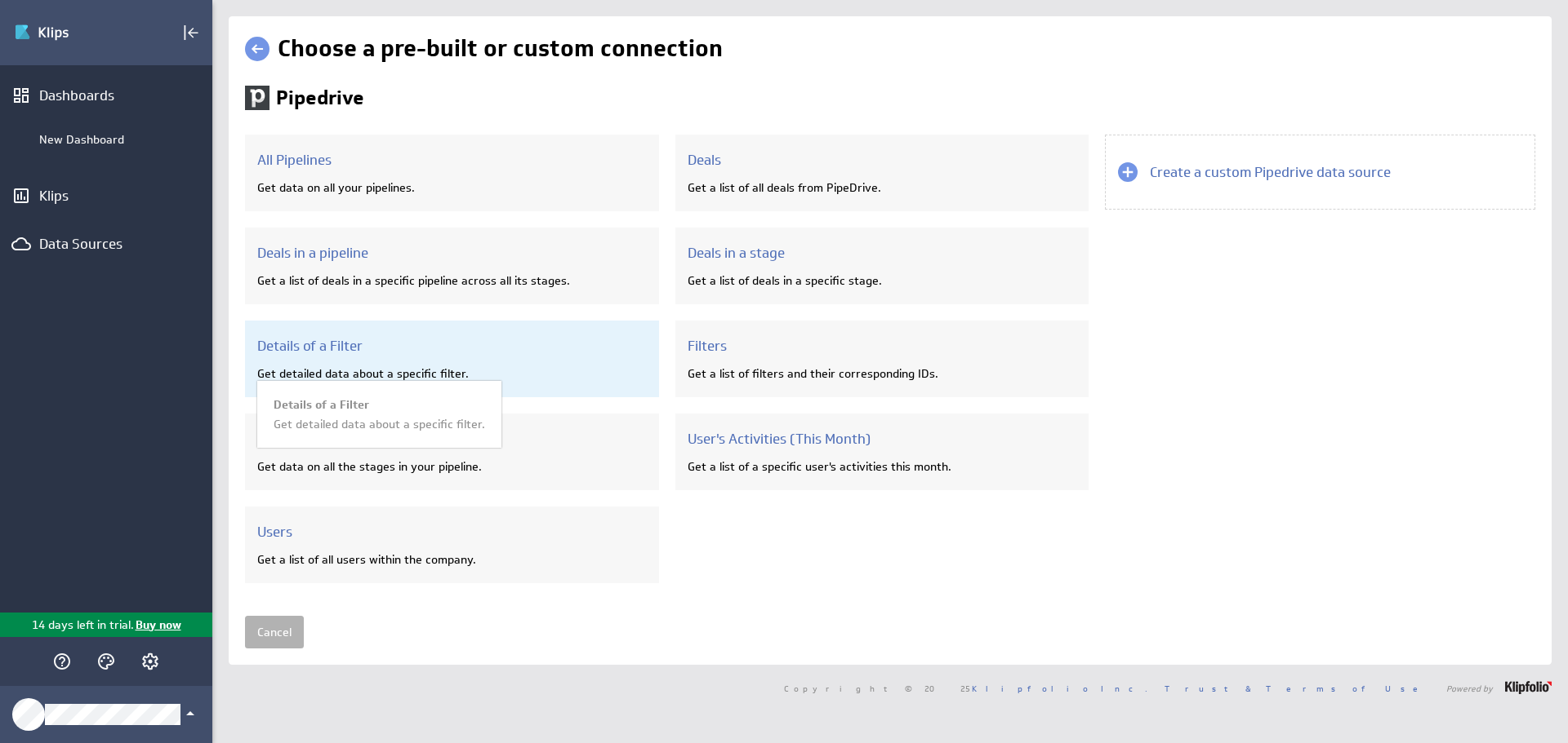
click at [472, 360] on div "Details of a Filter Get detailed data about a specific filter. Details of a Fil…" at bounding box center [451, 359] width 414 height 77
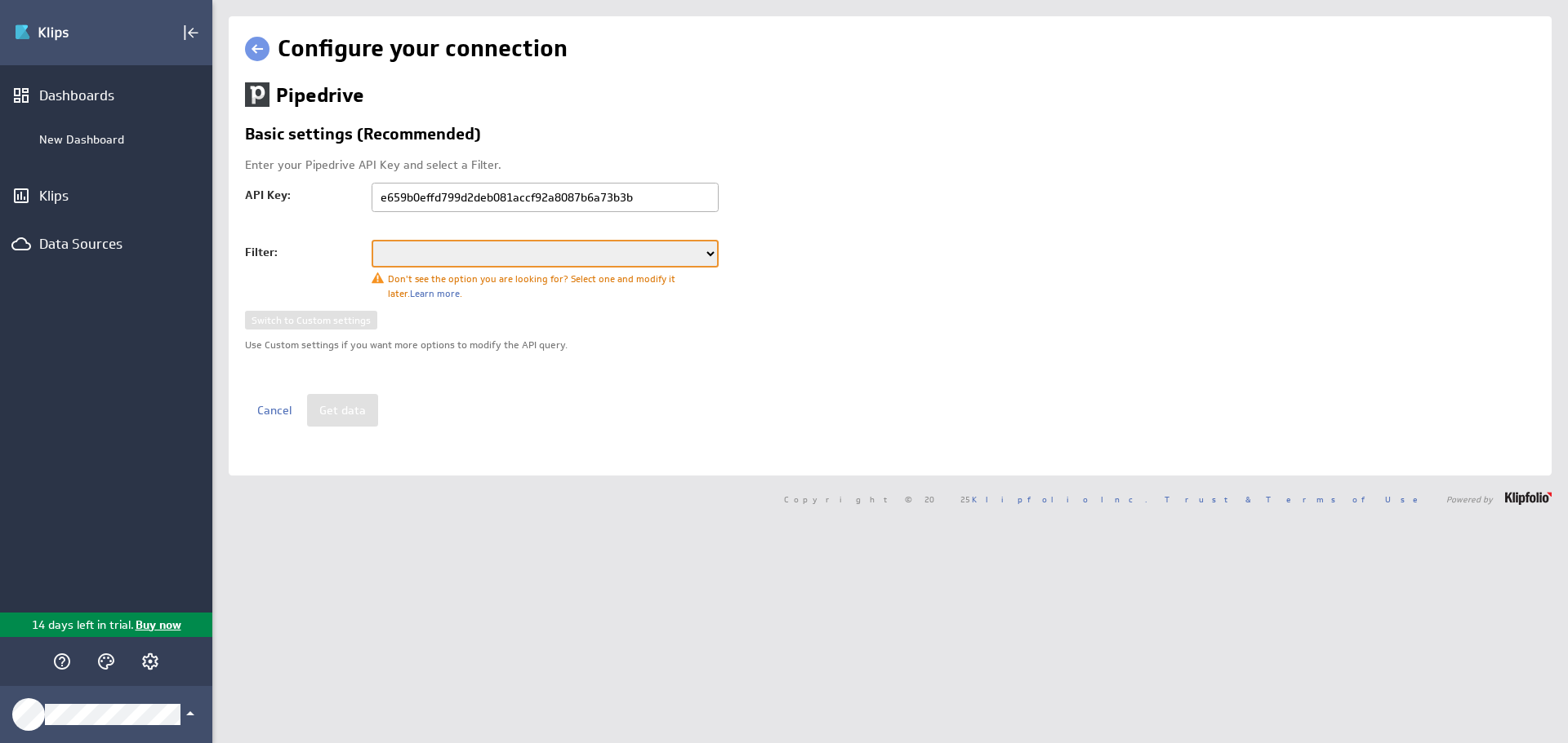
click at [515, 252] on select "qual. Insights vorhanden Alle gelöschten Deals Stagnierende Deals Mehr als 3 Mo…" at bounding box center [545, 253] width 347 height 28
select select "119"
click at [371, 240] on select "qual. Insights vorhanden Alle gelöschten Deals Stagnierende Deals Mehr als 3 Mo…" at bounding box center [545, 253] width 347 height 28
click at [354, 406] on button "Get data" at bounding box center [342, 411] width 71 height 33
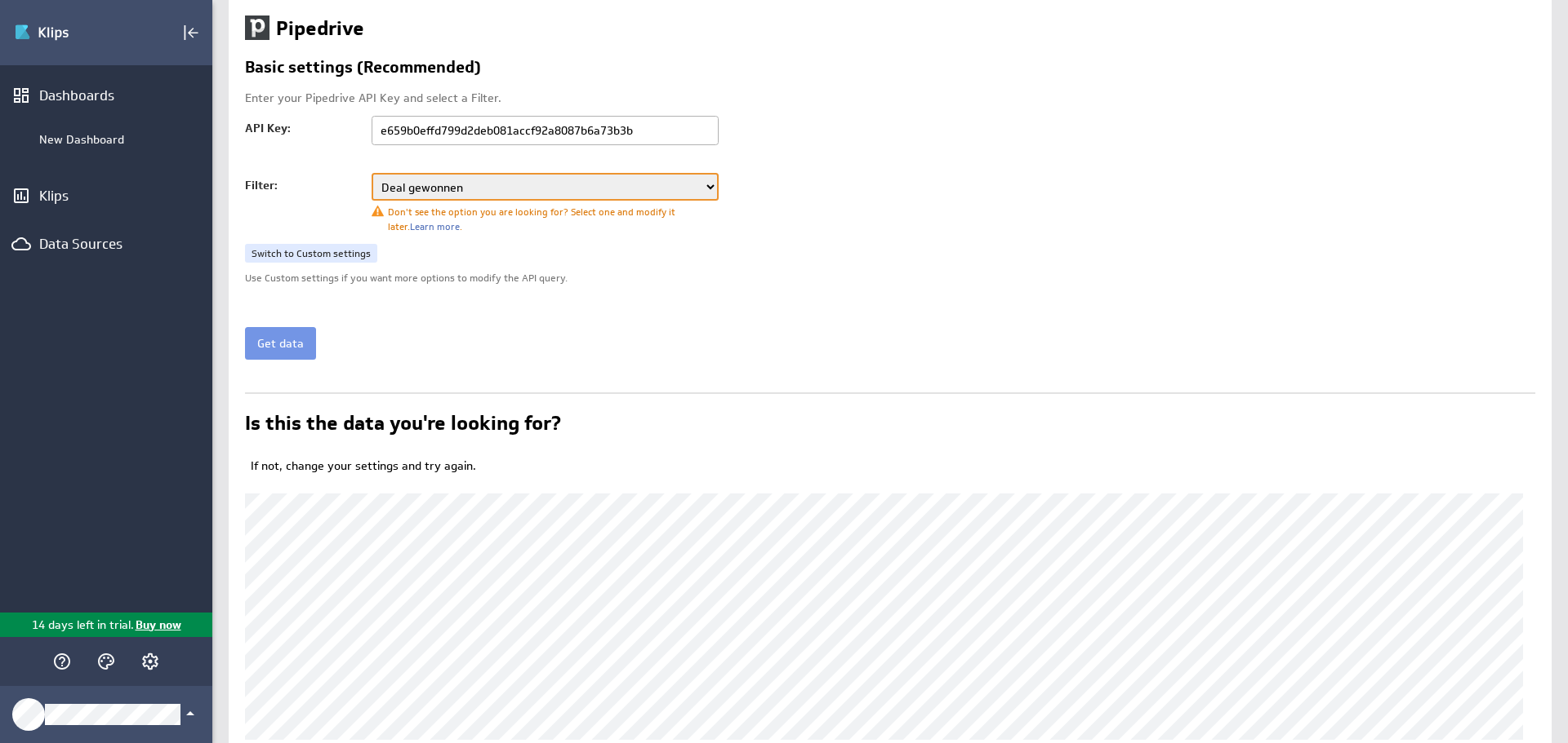
scroll to position [163, 0]
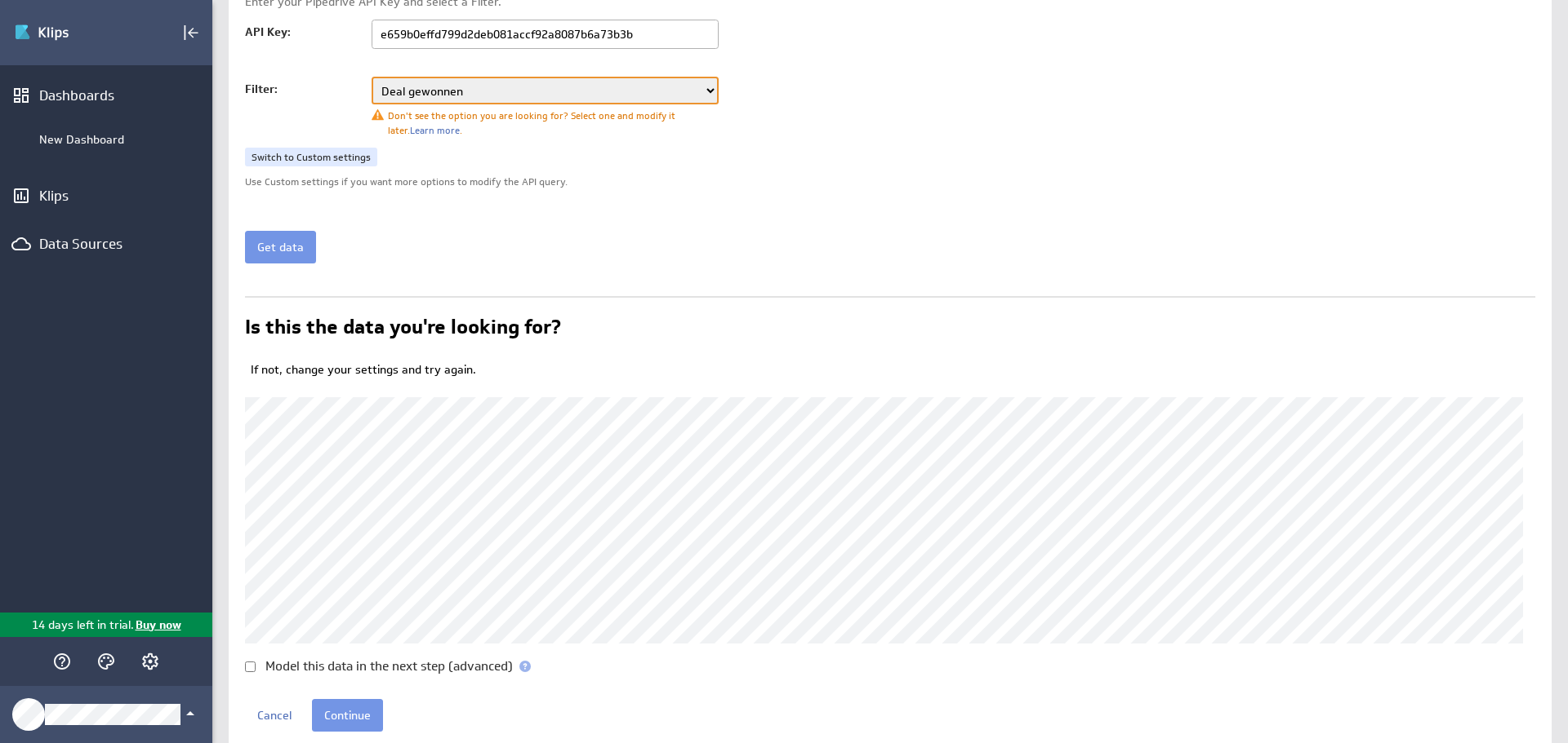
click at [358, 661] on label "Model this data in the next step (advanced)" at bounding box center [389, 666] width 248 height 13
click at [256, 662] on input "Model this data in the next step (advanced)" at bounding box center [250, 667] width 11 height 11
checkbox input "true"
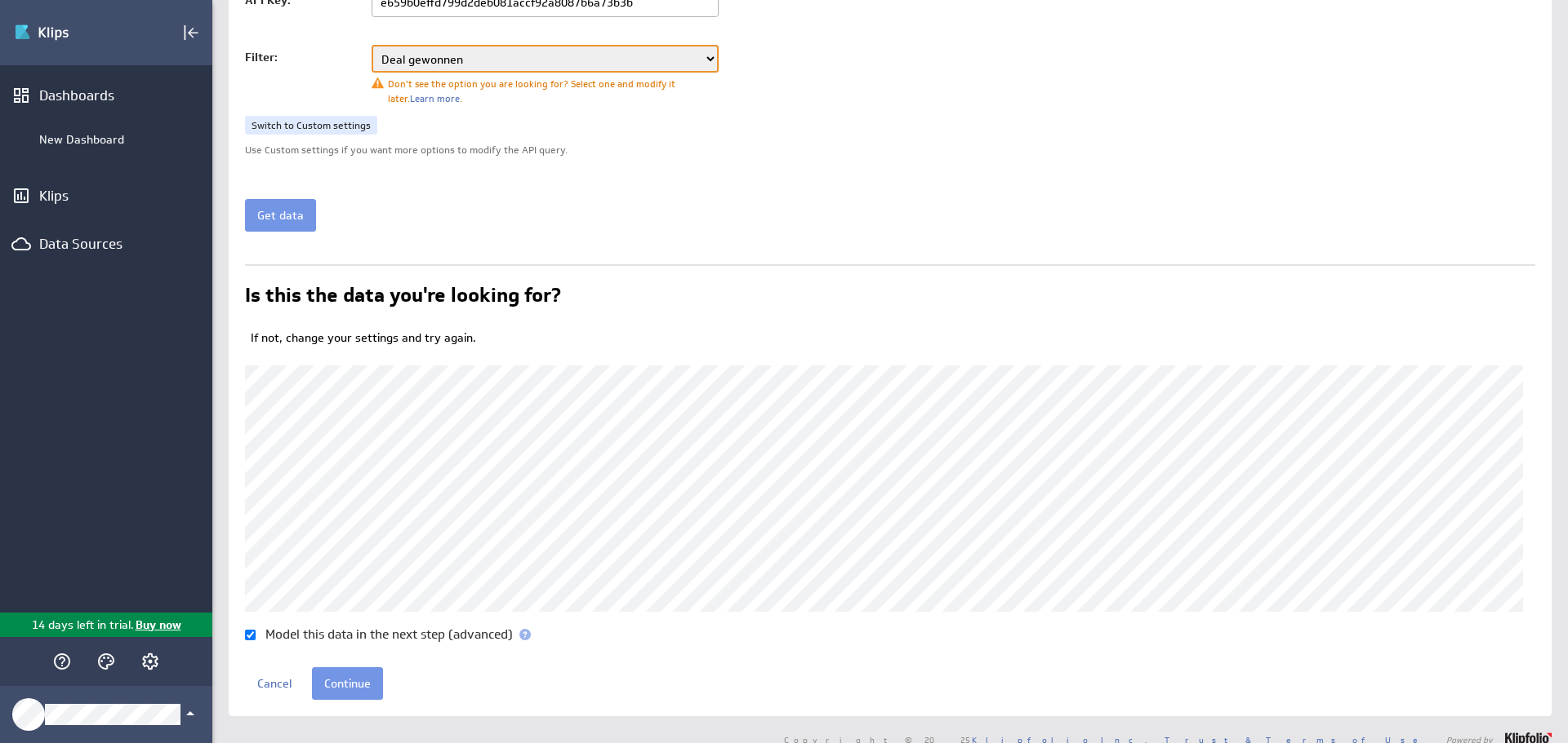
scroll to position [213, 0]
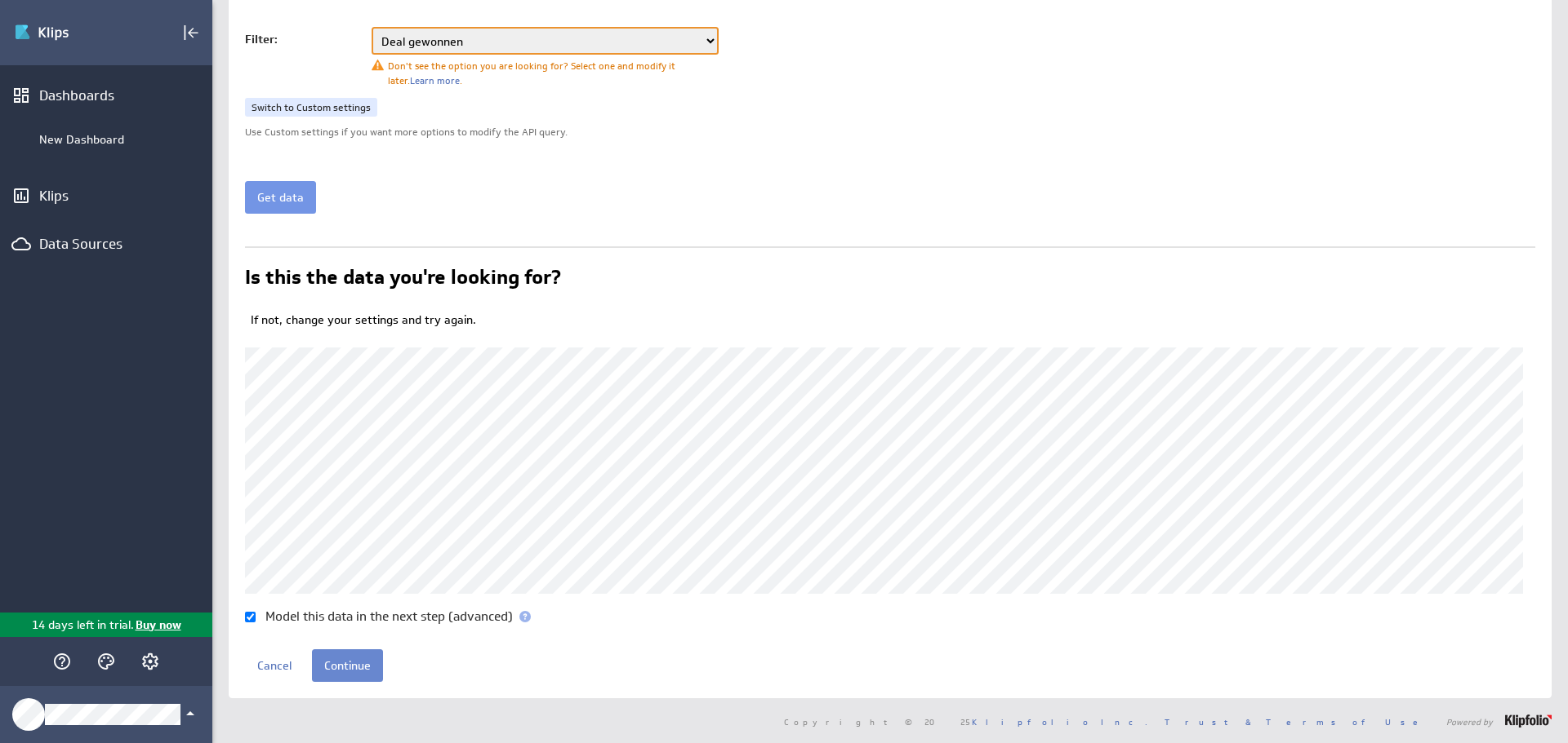
click at [355, 655] on input "Continue" at bounding box center [347, 666] width 71 height 33
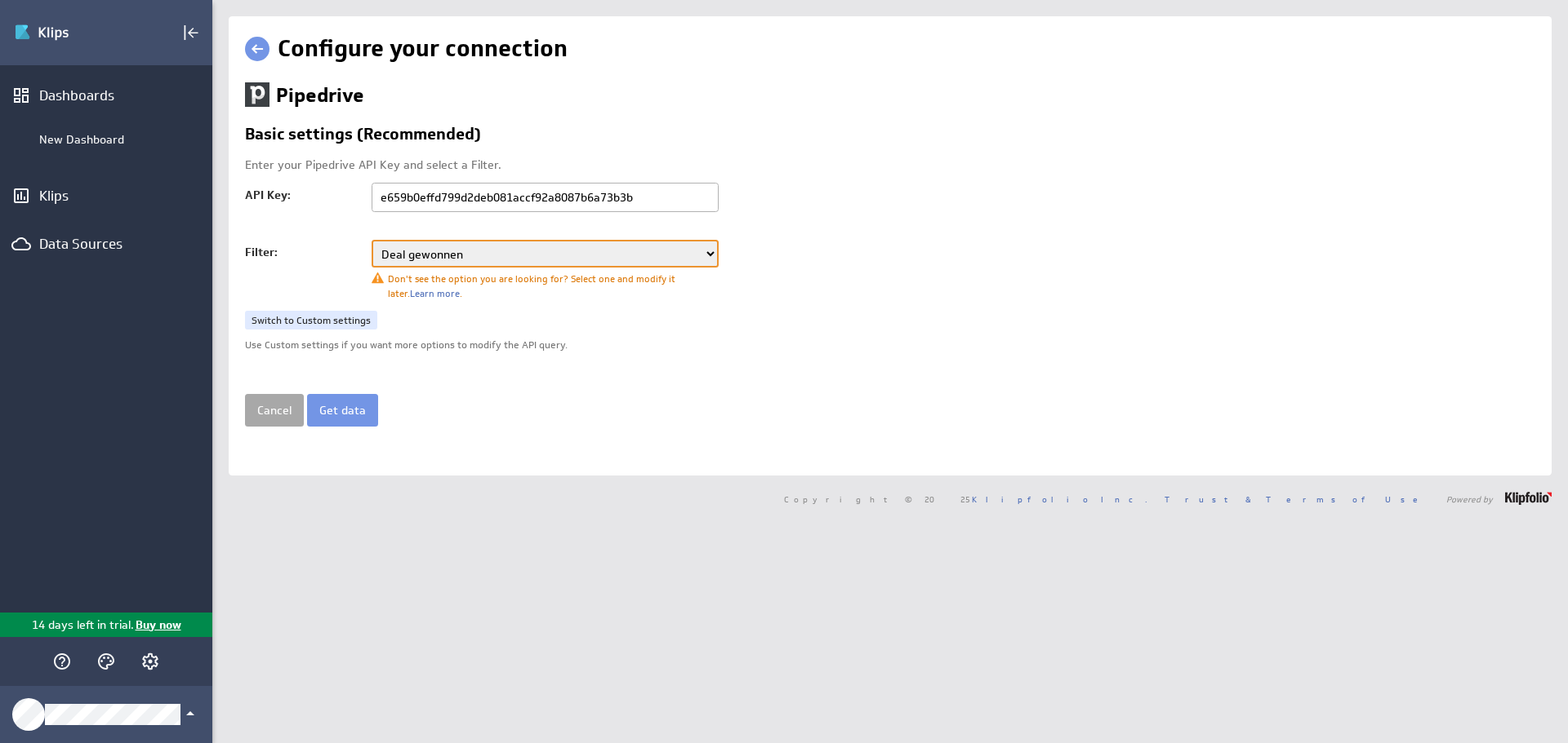
click at [257, 411] on link "Cancel" at bounding box center [274, 411] width 59 height 33
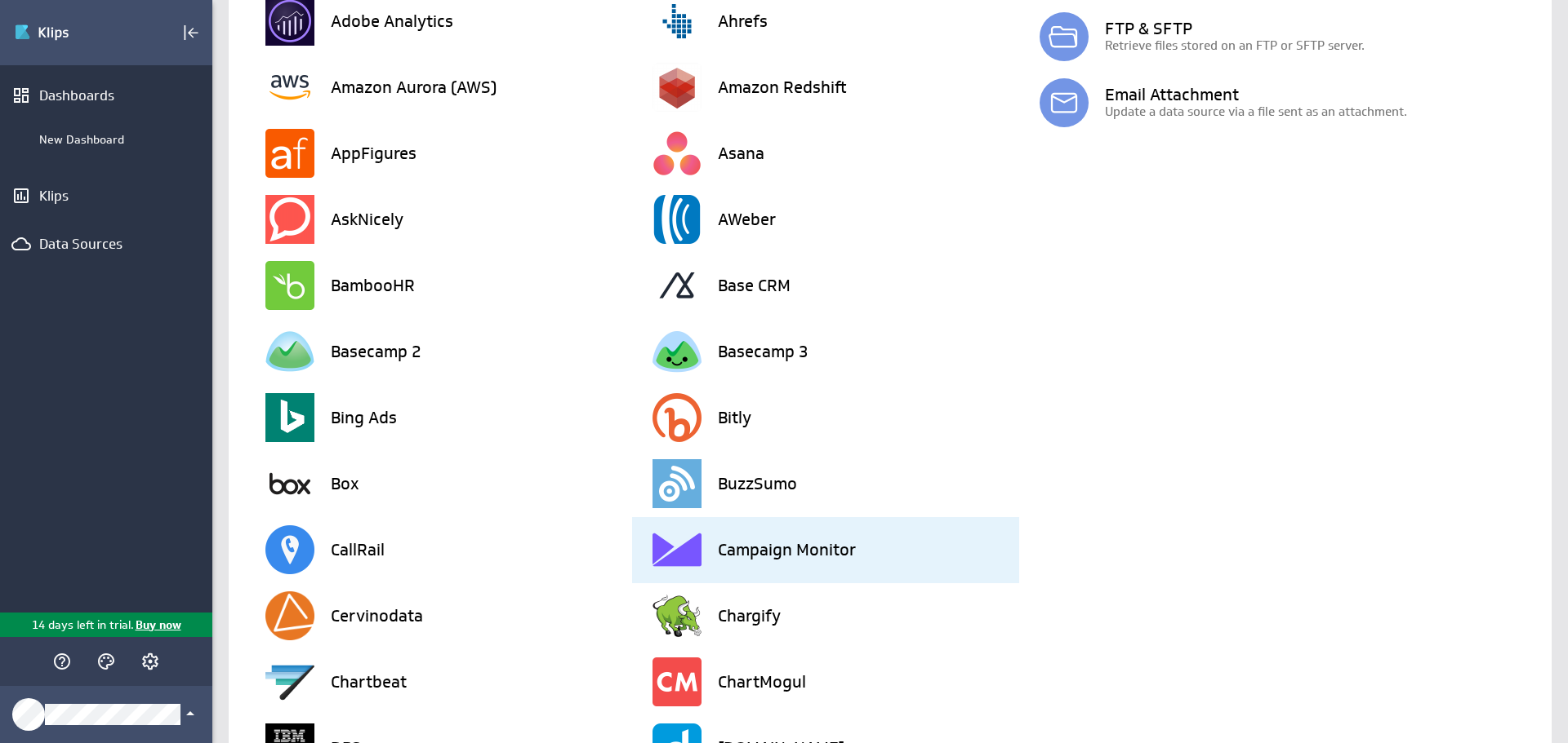
scroll to position [734, 0]
